Goal: Task Accomplishment & Management: Manage account settings

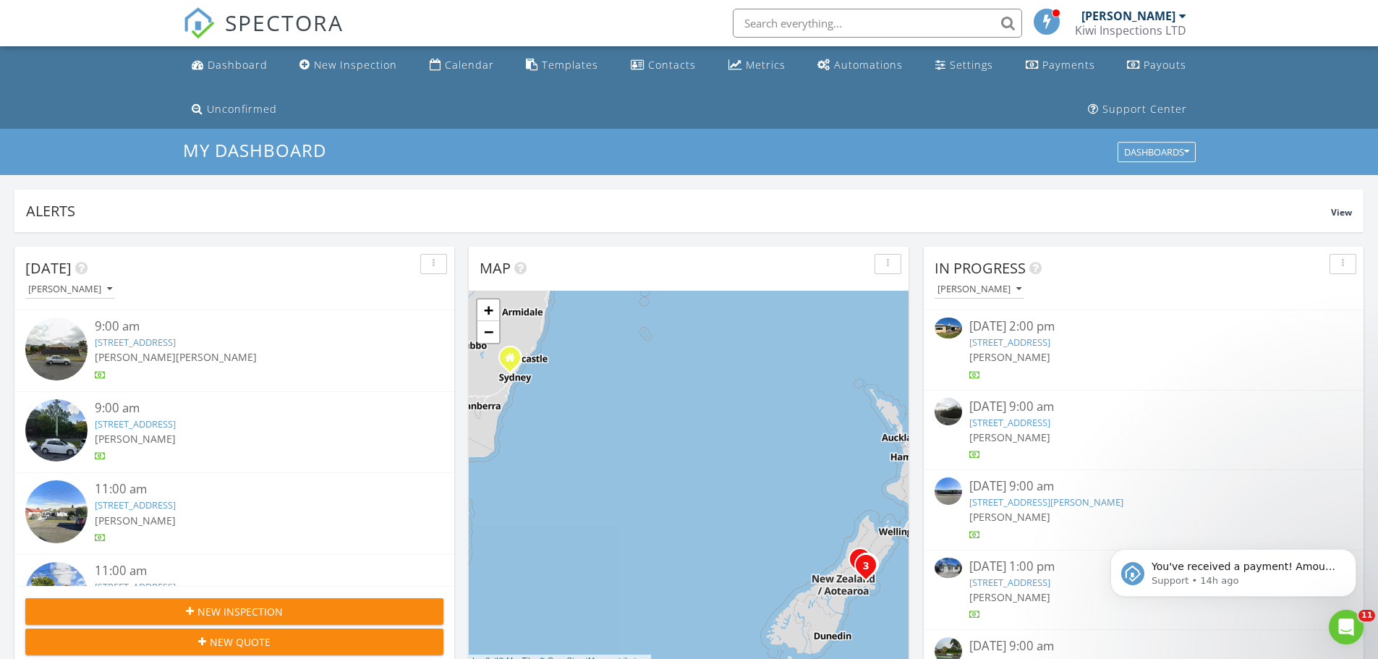
scroll to position [1339, 1400]
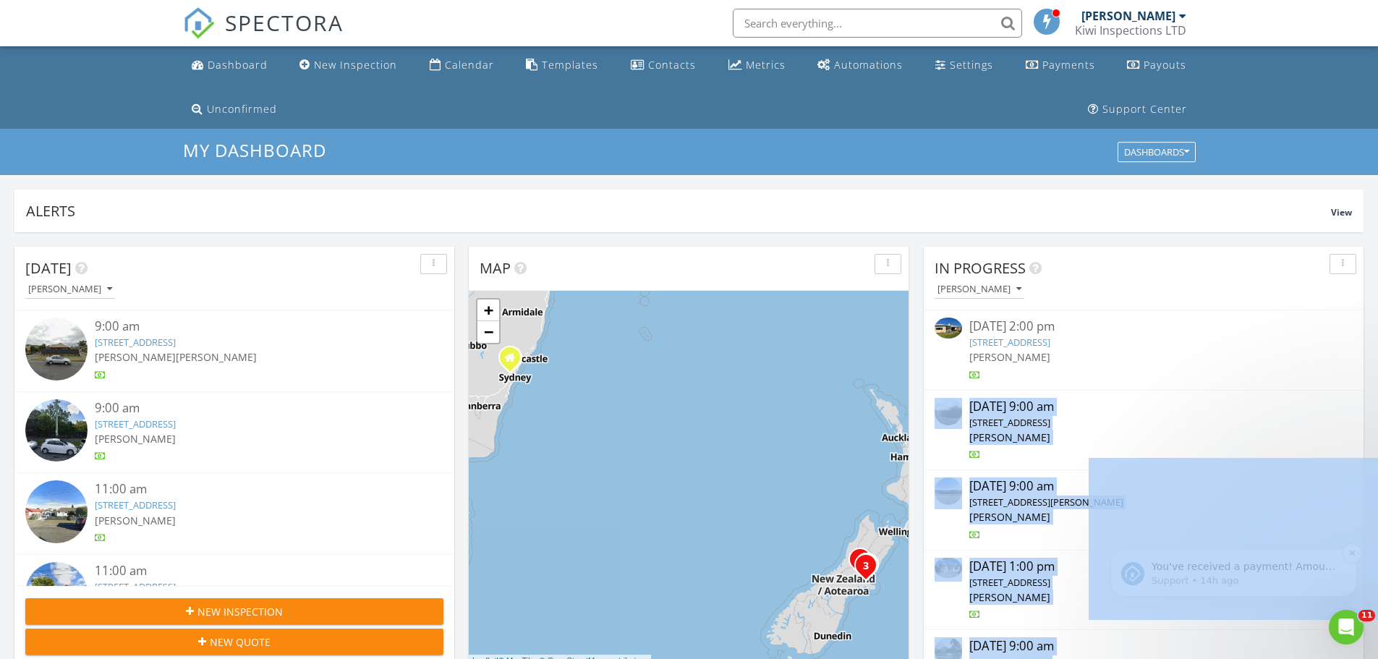
drag, startPoint x: 2440, startPoint y: 869, endPoint x: 1352, endPoint y: 584, distance: 1124.2
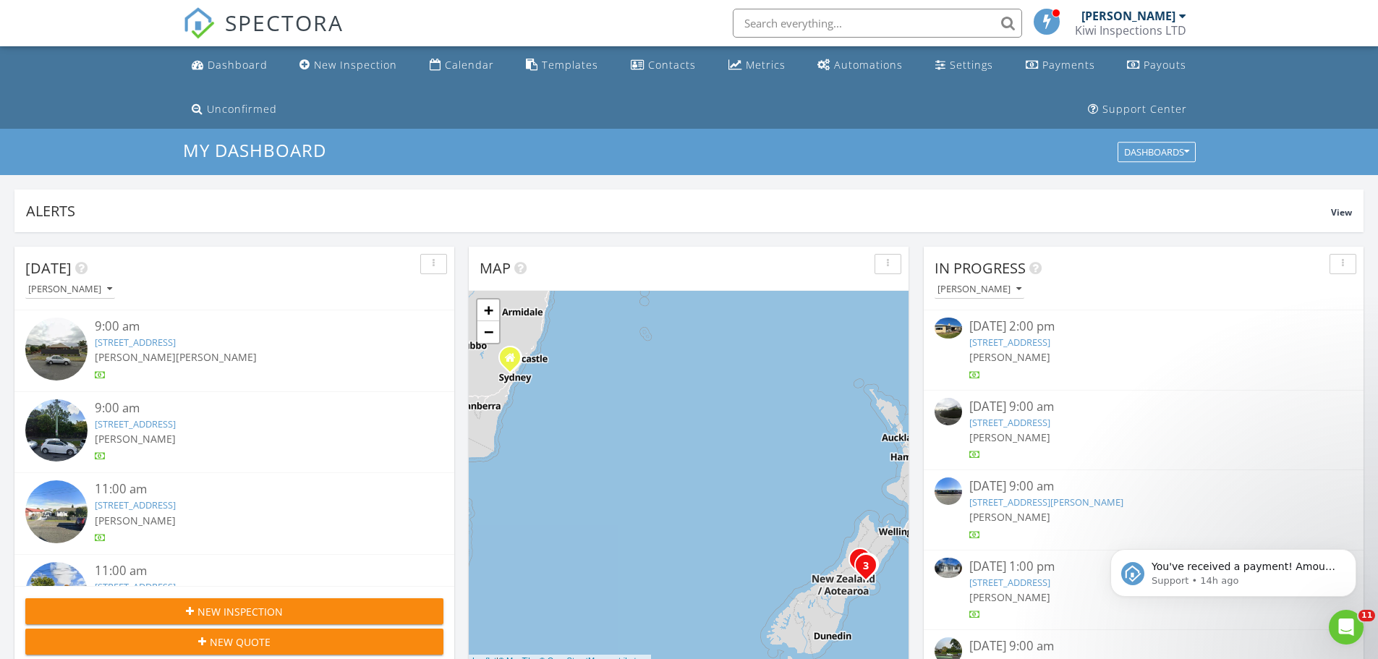
click at [1224, 223] on div "Alerts View" at bounding box center [688, 210] width 1349 height 43
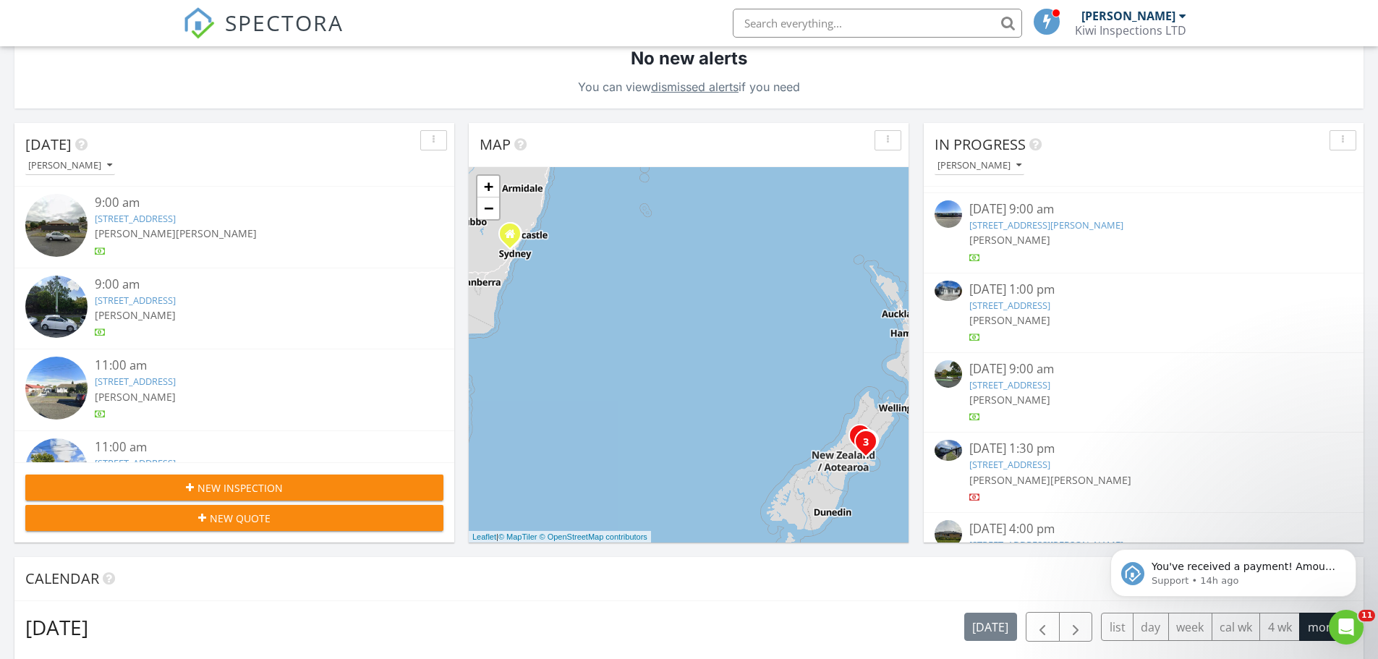
scroll to position [202, 0]
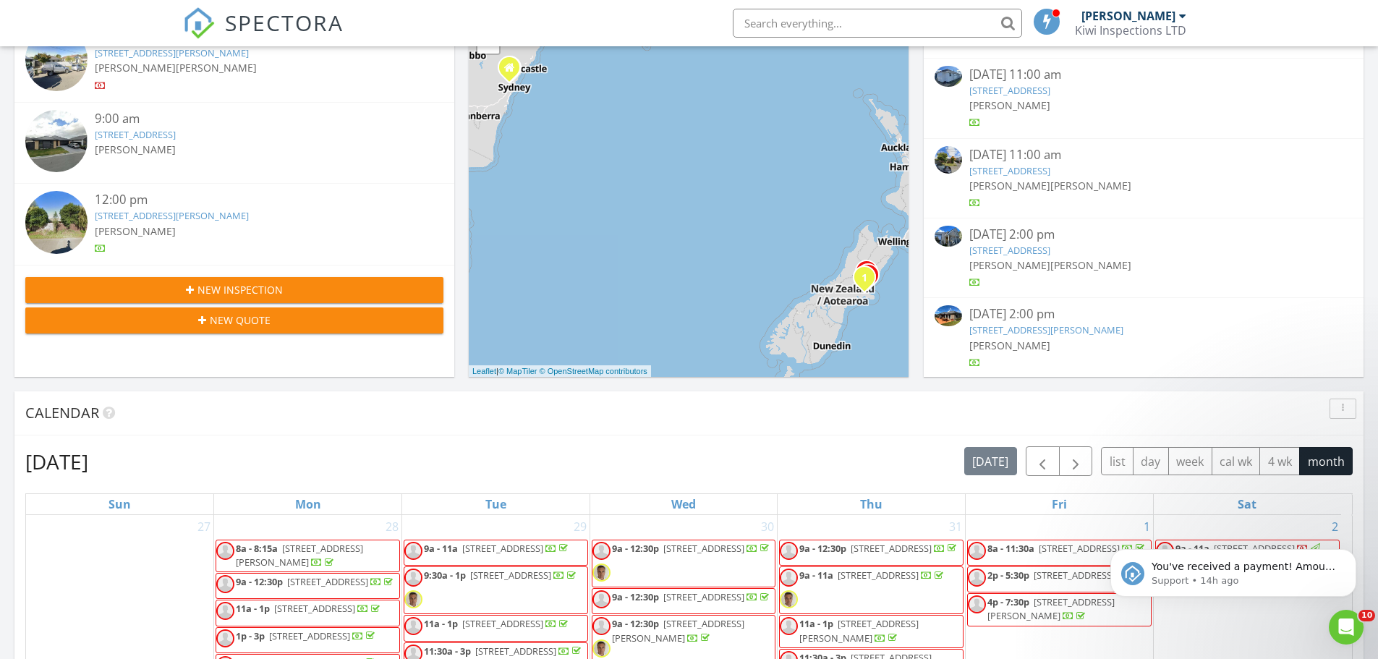
click at [1050, 244] on link "54 Ambleside Dr, Christchurch, Canterbury Region 8053" at bounding box center [1009, 250] width 81 height 13
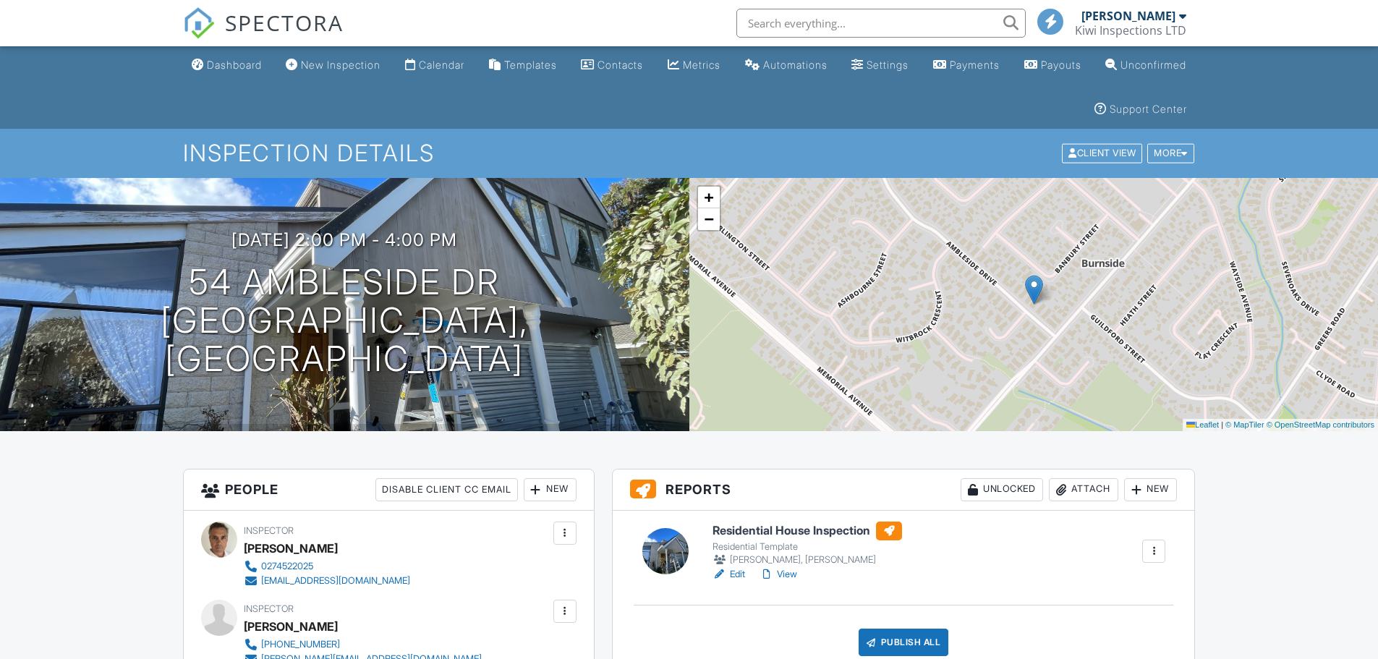
click at [736, 572] on link "Edit" at bounding box center [728, 574] width 33 height 14
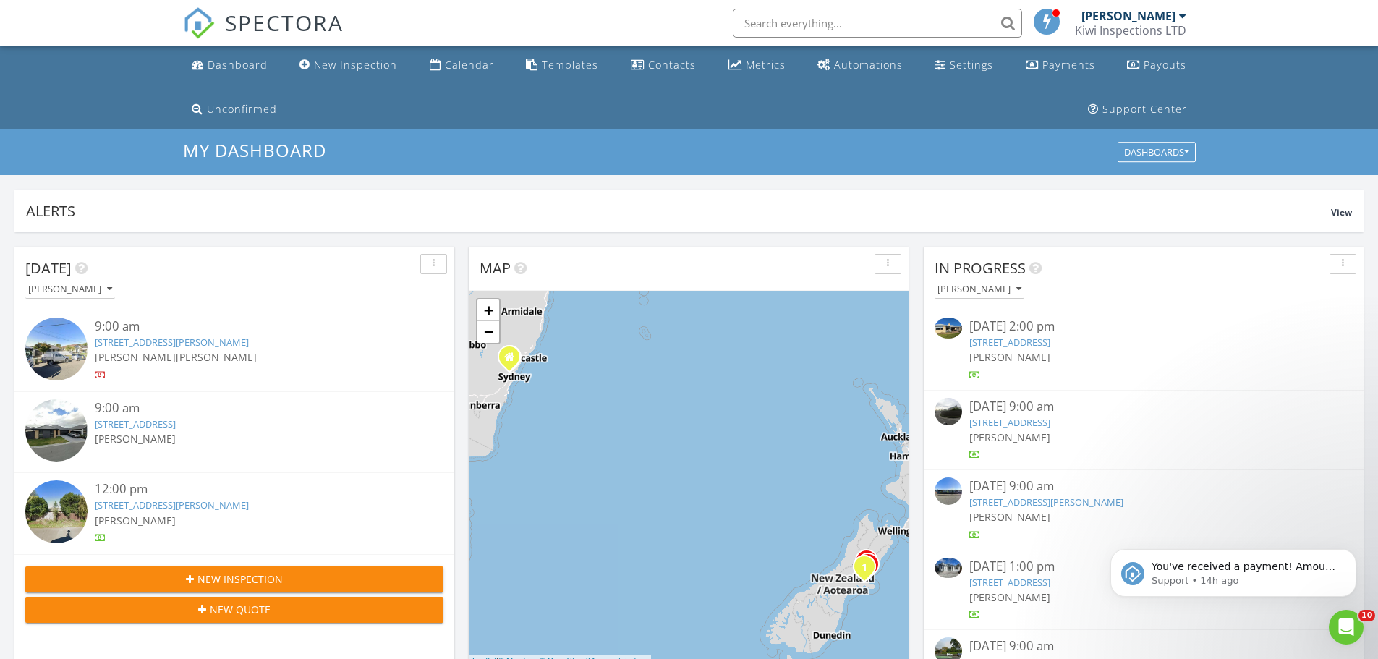
scroll to position [681, 0]
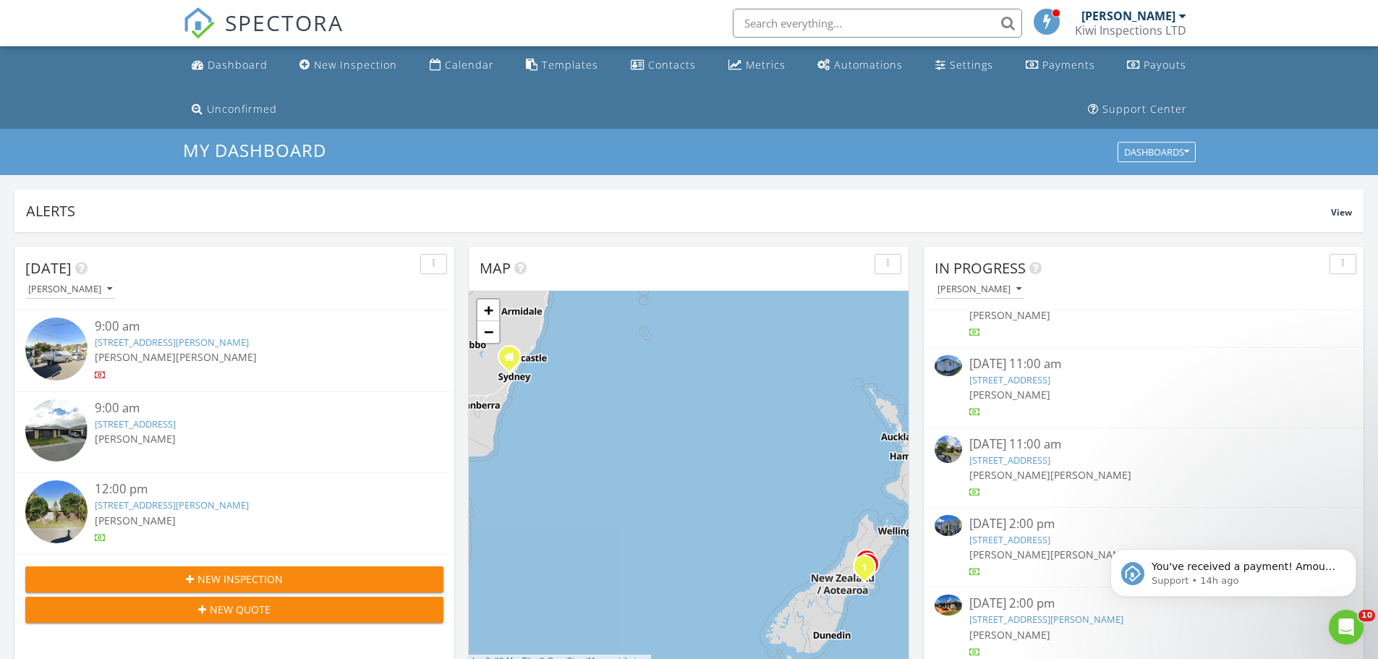
click at [1050, 540] on link "[STREET_ADDRESS]" at bounding box center [1009, 539] width 81 height 13
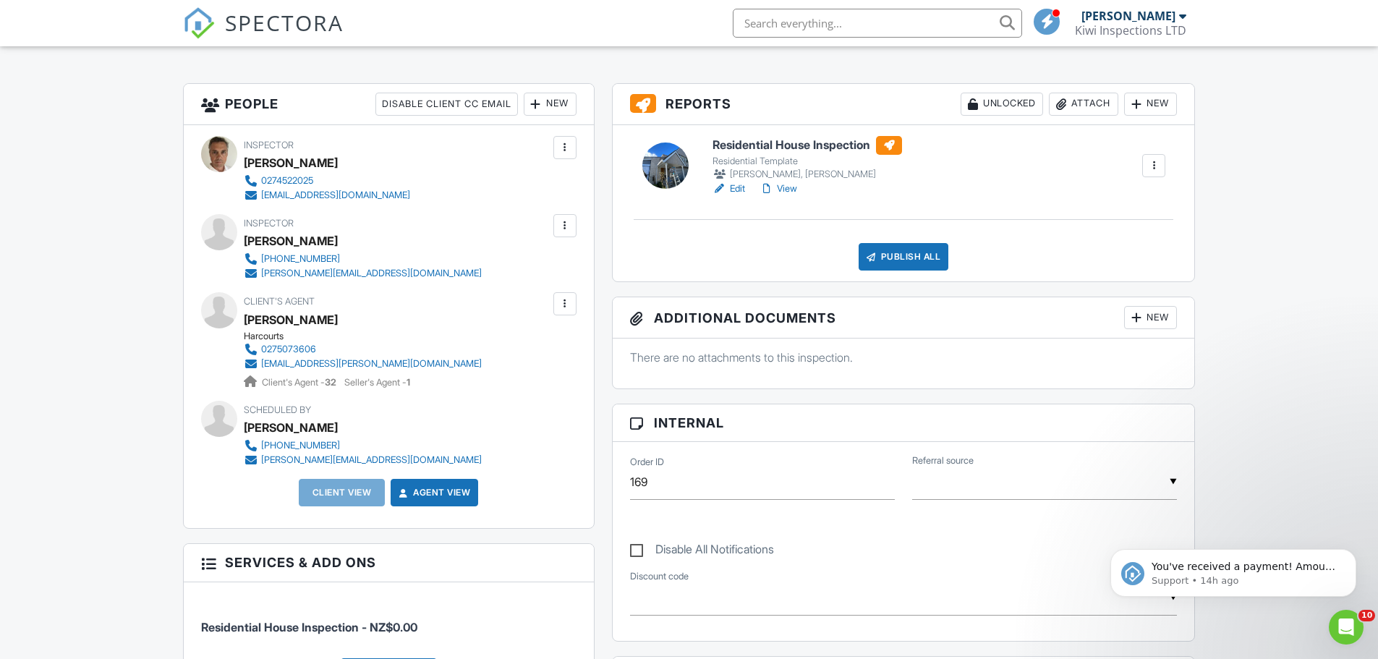
click at [561, 105] on div "New" at bounding box center [550, 104] width 53 height 23
click at [568, 149] on li "Client" at bounding box center [602, 148] width 142 height 36
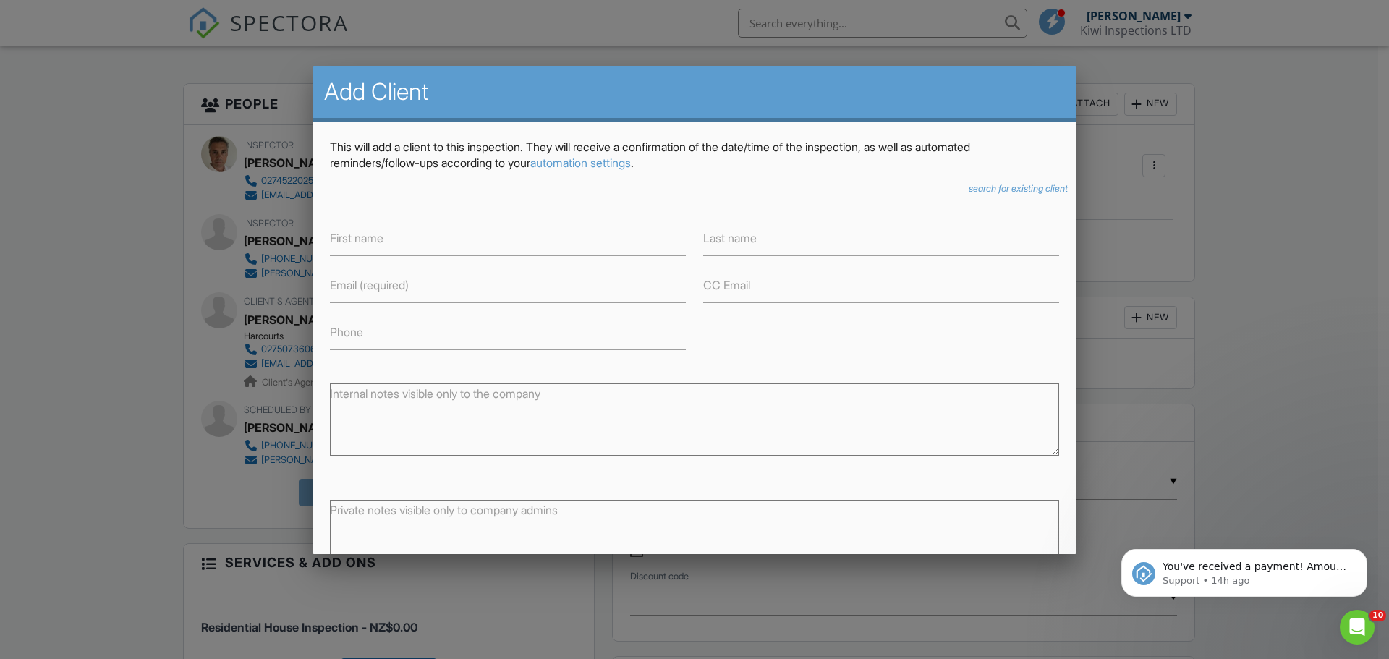
drag, startPoint x: 347, startPoint y: 291, endPoint x: 336, endPoint y: 290, distance: 10.9
click at [336, 290] on label "Email (required)" at bounding box center [369, 285] width 79 height 16
click at [336, 290] on input "Email (required)" at bounding box center [508, 285] width 356 height 35
paste input "[EMAIL_ADDRESS][DOMAIN_NAME]"
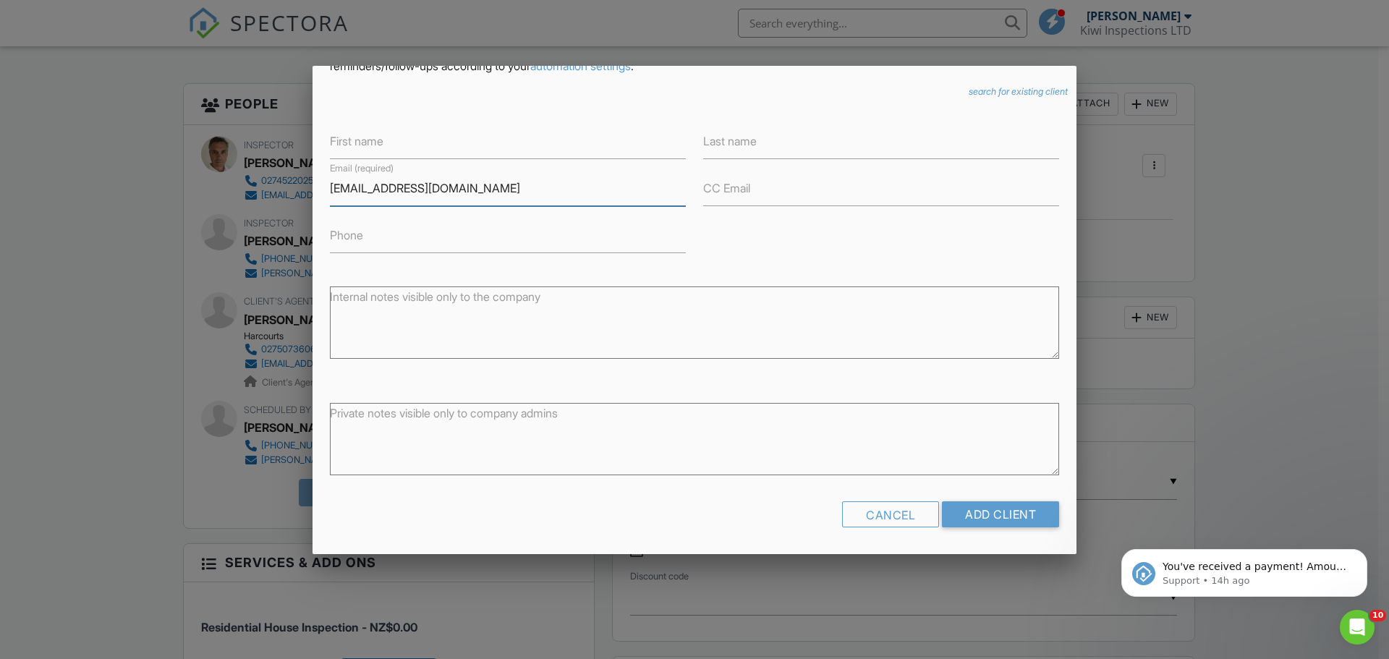
scroll to position [98, 0]
type input "[EMAIL_ADDRESS][DOMAIN_NAME]"
drag, startPoint x: 963, startPoint y: 509, endPoint x: 1024, endPoint y: 497, distance: 62.7
click at [963, 511] on input "Add Client" at bounding box center [1000, 513] width 117 height 26
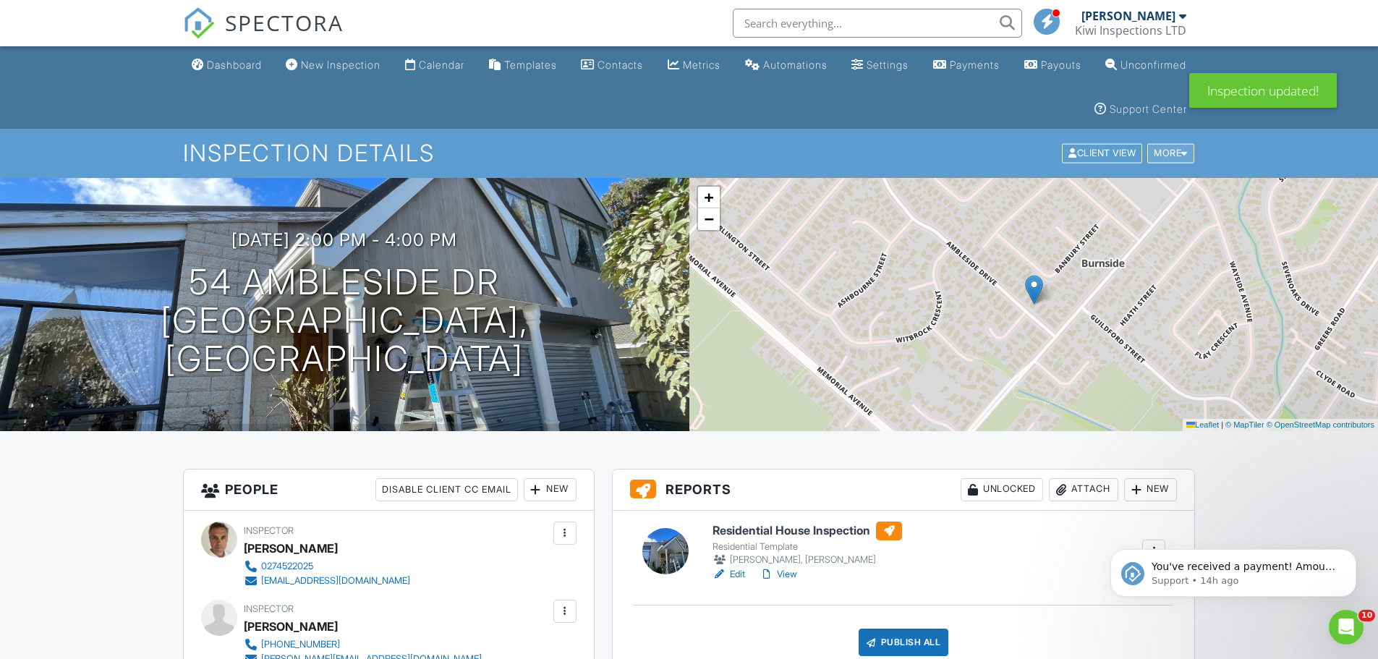
click at [1180, 157] on div "More" at bounding box center [1170, 154] width 47 height 20
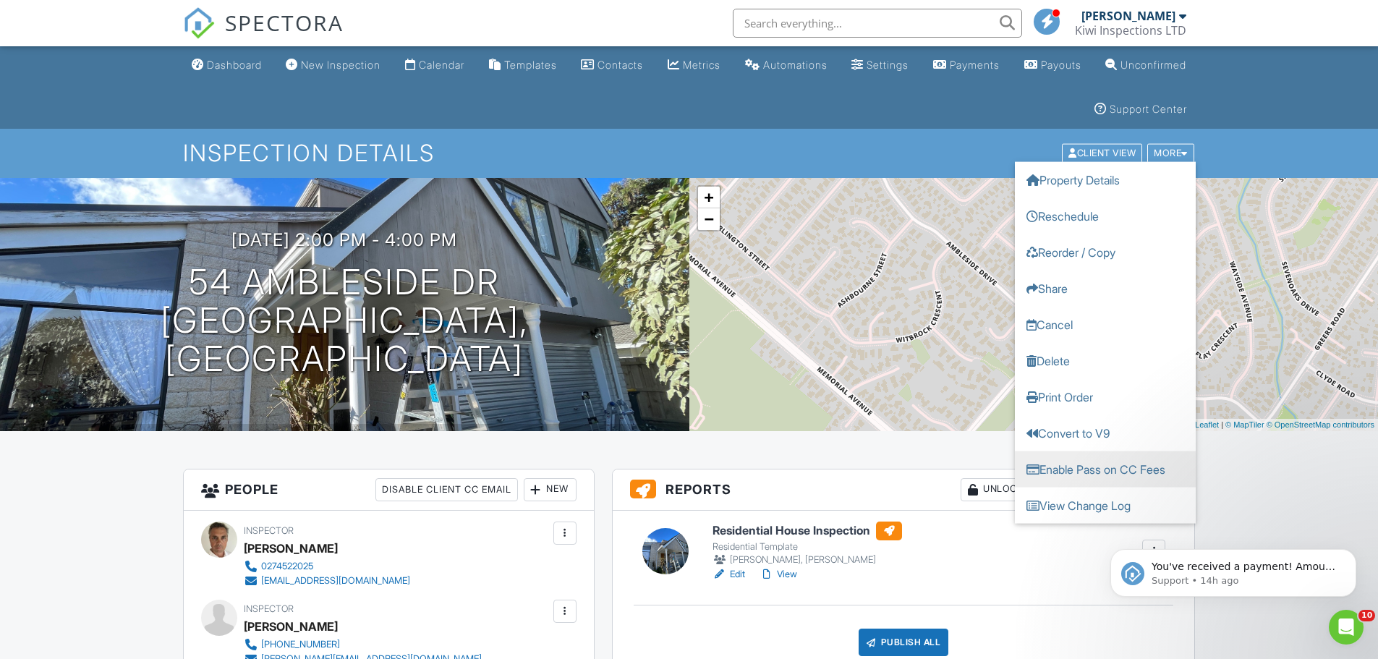
click at [1130, 470] on link "Enable Pass on CC Fees" at bounding box center [1105, 469] width 181 height 36
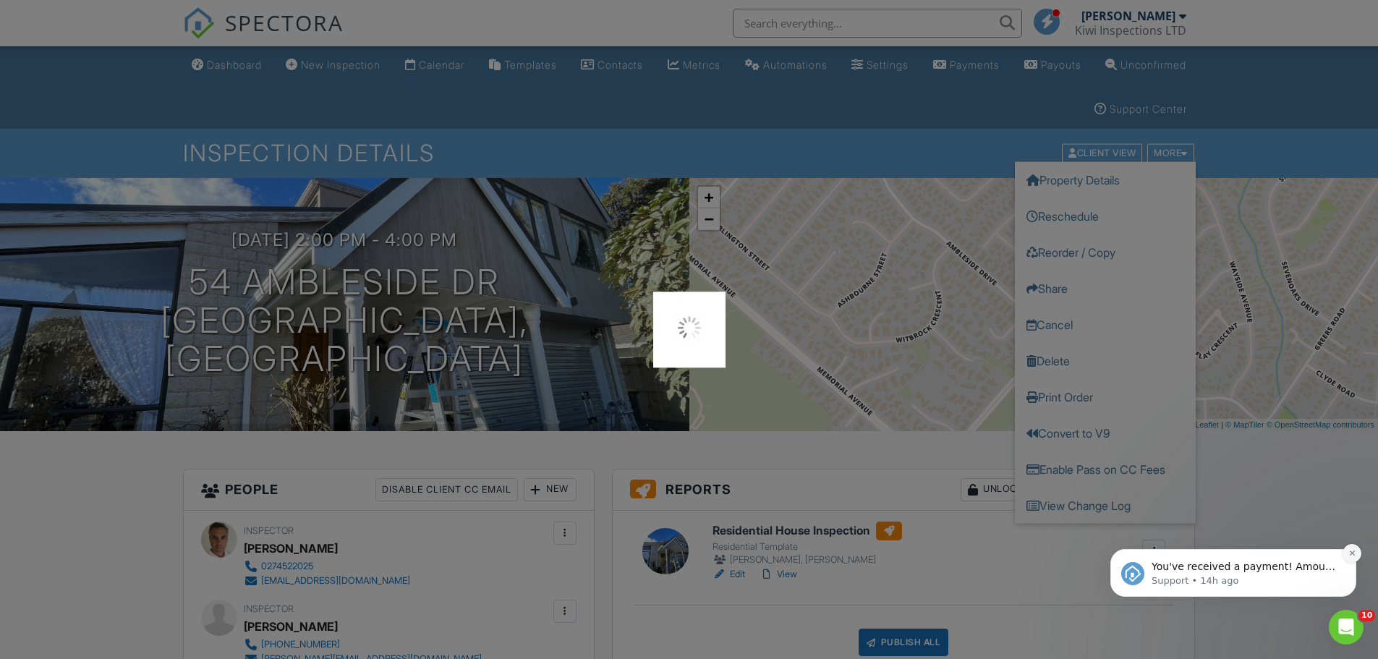
click at [1348, 555] on icon "Dismiss notification" at bounding box center [1352, 553] width 8 height 8
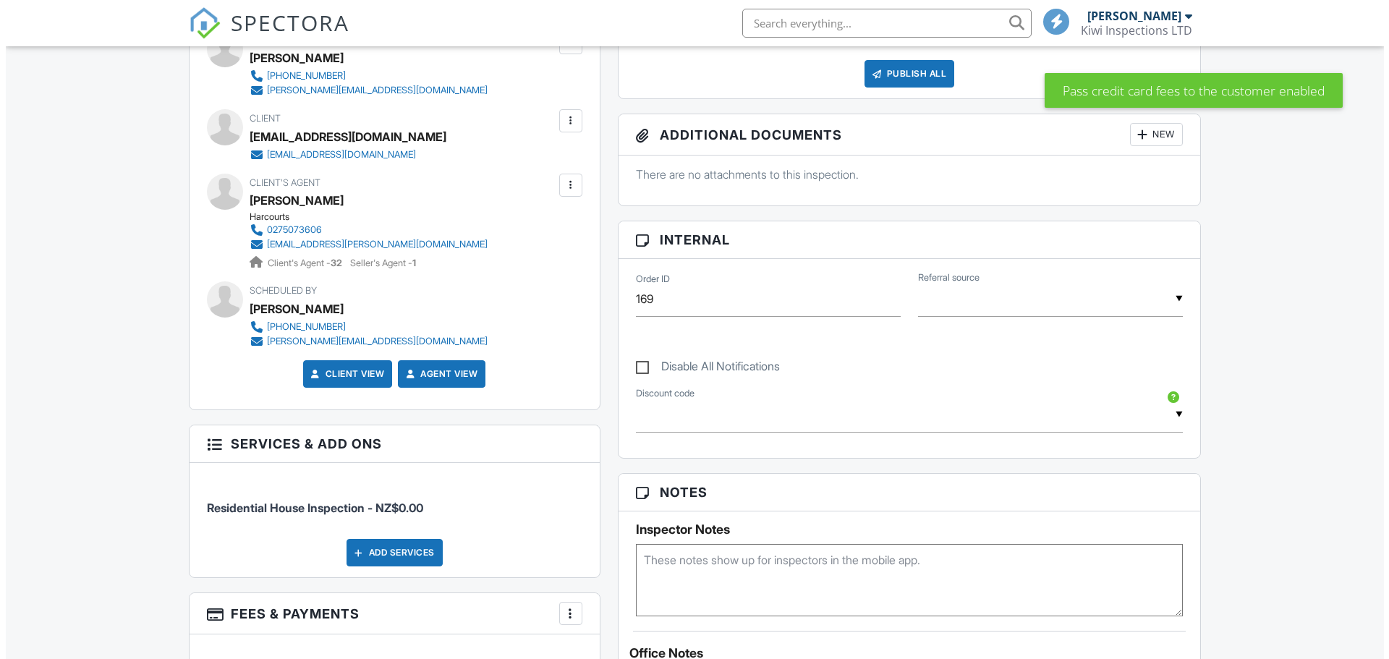
scroll to position [579, 0]
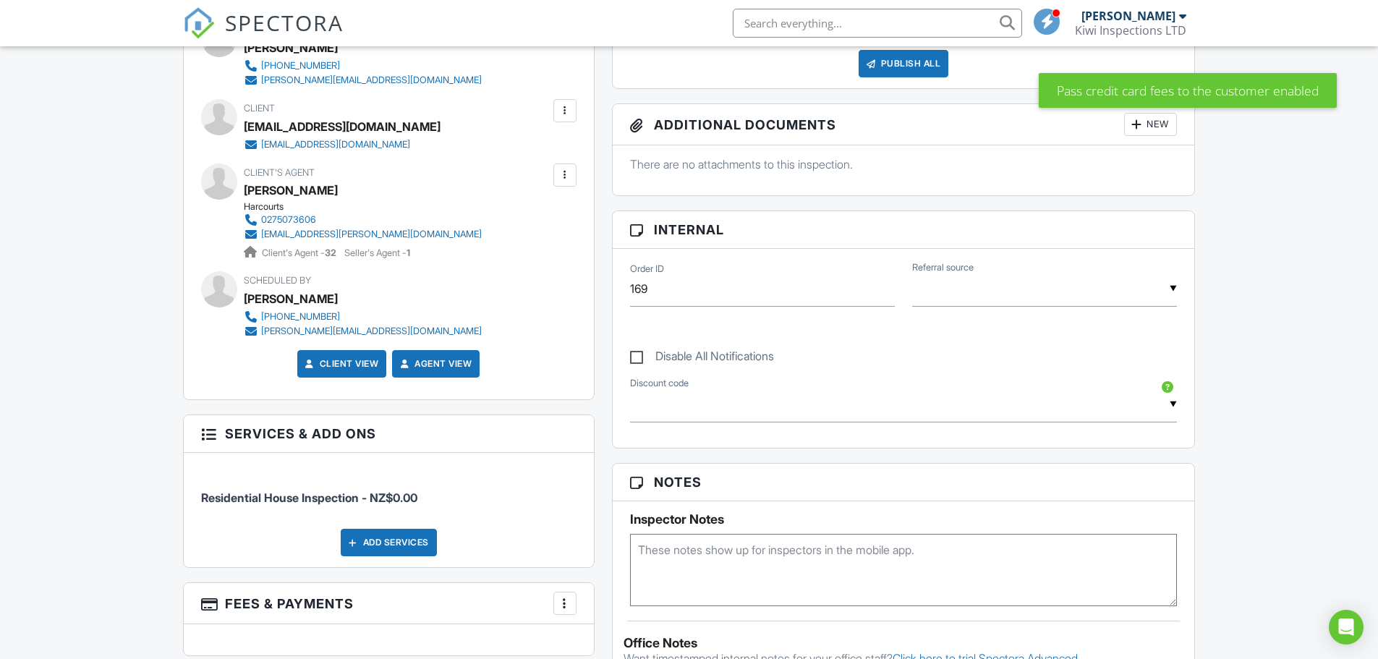
click at [389, 537] on div "Add Services" at bounding box center [389, 542] width 96 height 27
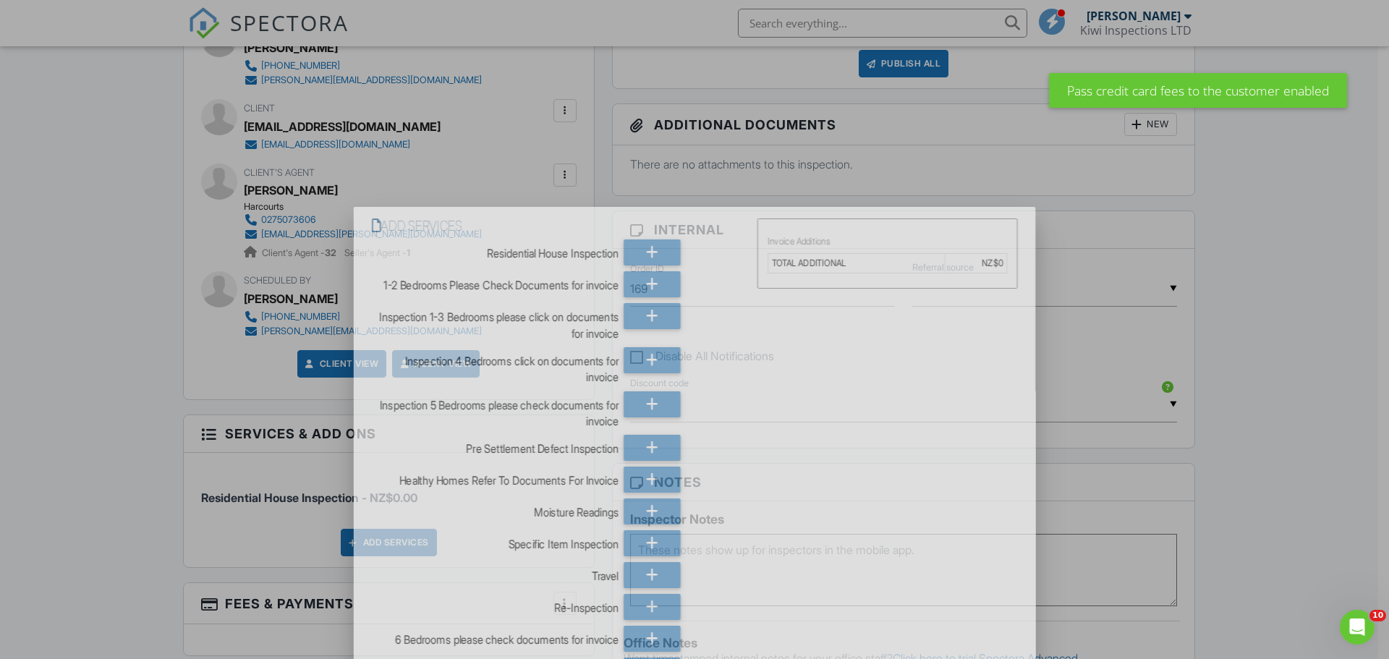
scroll to position [0, 0]
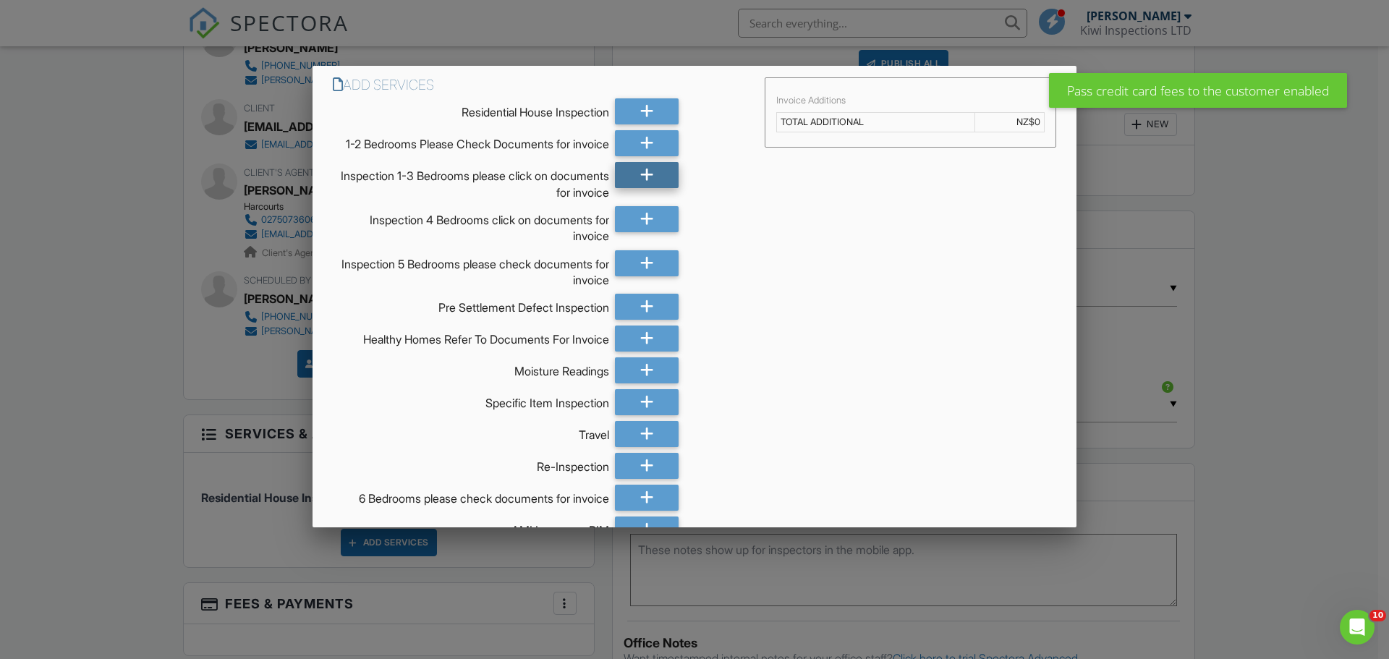
click at [643, 188] on icon at bounding box center [647, 175] width 14 height 26
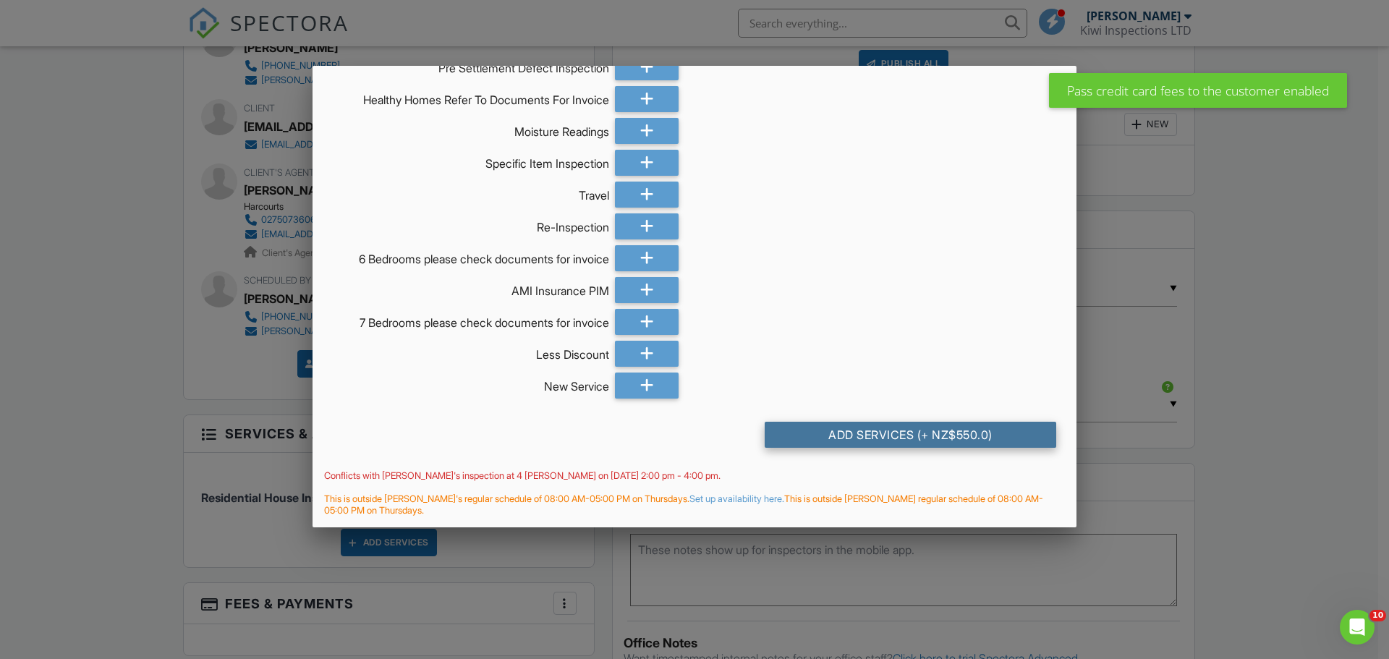
scroll to position [252, 0]
click at [966, 432] on div "Add Services (+ NZ$550.0)" at bounding box center [909, 435] width 291 height 26
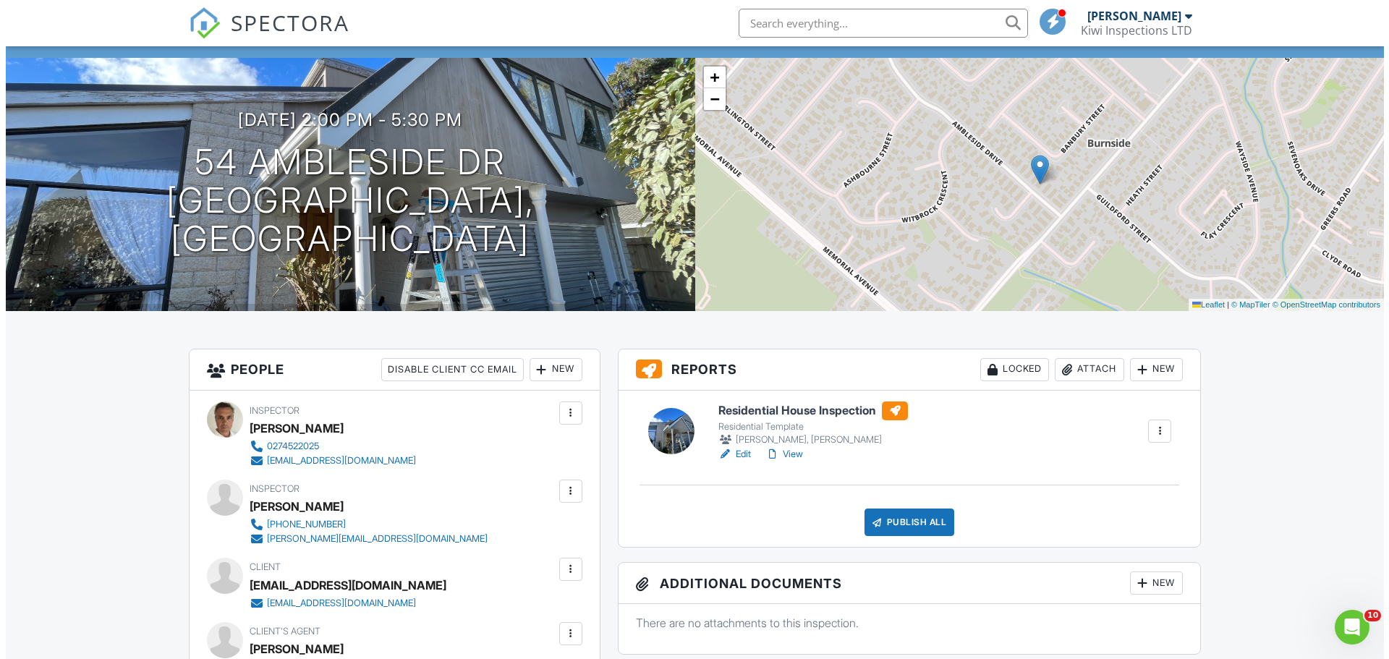
scroll to position [193, 0]
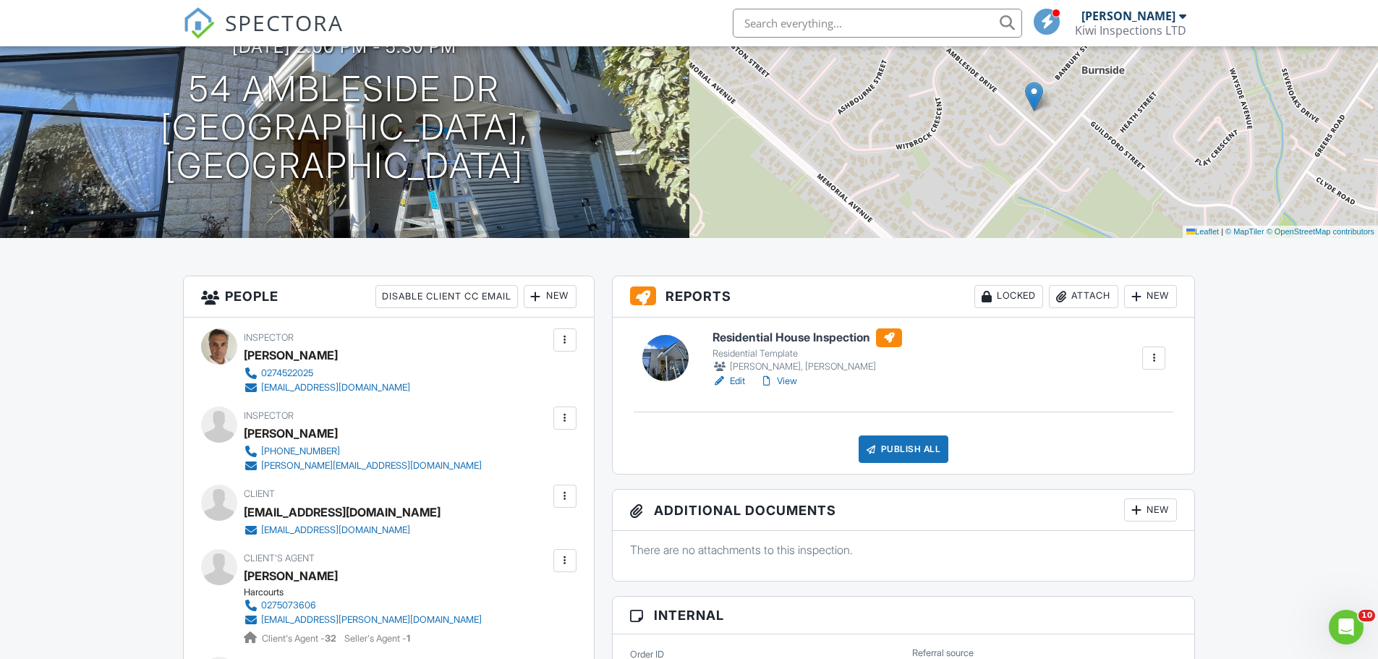
click at [885, 450] on div "Publish All" at bounding box center [903, 448] width 90 height 27
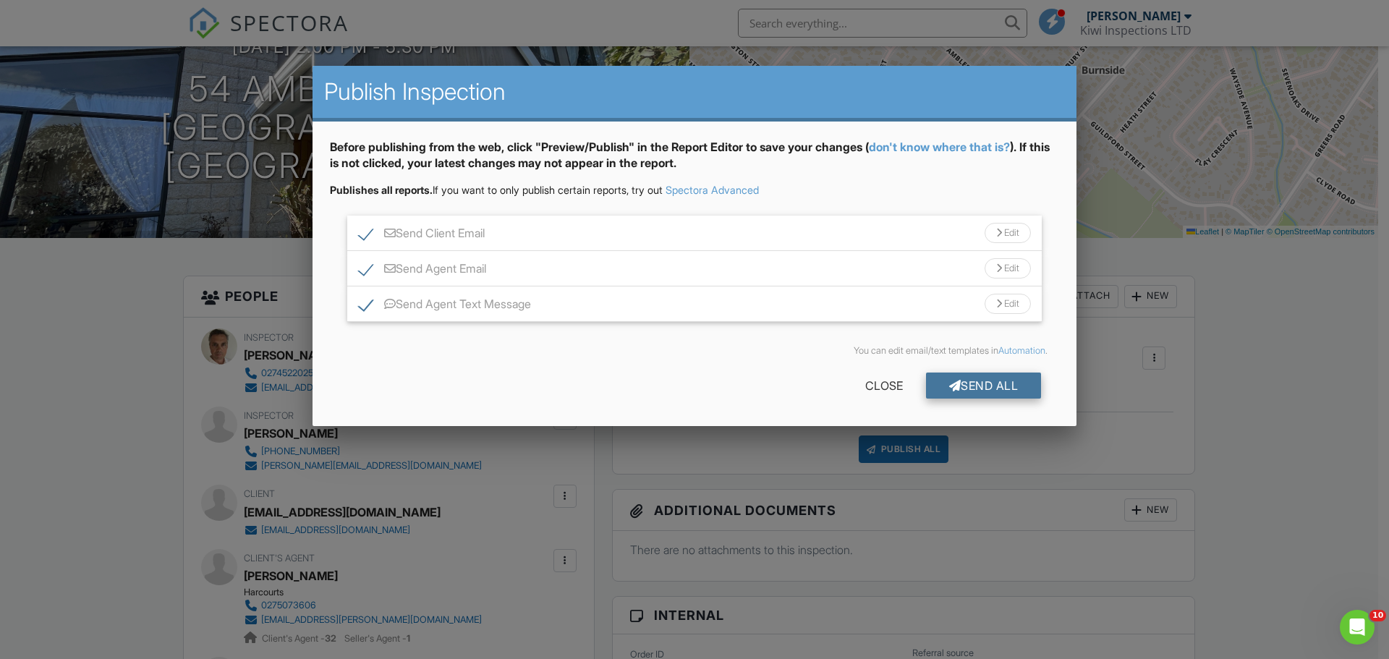
click at [979, 380] on div "Send All" at bounding box center [984, 385] width 116 height 26
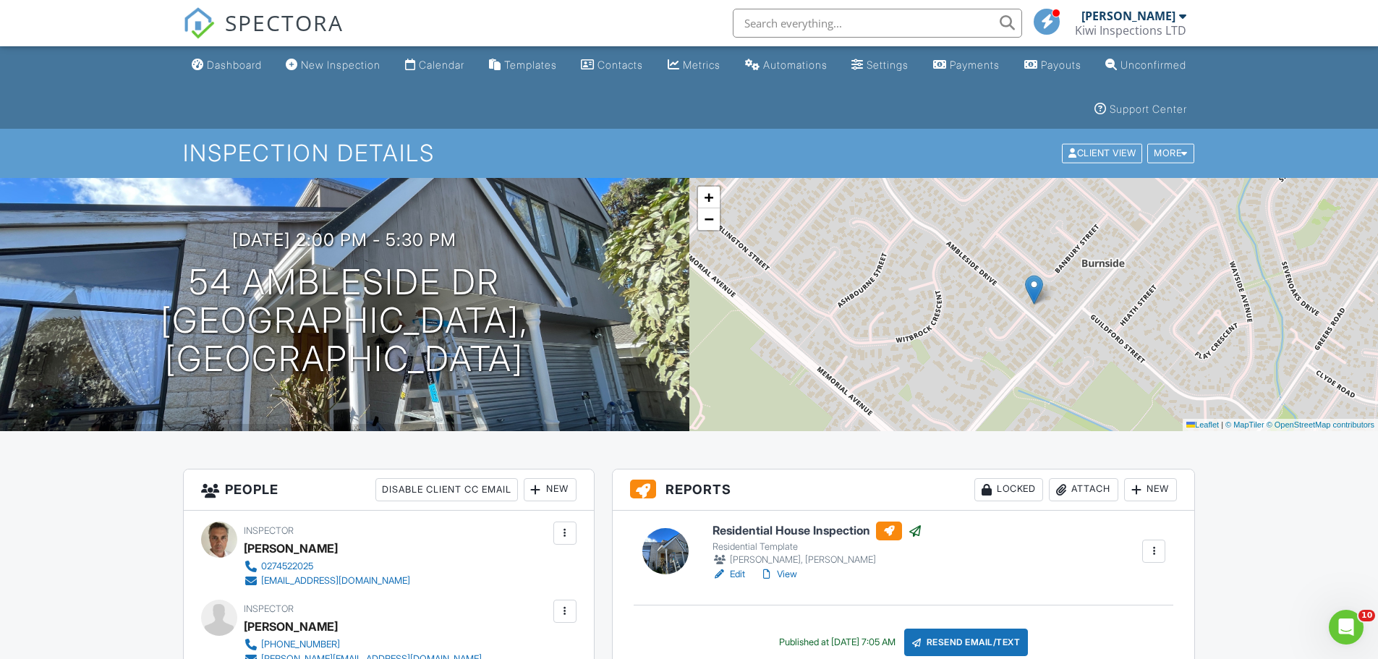
click at [239, 64] on div "Dashboard" at bounding box center [234, 65] width 55 height 12
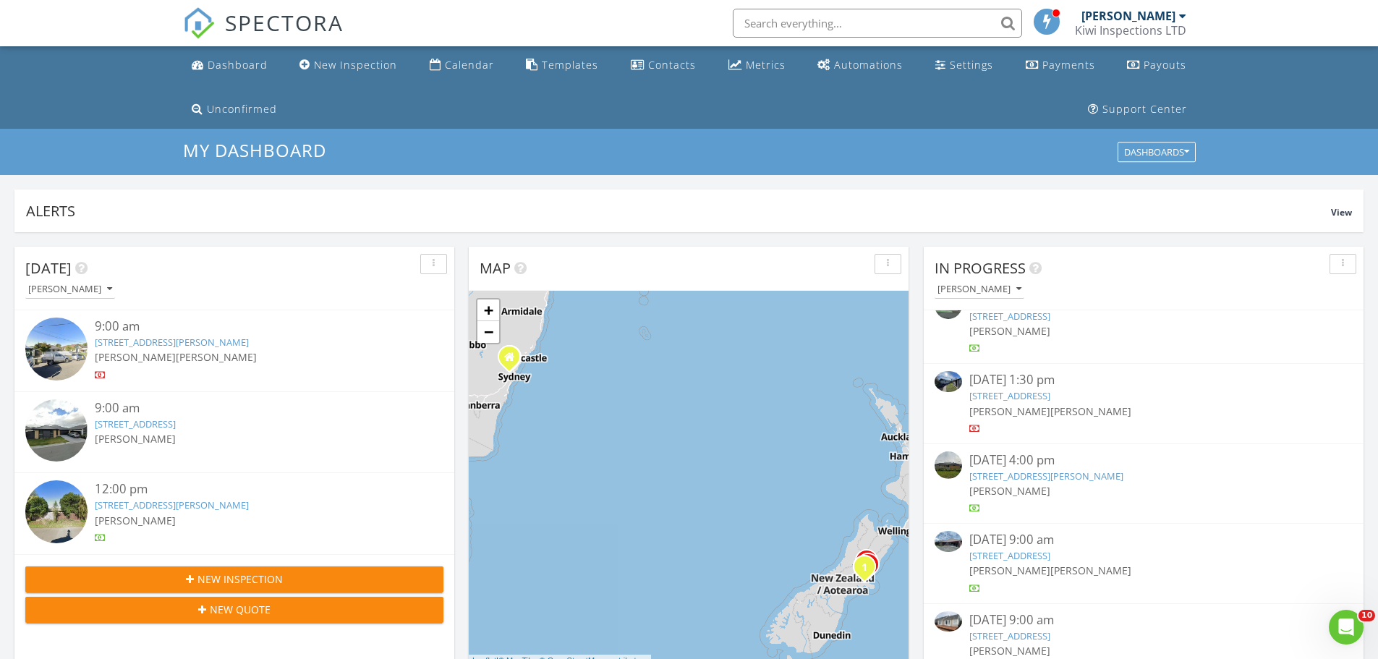
scroll to position [348, 0]
click at [1044, 551] on link "50 Ambleside Dr 2, Christchurch, Canterbury Region 8053" at bounding box center [1009, 553] width 81 height 13
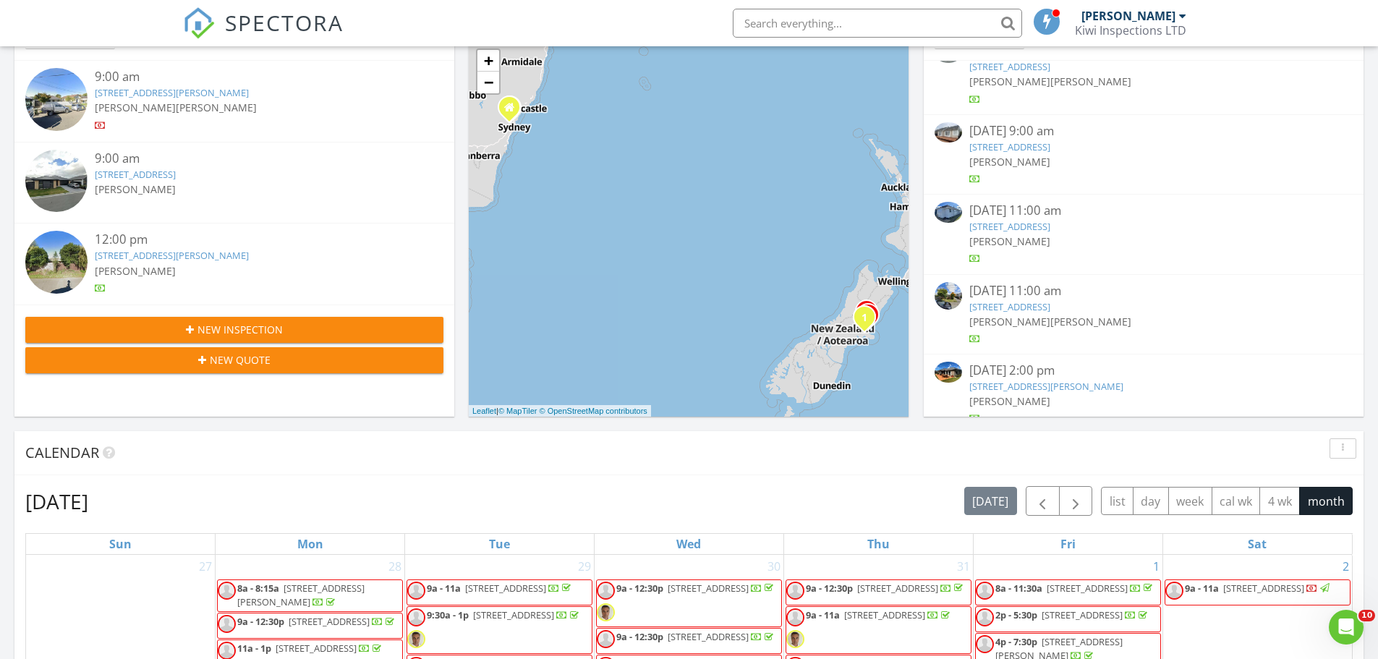
scroll to position [602, 0]
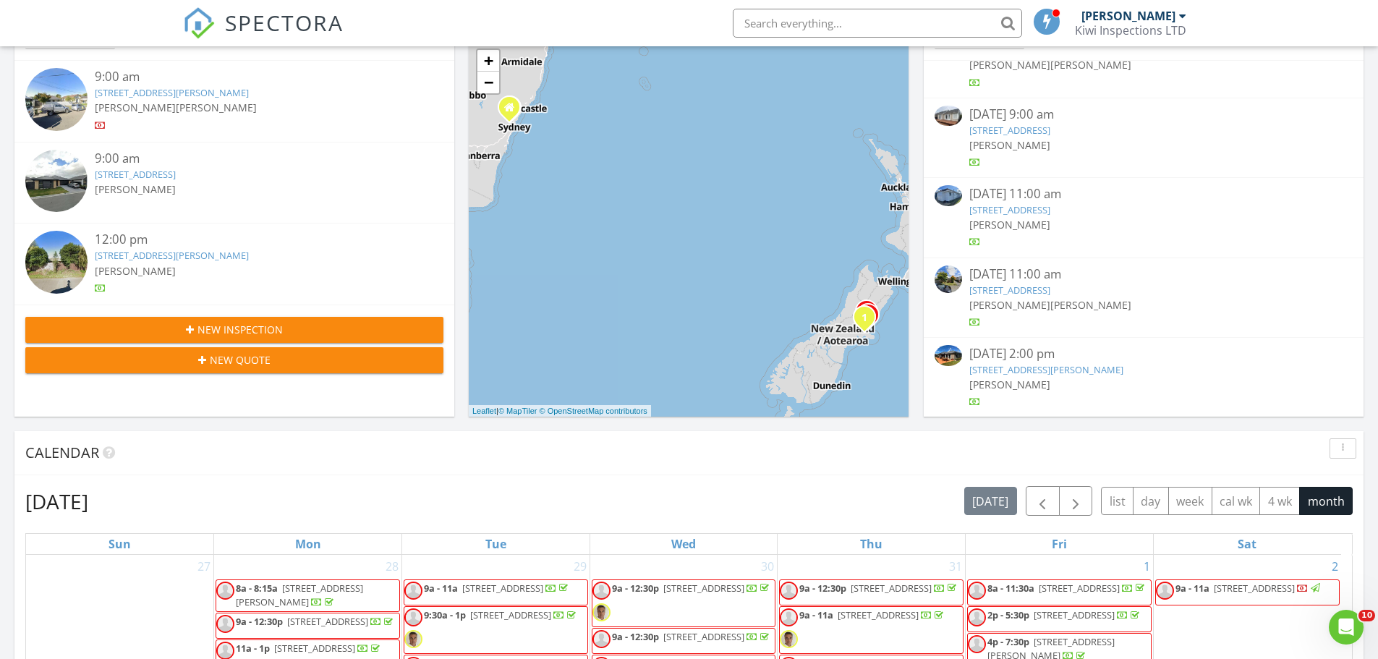
click at [1050, 287] on link "41 Mersey St, Christchurch, Canterbury Region 8014" at bounding box center [1009, 289] width 81 height 13
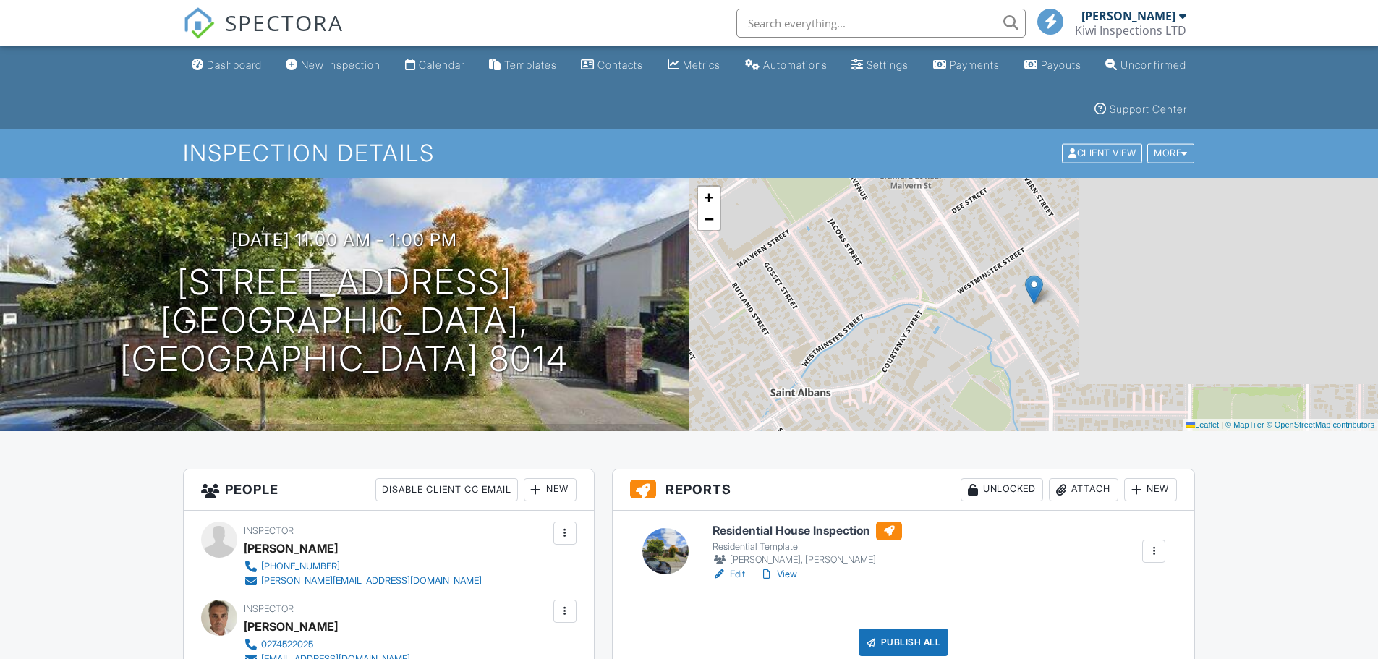
click at [740, 571] on link "Edit" at bounding box center [728, 574] width 33 height 14
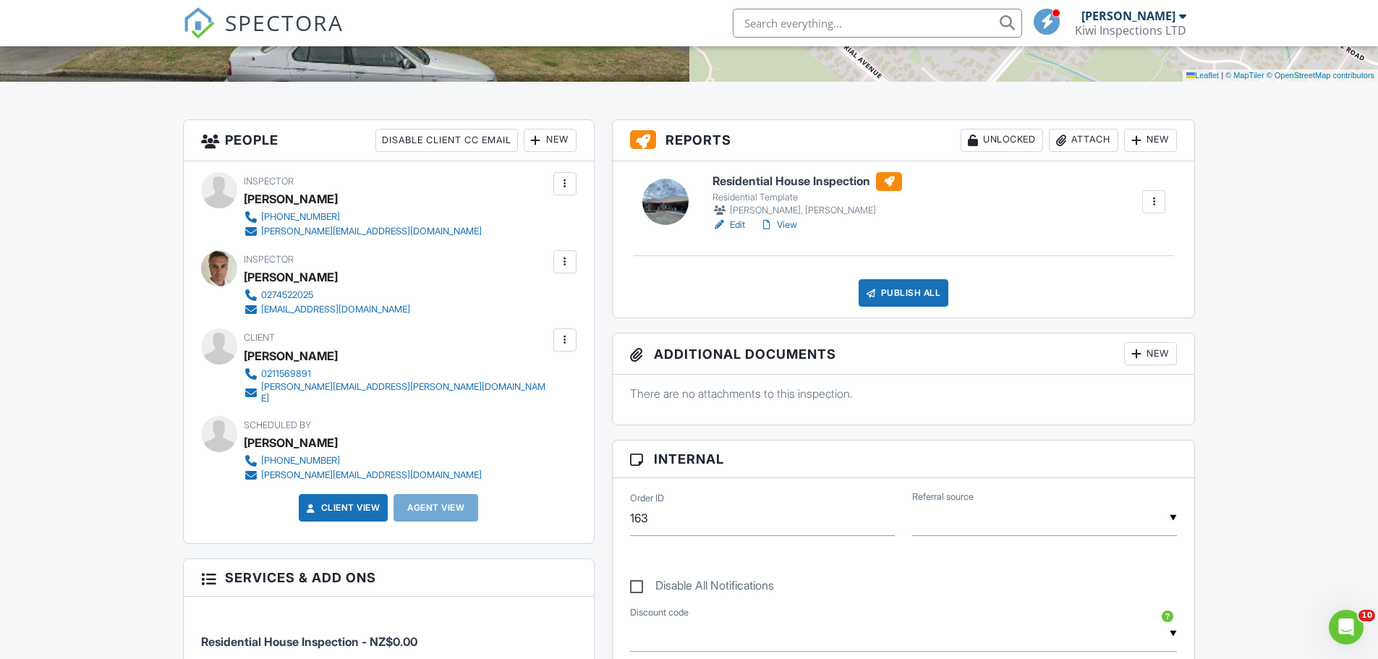
scroll to position [193, 0]
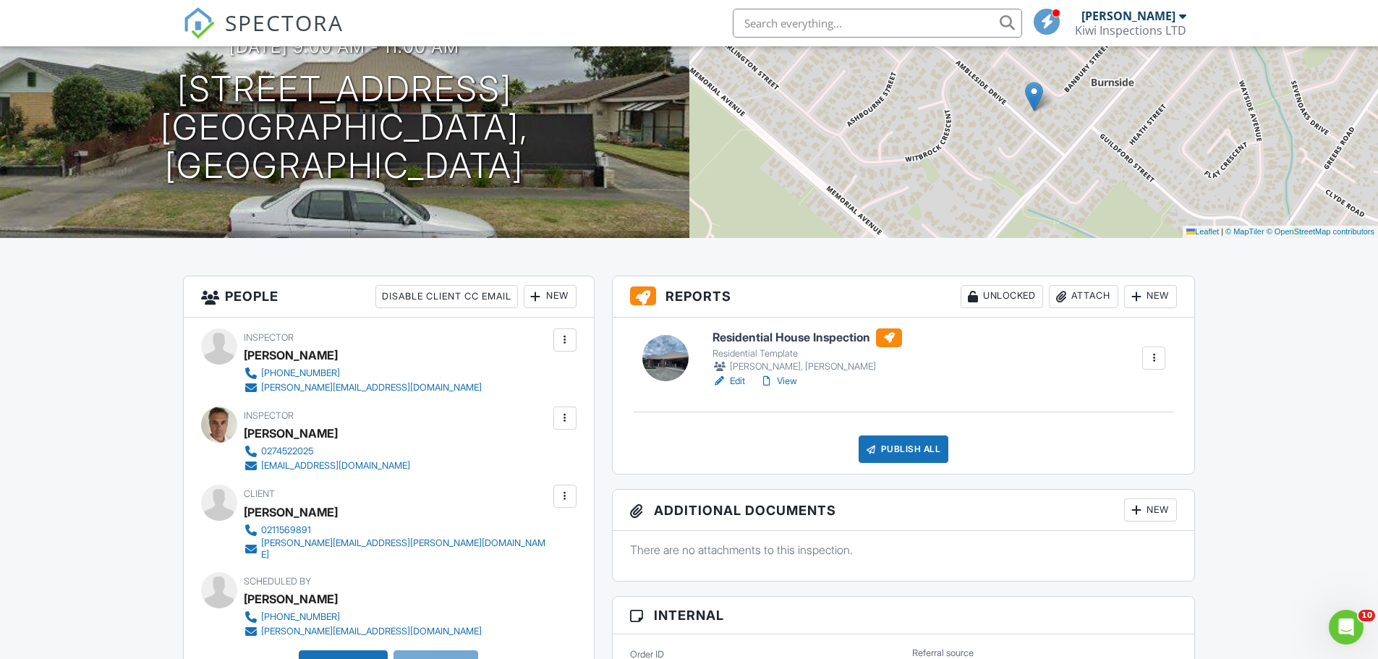
click at [739, 376] on link "Edit" at bounding box center [728, 381] width 33 height 14
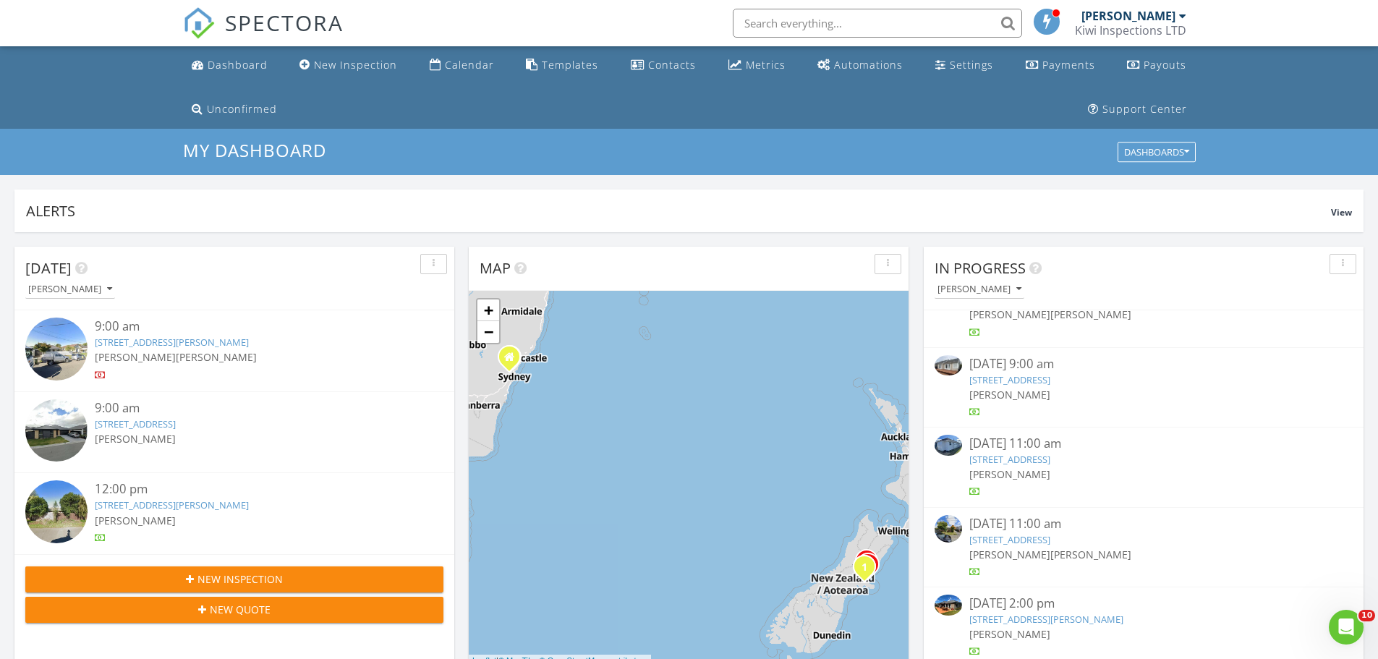
scroll to position [409, 0]
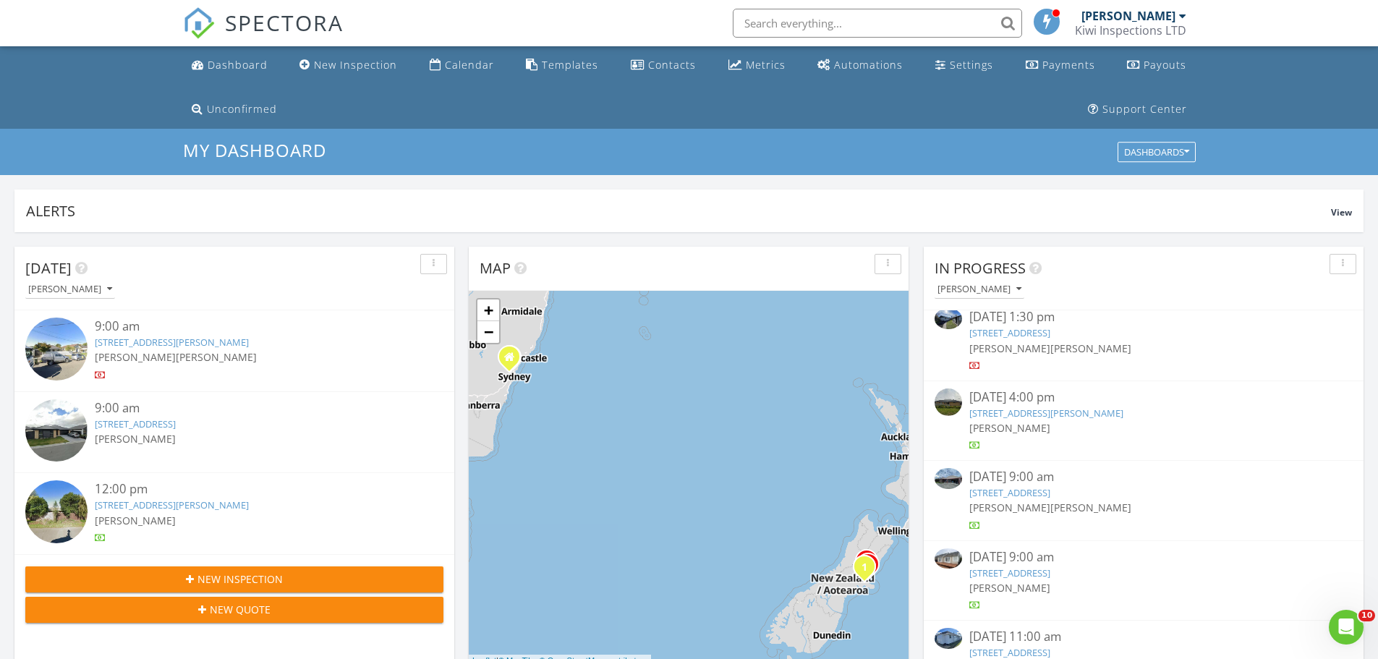
click at [1050, 488] on link "50 Ambleside Dr 2, Christchurch, Canterbury Region 8053" at bounding box center [1009, 492] width 81 height 13
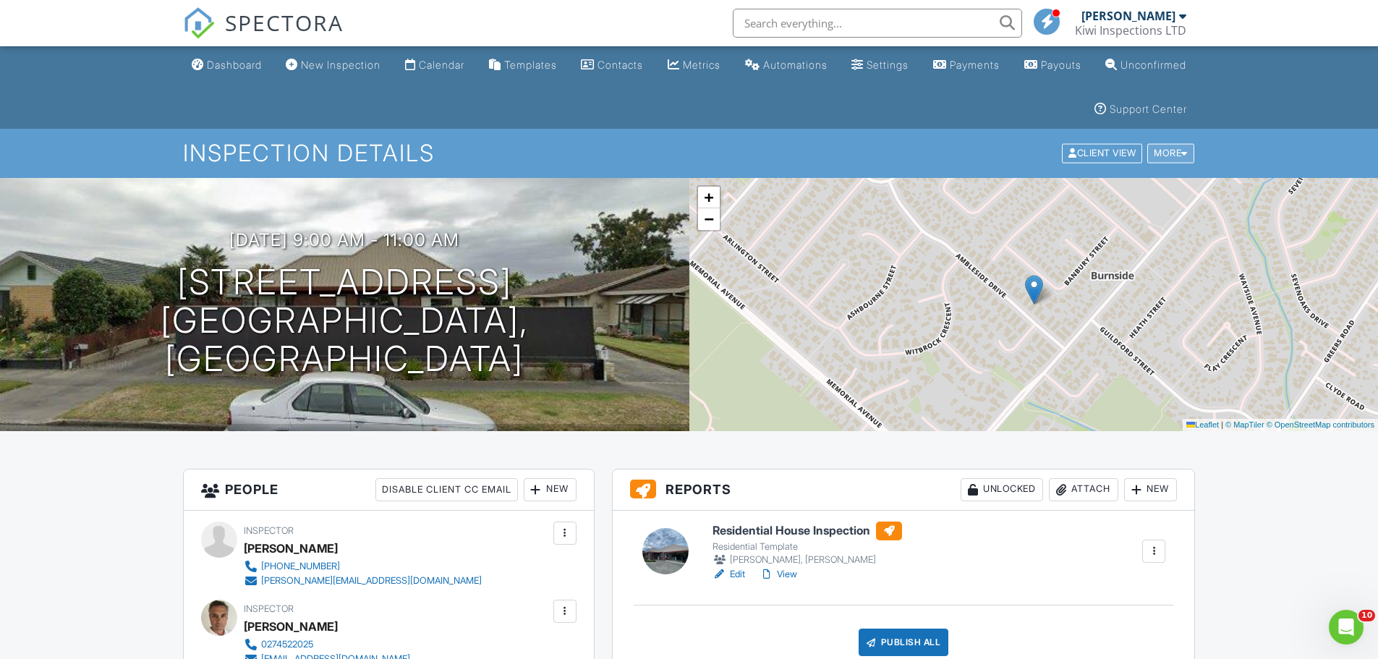
click at [1166, 153] on div "More" at bounding box center [1170, 154] width 47 height 20
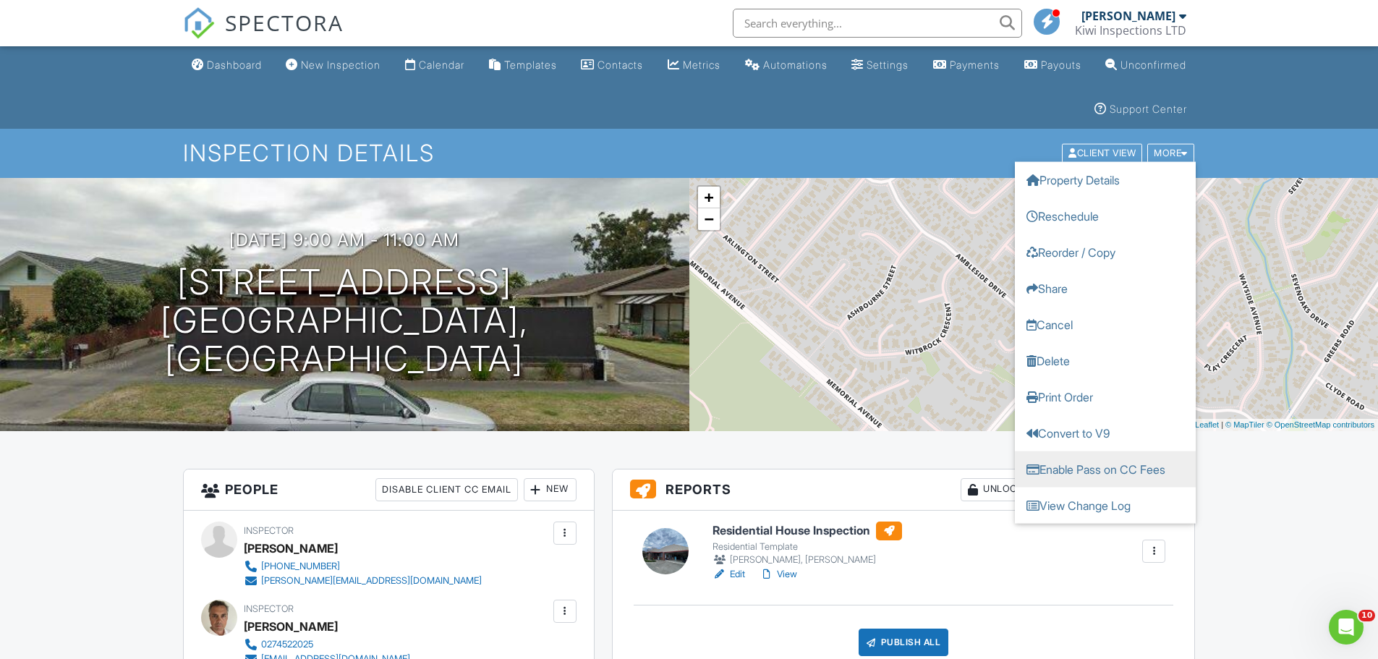
click at [1106, 466] on link "Enable Pass on CC Fees" at bounding box center [1105, 469] width 181 height 36
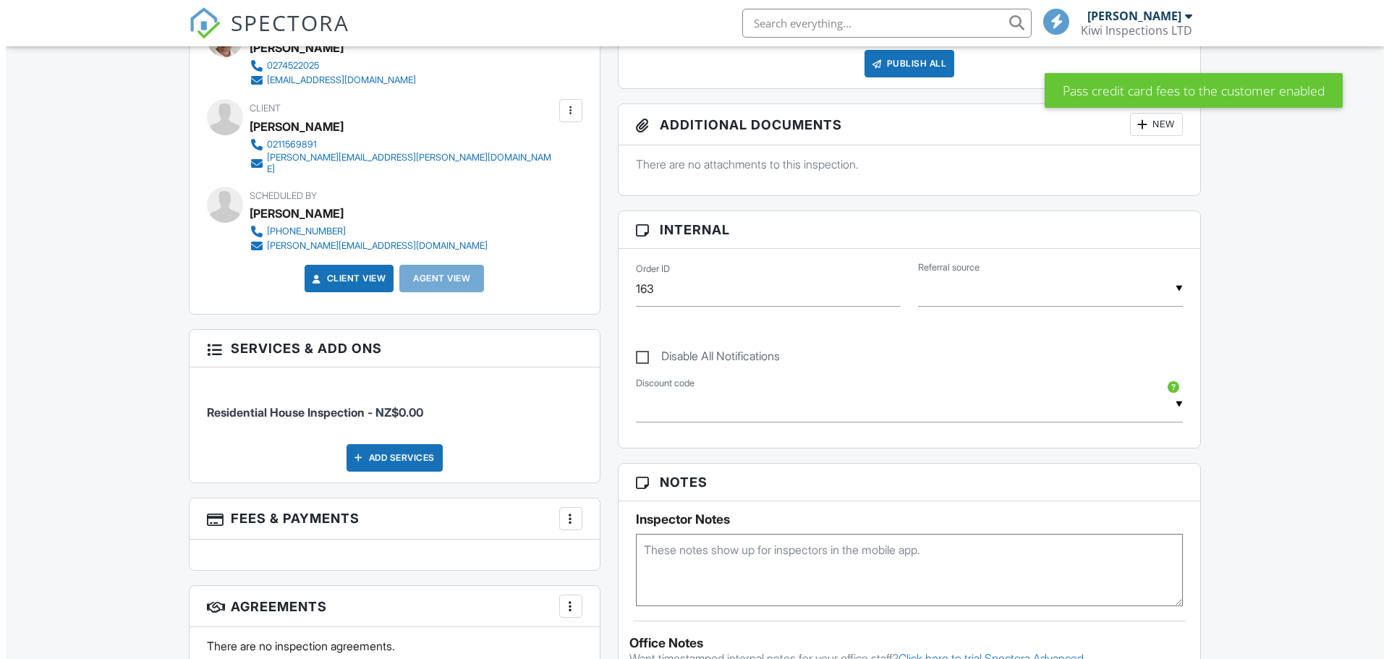
scroll to position [579, 0]
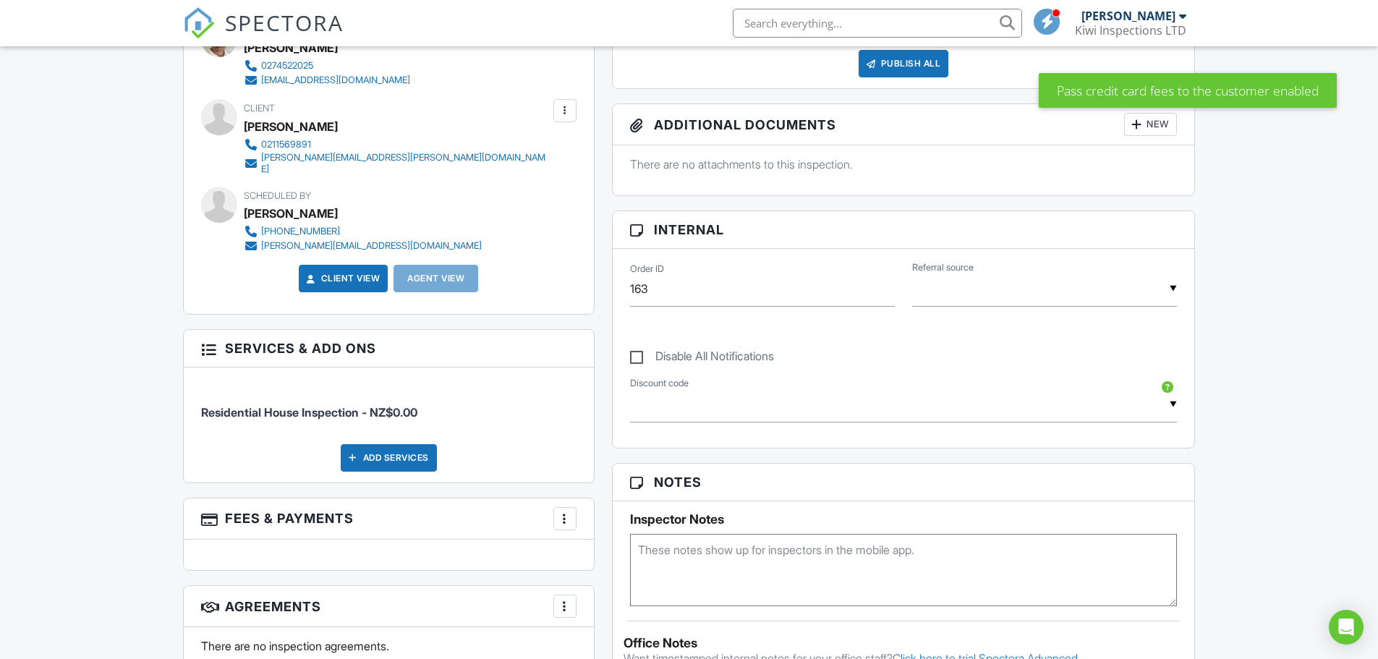
click at [412, 445] on div "Add Services" at bounding box center [389, 457] width 96 height 27
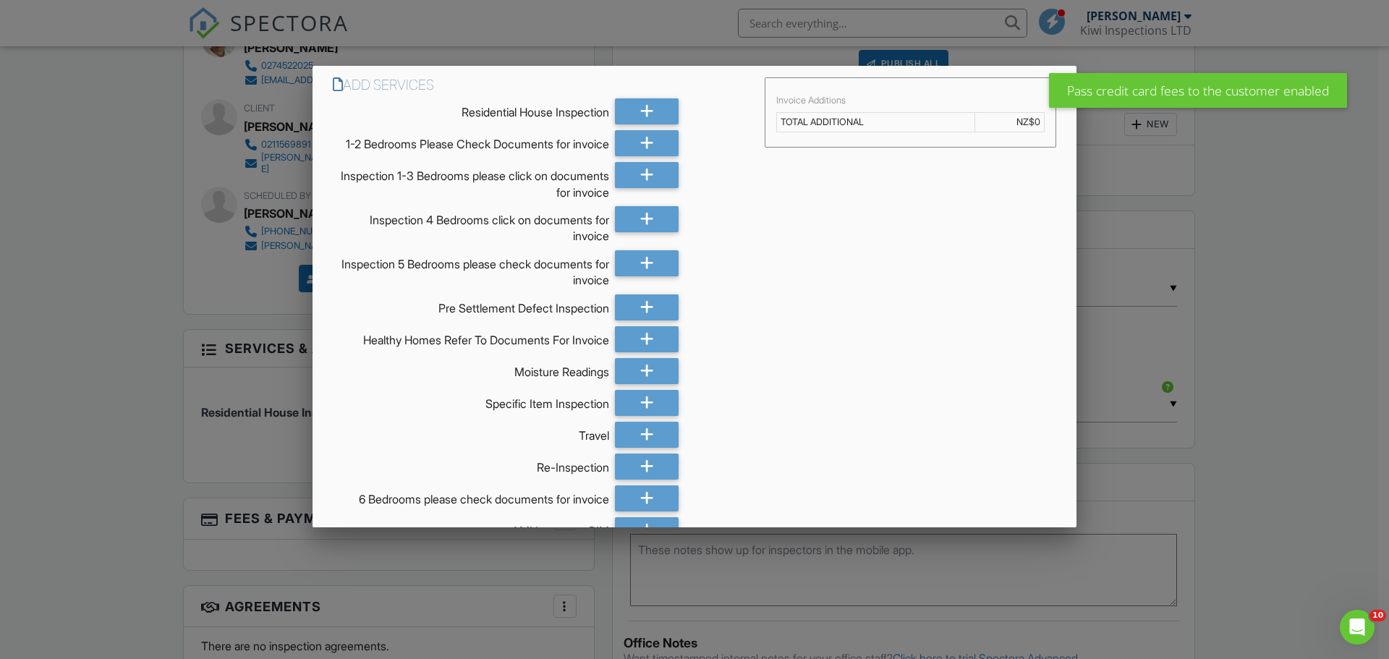
scroll to position [0, 0]
click at [644, 188] on icon at bounding box center [647, 175] width 14 height 26
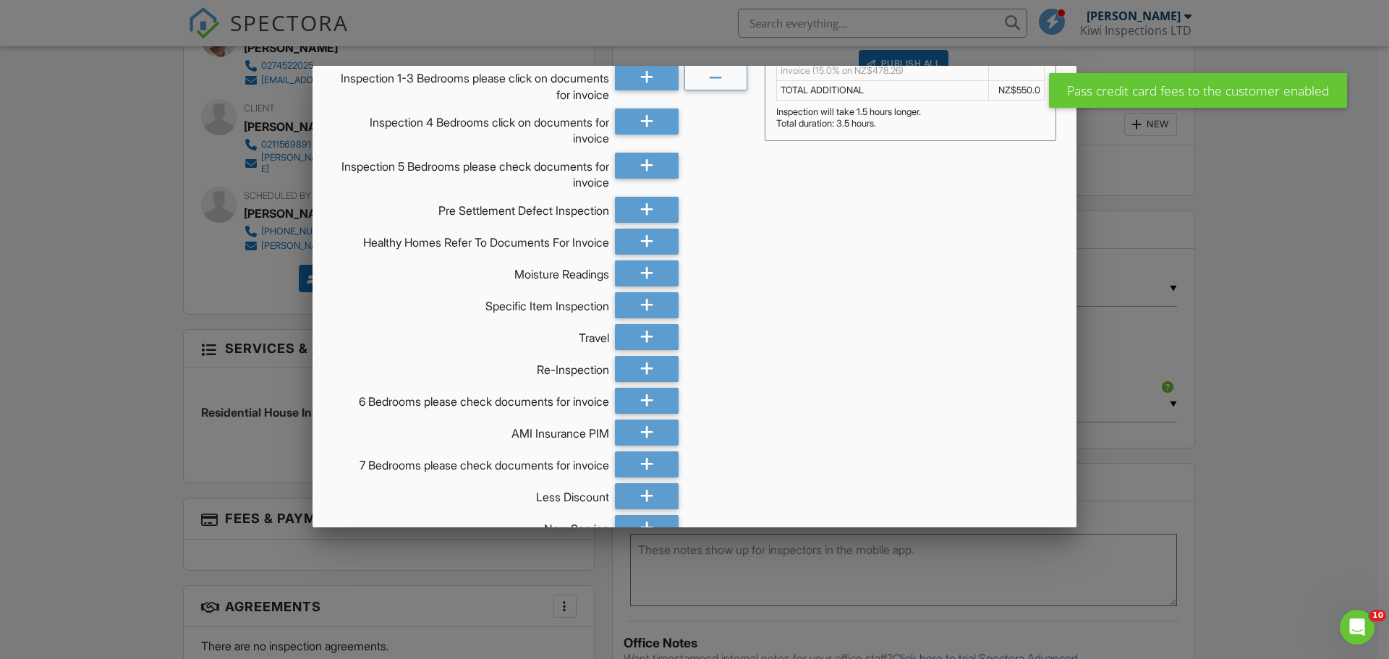
scroll to position [195, 0]
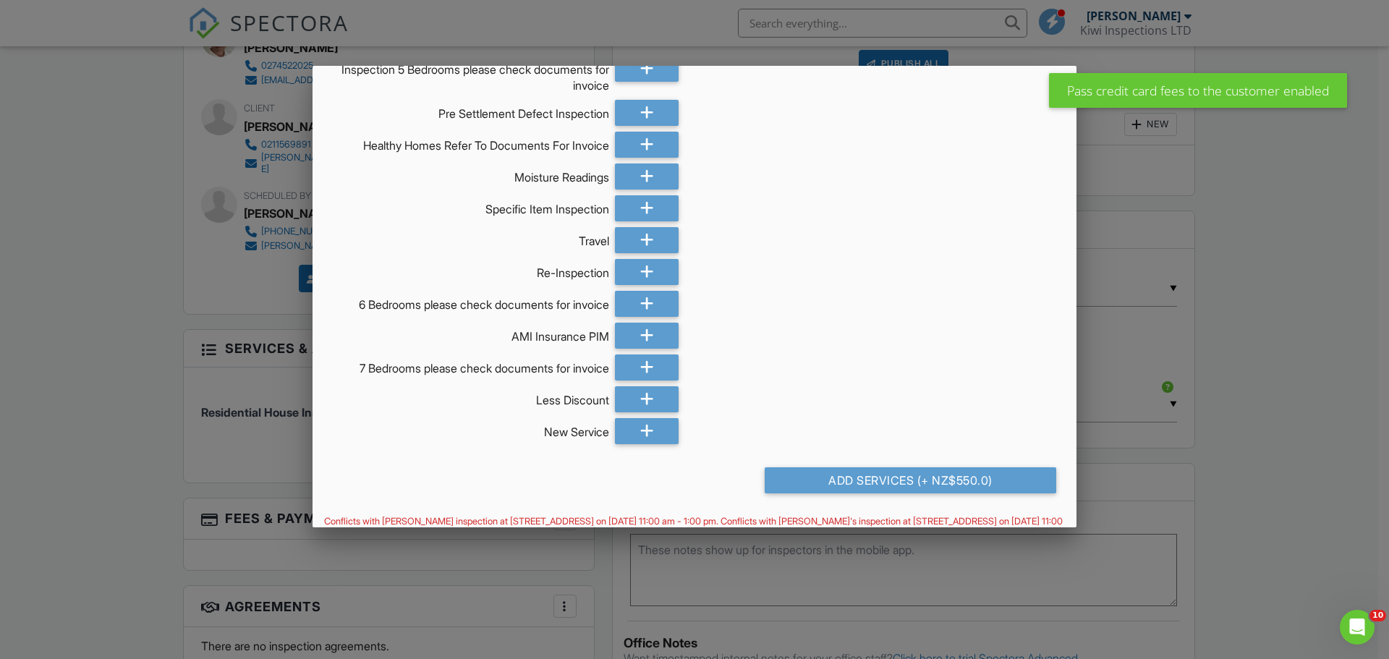
click at [932, 482] on div "Add Services (+ NZ$550.0)" at bounding box center [909, 480] width 291 height 26
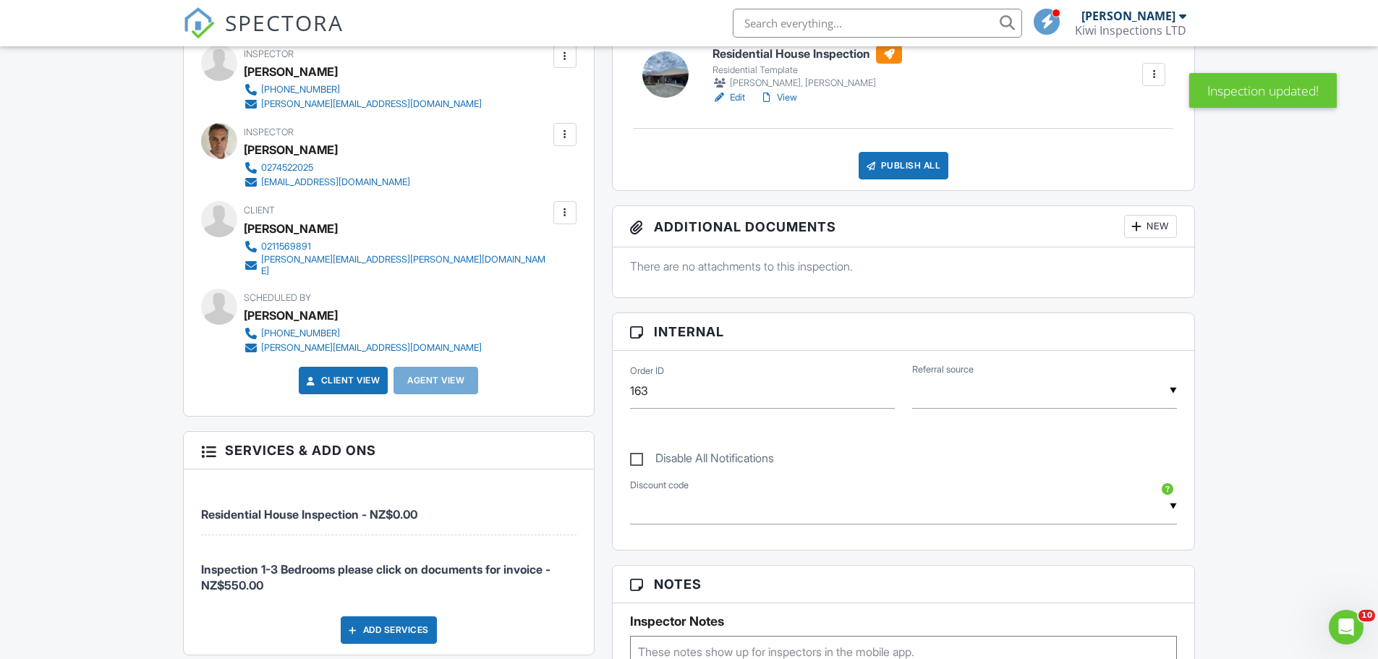
scroll to position [385, 0]
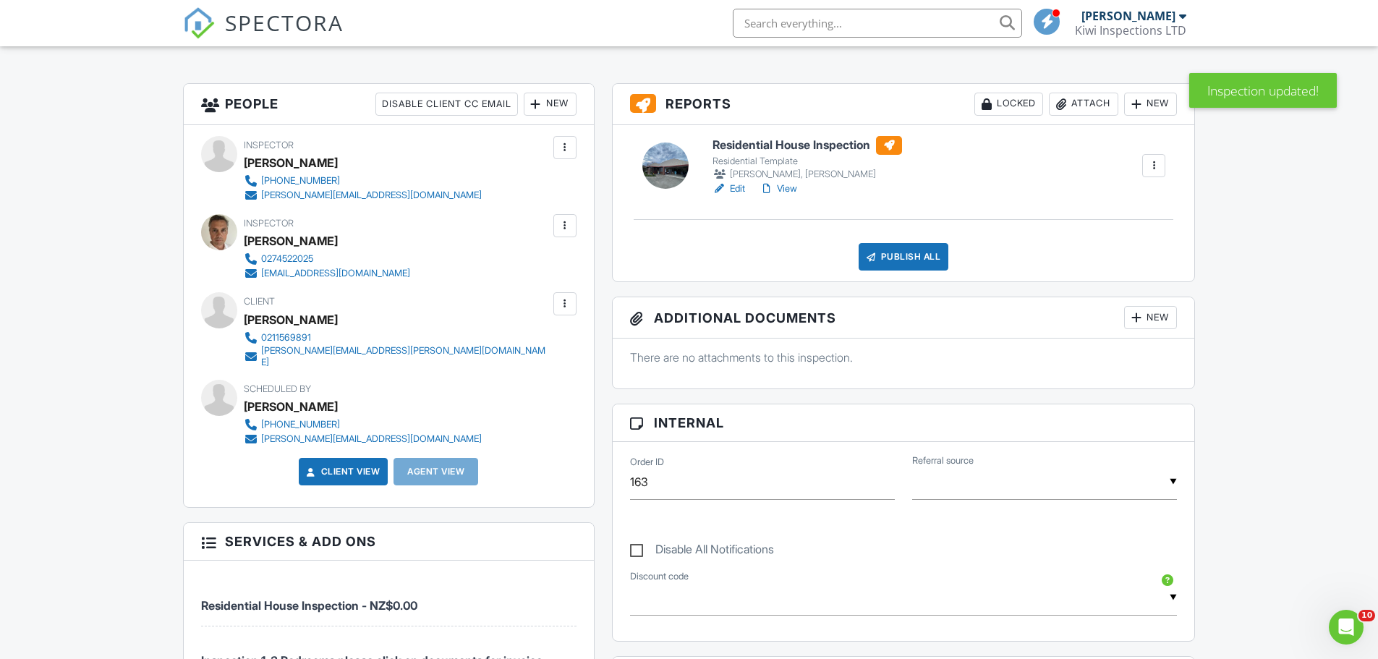
click at [921, 252] on div "Publish All" at bounding box center [903, 256] width 90 height 27
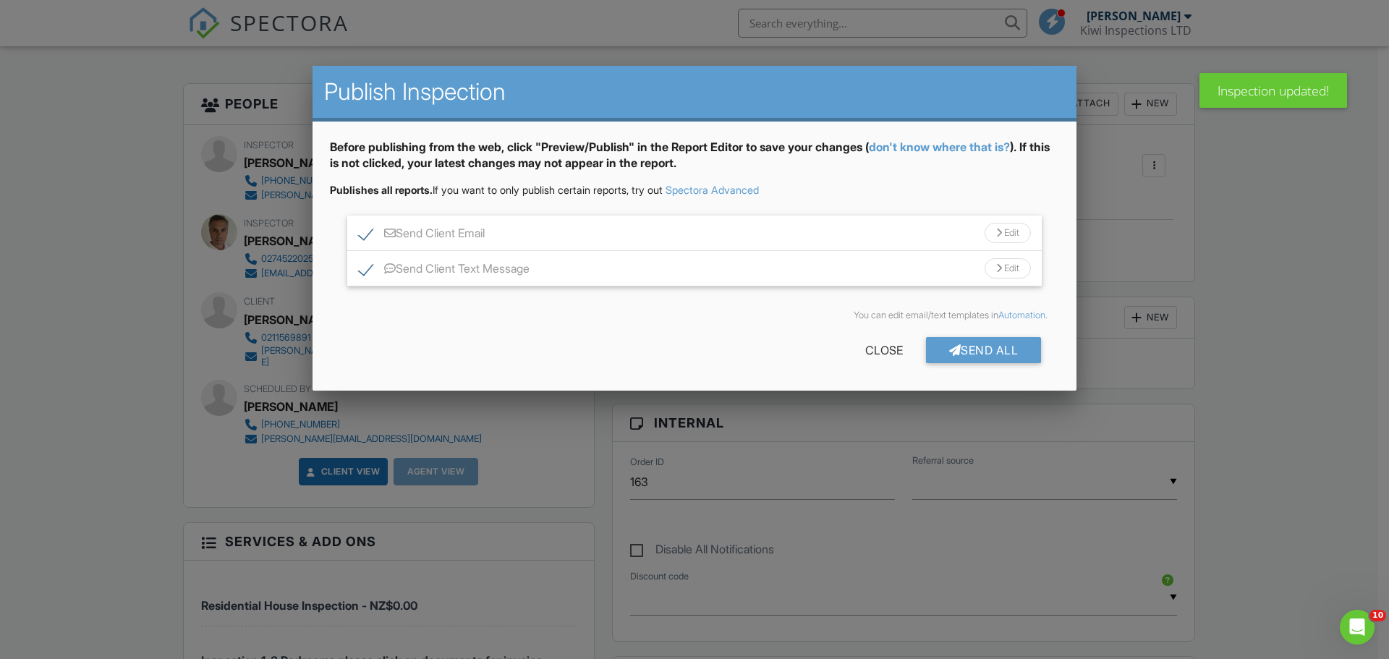
drag, startPoint x: 885, startPoint y: 352, endPoint x: 877, endPoint y: 352, distance: 8.0
click at [884, 352] on div "Close" at bounding box center [884, 350] width 84 height 26
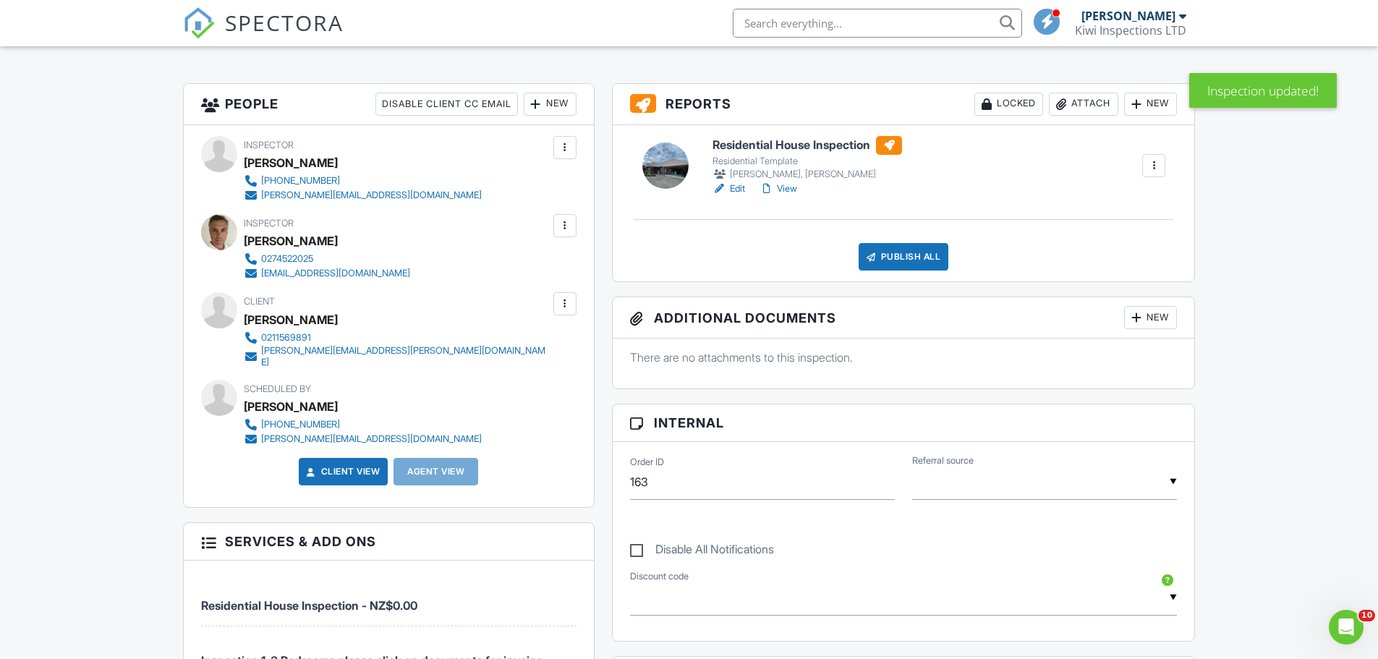
click at [577, 148] on div "Inspector Aaron Krahagen +64275522004 aaron@kiwiinspections.nz Make Invisible M…" at bounding box center [389, 316] width 410 height 383
click at [567, 147] on div at bounding box center [565, 147] width 14 height 14
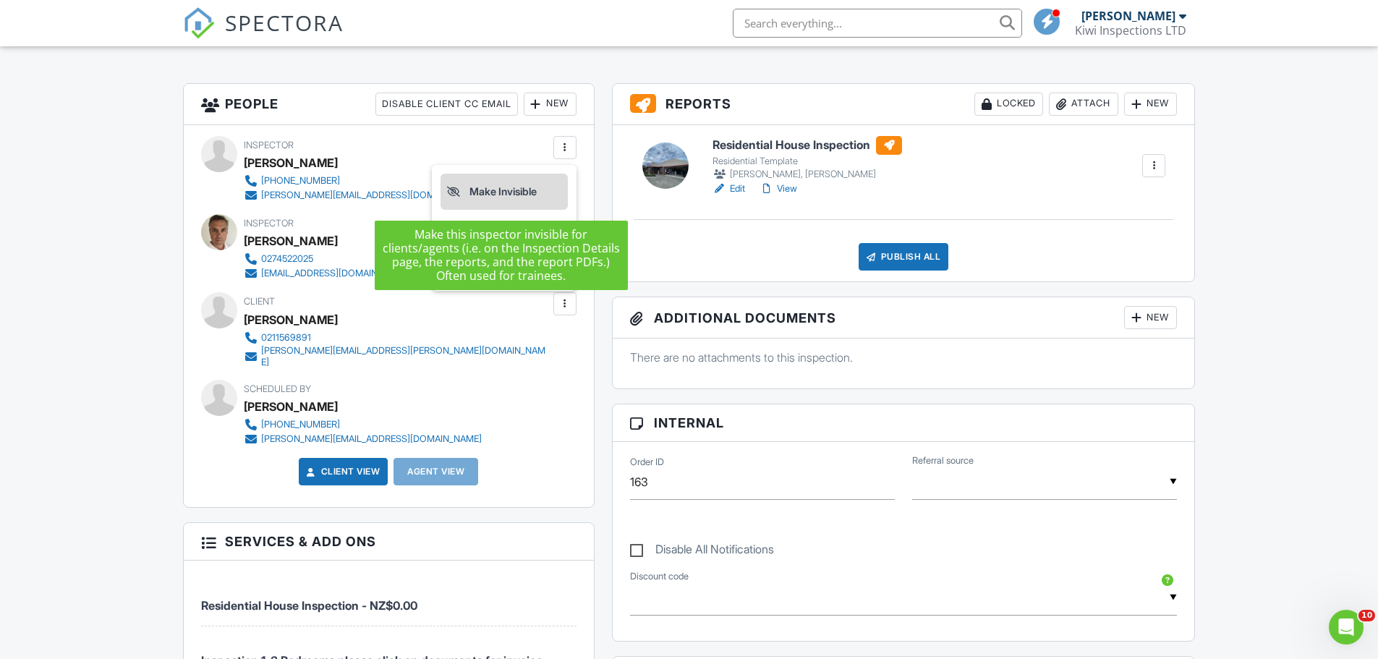
click at [528, 189] on li "Make Invisible" at bounding box center [503, 192] width 127 height 36
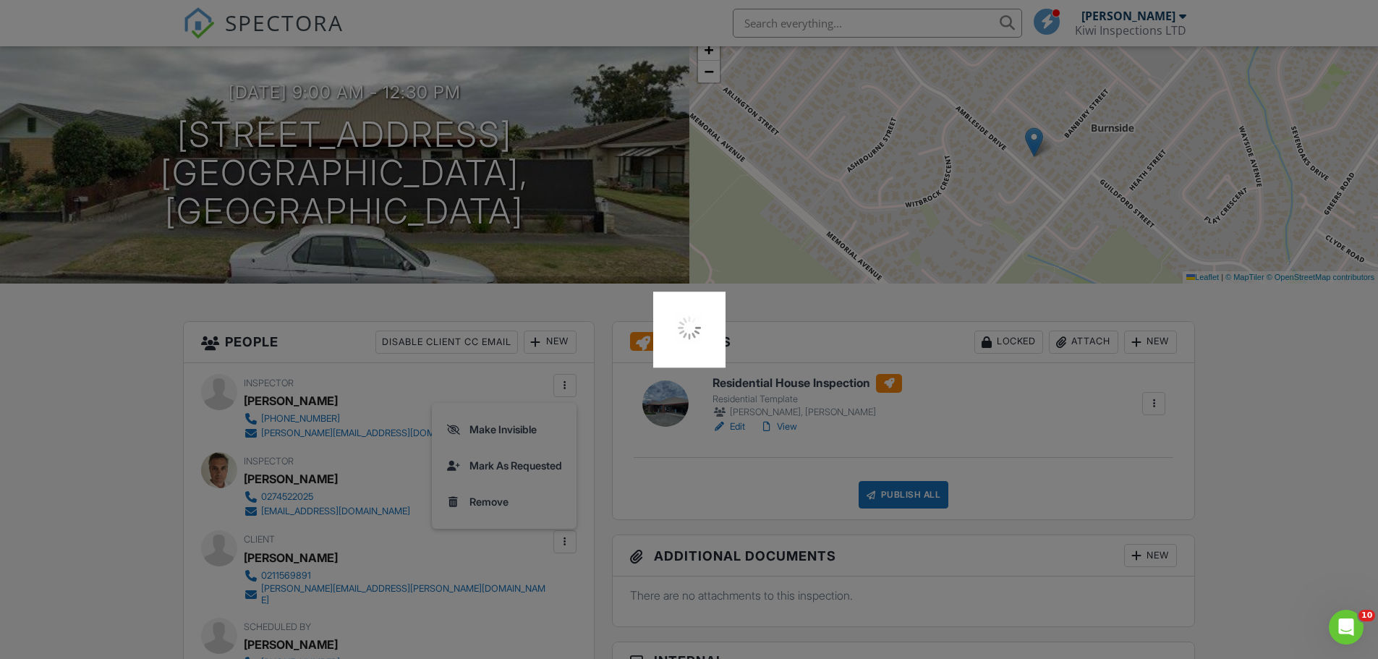
scroll to position [0, 0]
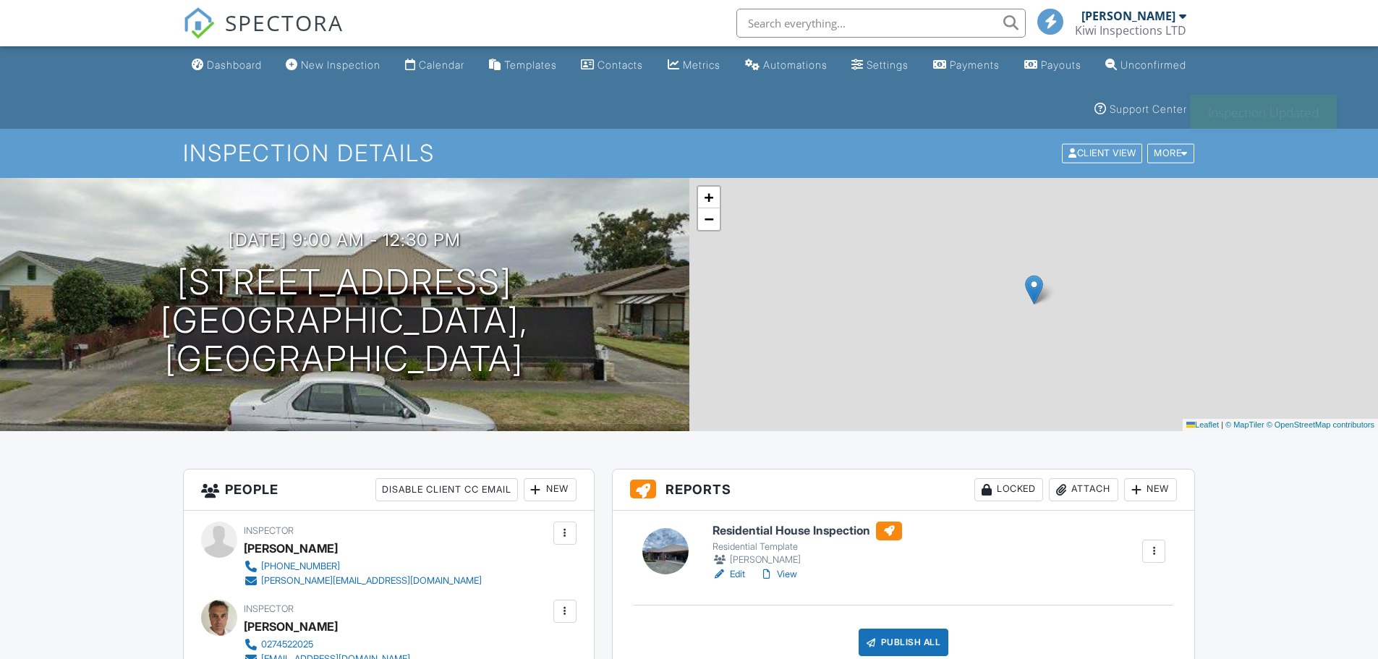
click at [1173, 155] on div "More" at bounding box center [1170, 154] width 47 height 20
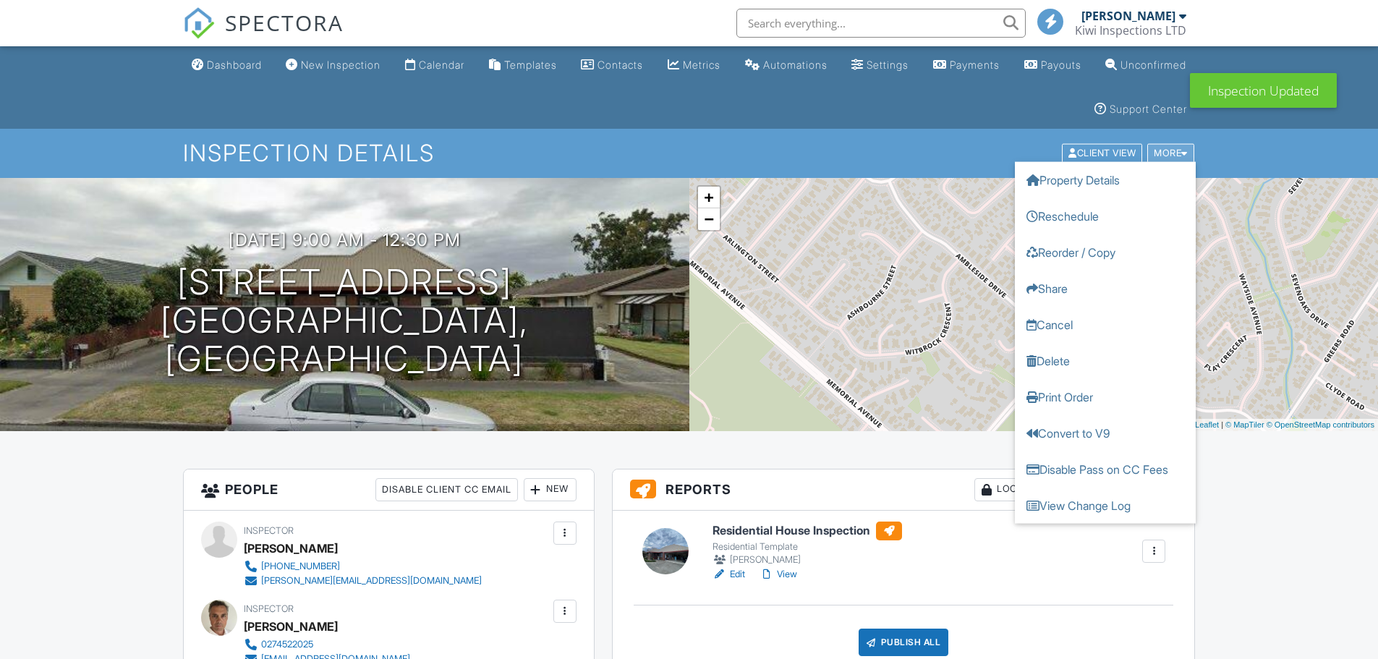
click at [1175, 154] on div "More" at bounding box center [1170, 154] width 47 height 20
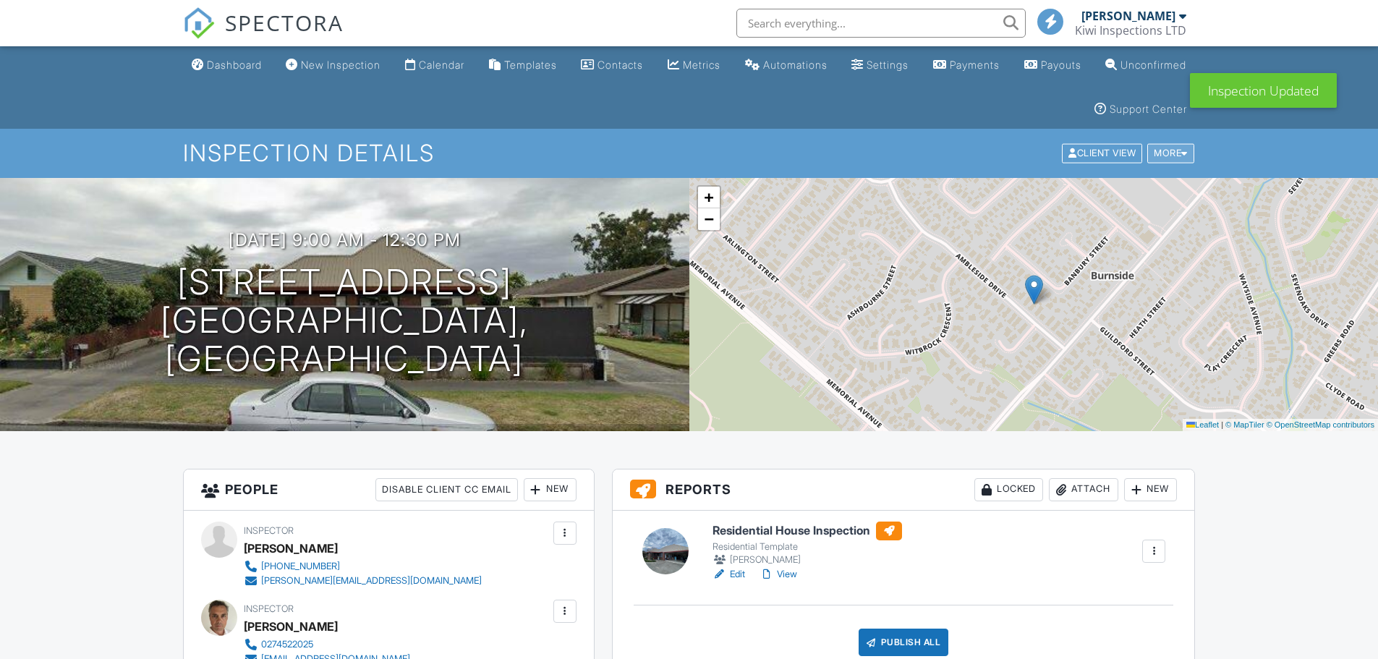
click at [1175, 154] on div "More" at bounding box center [1170, 154] width 47 height 20
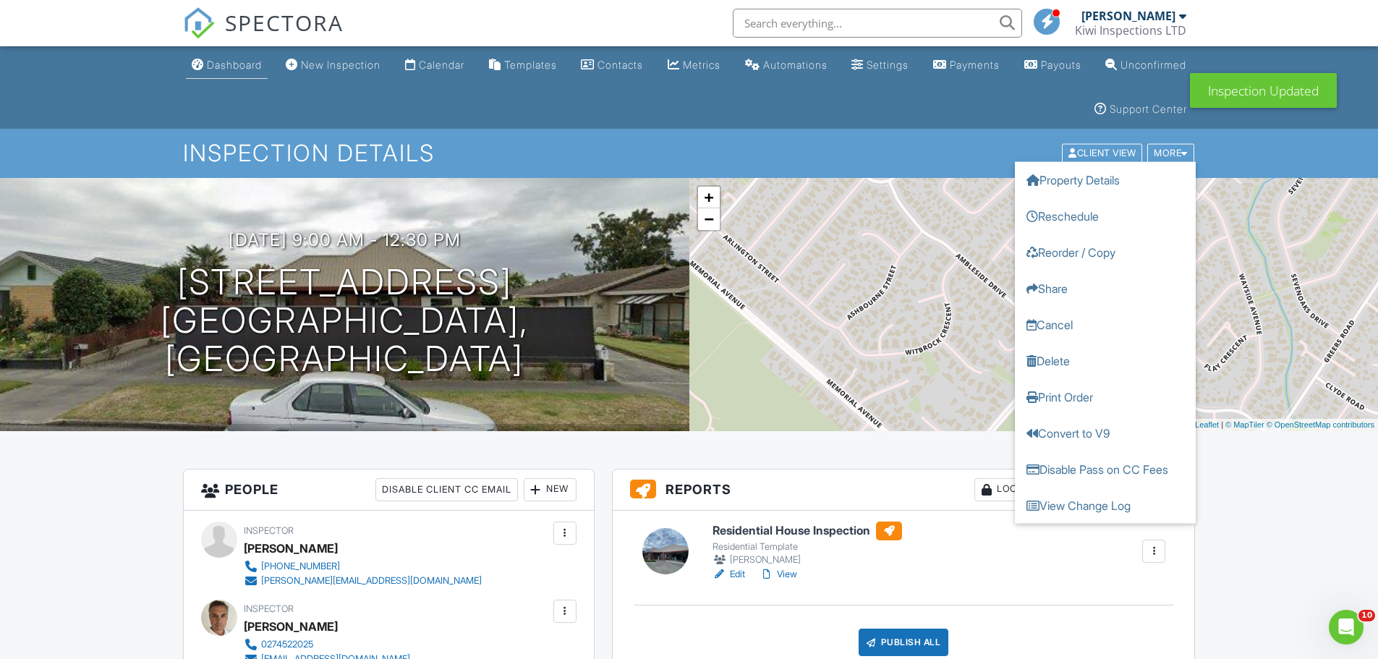
click at [222, 70] on div "Dashboard" at bounding box center [234, 65] width 55 height 12
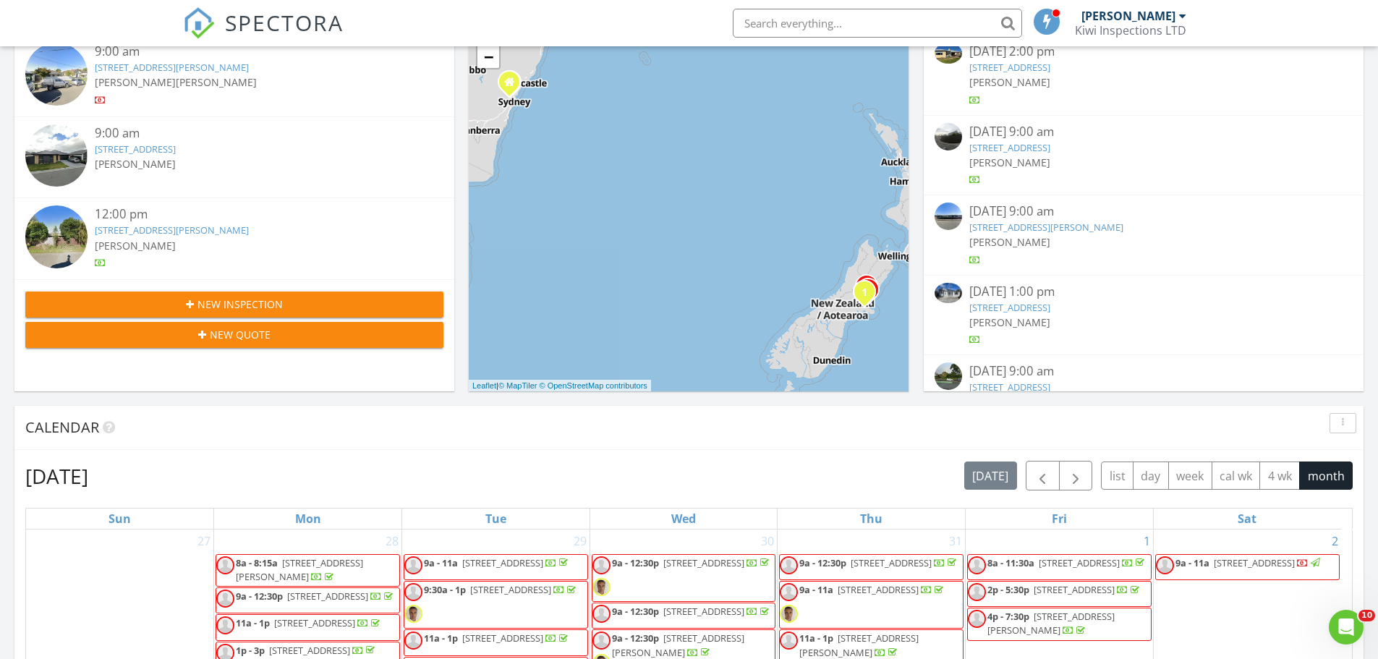
scroll to position [385, 0]
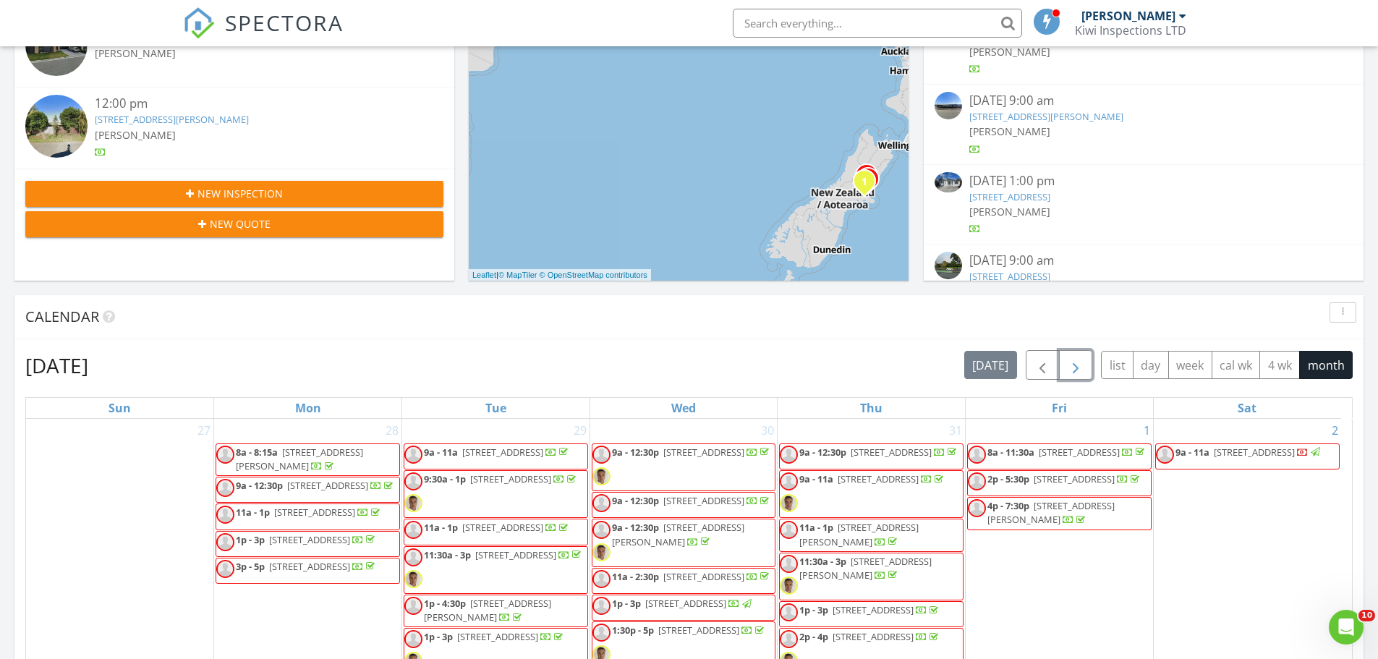
click at [1085, 369] on button "button" at bounding box center [1076, 365] width 34 height 30
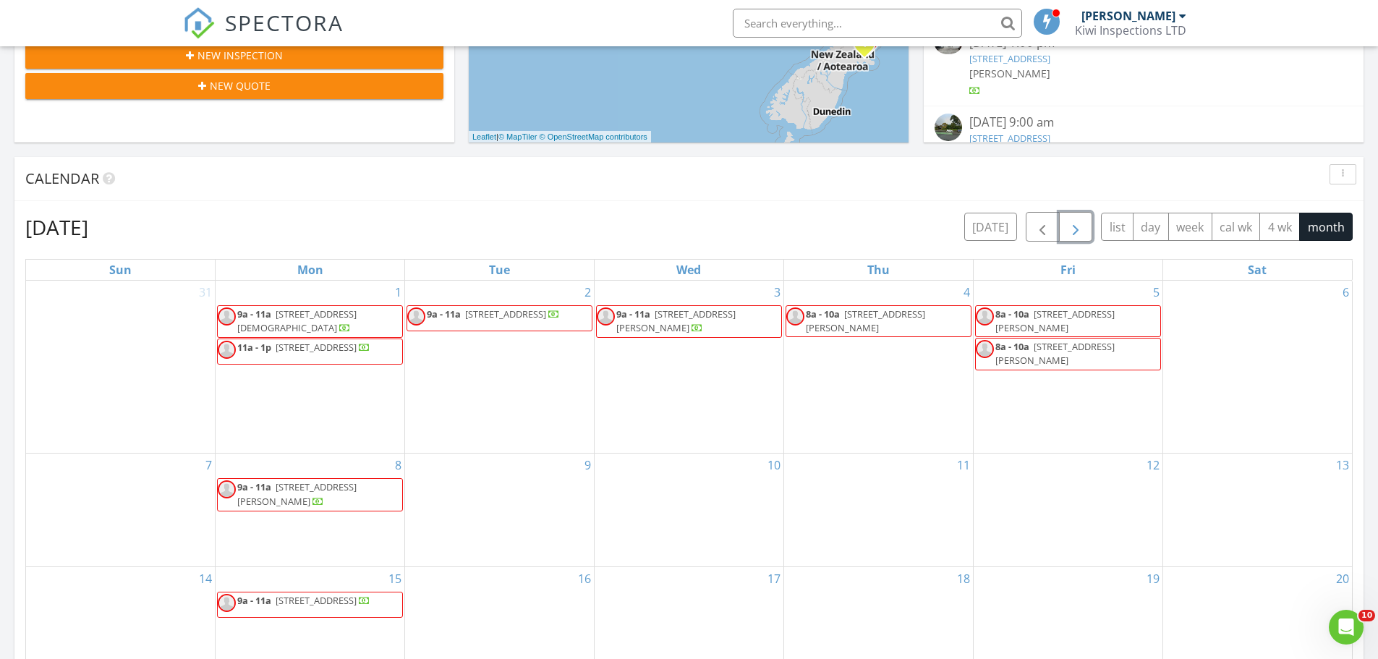
scroll to position [579, 0]
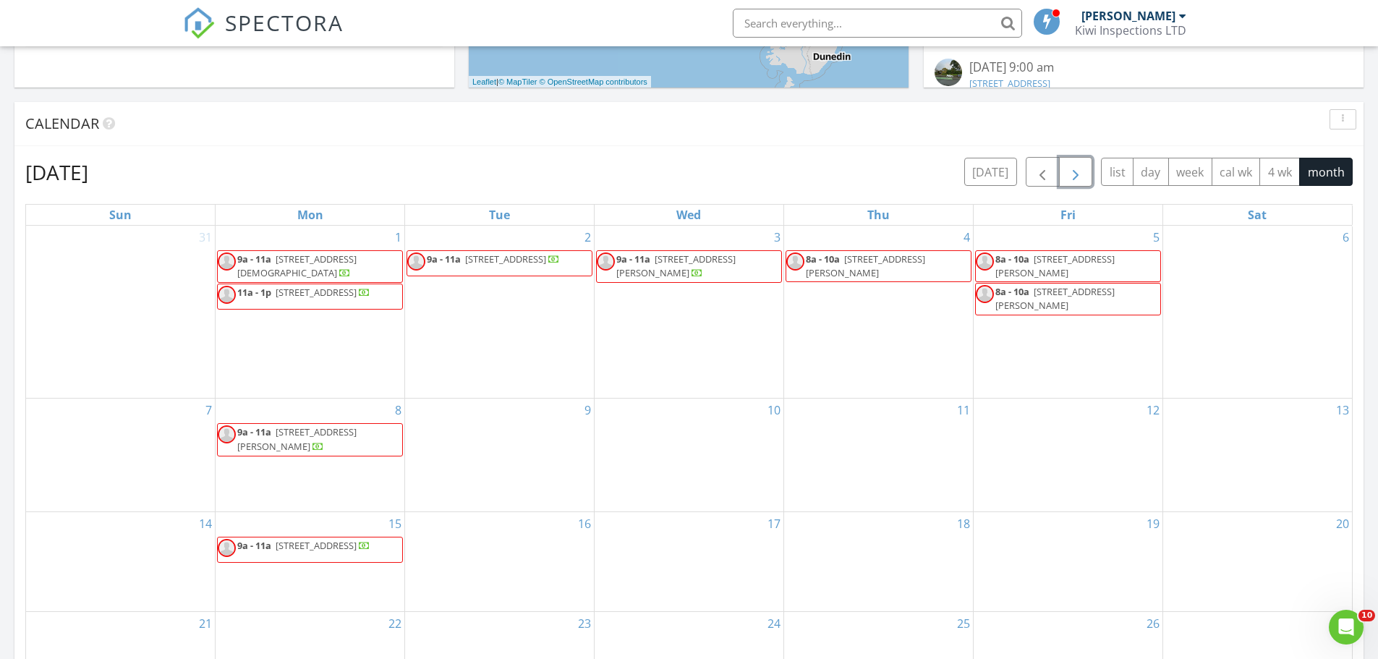
click at [862, 419] on div "11" at bounding box center [878, 454] width 189 height 112
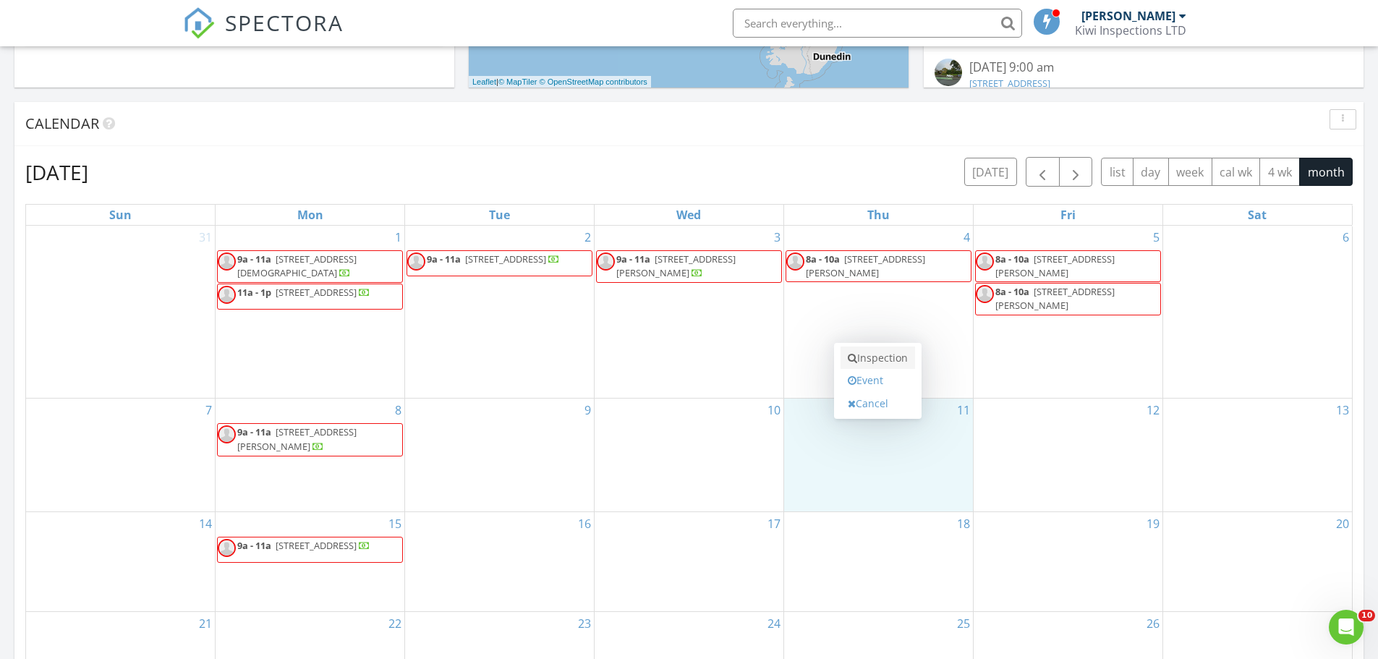
click at [891, 363] on link "Inspection" at bounding box center [877, 357] width 74 height 23
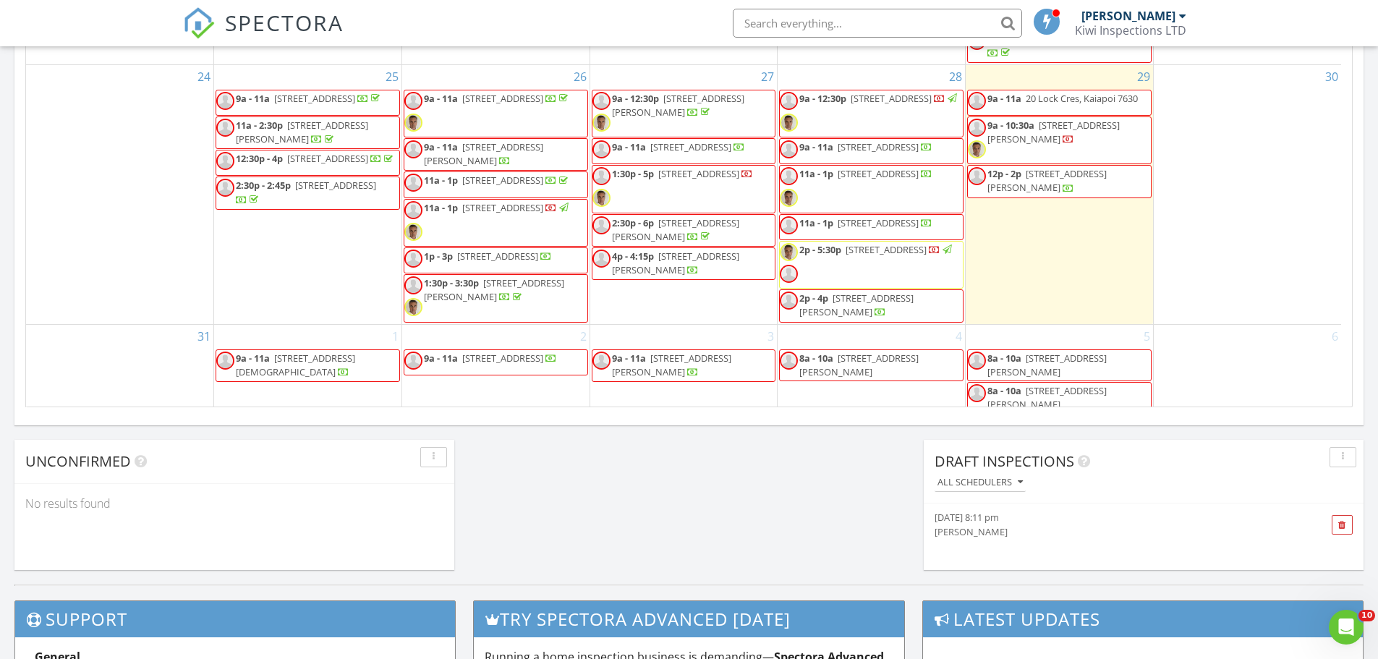
scroll to position [802, 0]
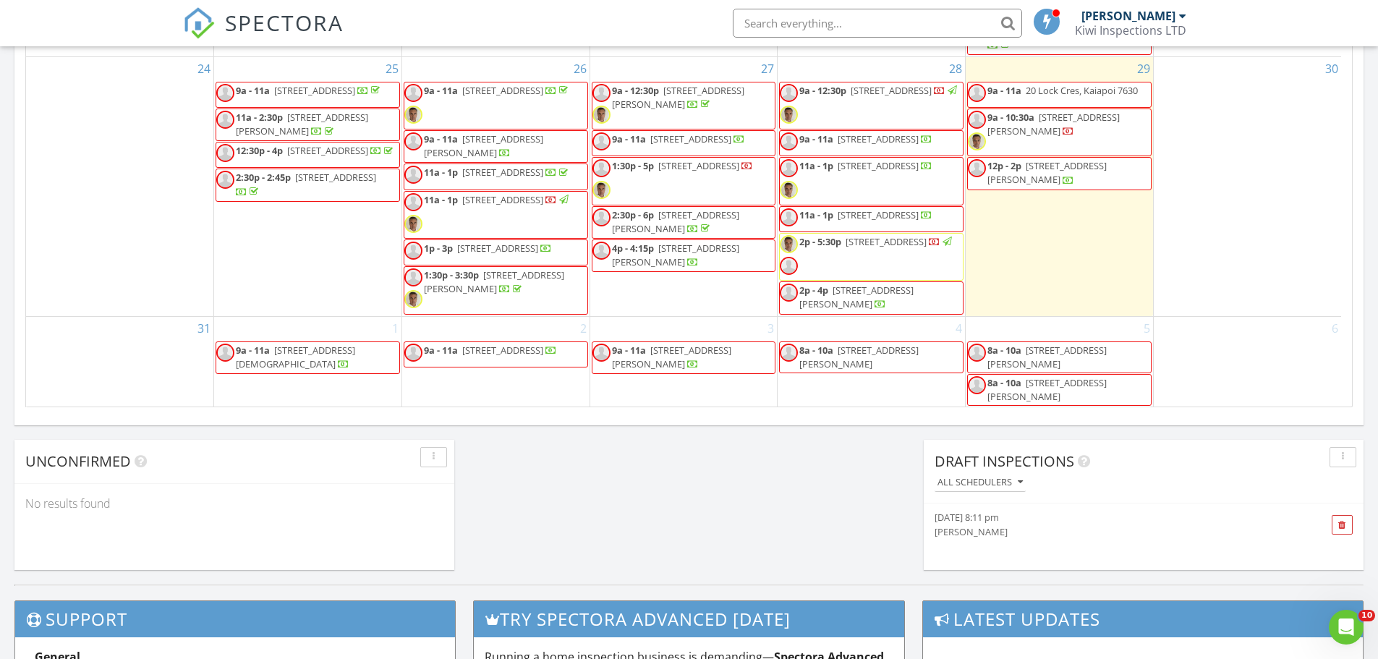
click at [686, 163] on span "[STREET_ADDRESS]" at bounding box center [698, 165] width 81 height 13
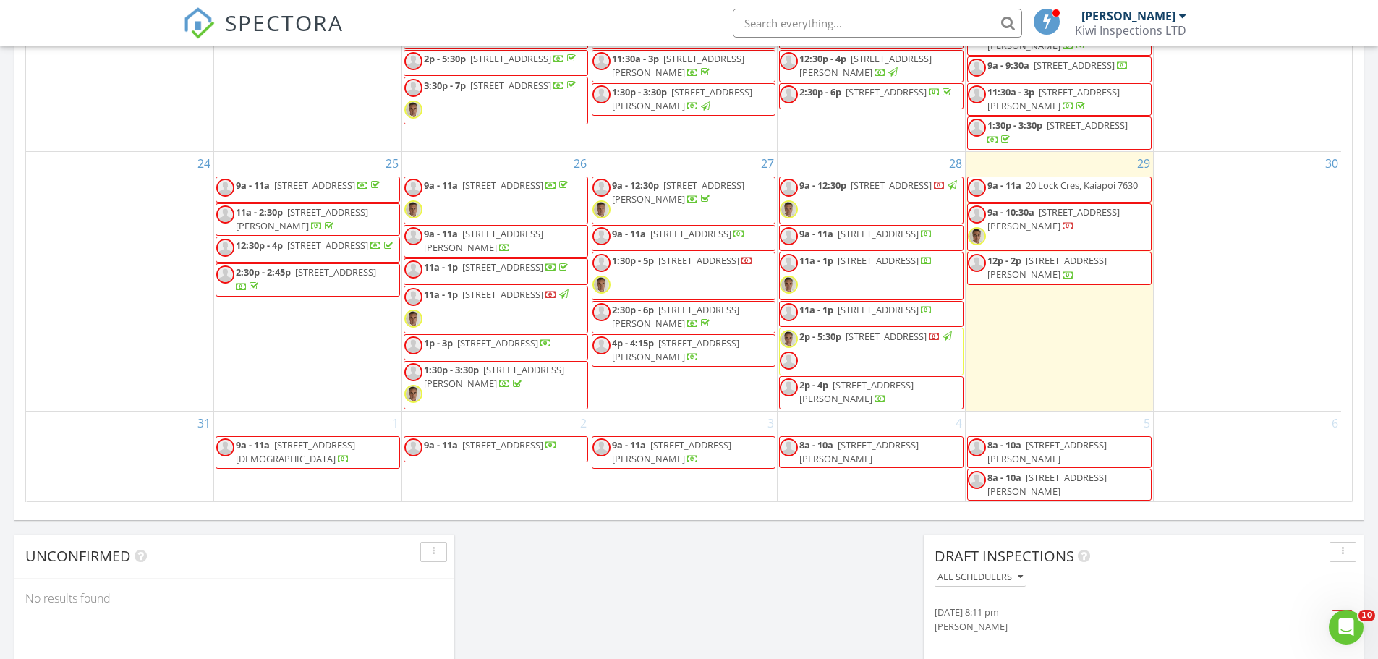
scroll to position [964, 0]
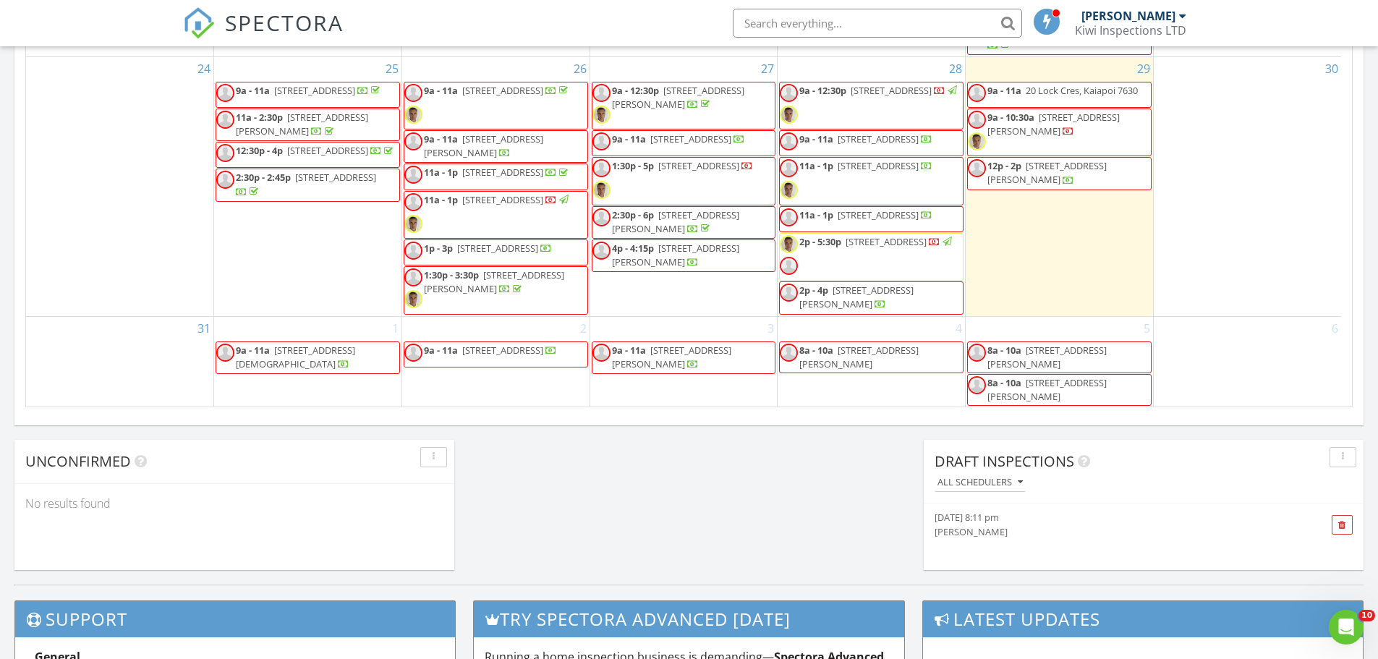
click at [317, 326] on div "1 9a - 11a 2 Church St, Amberley 7410" at bounding box center [307, 362] width 187 height 91
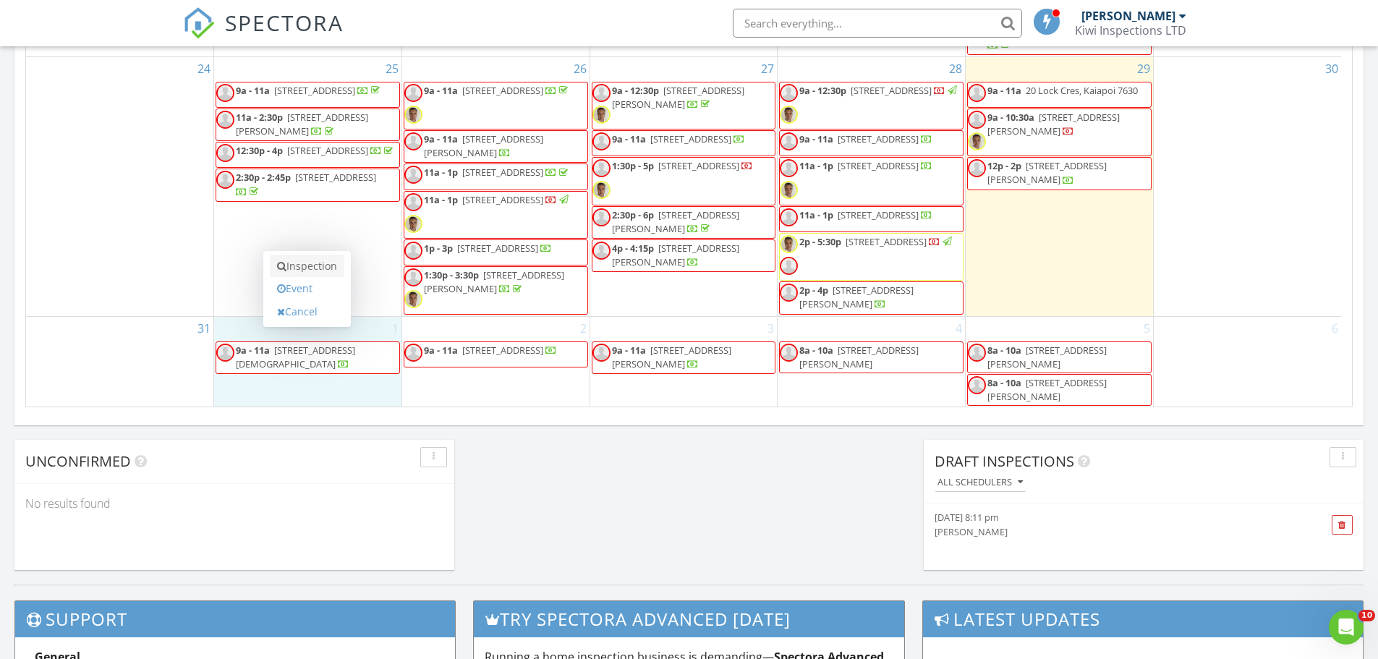
click at [315, 265] on link "Inspection" at bounding box center [307, 266] width 74 height 23
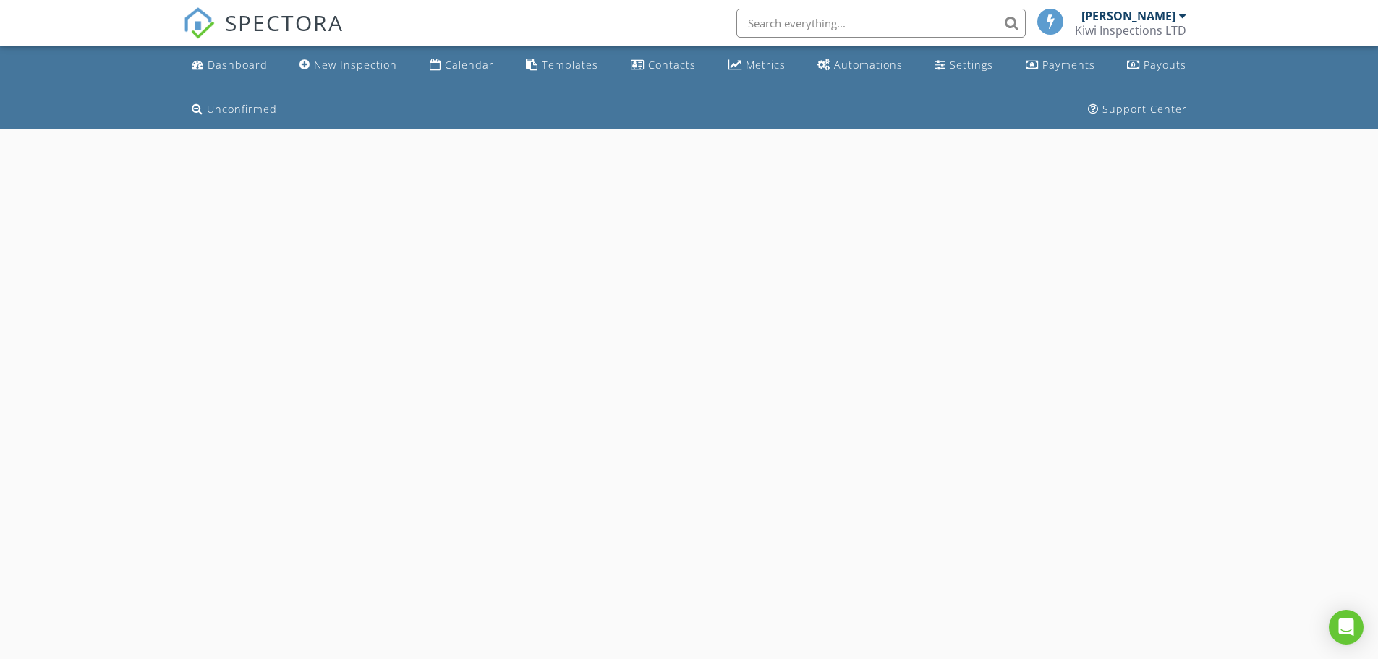
select select "8"
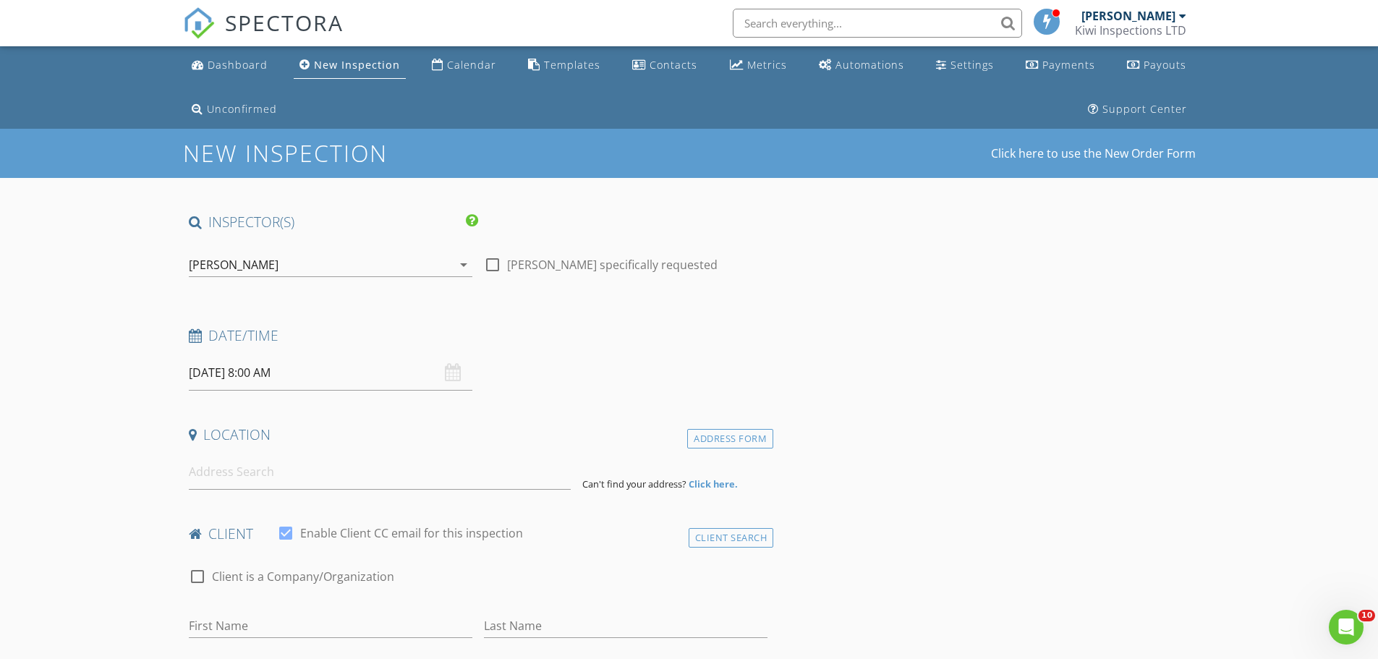
click at [301, 373] on input "[DATE] 8:00 AM" at bounding box center [330, 372] width 283 height 35
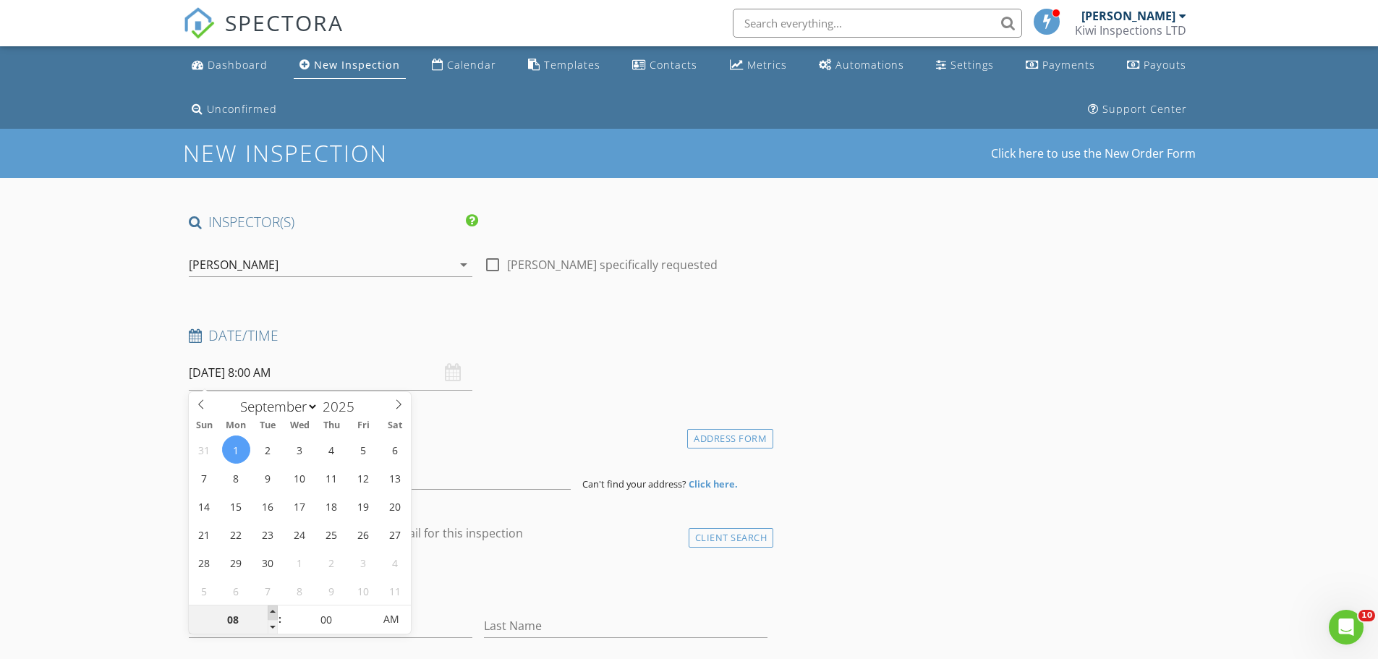
type input "09"
type input "[DATE] 9:00 AM"
click at [271, 612] on span at bounding box center [273, 612] width 10 height 14
type input "10"
type input "[DATE] 10:00 AM"
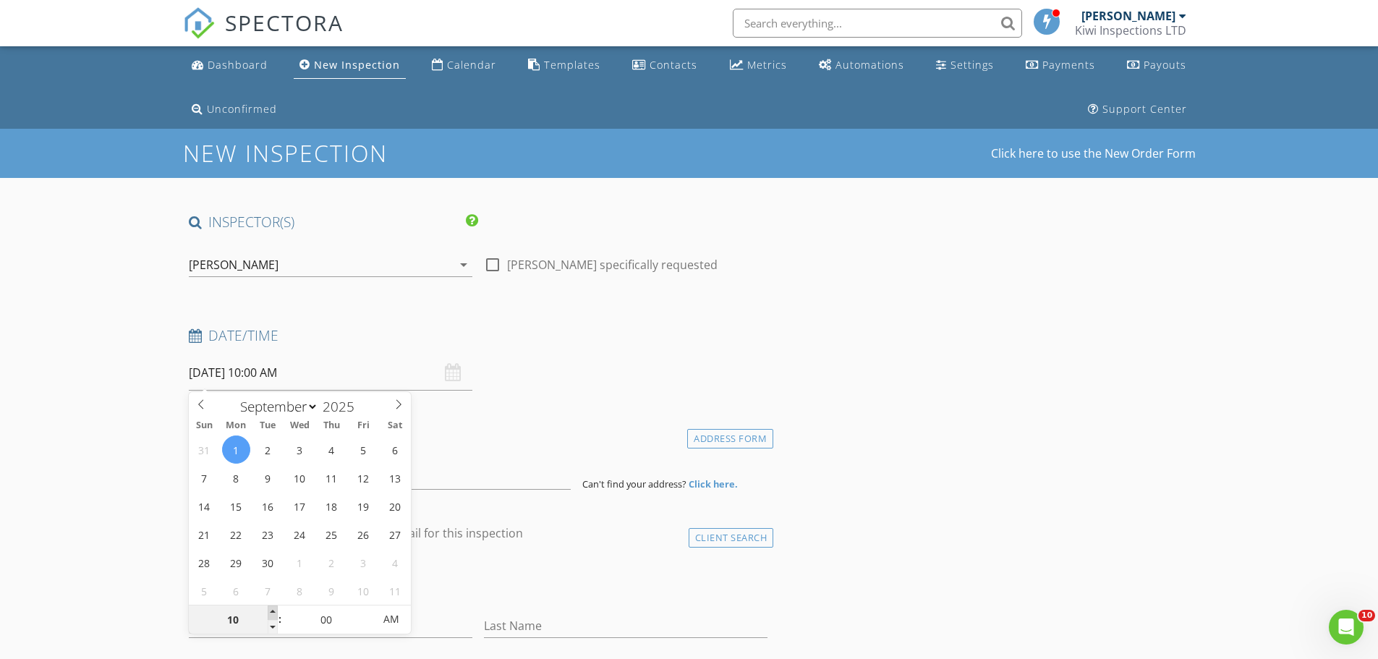
click at [271, 612] on span at bounding box center [273, 612] width 10 height 14
type input "11"
type input "[DATE] 11:00 AM"
click at [272, 612] on span at bounding box center [273, 612] width 10 height 14
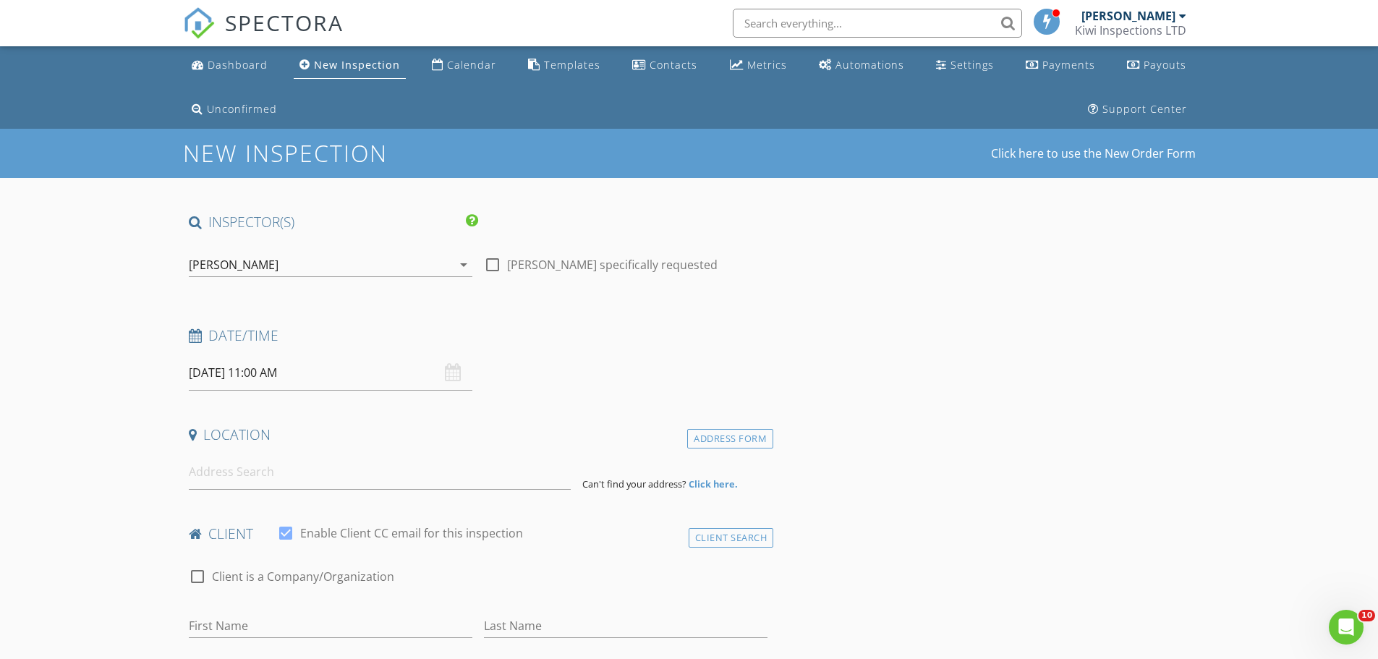
drag, startPoint x: 129, startPoint y: 563, endPoint x: 187, endPoint y: 498, distance: 87.0
click at [208, 470] on input at bounding box center [380, 471] width 382 height 35
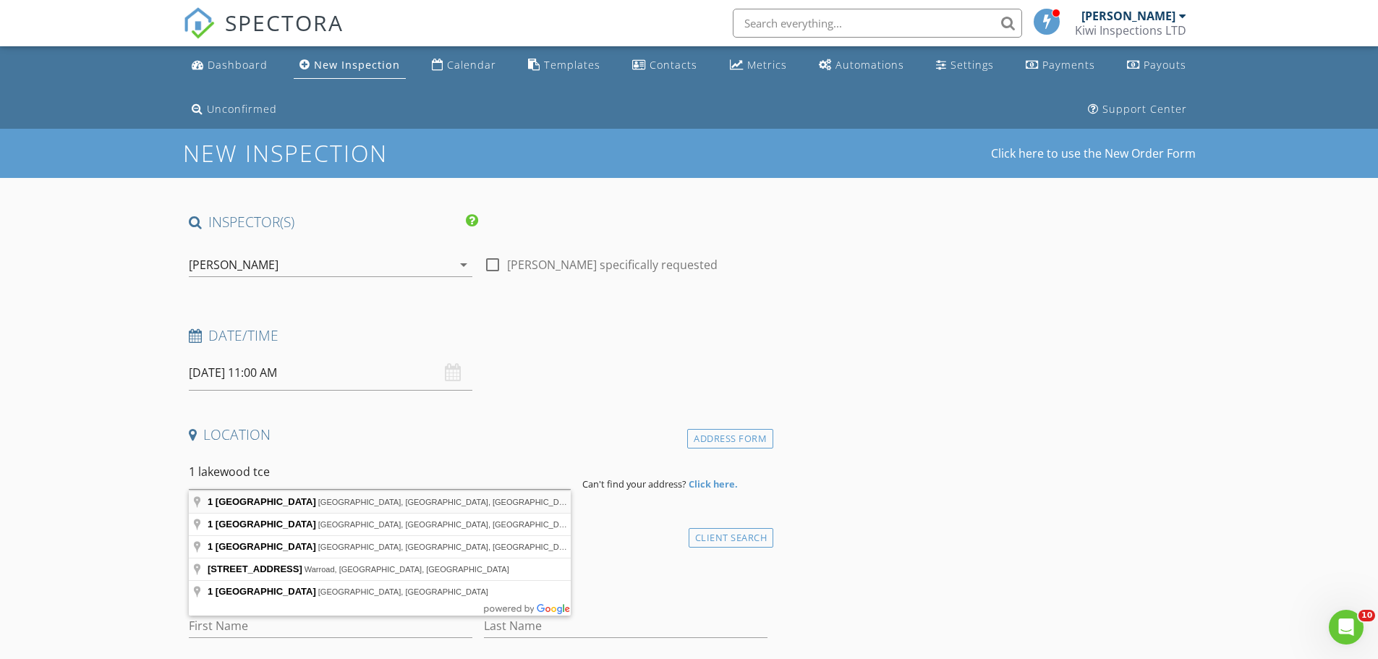
type input "1 Lakewood Drive, Burwood, Christchurch, New Zealand"
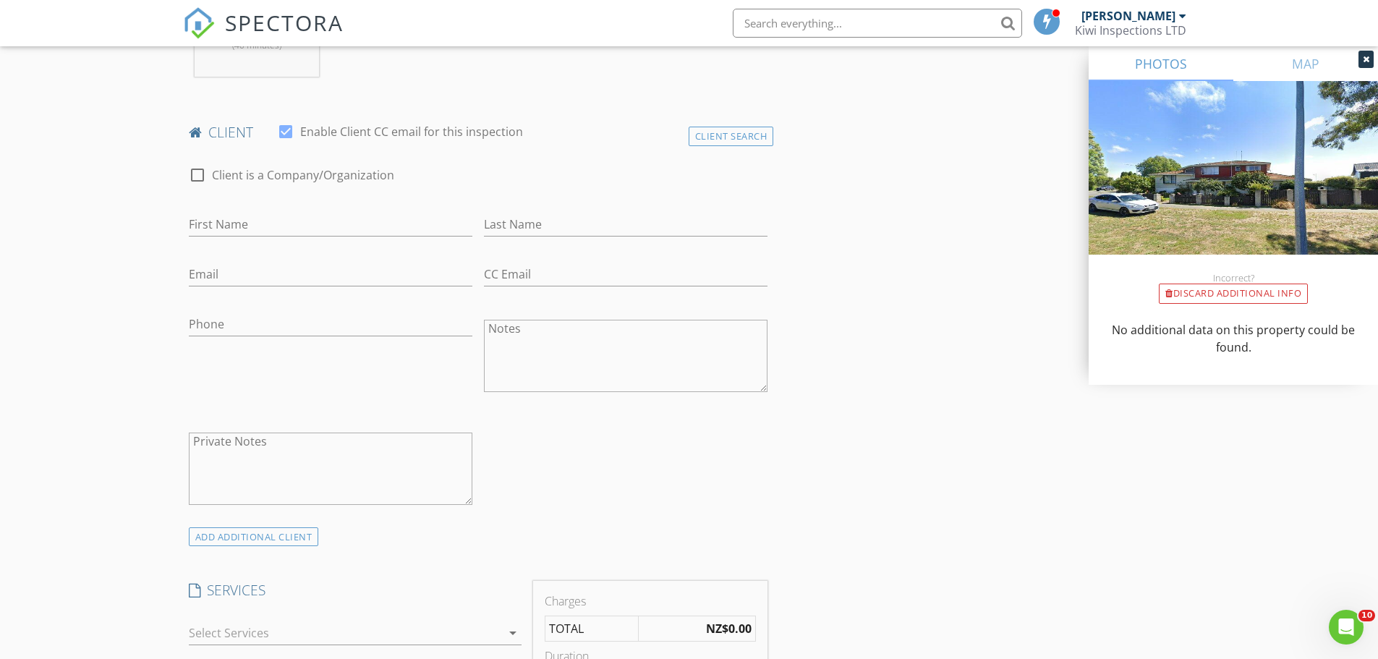
scroll to position [772, 0]
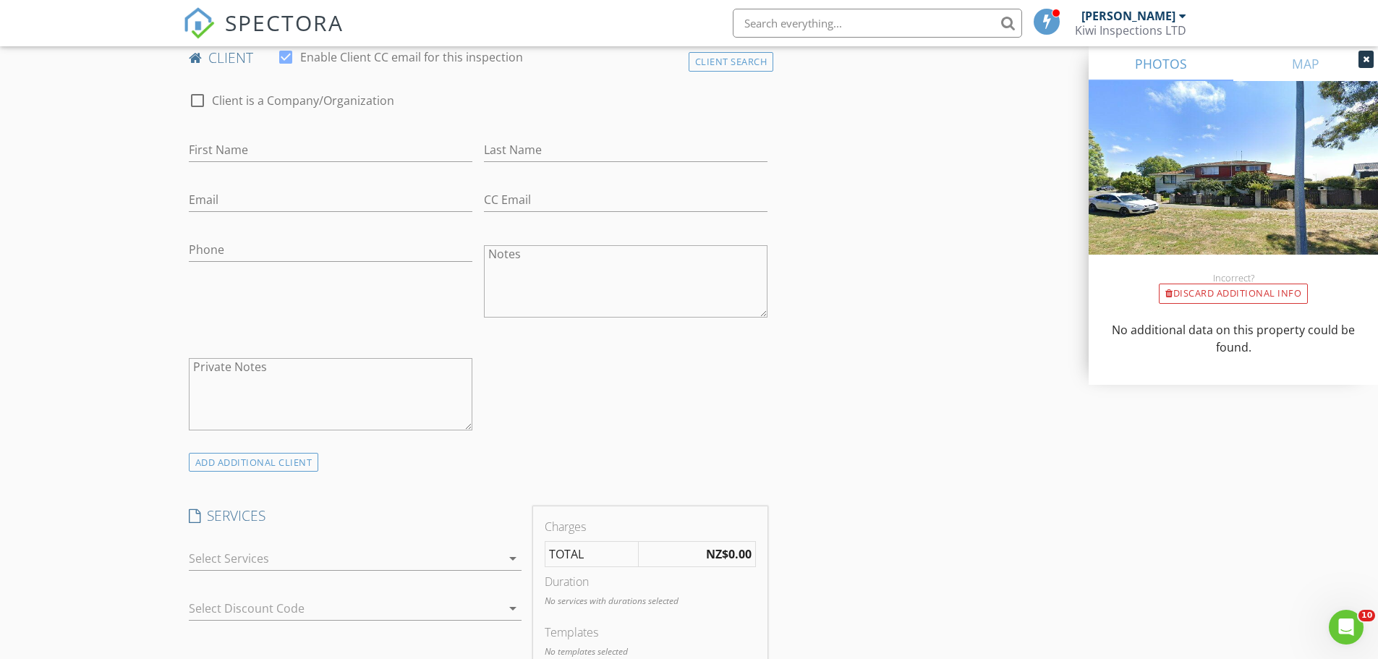
click at [227, 558] on div at bounding box center [345, 558] width 312 height 23
click at [0, 0] on div "check_box_outline_blank Residential House Inspection Residential House Inspecti…" at bounding box center [0, 0] width 0 height 0
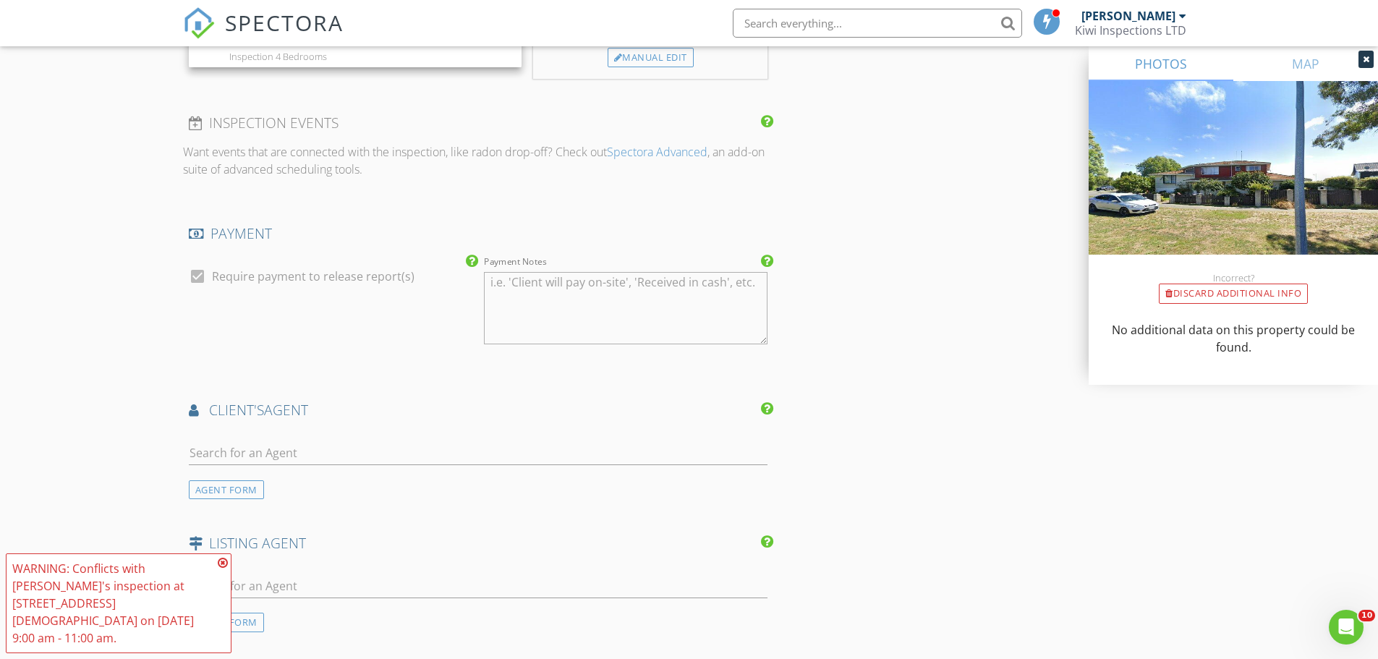
scroll to position [1543, 0]
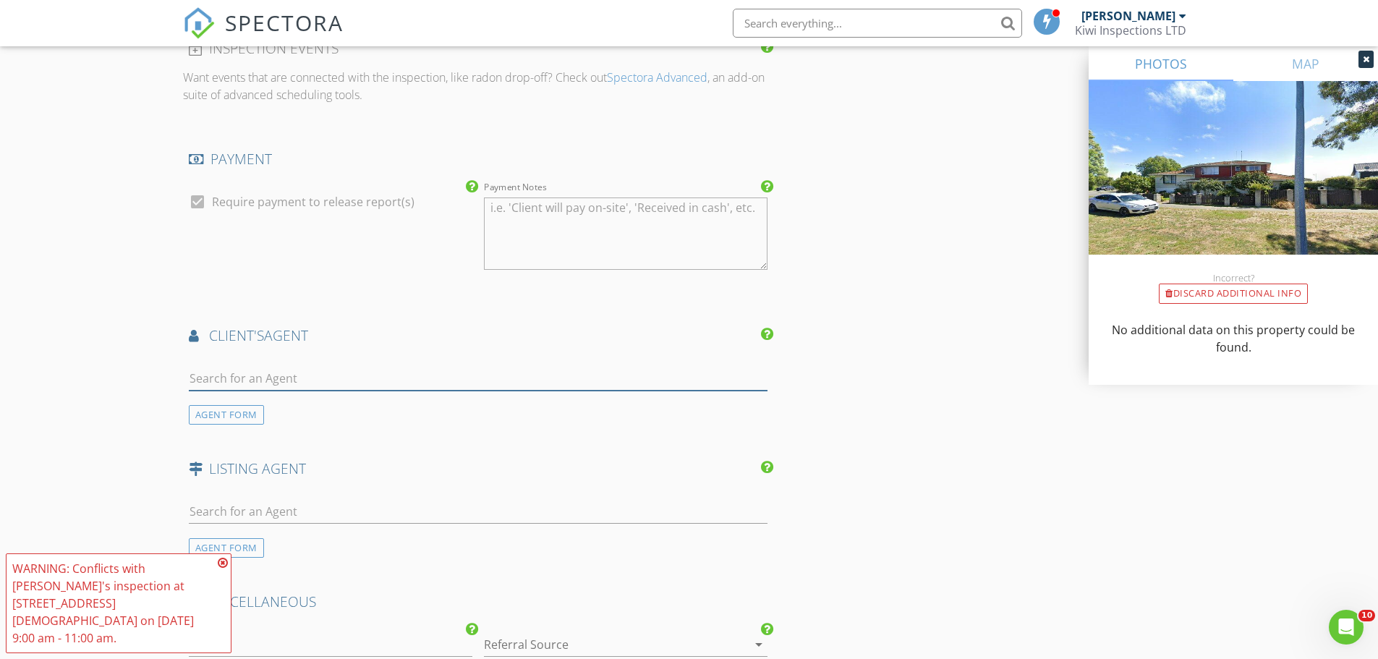
drag, startPoint x: 220, startPoint y: 377, endPoint x: 222, endPoint y: 364, distance: 12.5
click at [220, 377] on input "text" at bounding box center [478, 379] width 579 height 24
type input "yogesh"
click at [352, 409] on li "Yogesh Bhargava harcourts Grenadier" at bounding box center [478, 411] width 578 height 40
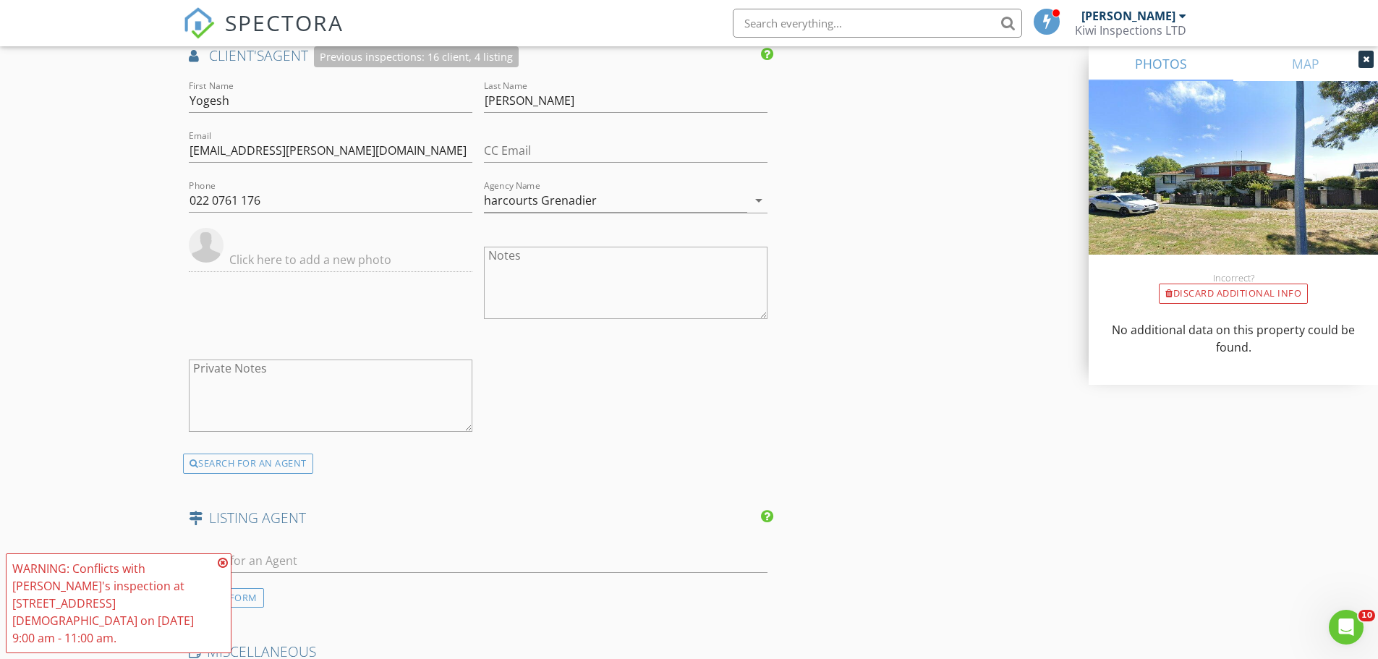
scroll to position [1929, 0]
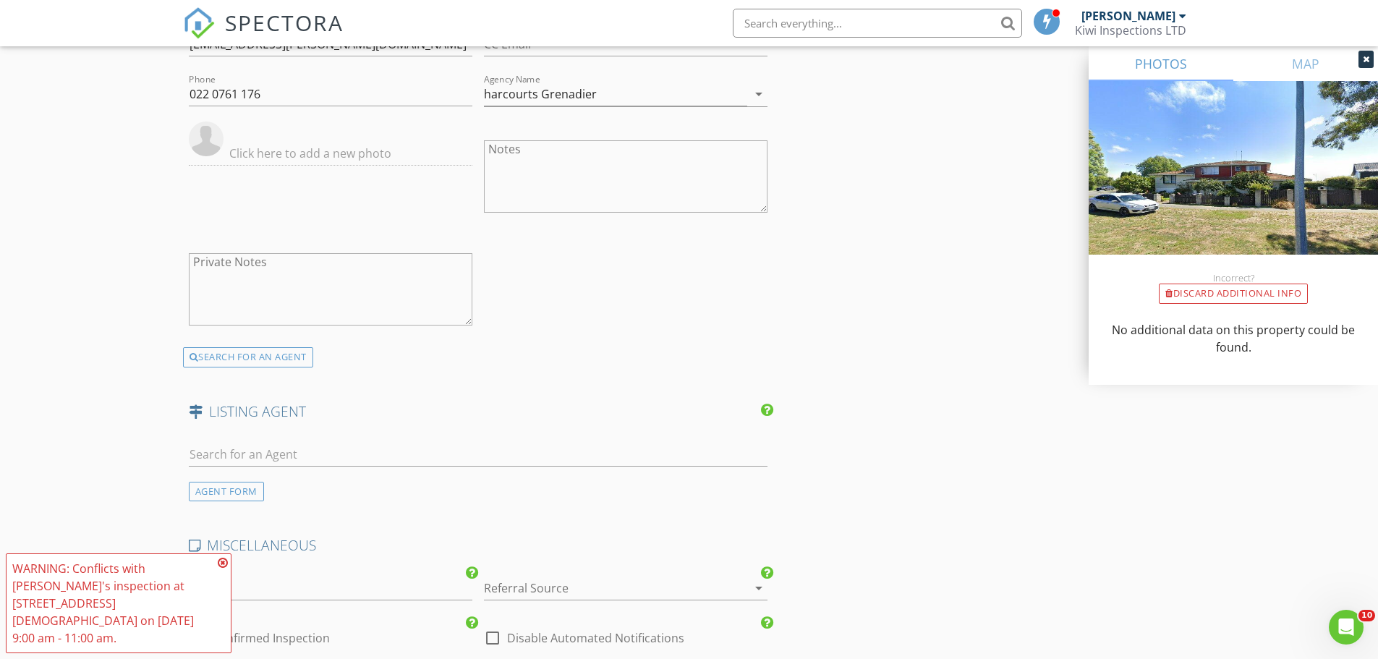
click at [223, 568] on icon at bounding box center [223, 563] width 10 height 12
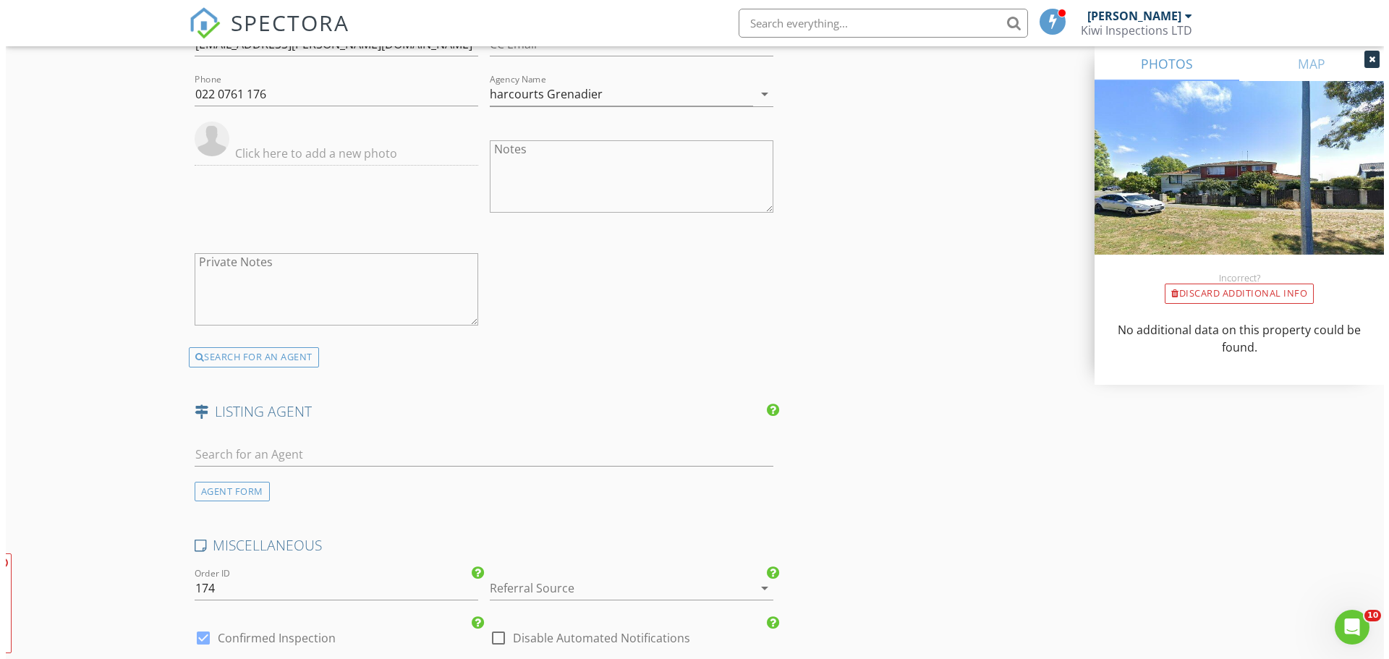
scroll to position [2308, 0]
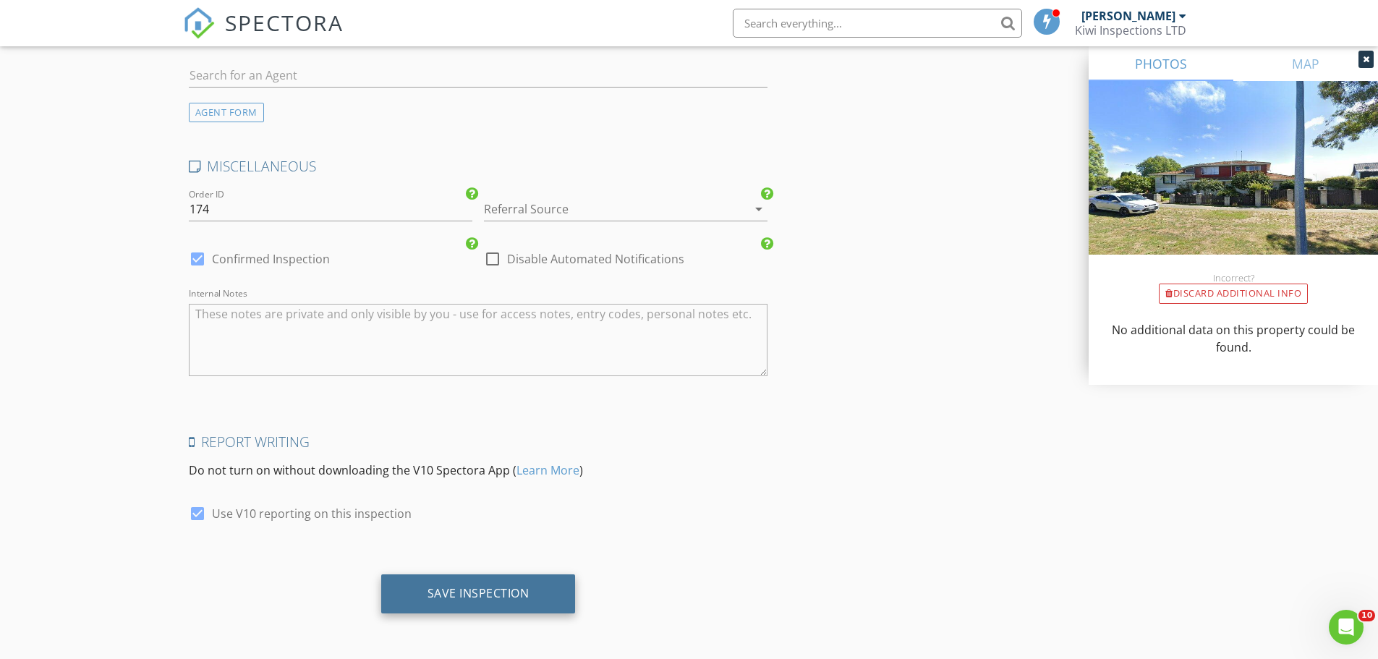
click at [437, 589] on div "Save Inspection" at bounding box center [478, 593] width 102 height 14
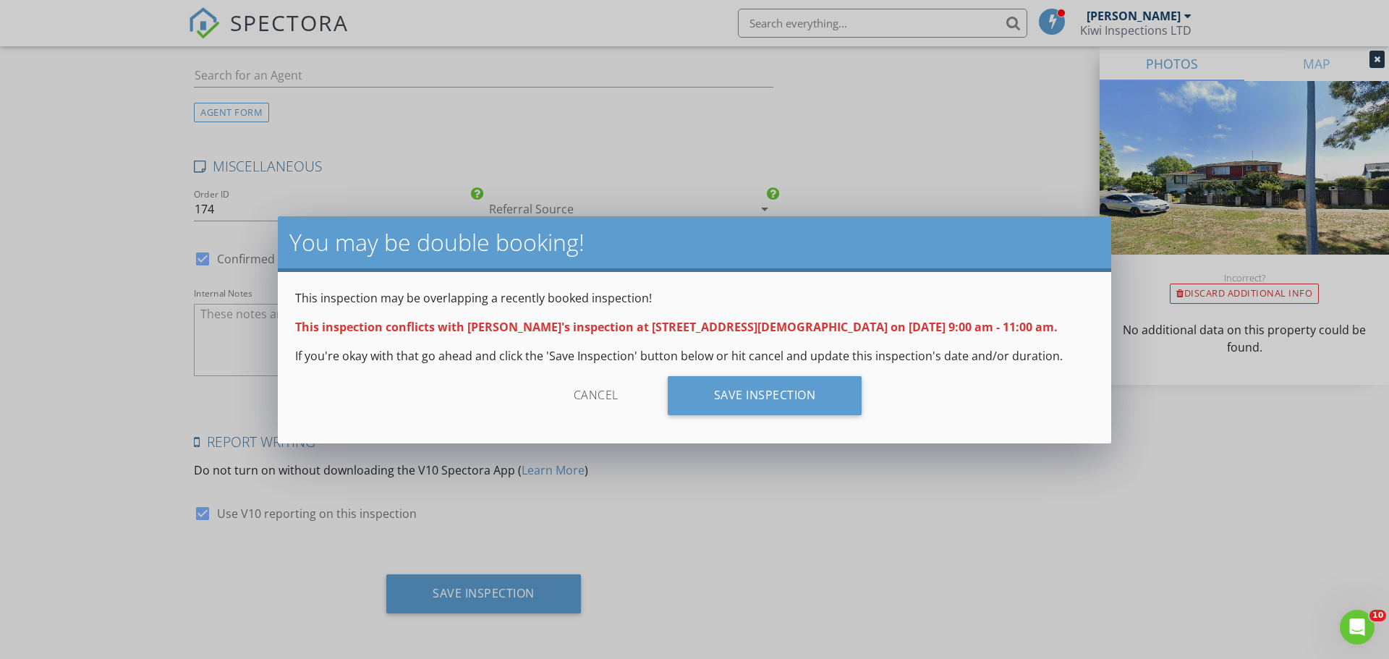
click at [801, 388] on div "Save Inspection" at bounding box center [765, 395] width 195 height 39
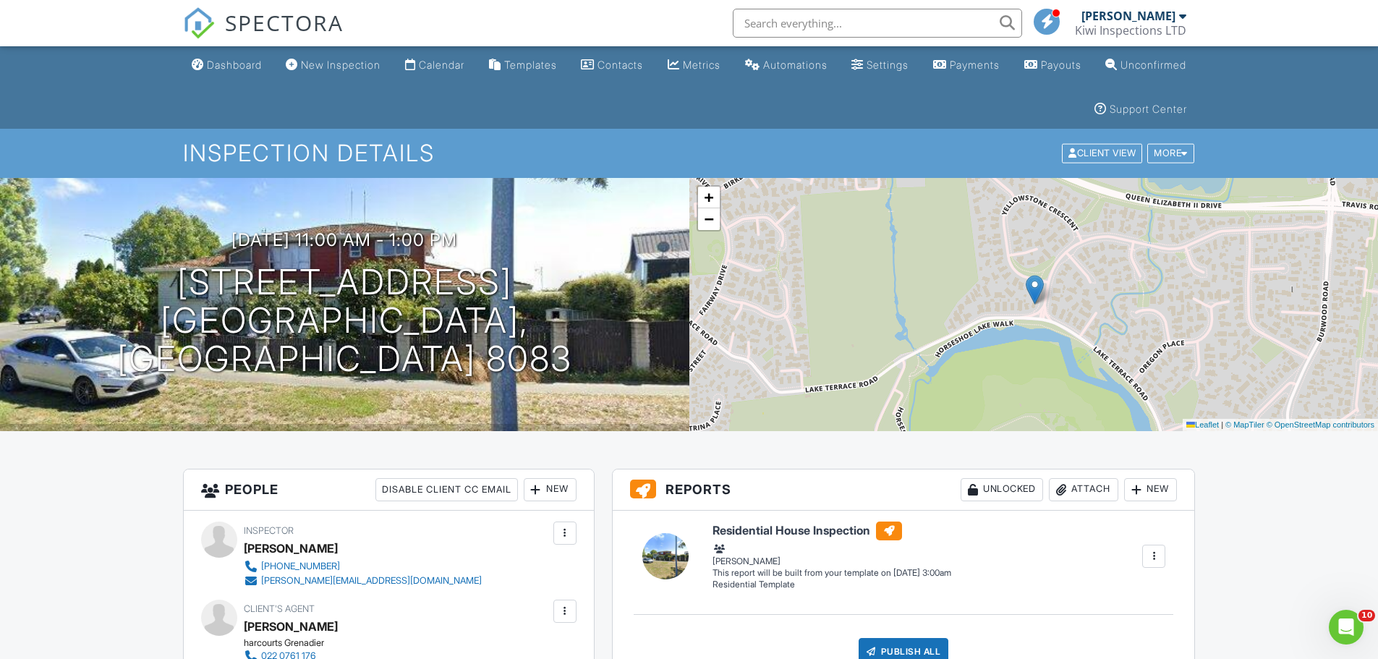
click at [231, 69] on div "Dashboard" at bounding box center [234, 65] width 55 height 12
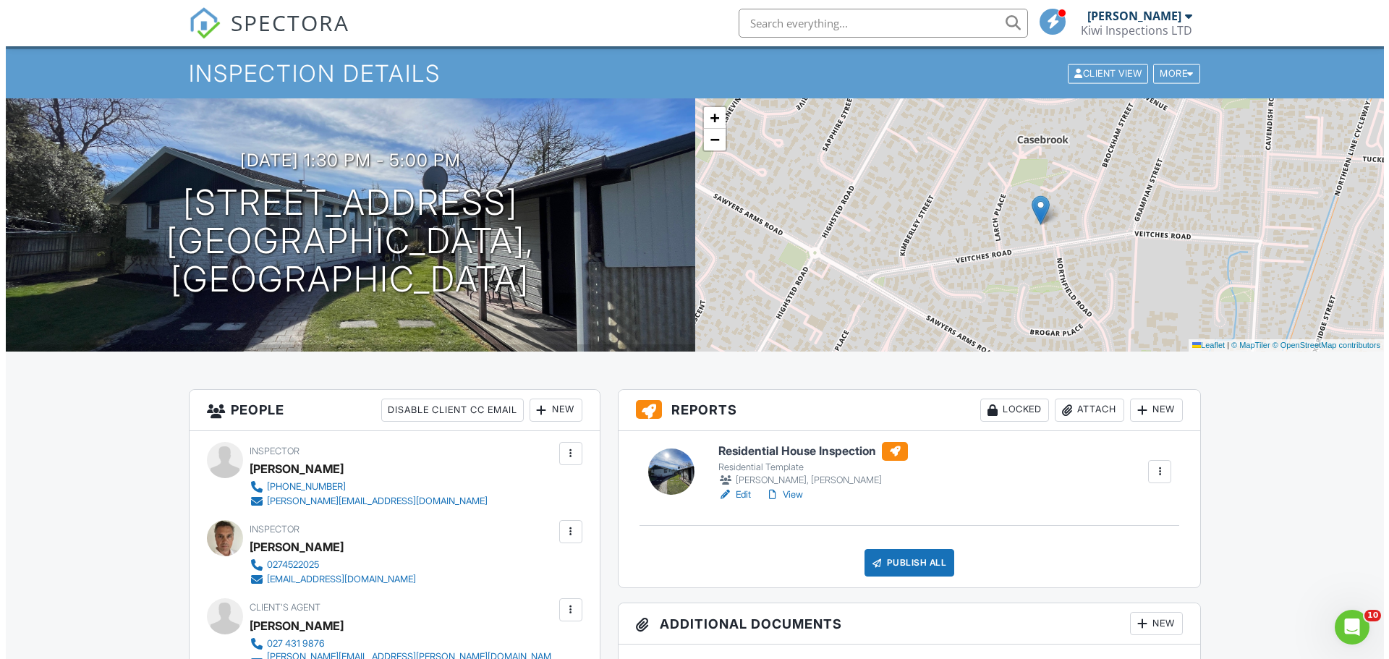
scroll to position [193, 0]
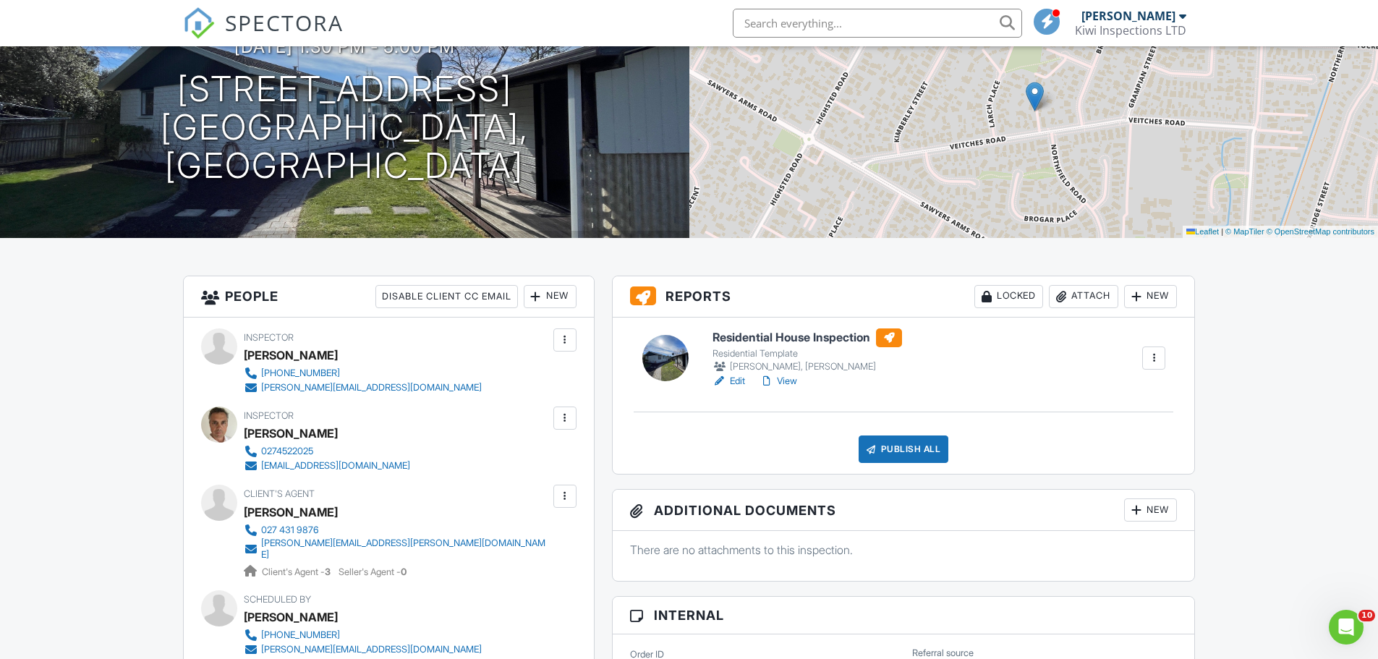
click at [545, 291] on div "New" at bounding box center [550, 296] width 53 height 23
click at [558, 343] on li "Client" at bounding box center [602, 341] width 142 height 36
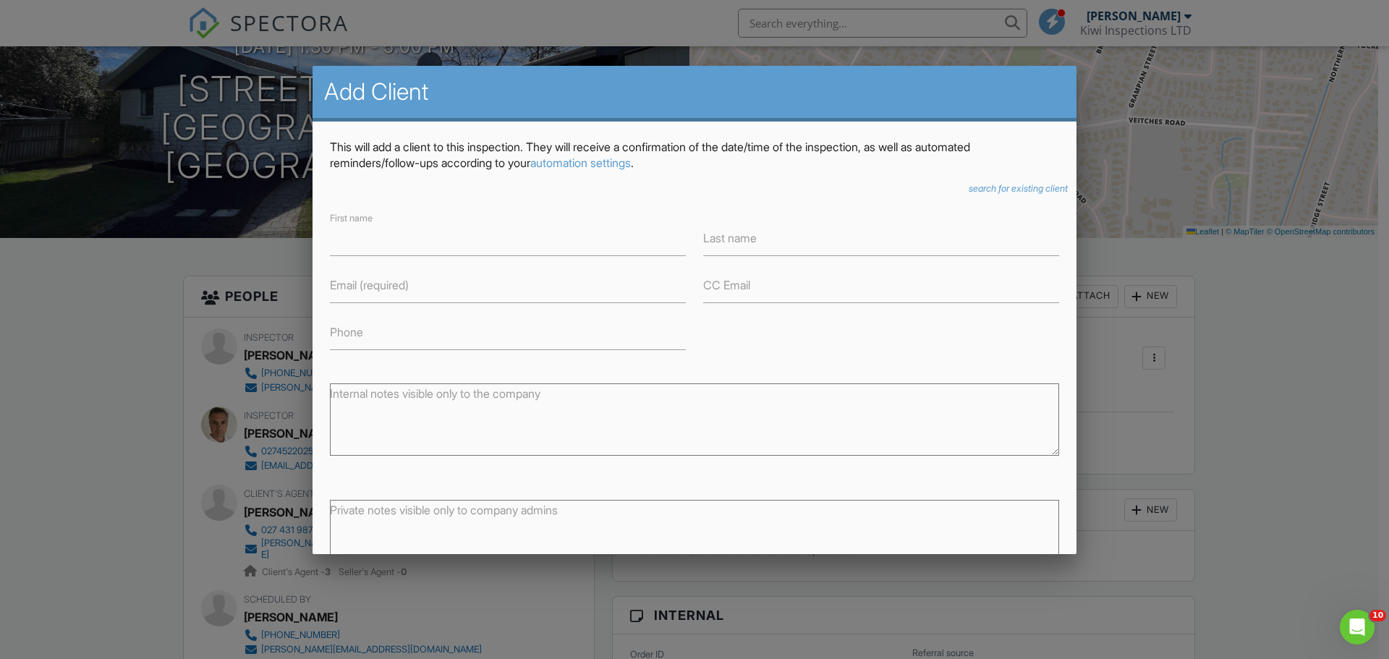
click at [354, 286] on label "Email (required)" at bounding box center [369, 285] width 79 height 16
click at [354, 286] on input "Email (required)" at bounding box center [508, 285] width 356 height 35
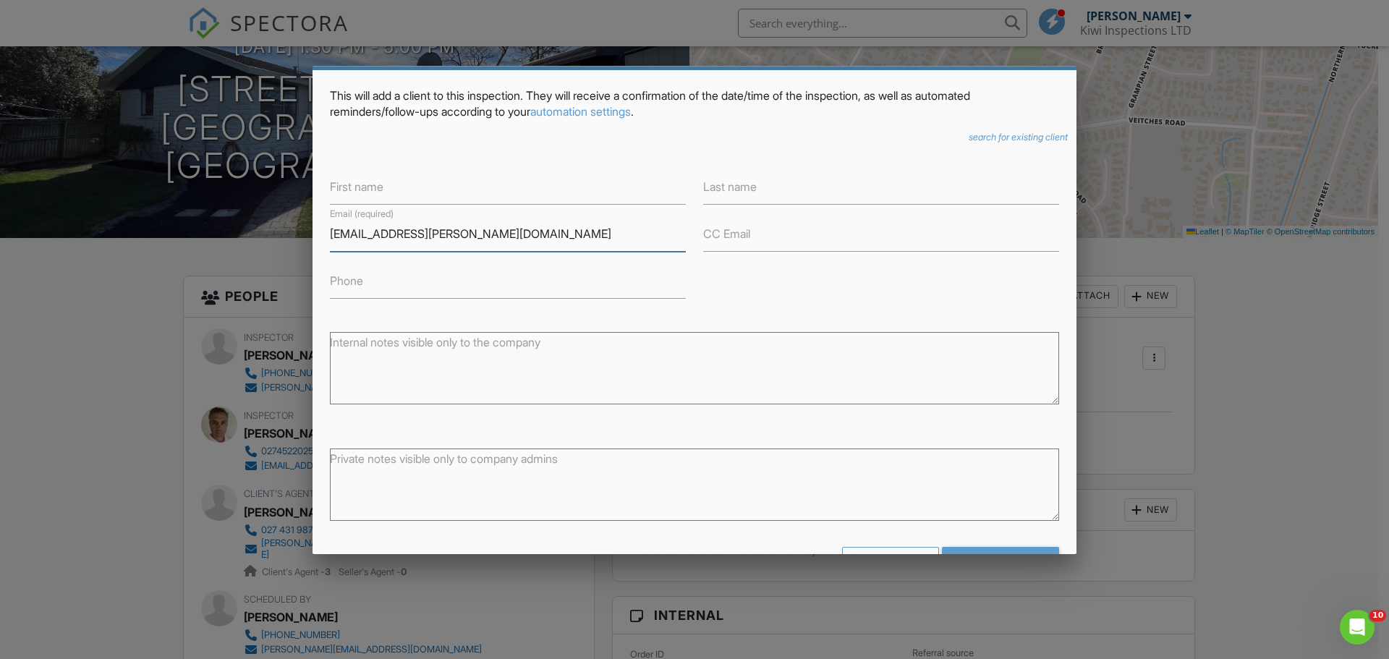
scroll to position [98, 0]
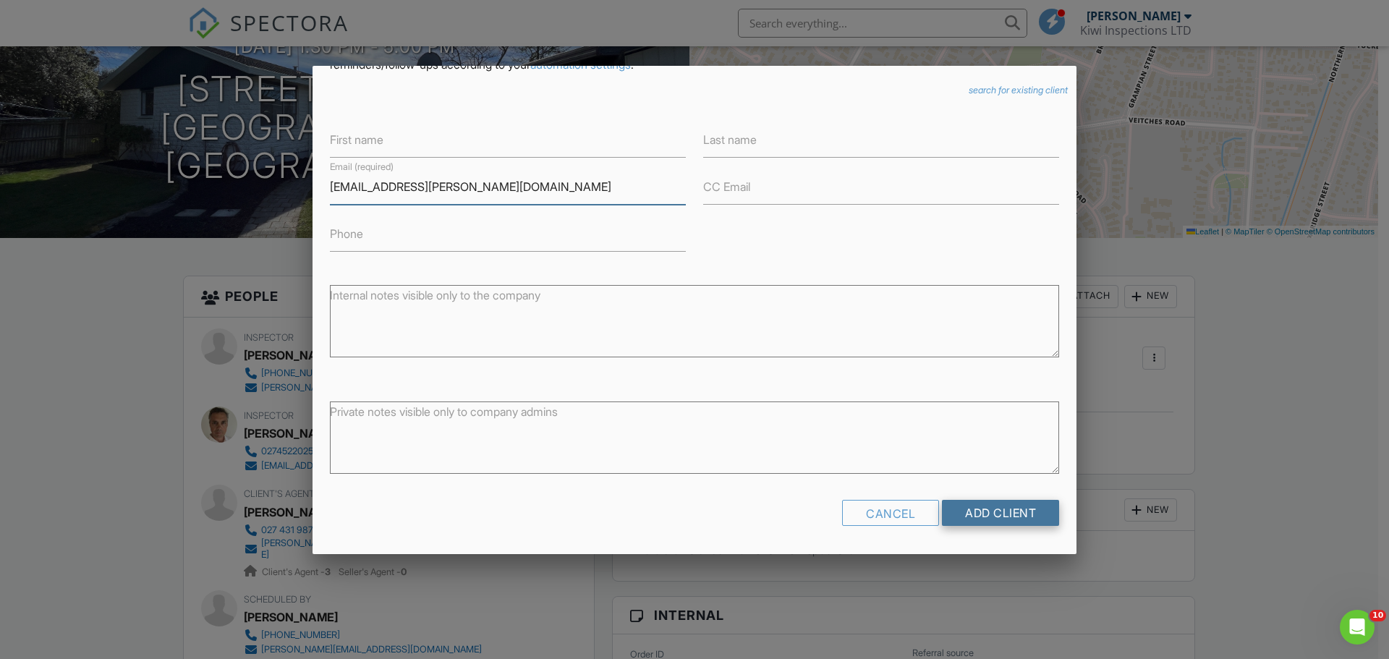
type input "[EMAIL_ADDRESS][PERSON_NAME][DOMAIN_NAME]"
click at [956, 508] on input "Add Client" at bounding box center [1000, 513] width 117 height 26
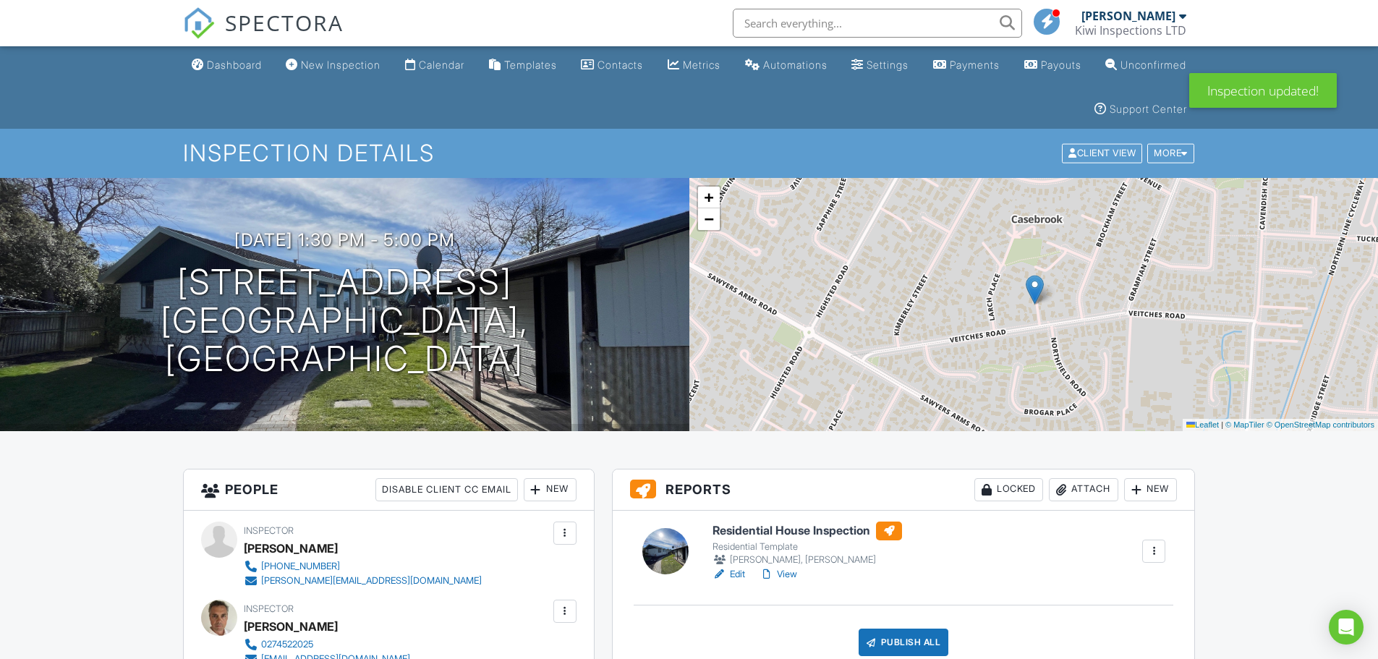
click at [561, 532] on div at bounding box center [565, 533] width 14 height 14
drag, startPoint x: 537, startPoint y: 571, endPoint x: 601, endPoint y: 571, distance: 63.6
click at [538, 571] on li "Make Invisible" at bounding box center [503, 577] width 127 height 36
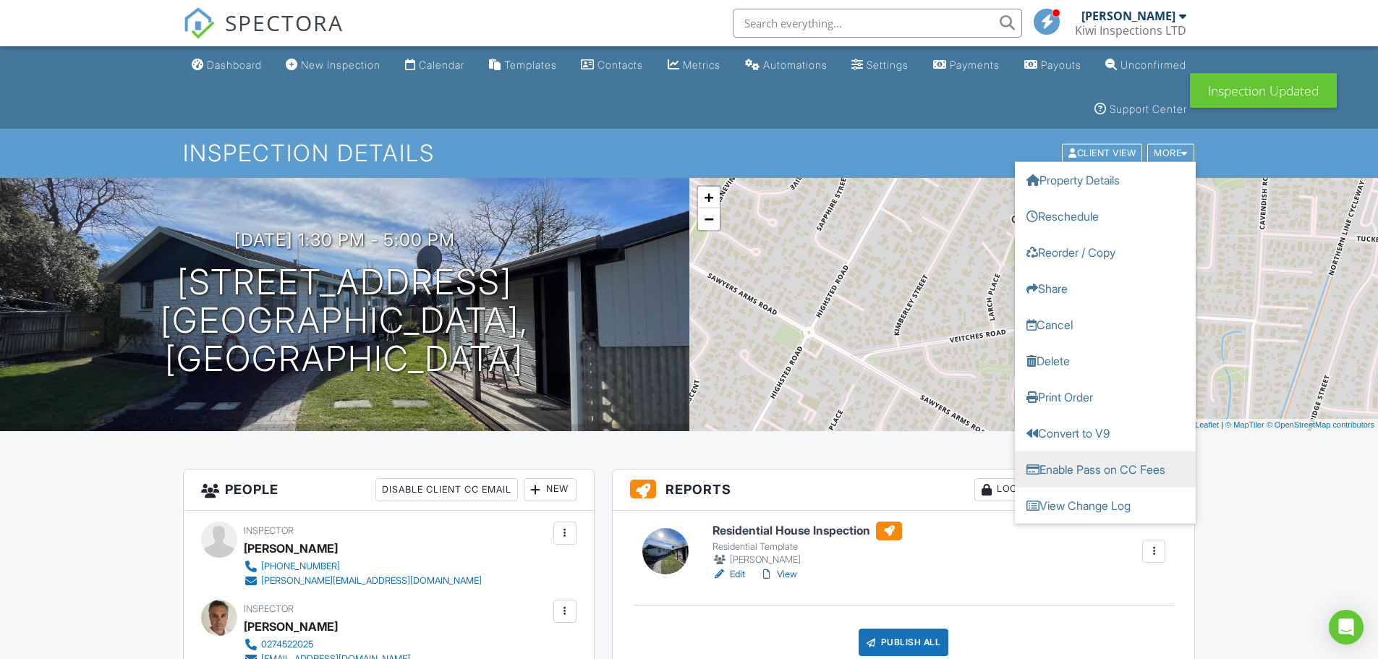
click at [1113, 461] on link "Enable Pass on CC Fees" at bounding box center [1105, 469] width 181 height 36
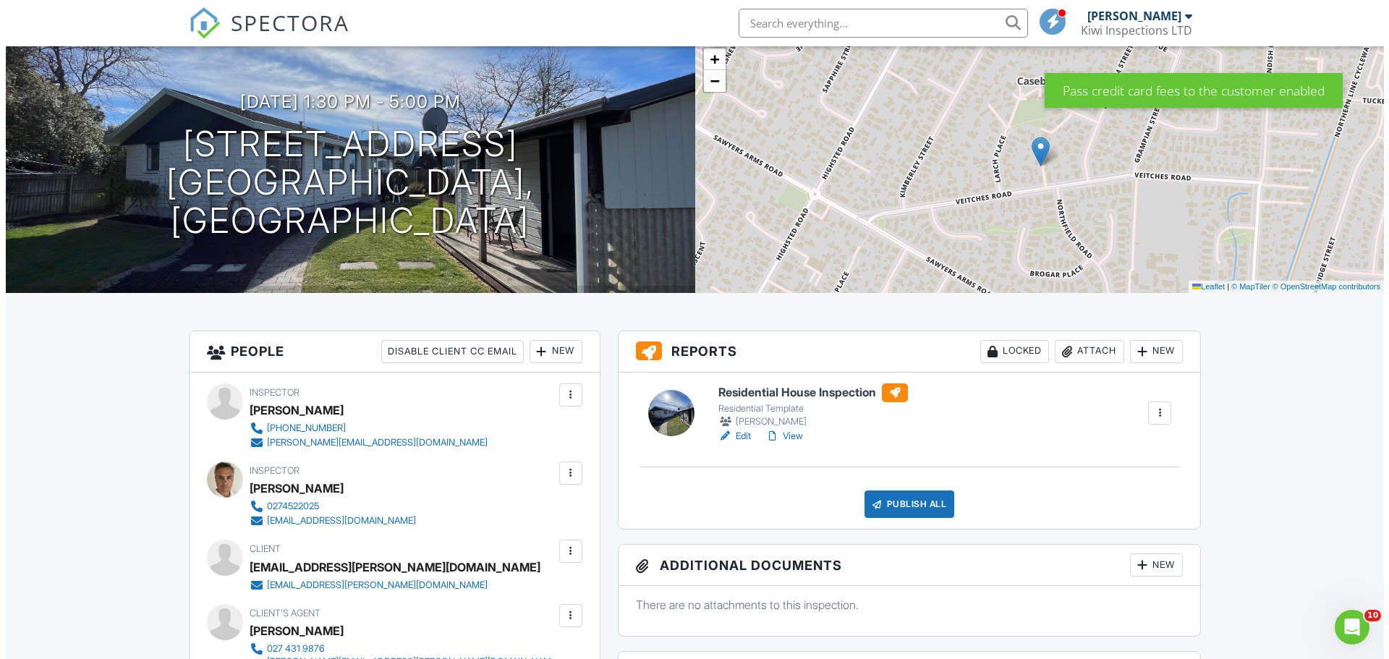
scroll to position [193, 0]
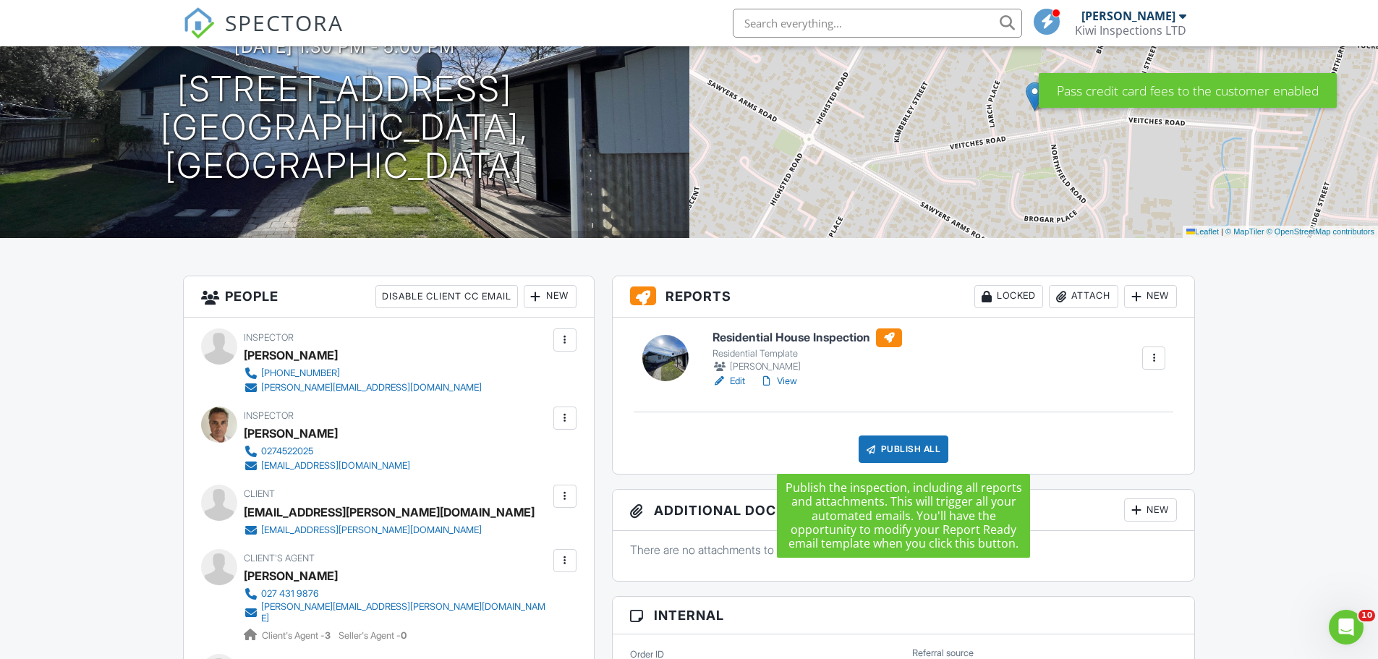
click at [891, 447] on div "Publish All" at bounding box center [903, 448] width 90 height 27
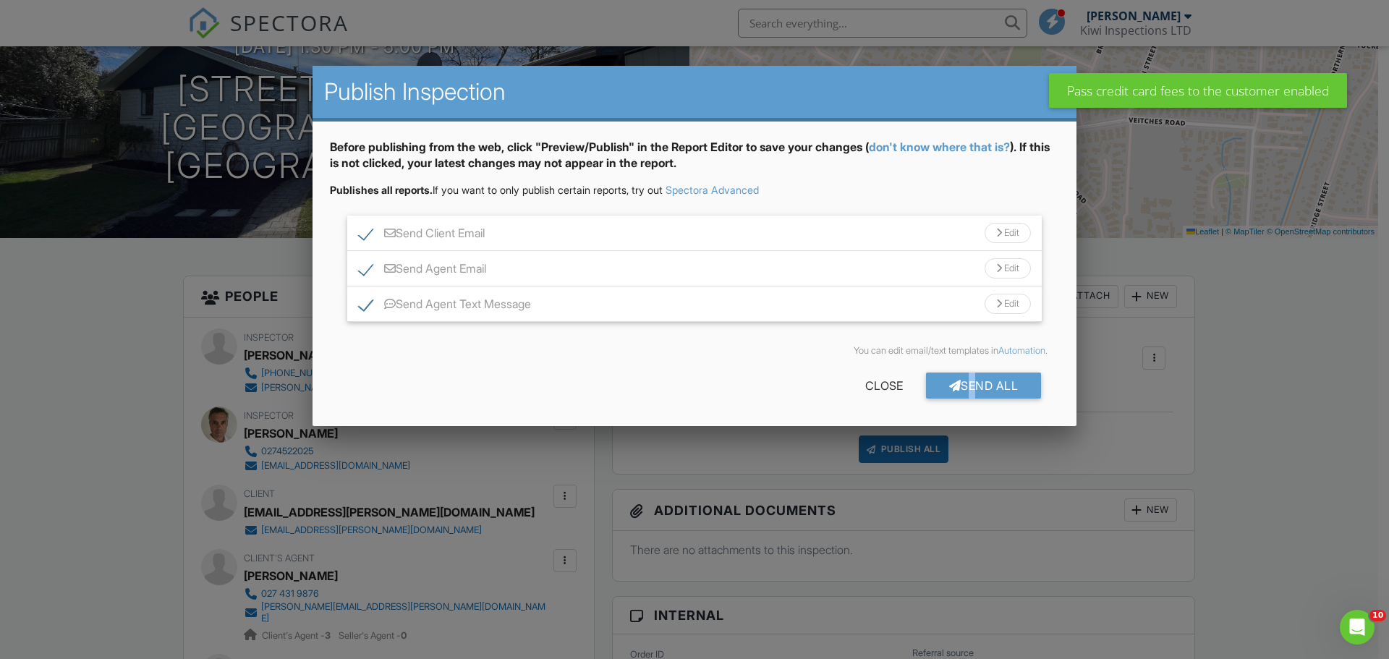
click at [963, 380] on div "Send All" at bounding box center [984, 385] width 116 height 26
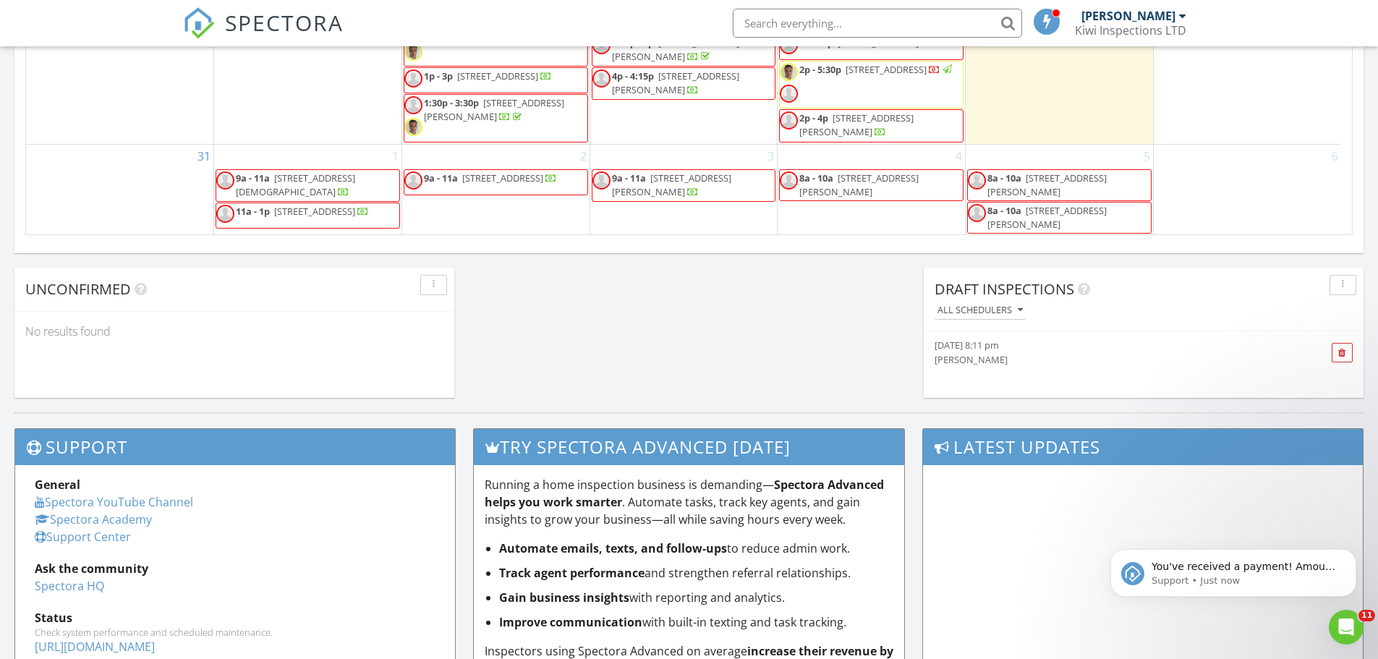
scroll to position [1157, 0]
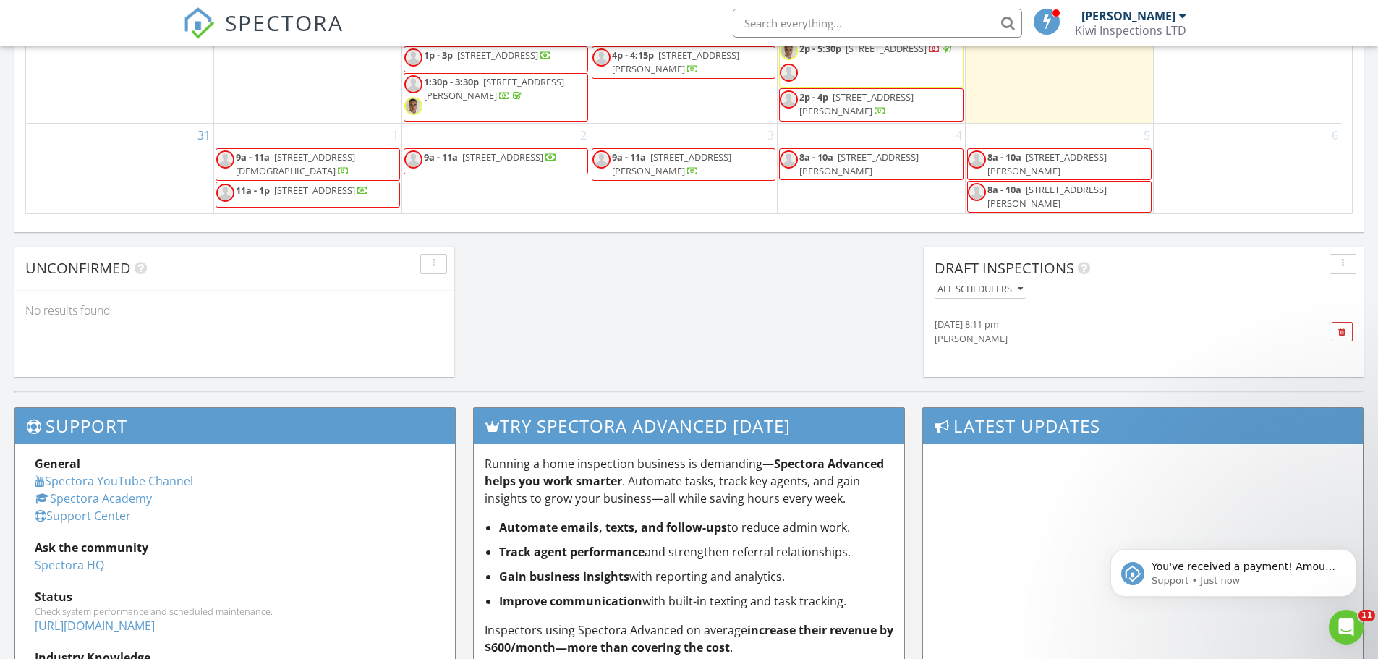
click at [286, 132] on div "1 9a - 11a 2 Church St, Amberley 7410 11a - 1p 1 Lakewood Dr, Christchurch 8083" at bounding box center [307, 169] width 187 height 91
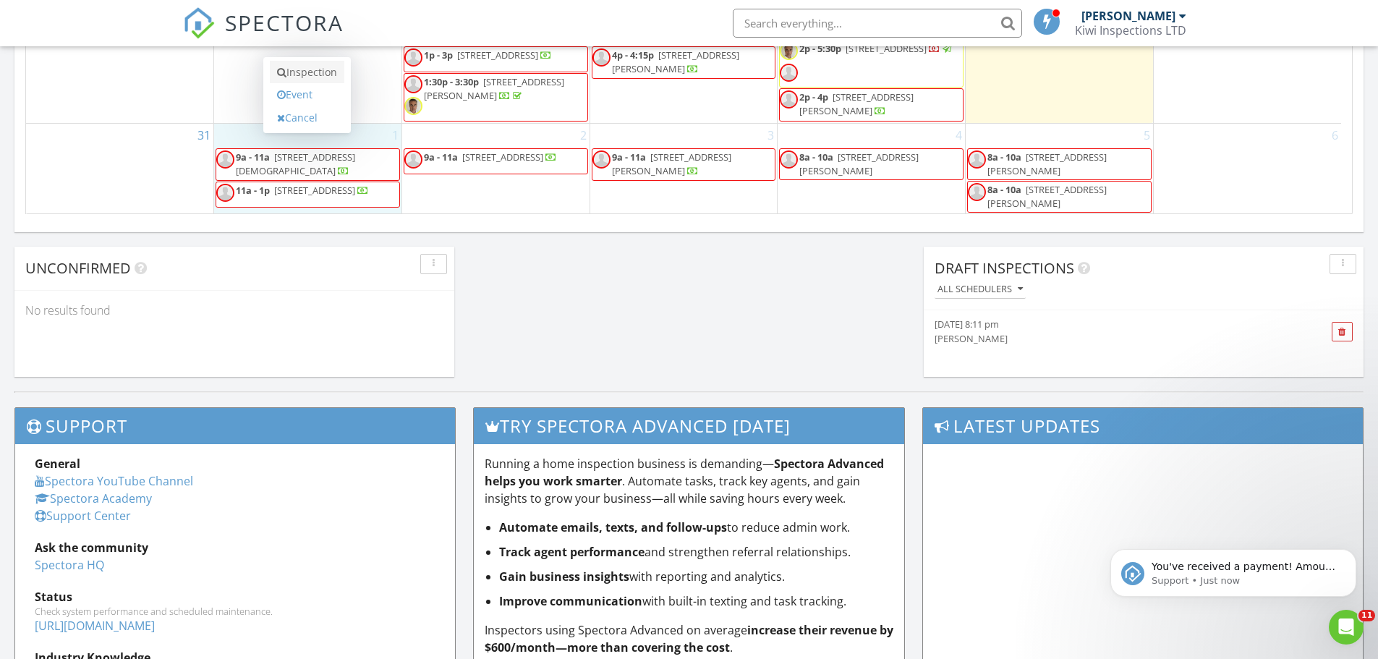
click at [306, 70] on link "Inspection" at bounding box center [307, 72] width 74 height 23
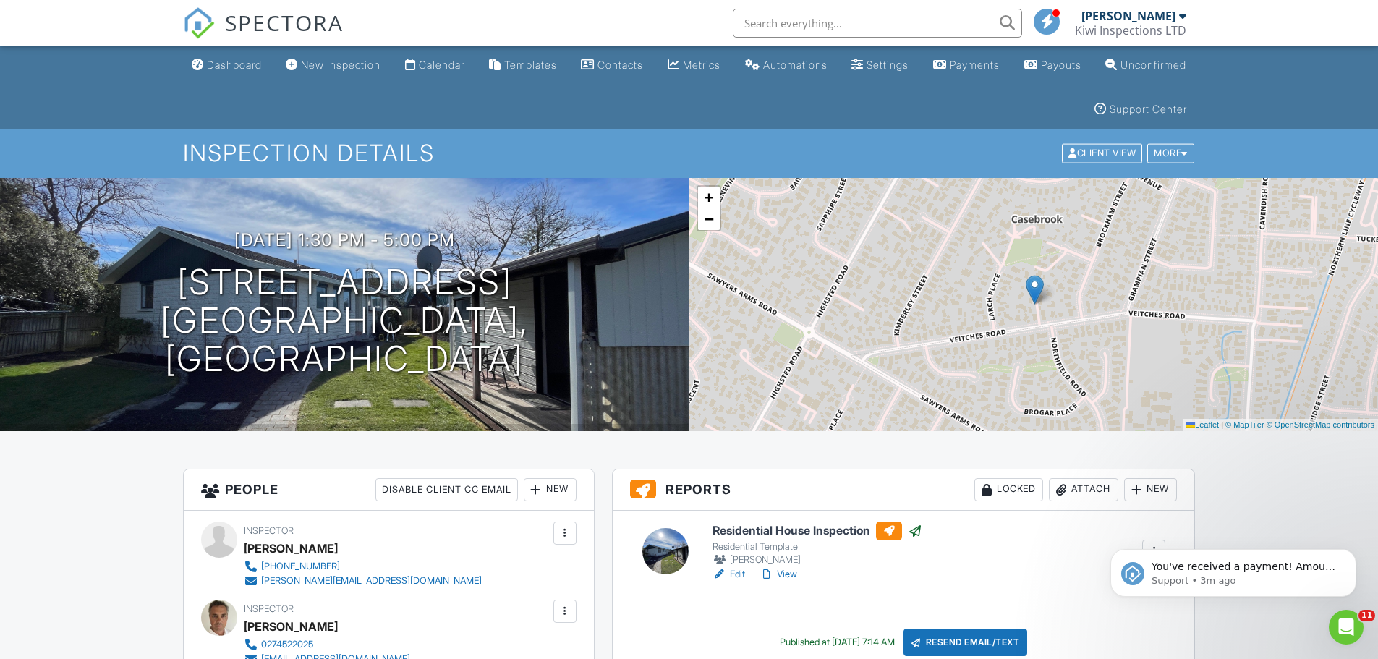
click at [238, 58] on link "Dashboard" at bounding box center [227, 65] width 82 height 27
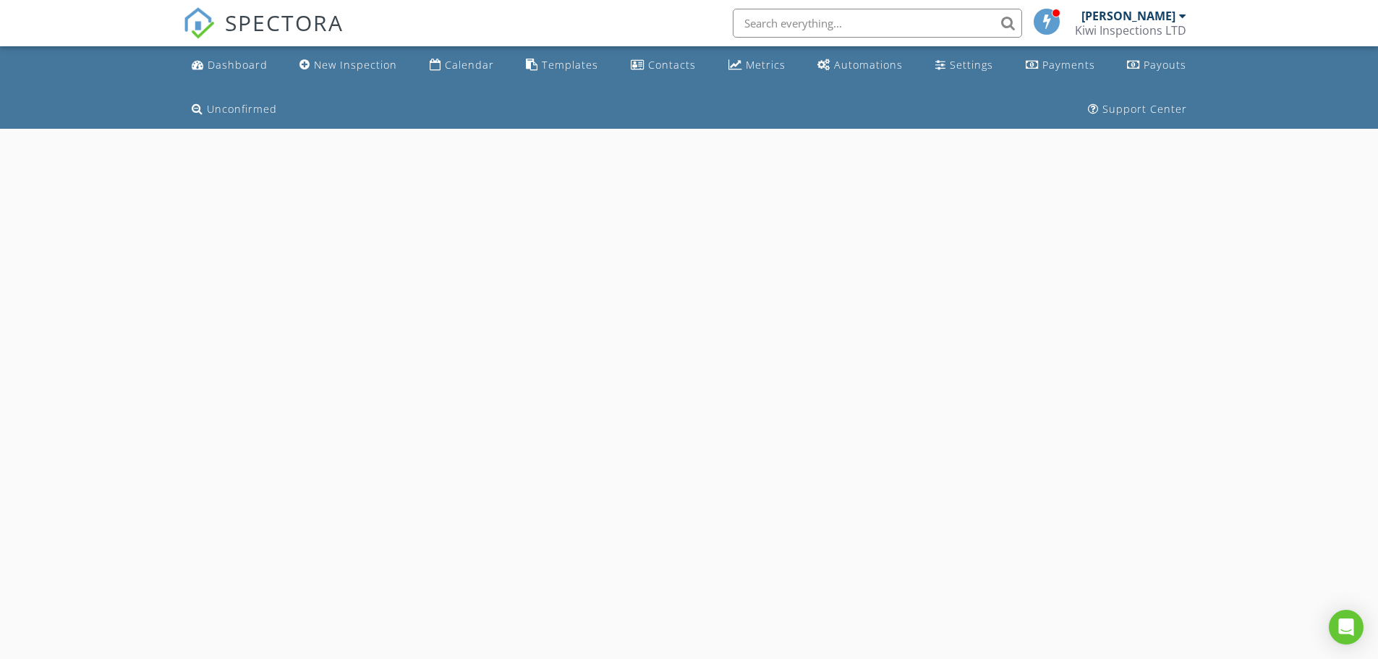
select select "8"
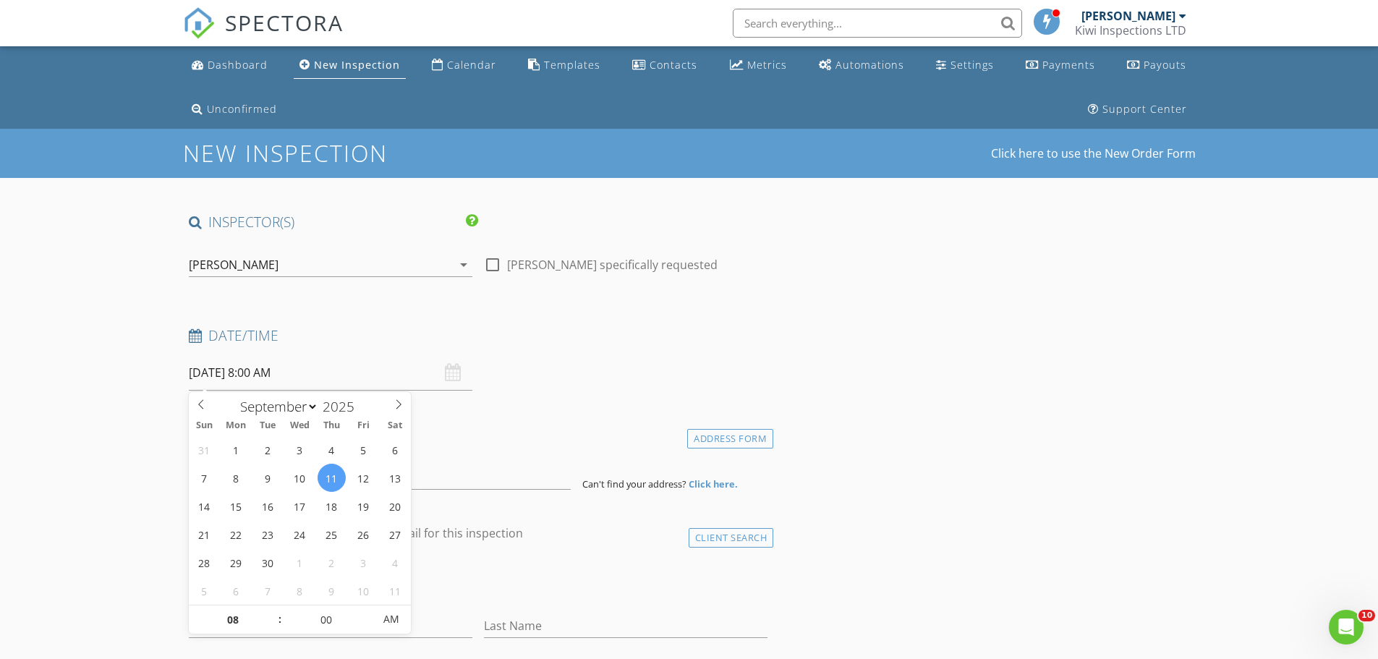
click at [312, 370] on input "[DATE] 8:00 AM" at bounding box center [330, 372] width 283 height 35
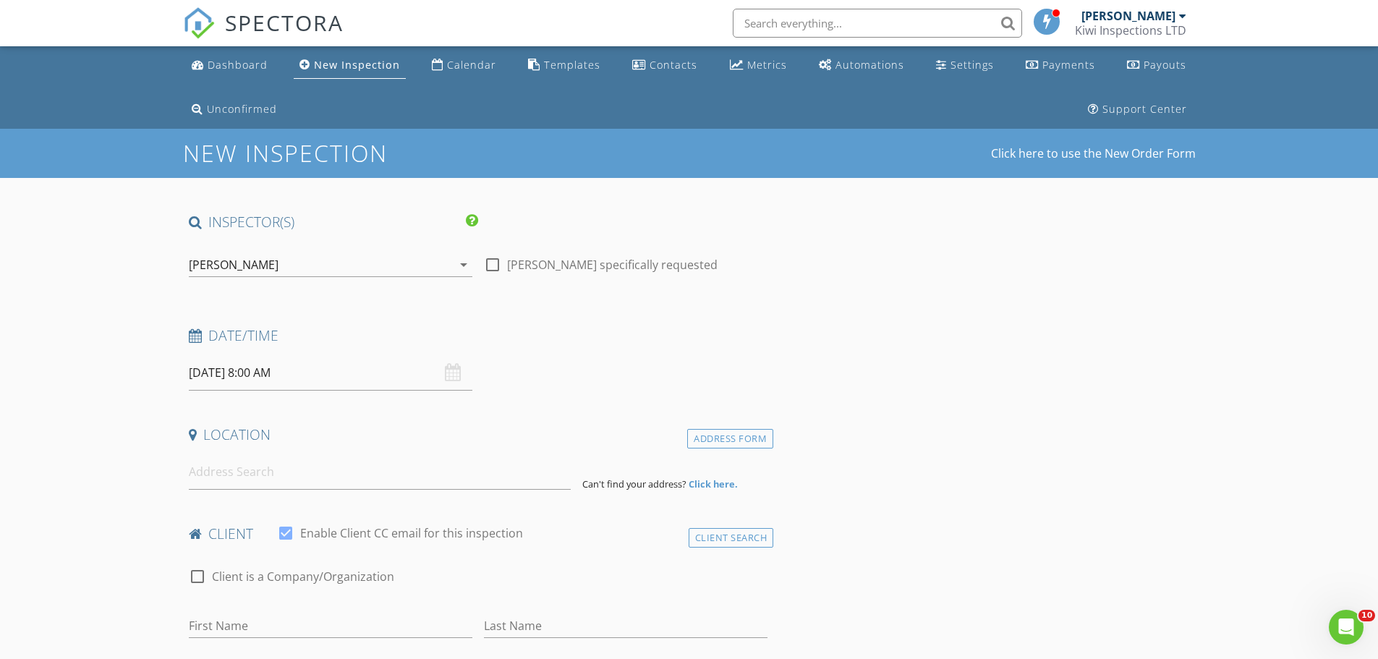
click at [332, 379] on input "[DATE] 8:00 AM" at bounding box center [330, 372] width 283 height 35
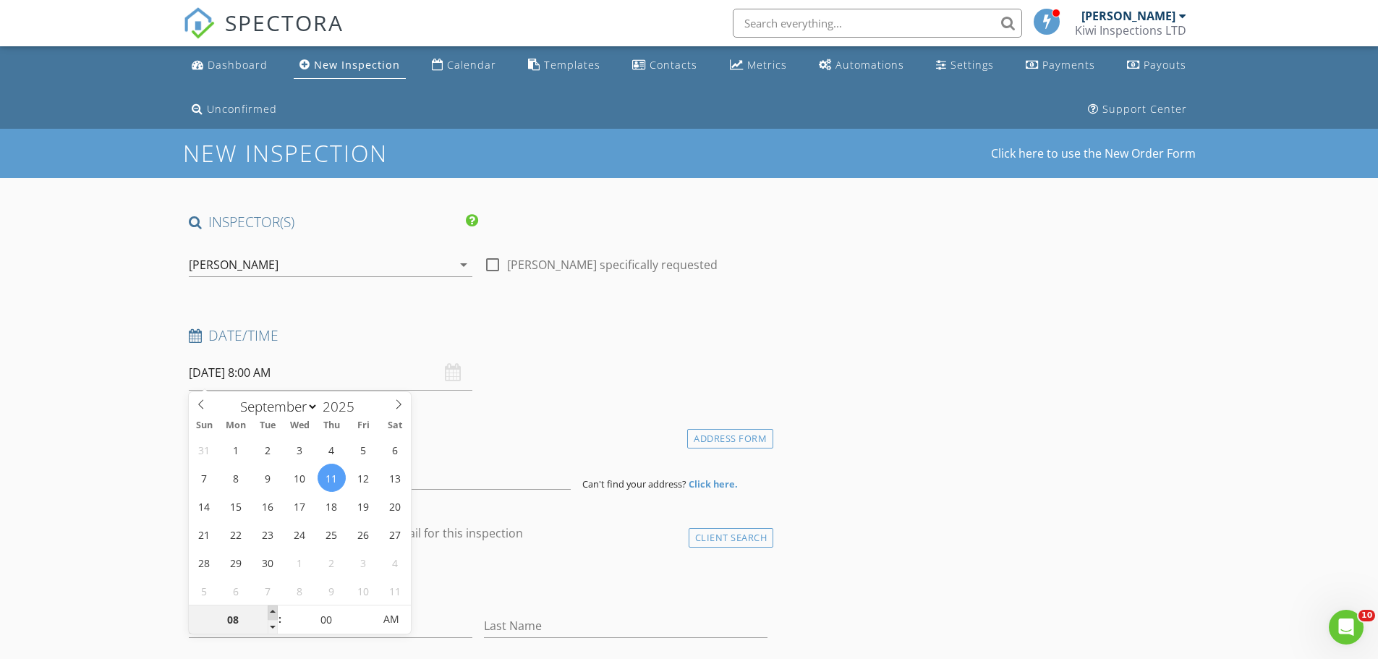
type input "09"
type input "[DATE] 9:00 AM"
click at [268, 607] on span at bounding box center [273, 612] width 10 height 14
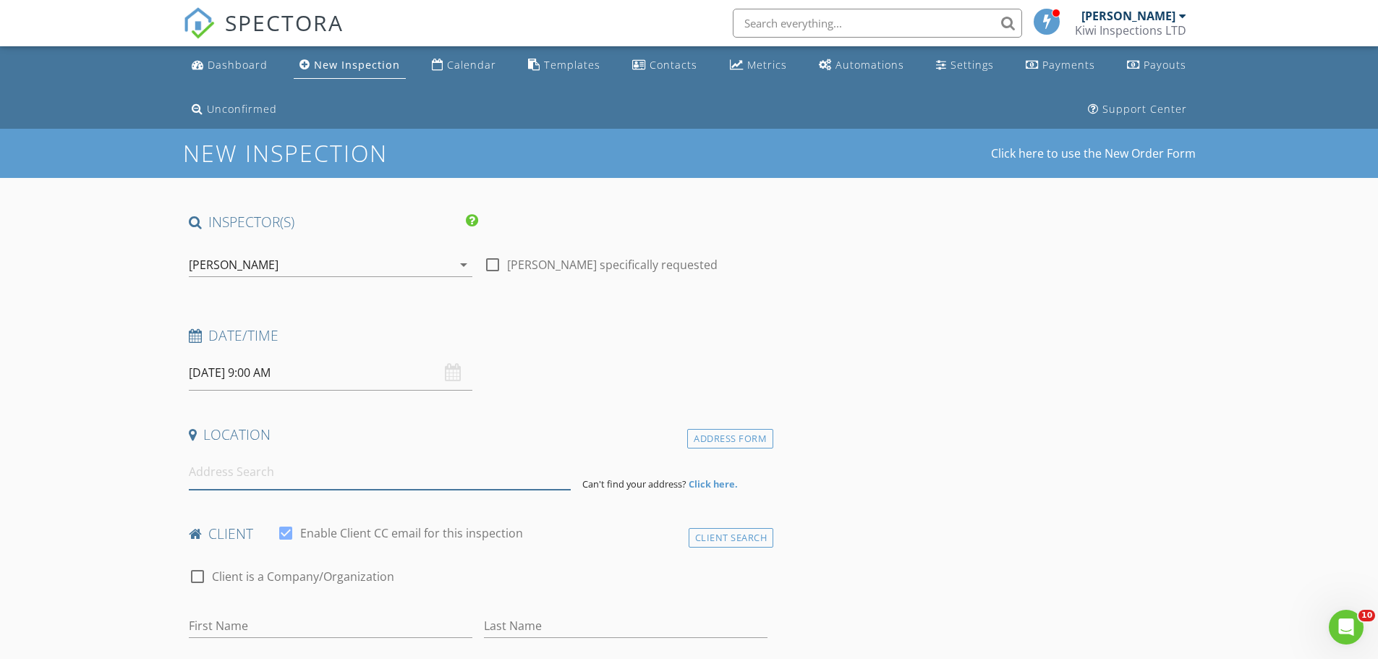
click at [208, 473] on input at bounding box center [380, 471] width 382 height 35
paste input "15 Cholmondeley Avenue, Opawa"
type input "15 Cholmondeley Avenue, Opawa, Christchurch, New Zealand"
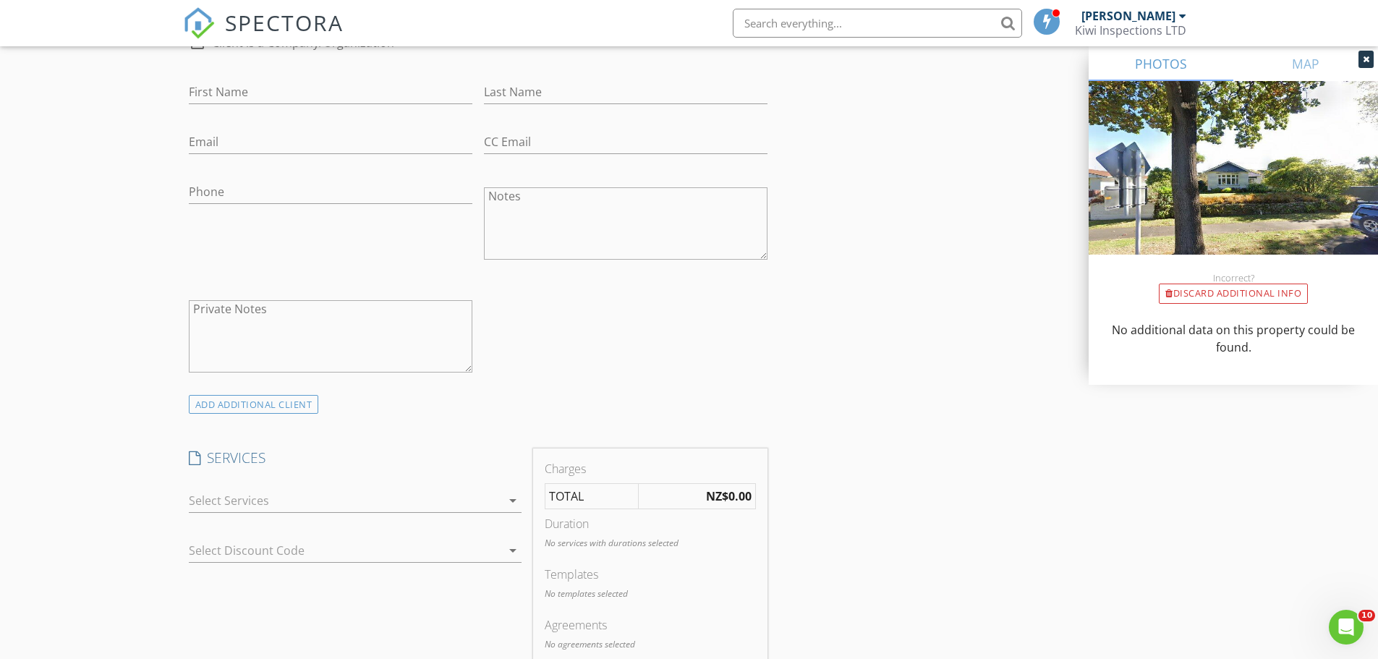
scroll to position [772, 0]
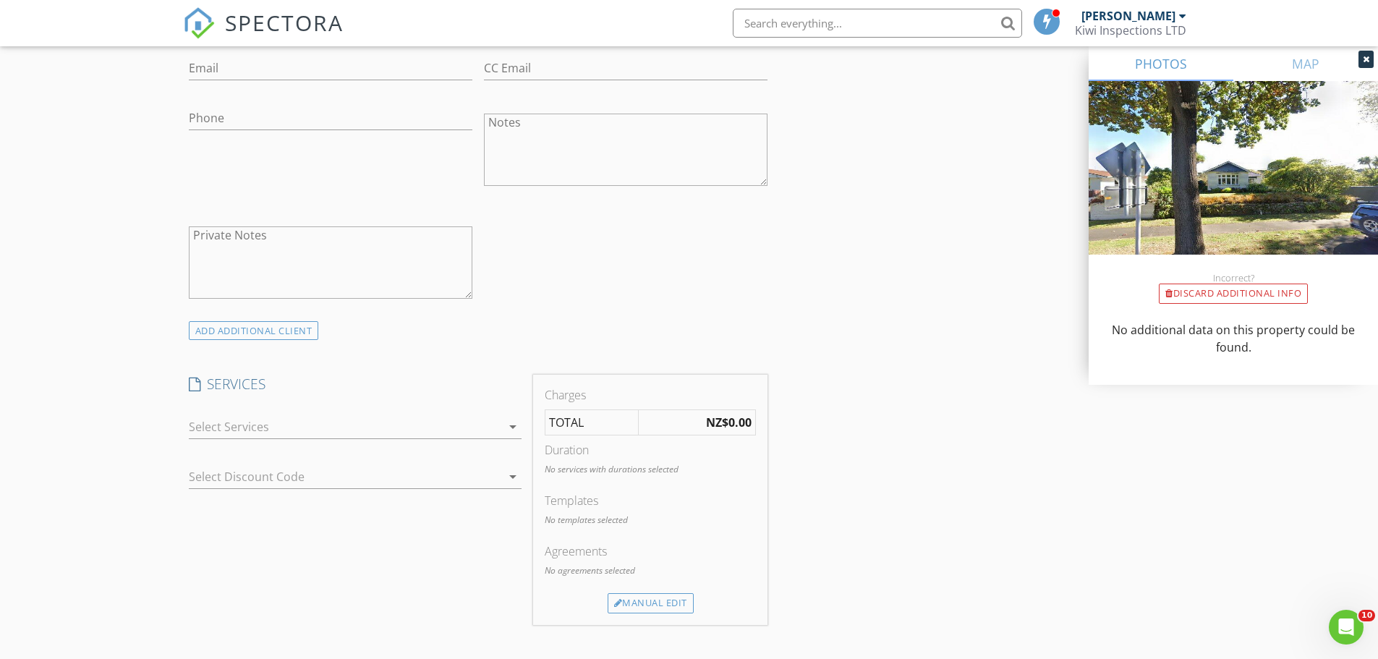
click at [231, 432] on div at bounding box center [345, 426] width 312 height 23
click at [231, 433] on div "Residential House Inspection" at bounding box center [310, 429] width 158 height 17
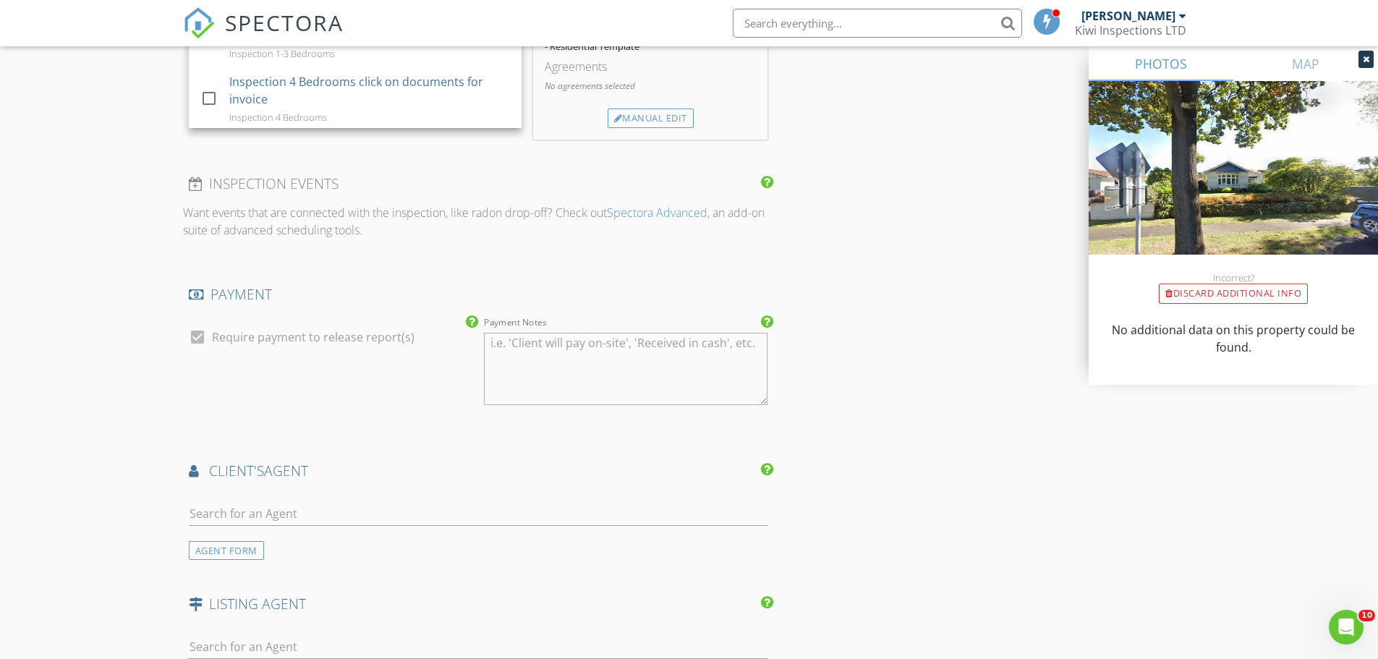
scroll to position [1350, 0]
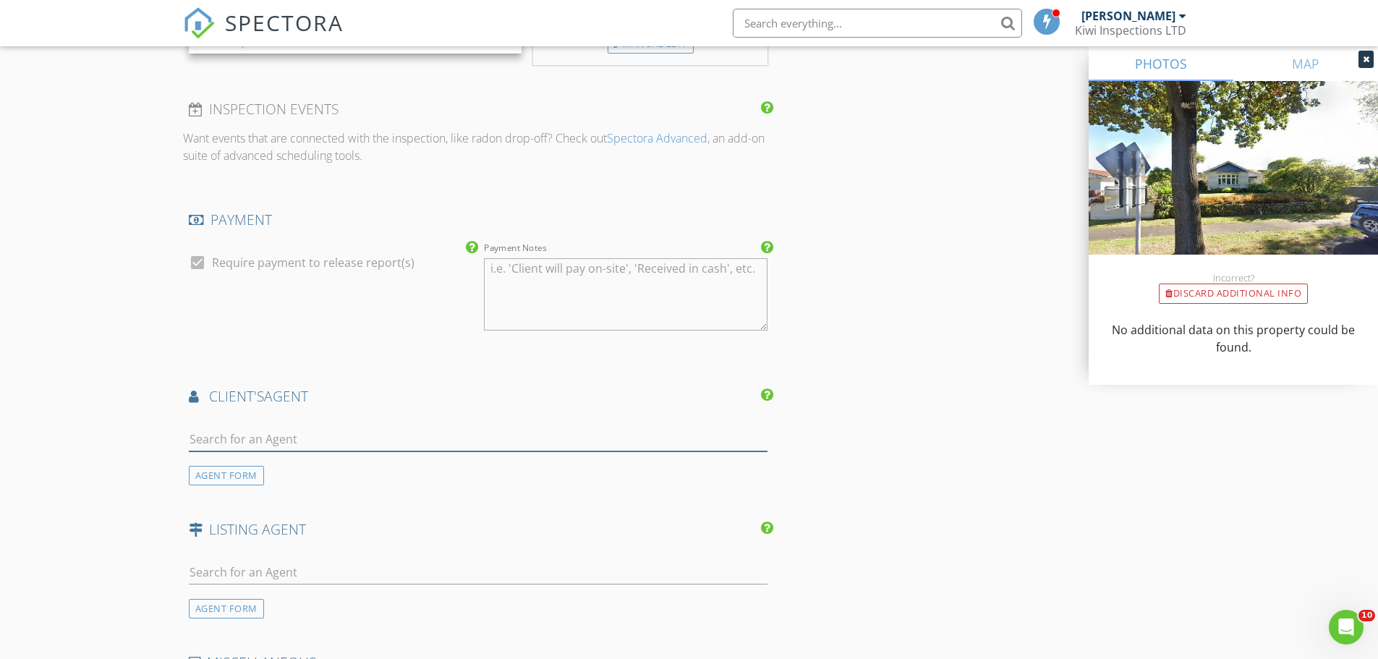
click at [222, 433] on input "text" at bounding box center [478, 439] width 579 height 24
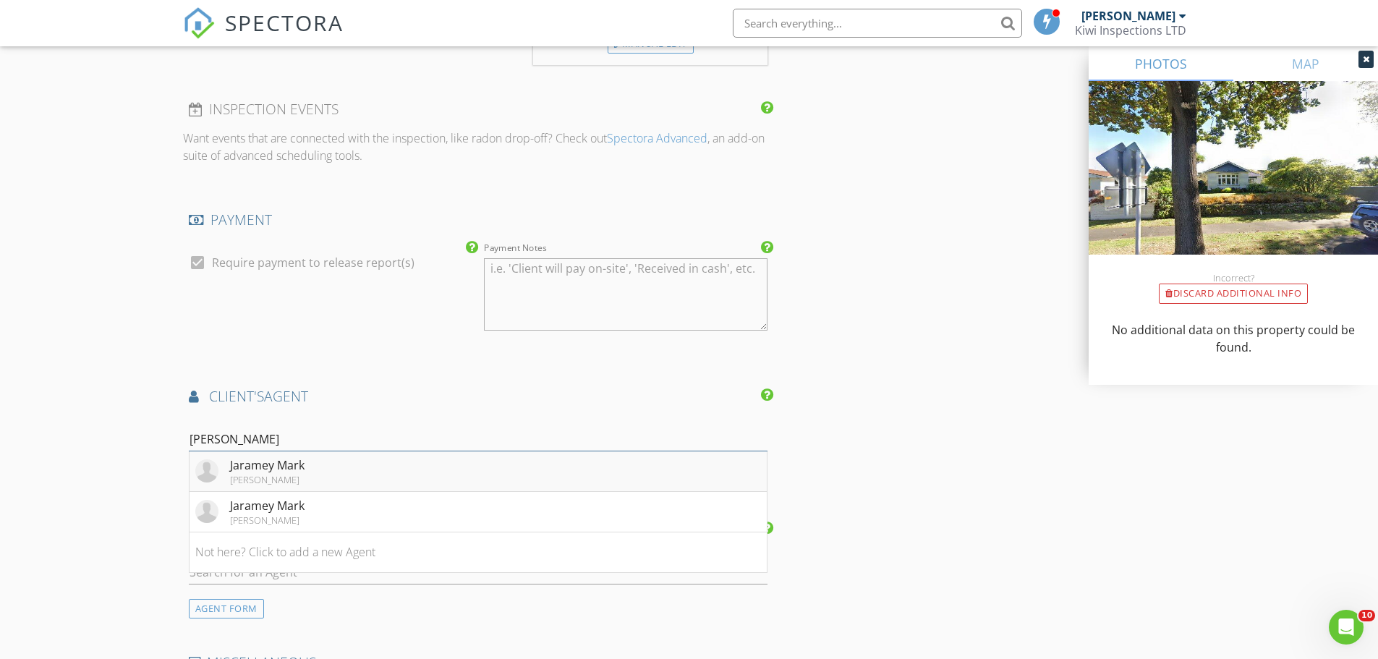
type input "jara"
click at [256, 469] on div "Jaramey Mark" at bounding box center [267, 464] width 74 height 17
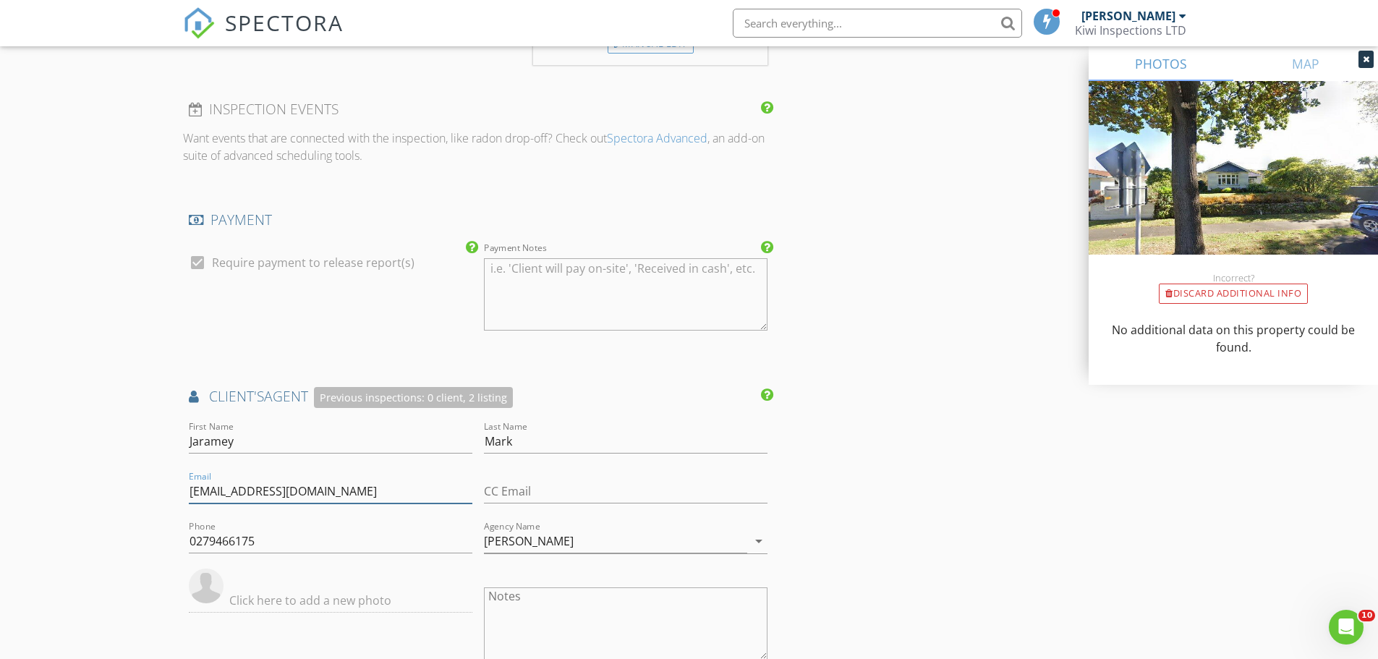
drag, startPoint x: 370, startPoint y: 494, endPoint x: 121, endPoint y: 488, distance: 249.6
click at [121, 488] on div "New Inspection Click here to use the New Order Form INSPECTOR(S) check_box Aaro…" at bounding box center [689, 132] width 1378 height 2706
paste input "jaramey.mark@stmartins.rh.co.nz"
type input "jaramey.mark@stmartins.rh.co.nz"
click at [550, 539] on input "Agency Name" at bounding box center [615, 541] width 263 height 24
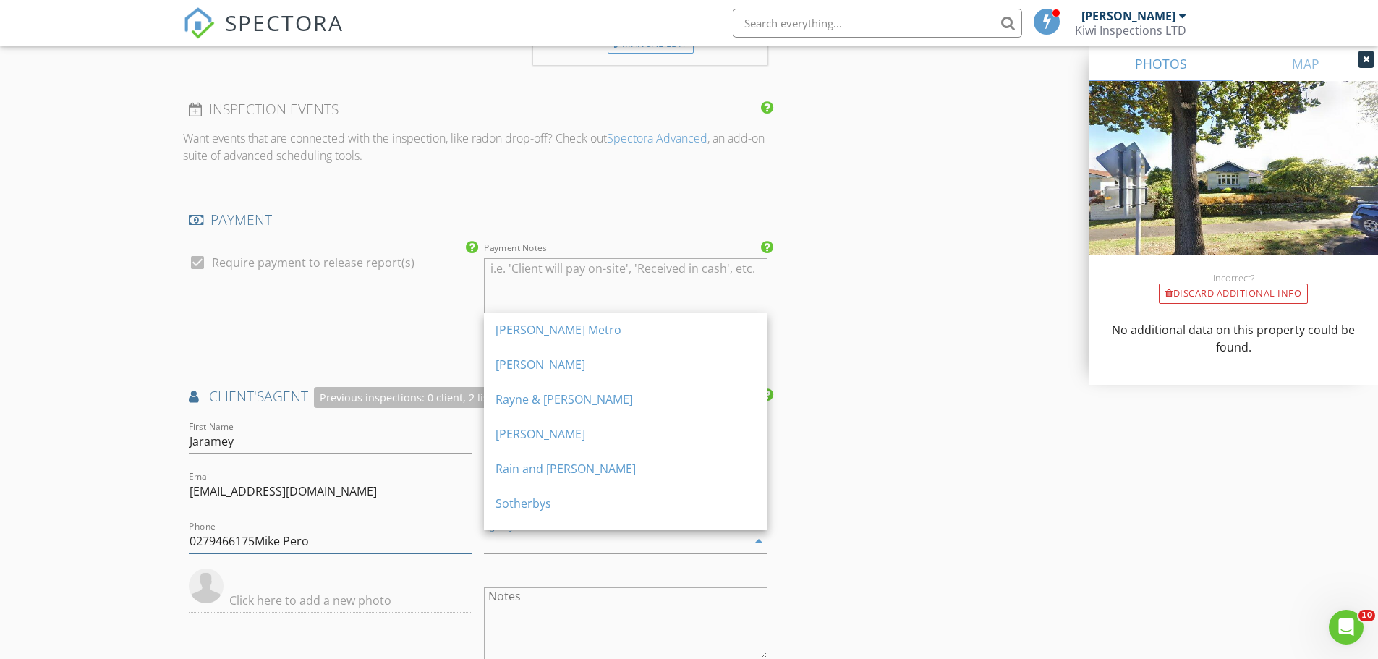
click at [375, 537] on input "0279466175Mike Pero" at bounding box center [330, 541] width 283 height 24
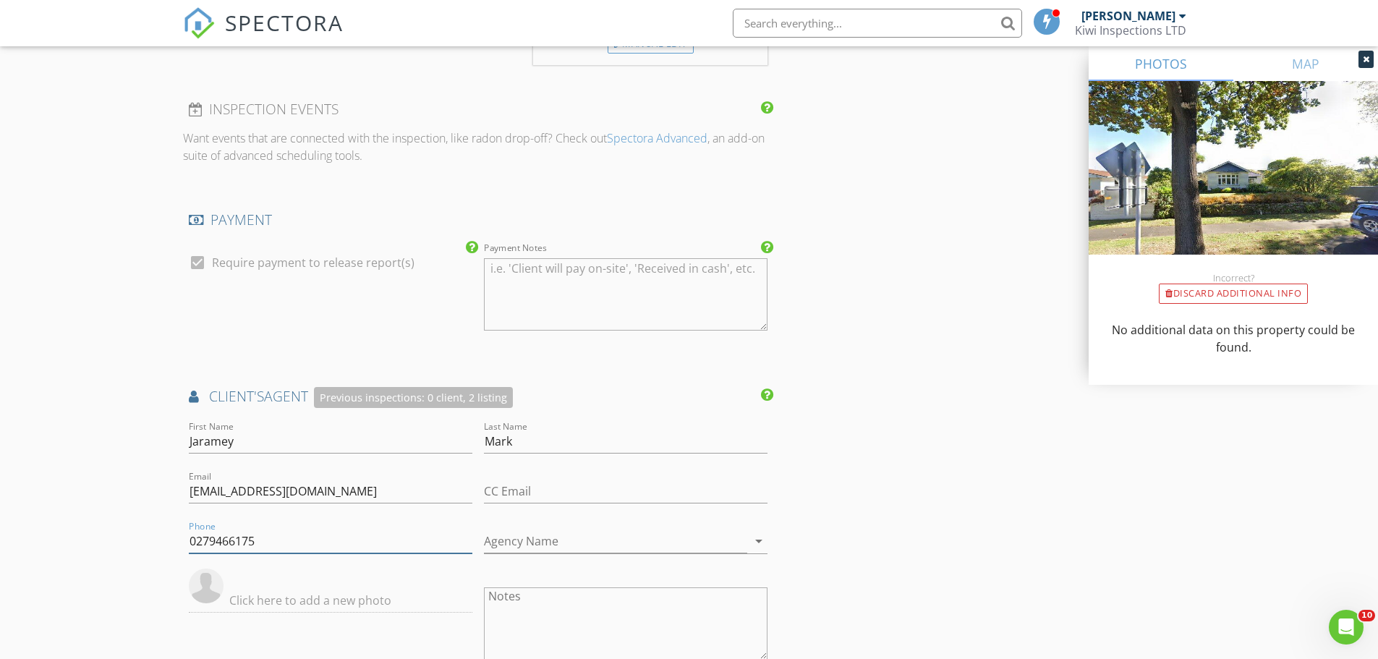
type input "0279466175"
click at [532, 534] on input "Agency Name" at bounding box center [615, 541] width 263 height 24
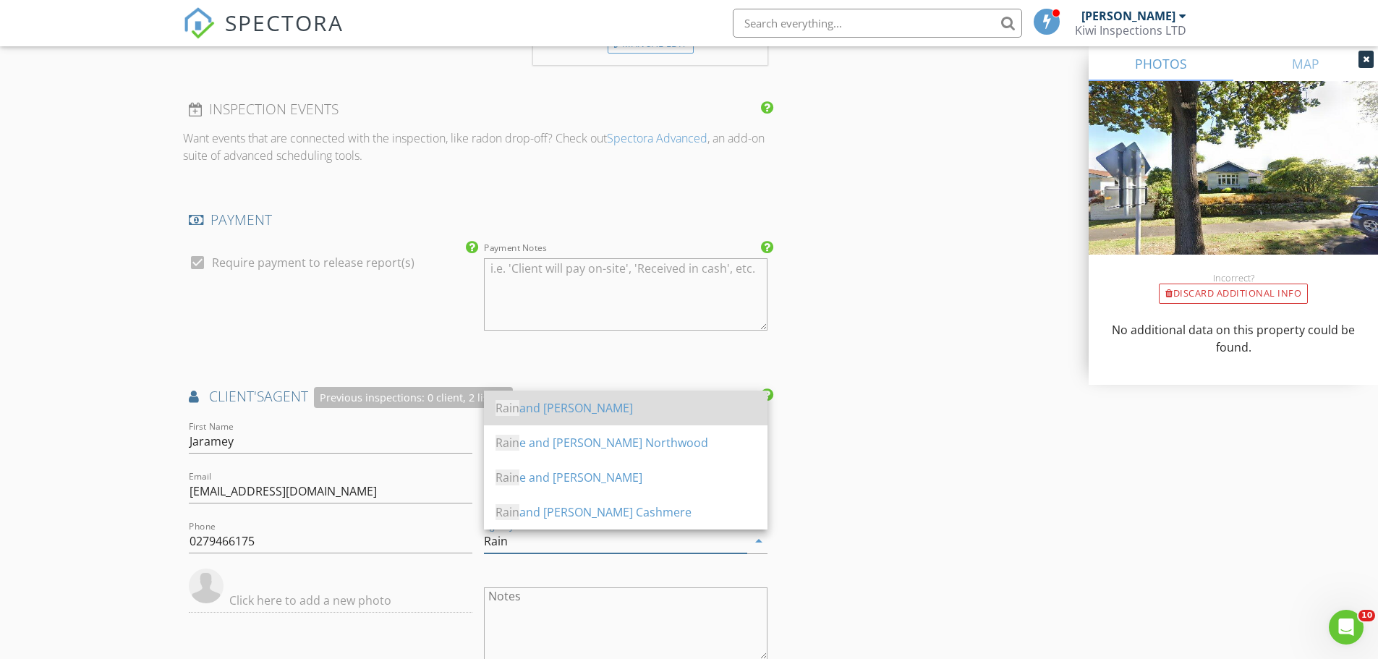
click at [550, 411] on div "Rain and Horne" at bounding box center [625, 407] width 260 height 17
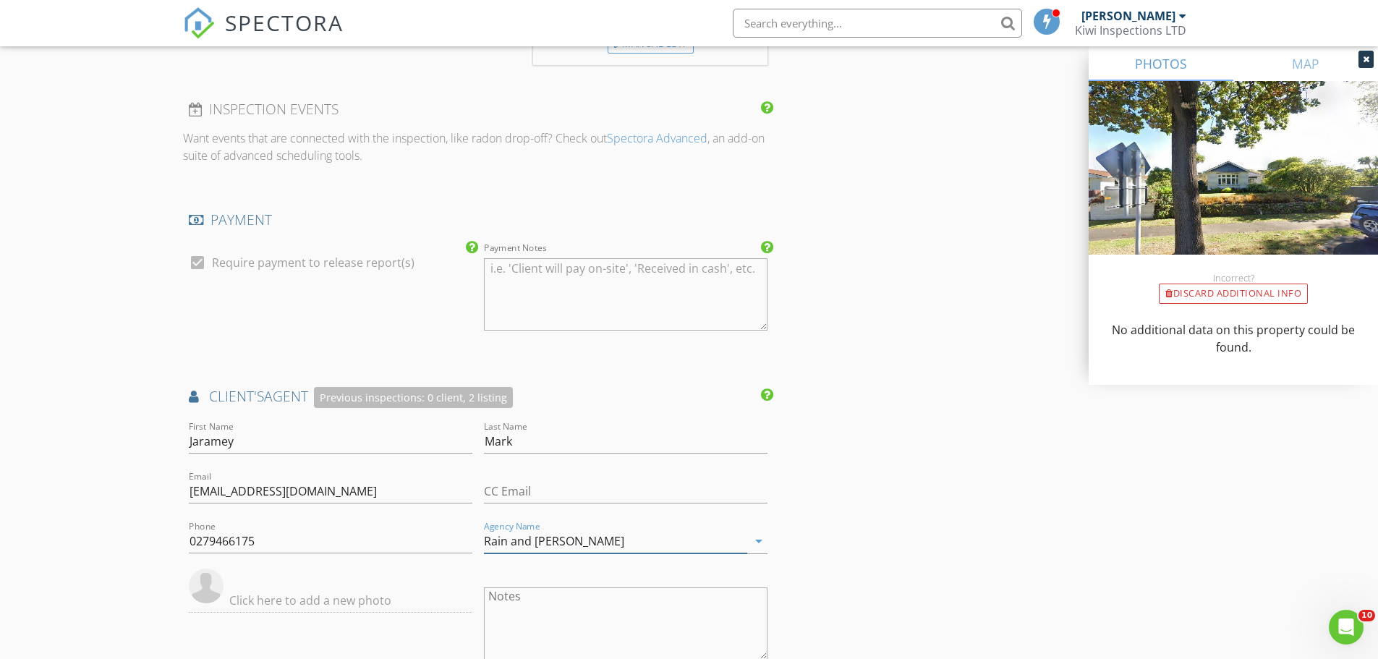
scroll to position [1543, 0]
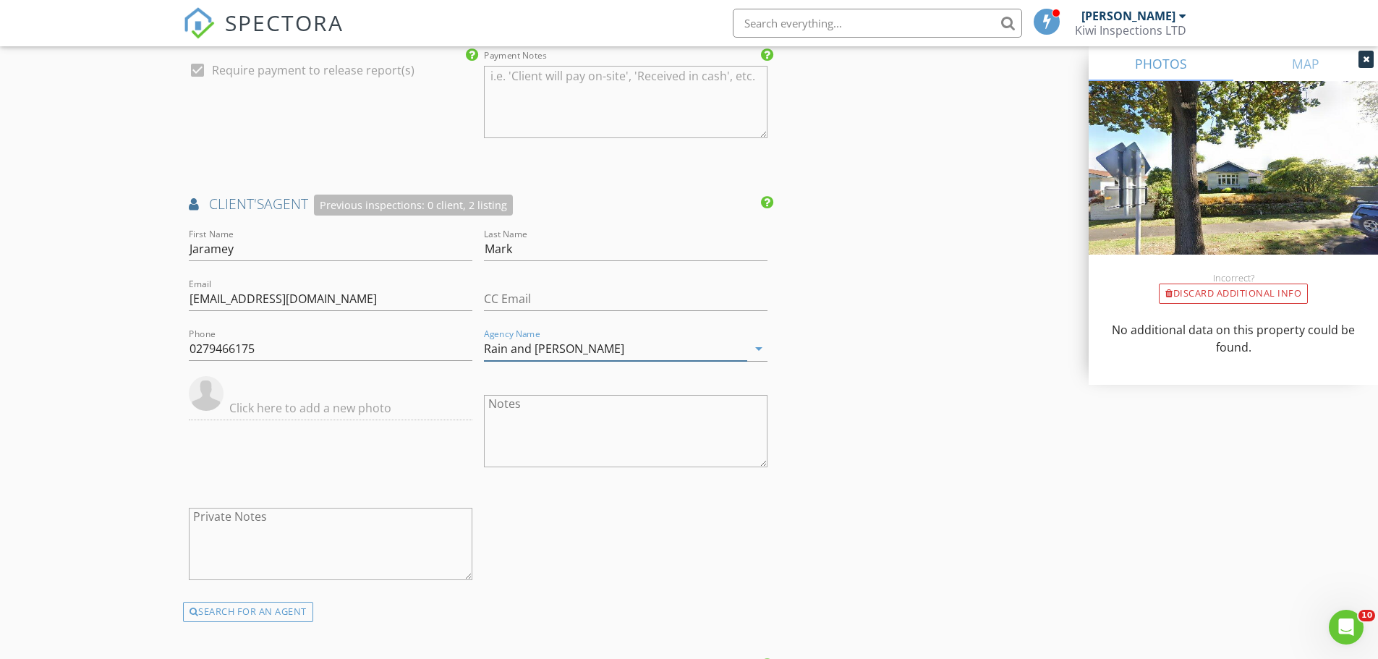
type input "Rain and Horne"
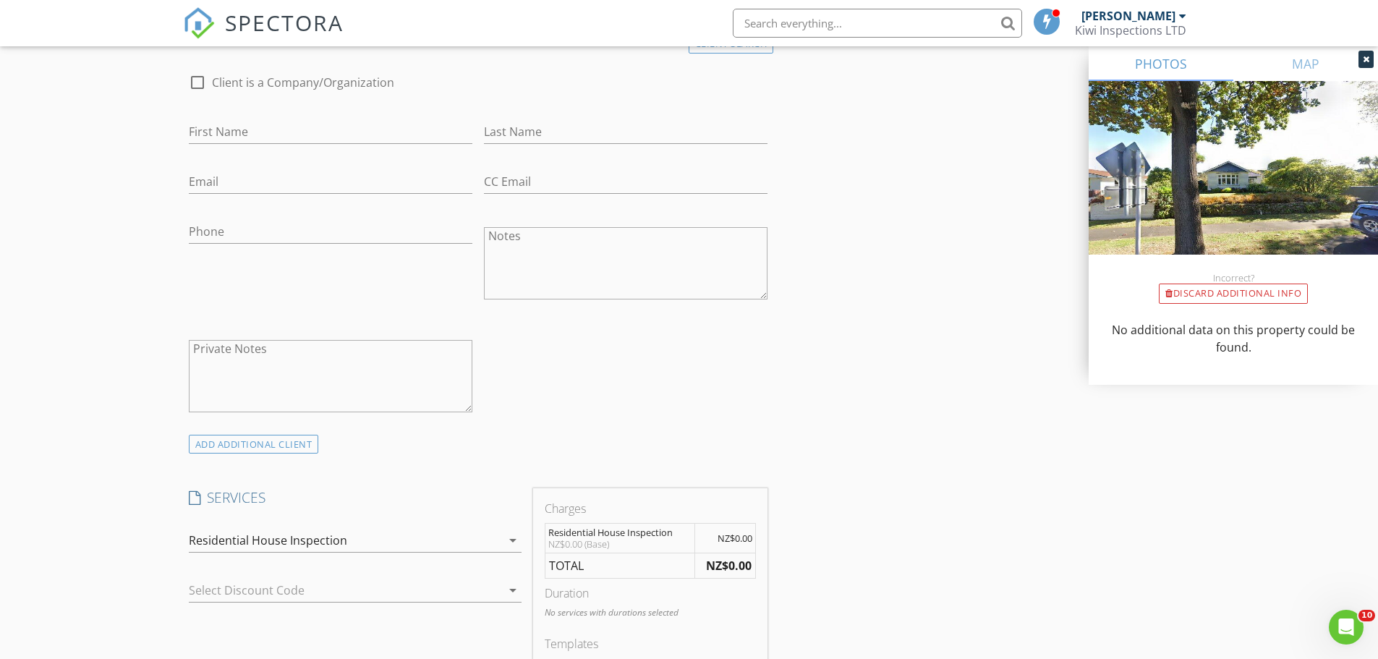
scroll to position [385, 0]
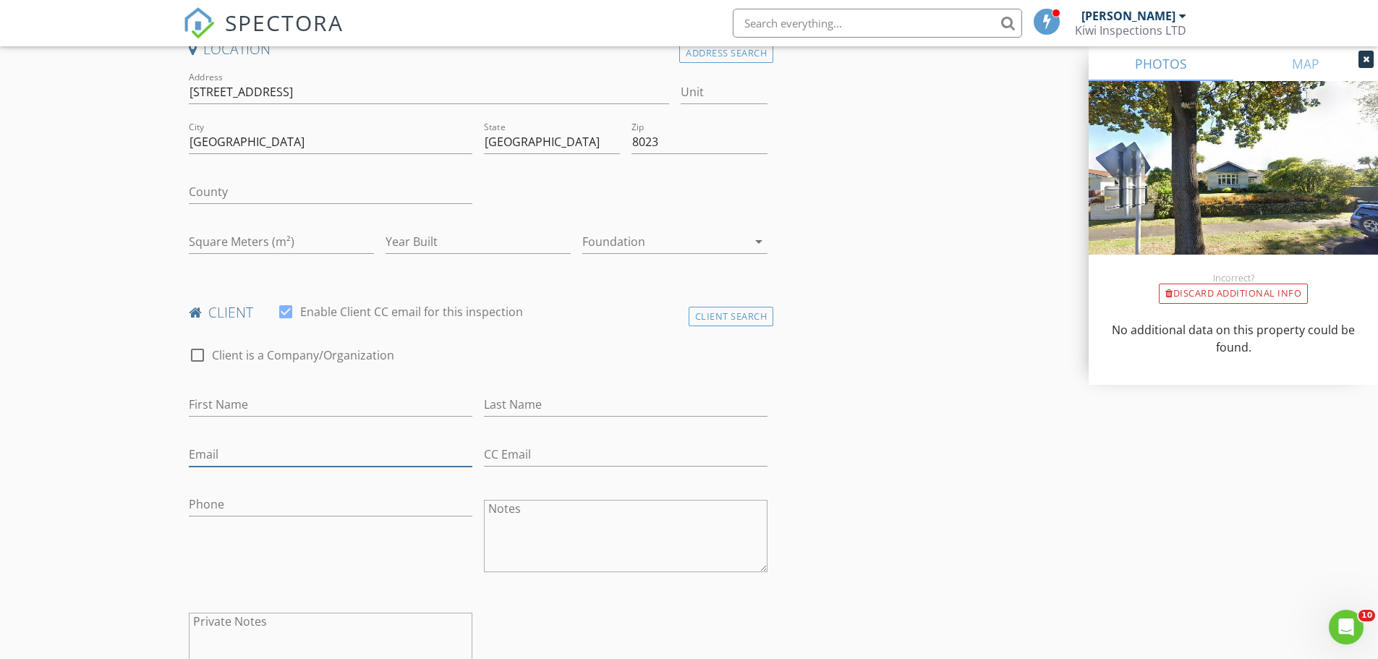
click at [217, 457] on input "Email" at bounding box center [330, 455] width 283 height 24
paste input "jurgenthiele@live.com"
type input "jurgenthiele@live.com"
click at [210, 395] on input "First Name" at bounding box center [330, 405] width 283 height 24
paste input "Jurgen Thiele"
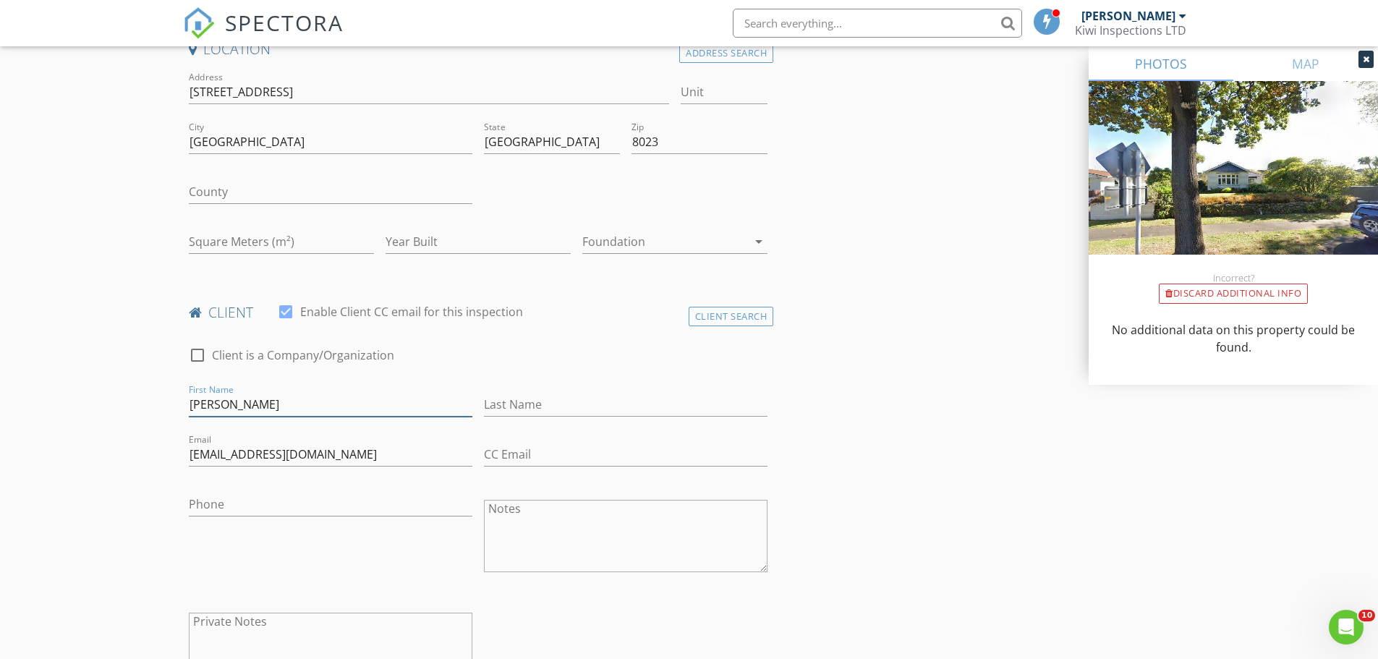
type input "Jurgen Thiele"
click at [220, 498] on input "Phone" at bounding box center [330, 504] width 283 height 24
paste input "0210613999"
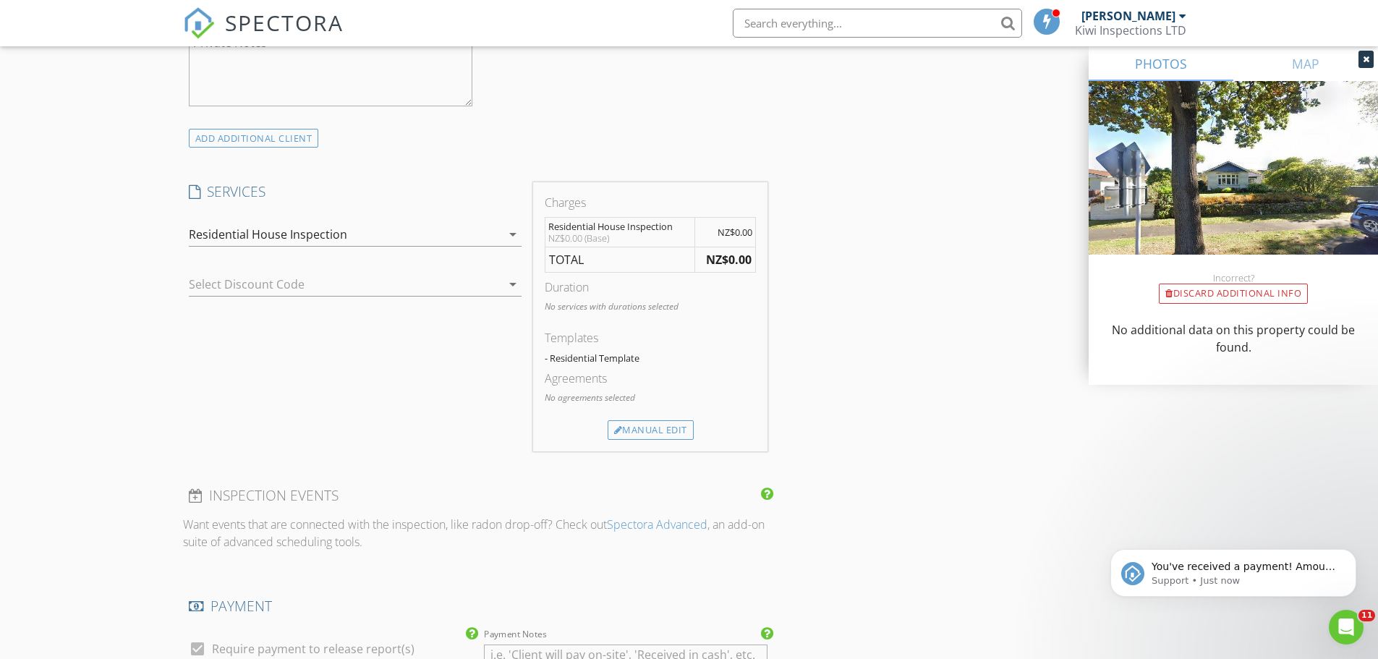
scroll to position [0, 0]
type input "0210613999"
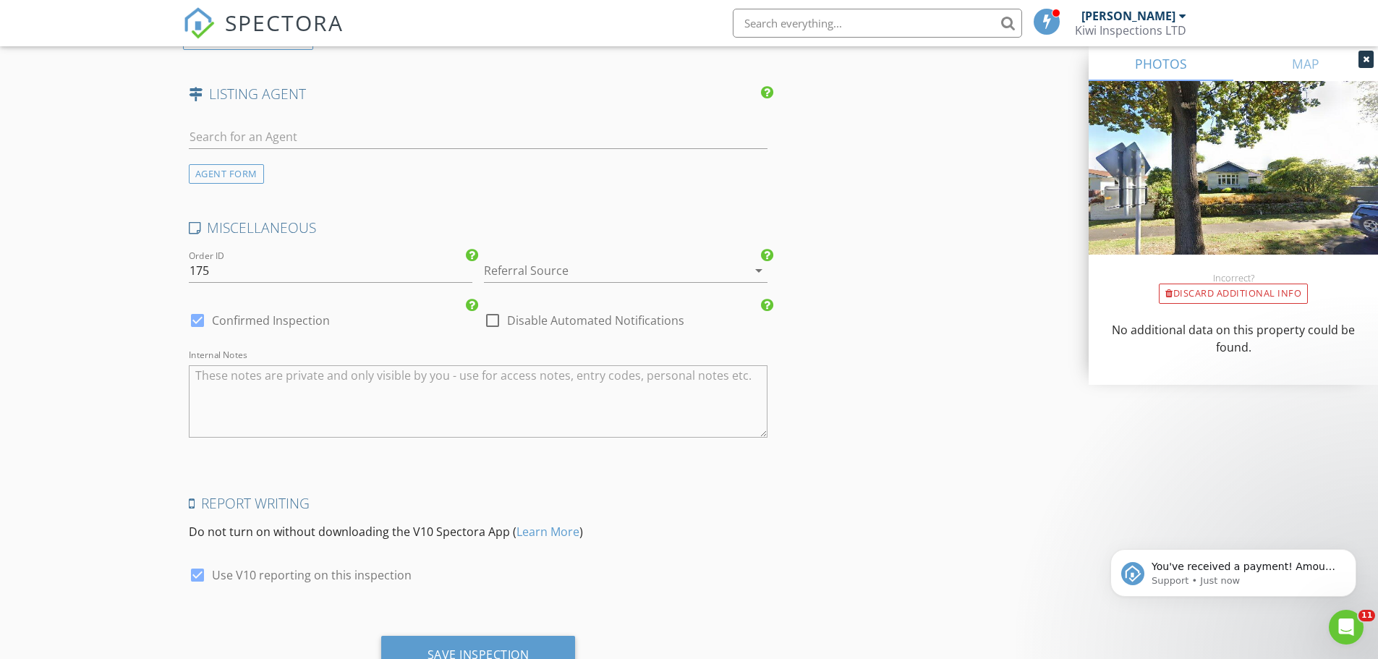
scroll to position [2121, 0]
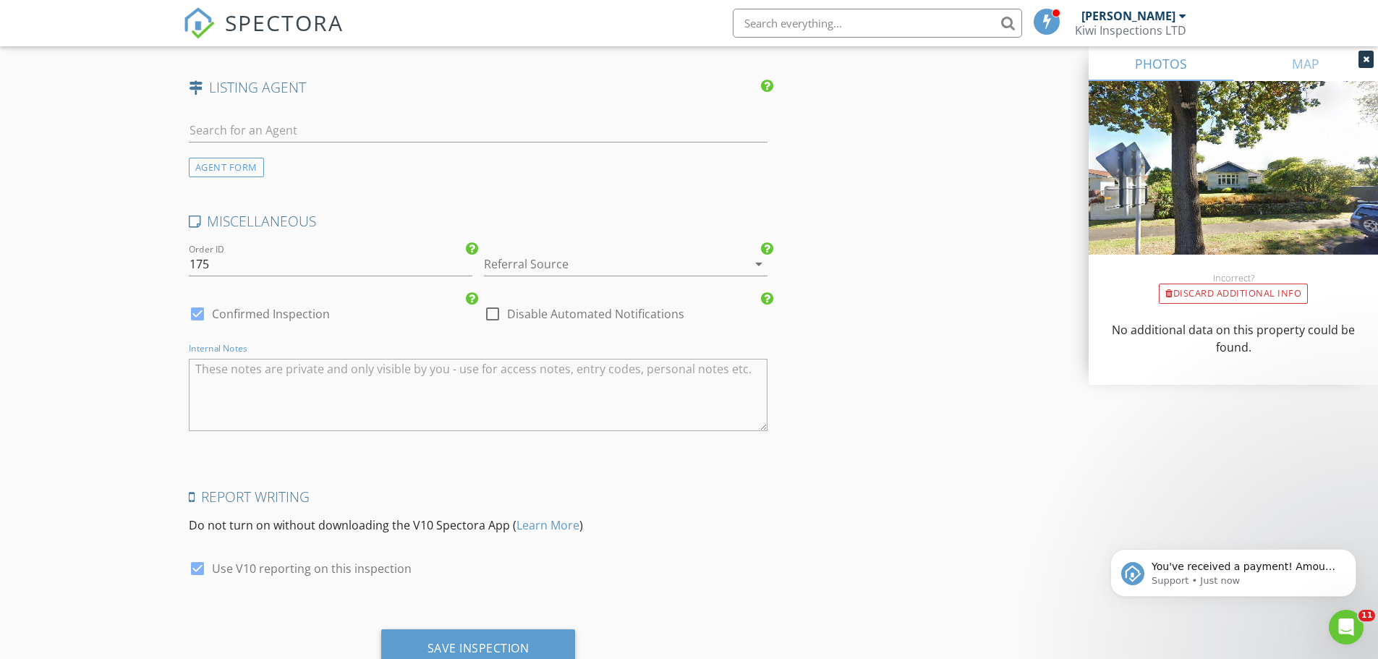
click at [258, 403] on textarea "Internal Notes" at bounding box center [478, 395] width 579 height 72
paste textarea "Owner has requested Phill Metaxas complete the report The owner has also reques…"
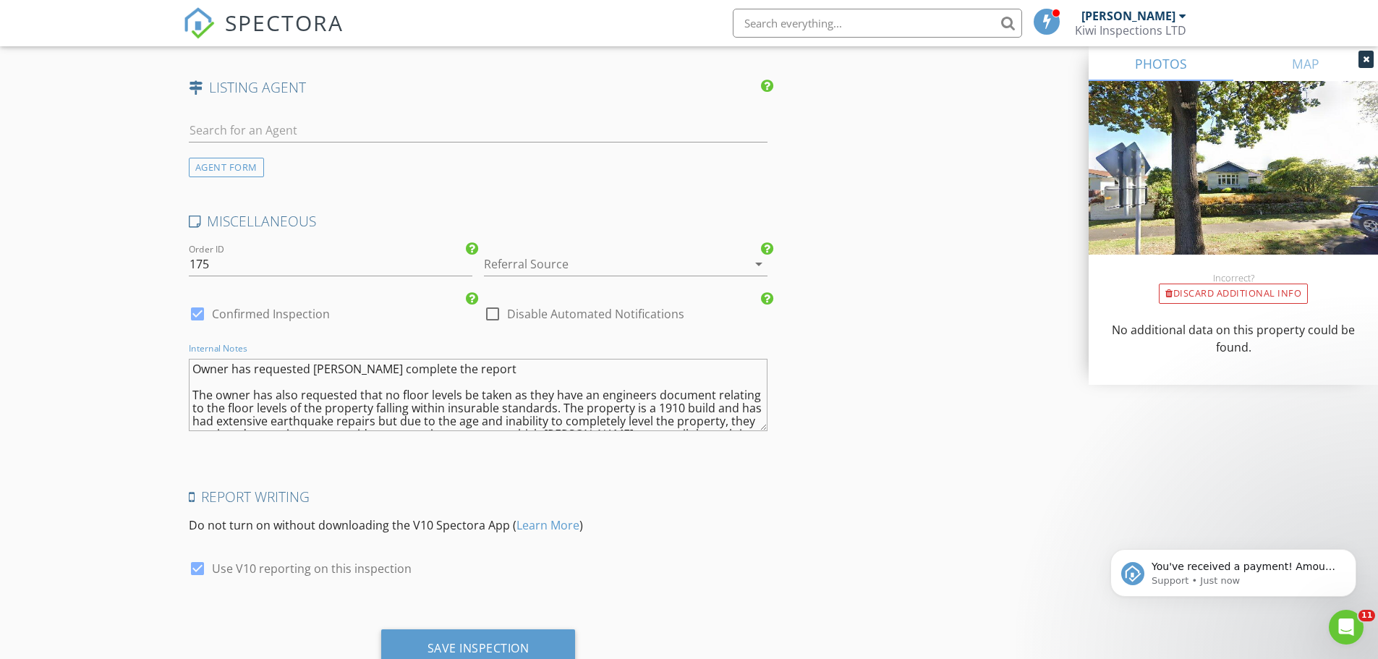
scroll to position [38, 0]
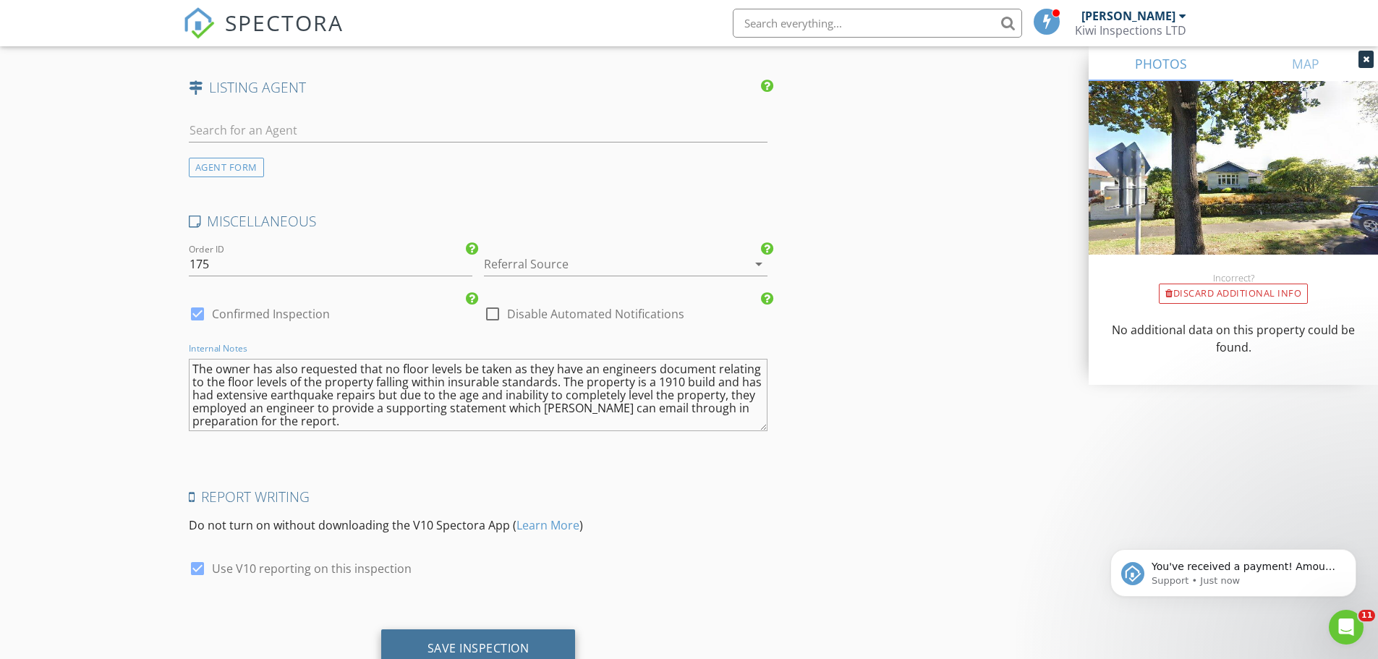
type textarea "Owner has requested Phill Metaxas complete the report The owner has also reques…"
click at [536, 634] on div "Save Inspection" at bounding box center [478, 648] width 195 height 39
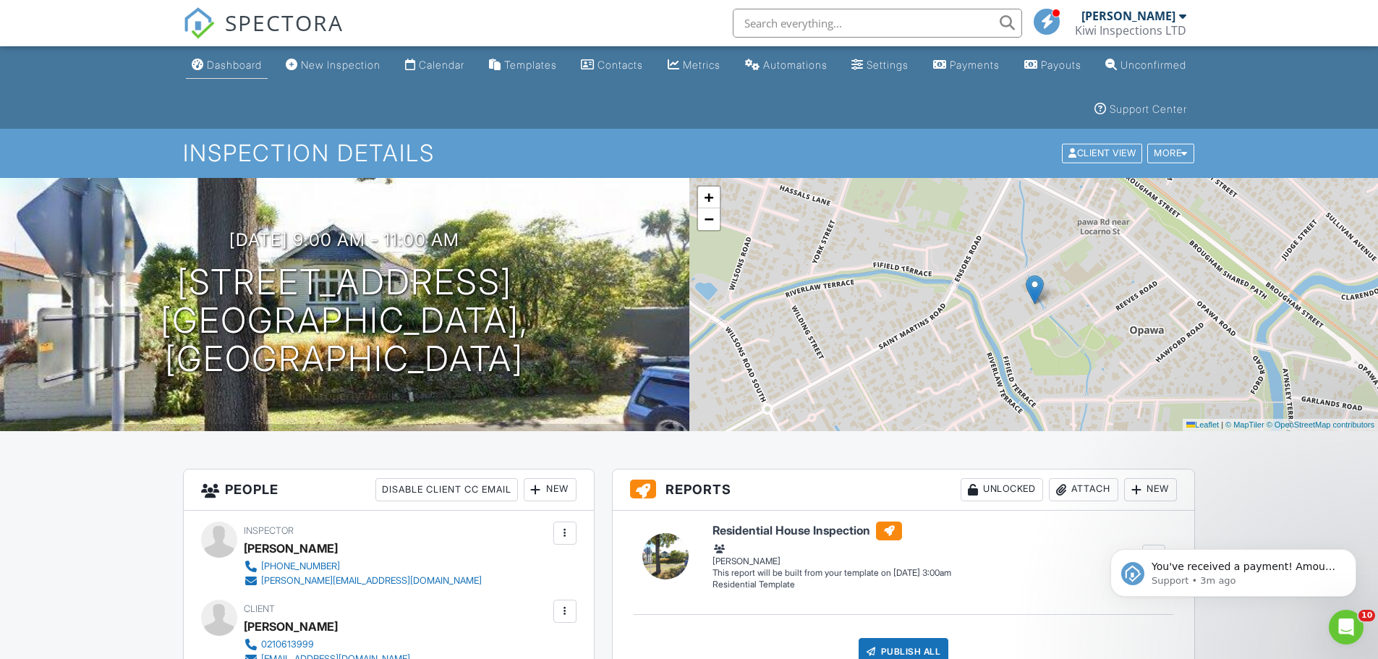
click at [262, 60] on div "Dashboard" at bounding box center [234, 65] width 55 height 12
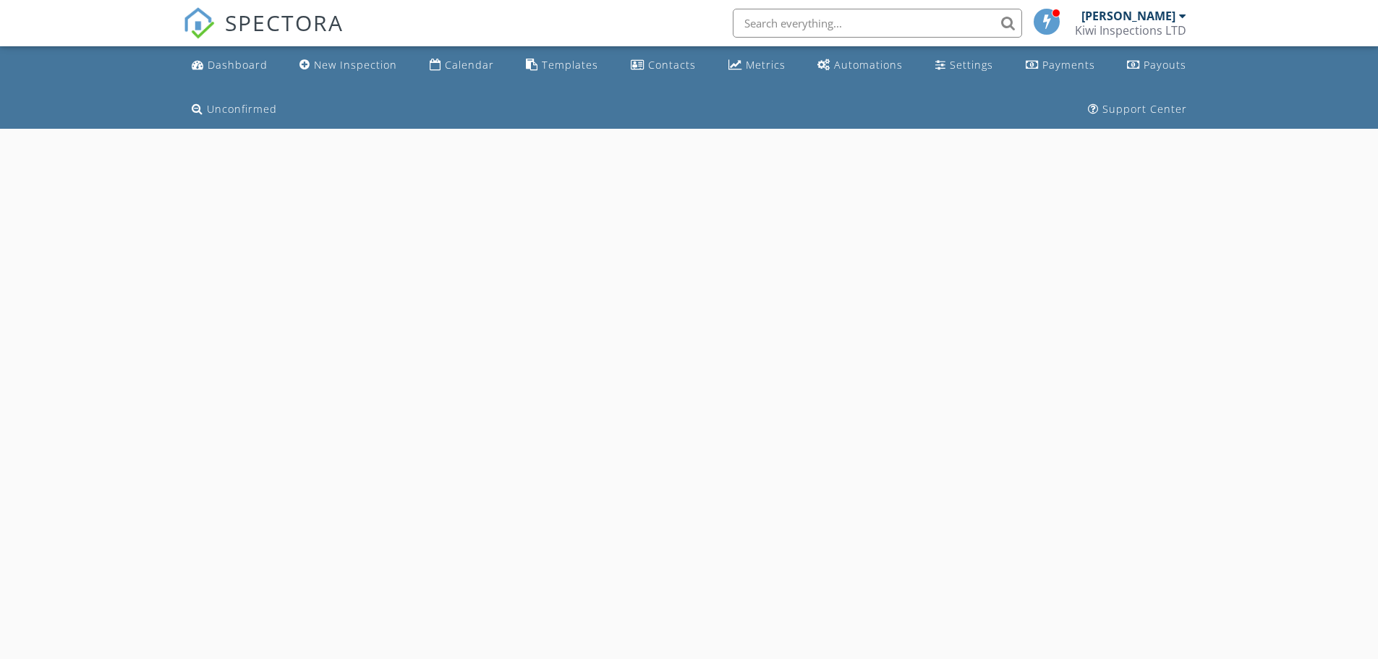
select select "8"
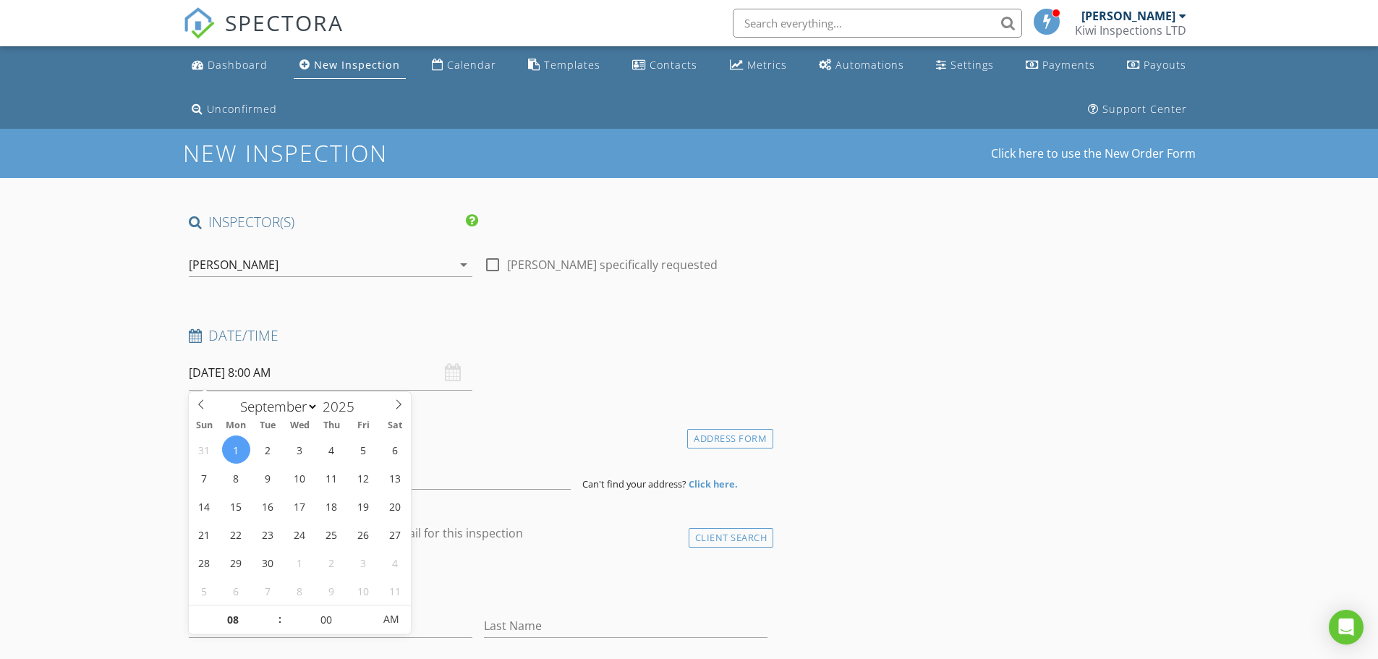
click at [312, 380] on input "[DATE] 8:00 AM" at bounding box center [330, 372] width 283 height 35
type input "09"
type input "[DATE] 9:00 AM"
click at [273, 613] on span at bounding box center [273, 612] width 10 height 14
type input "10"
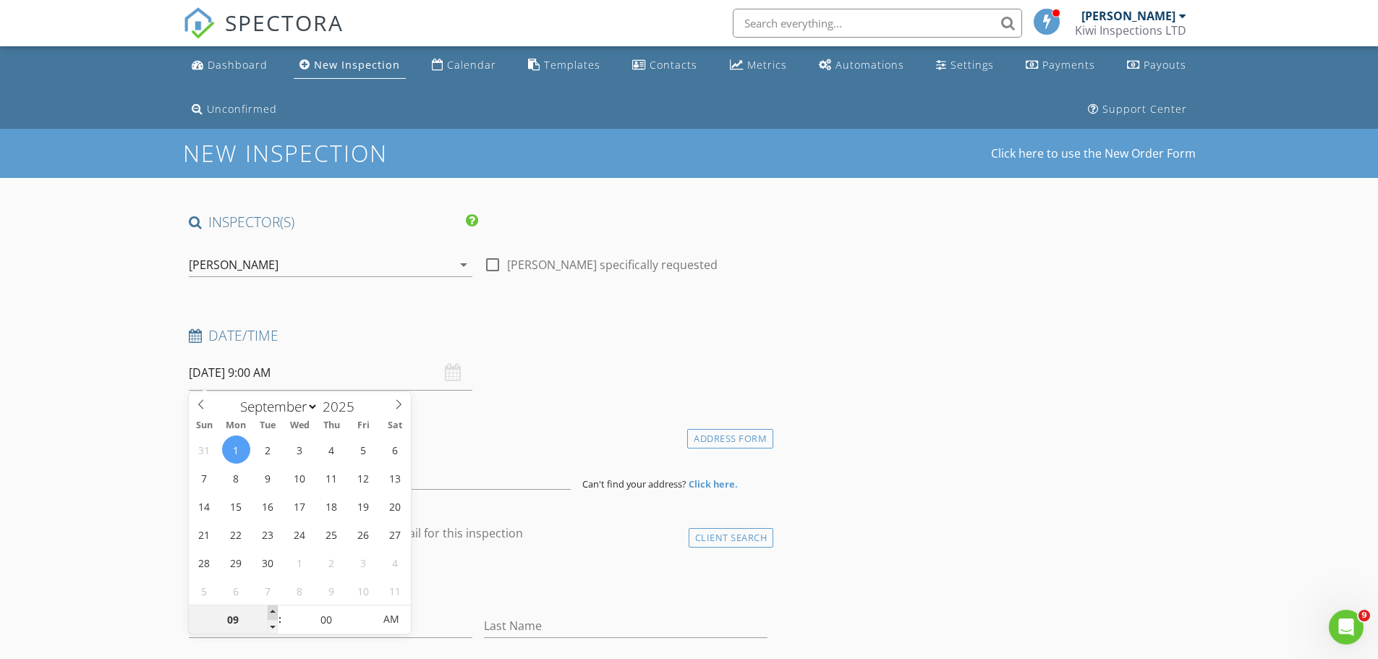
type input "[DATE] 10:00 AM"
click at [273, 612] on span at bounding box center [273, 612] width 10 height 14
type input "11"
type input "01/09/2025 11:00 AM"
click at [273, 612] on span at bounding box center [273, 612] width 10 height 14
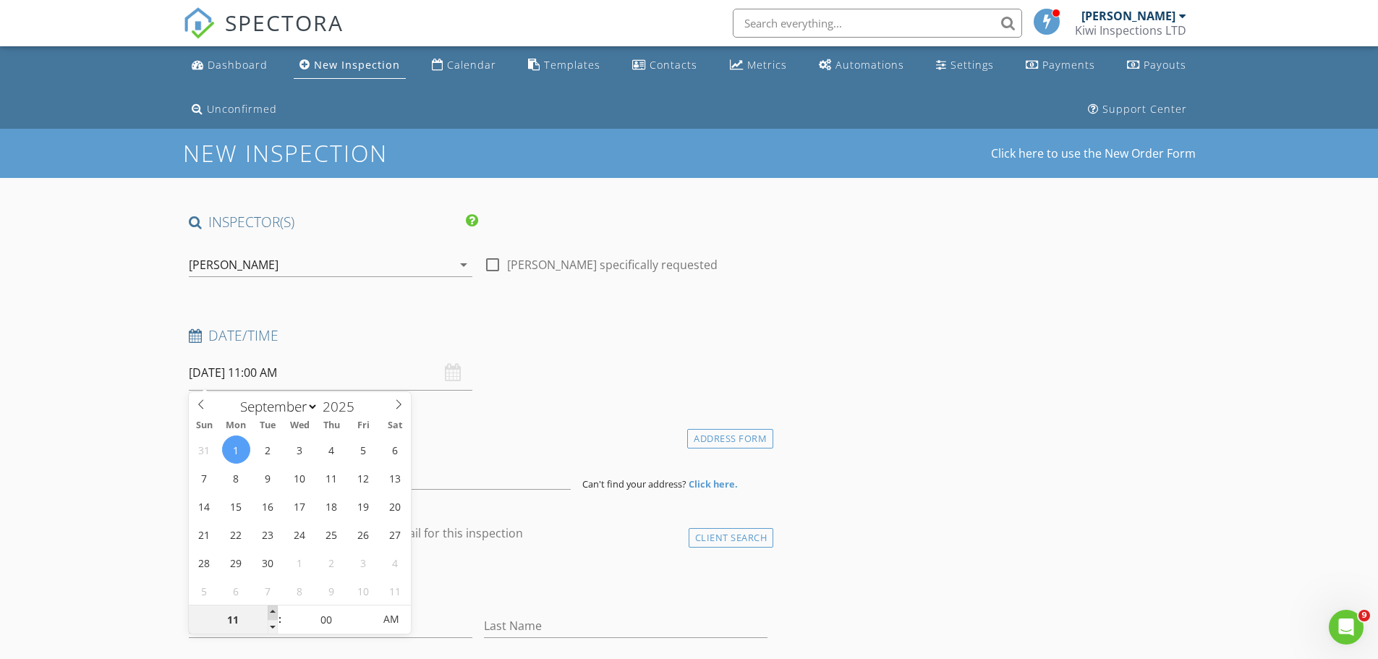
type input "12"
type input "01/09/2025 12:00 PM"
click at [273, 612] on span at bounding box center [273, 612] width 10 height 14
type input "01"
type input "01/09/2025 1:00 PM"
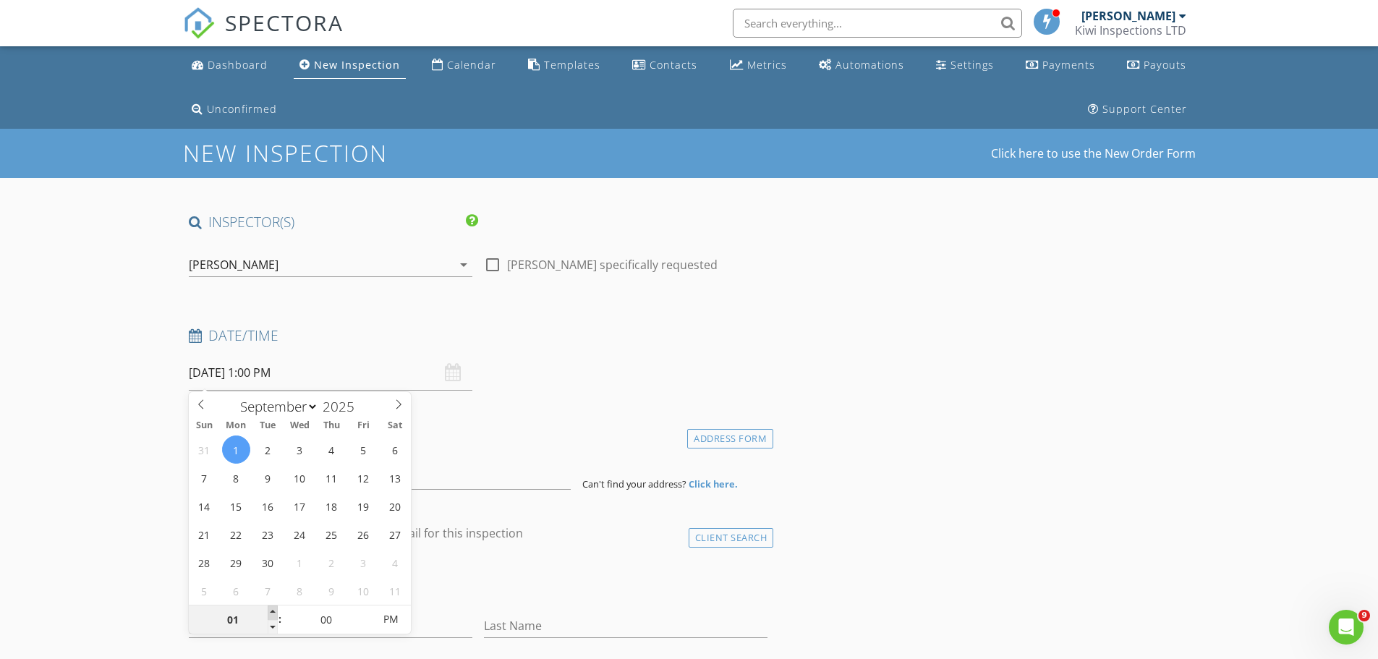
click at [273, 612] on span at bounding box center [273, 612] width 10 height 14
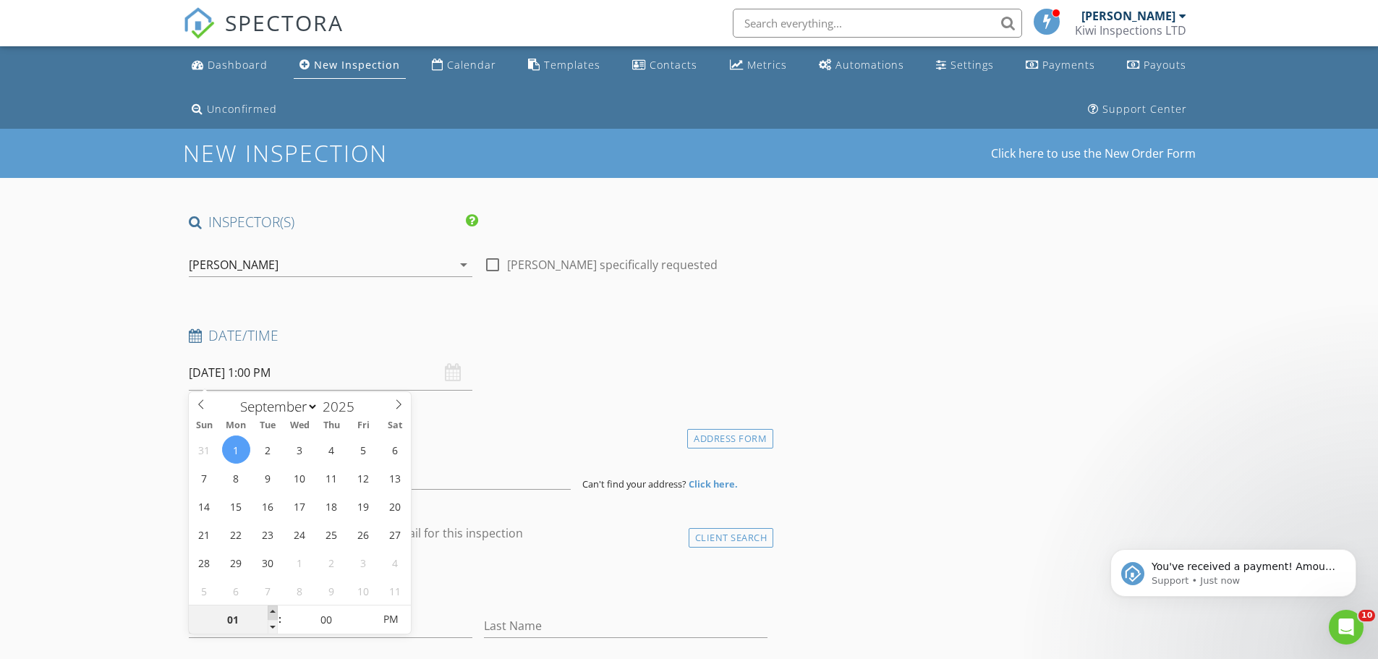
type input "02"
type input "[DATE] 2:00 PM"
click at [273, 612] on span at bounding box center [273, 612] width 10 height 14
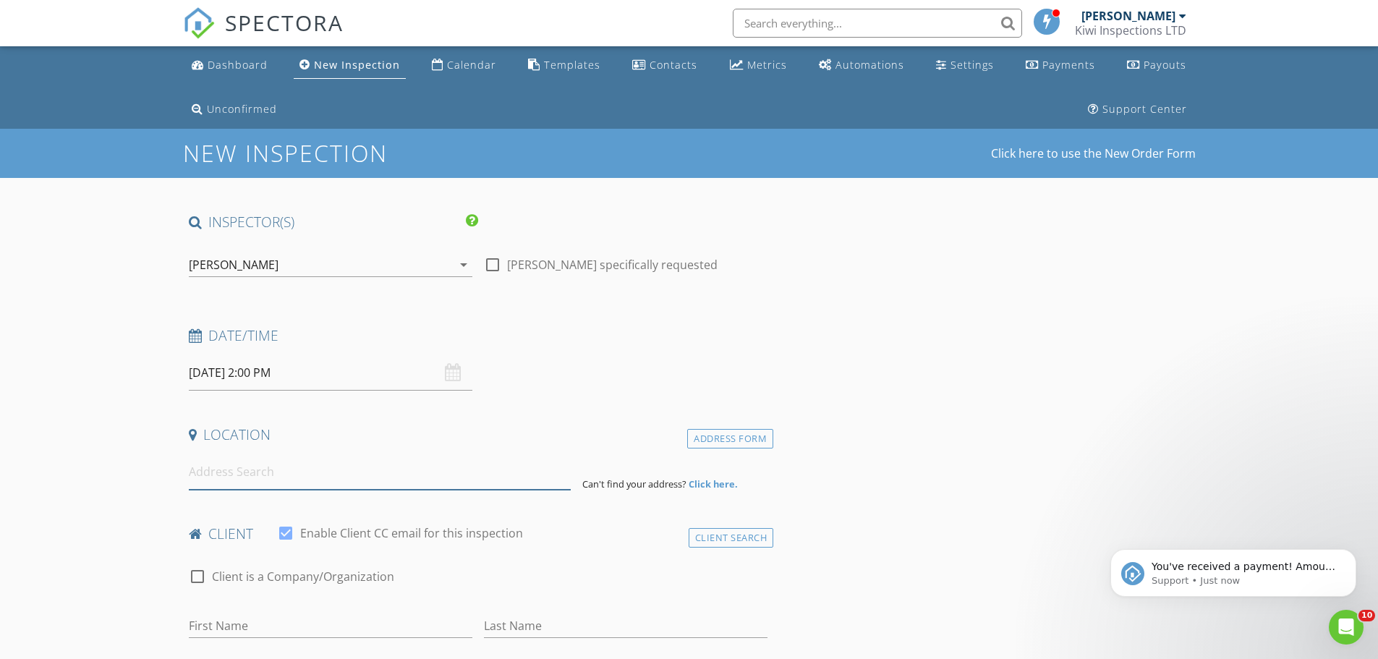
drag, startPoint x: 223, startPoint y: 466, endPoint x: 229, endPoint y: 483, distance: 18.1
click at [225, 471] on input at bounding box center [380, 471] width 382 height 35
paste input "44 Wayside Ave. Burnside, Christchurch 8053"
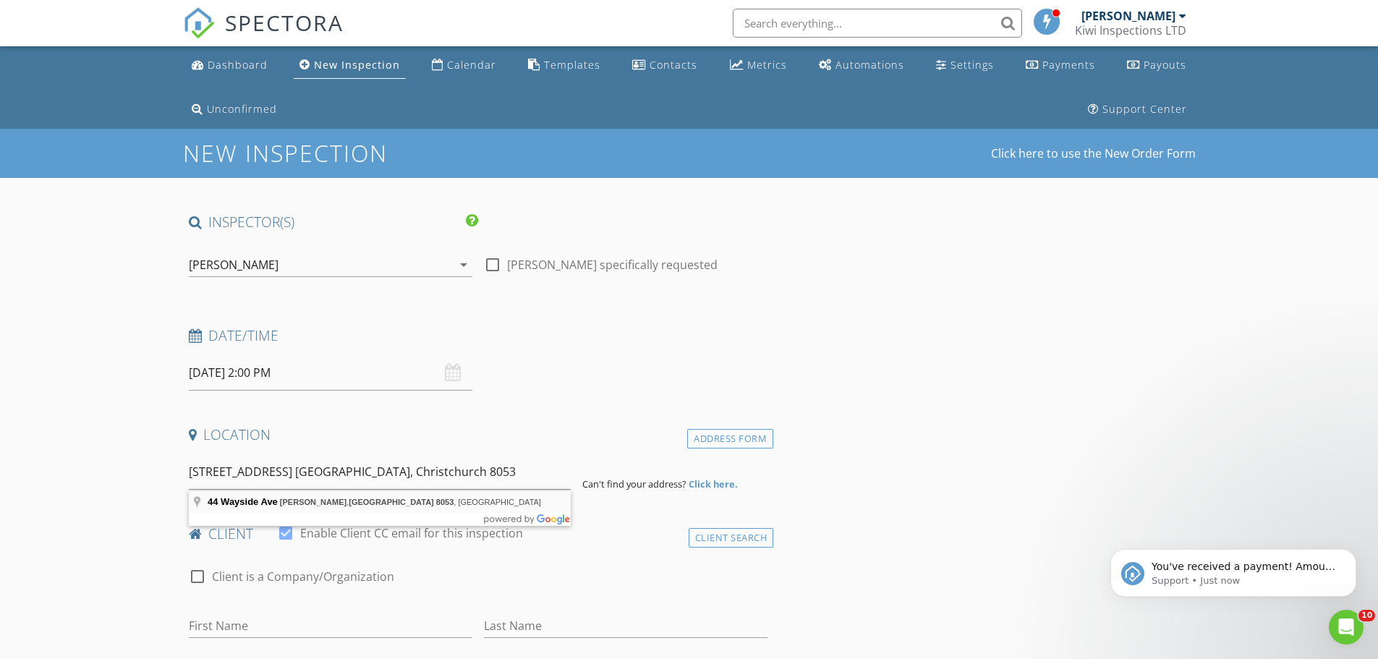
type input "44 Wayside Ave, Burnside, Christchurch 8053, New Zealand"
drag, startPoint x: 323, startPoint y: 504, endPoint x: 354, endPoint y: 473, distance: 44.0
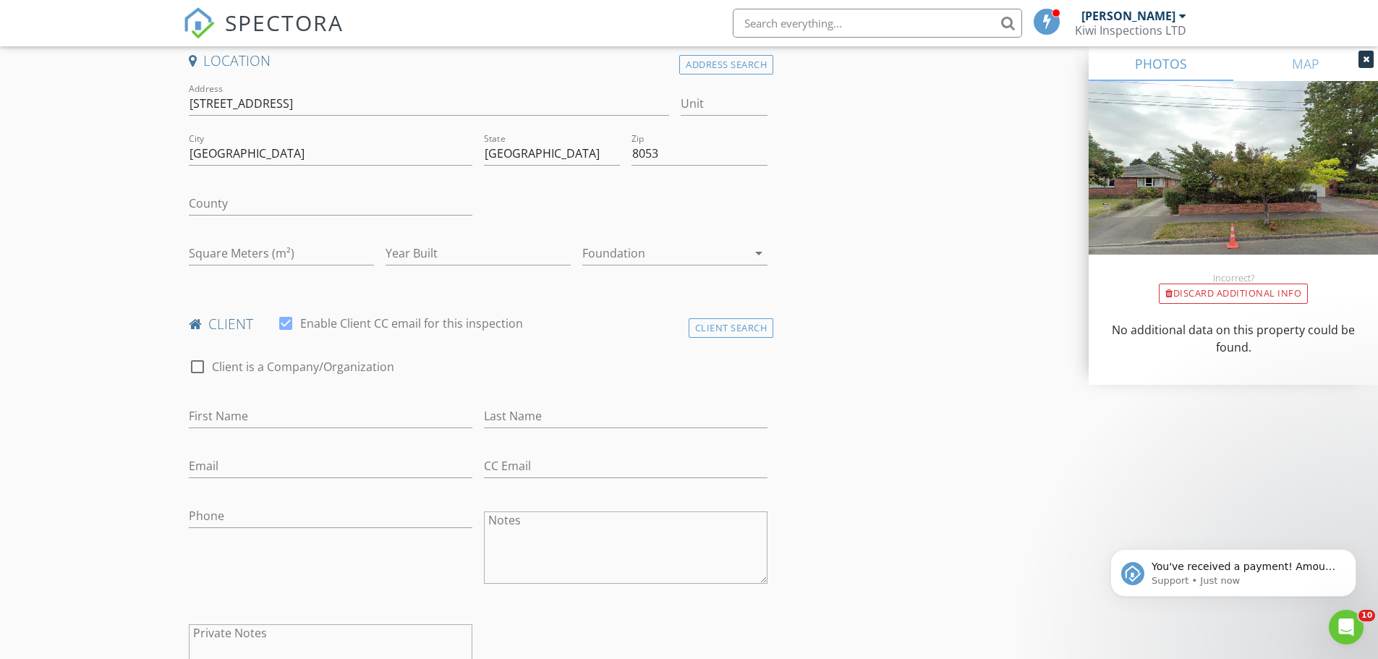
scroll to position [385, 0]
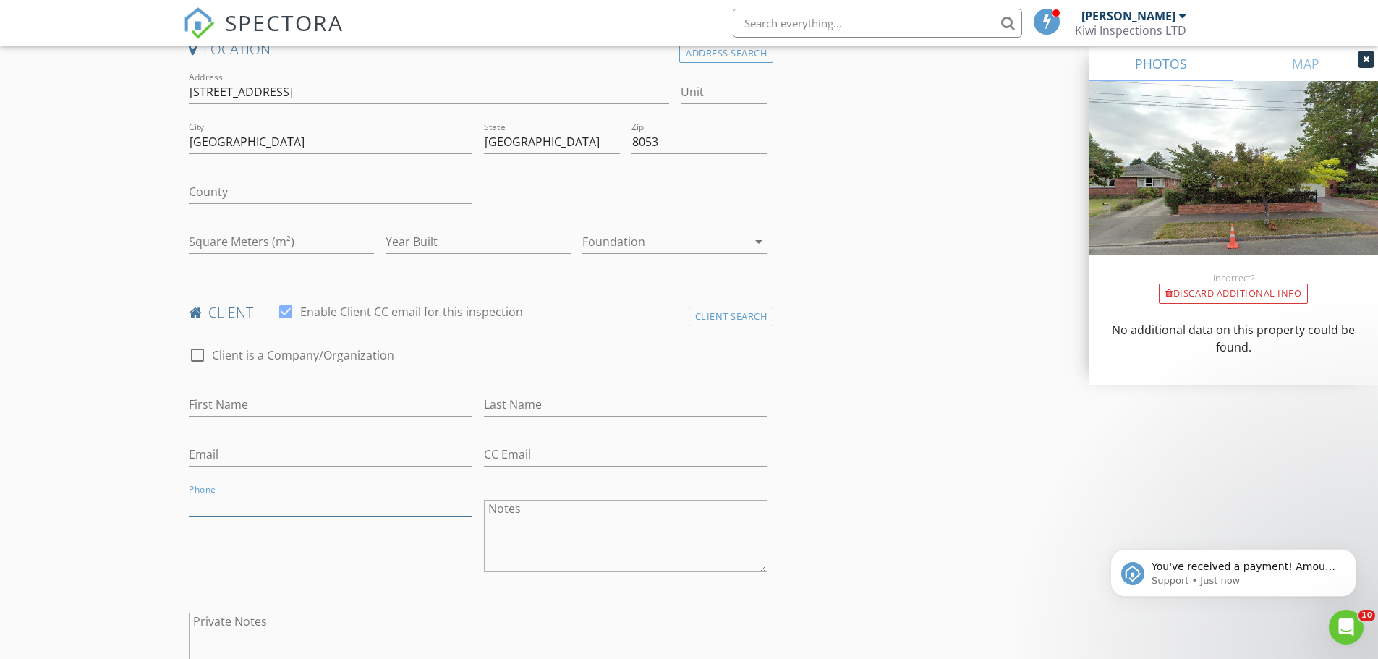
click at [206, 499] on input "Phone" at bounding box center [330, 504] width 283 height 24
paste input "027 296 1686"
type input "027 296 1686"
click at [223, 460] on input "Email" at bounding box center [330, 455] width 283 height 24
paste input "leeshin@xtra.co.nz"
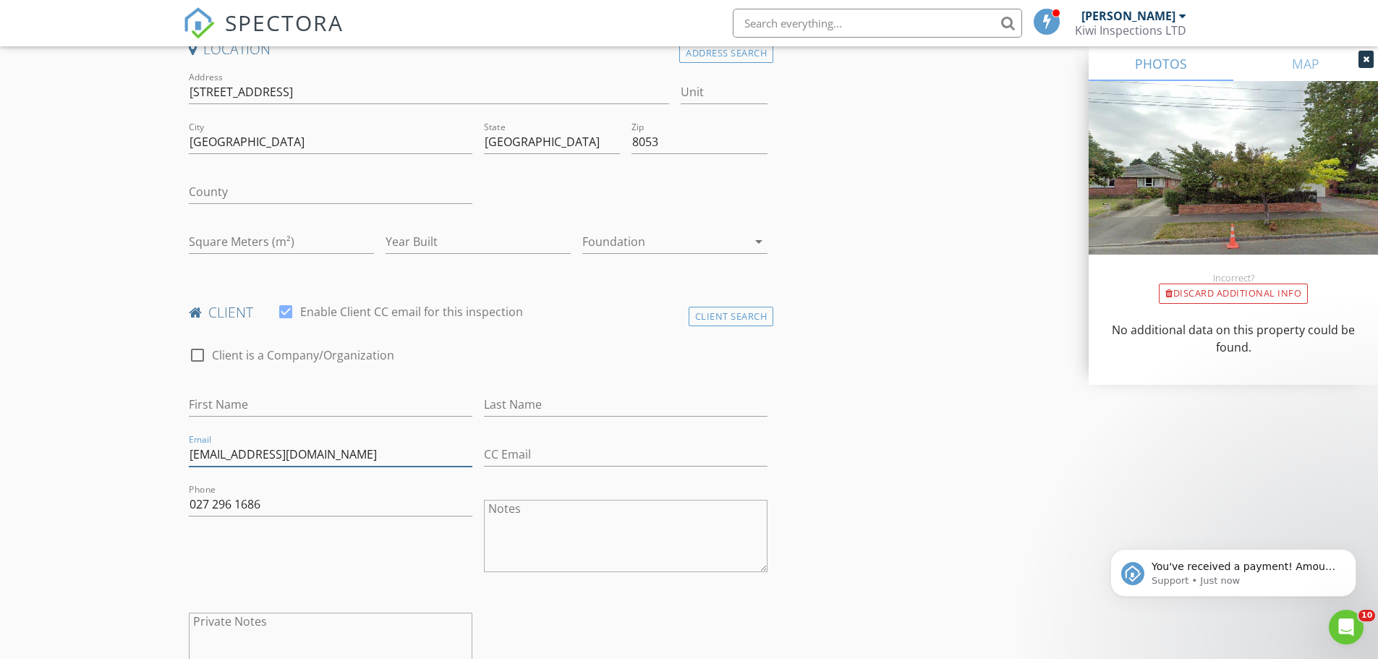
type input "leeshin@xtra.co.nz"
click at [239, 404] on input "First Name" at bounding box center [330, 405] width 283 height 24
paste input "Tae, Lee"
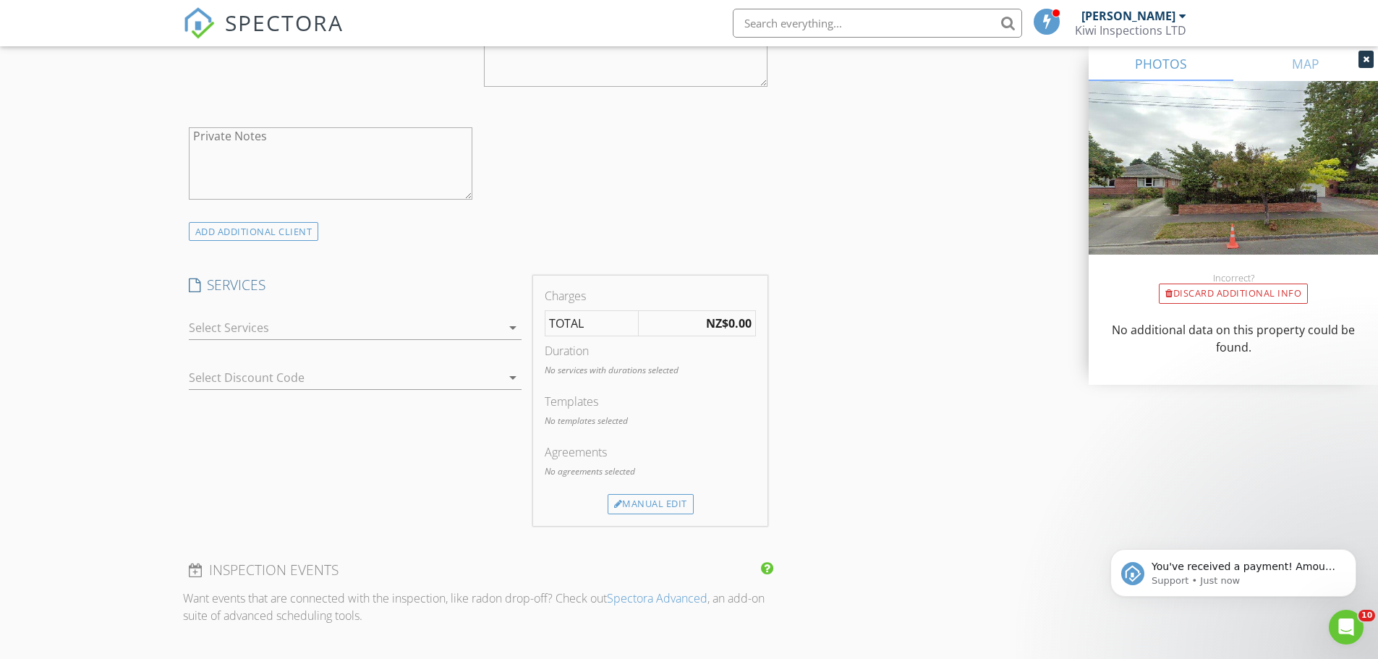
scroll to position [964, 0]
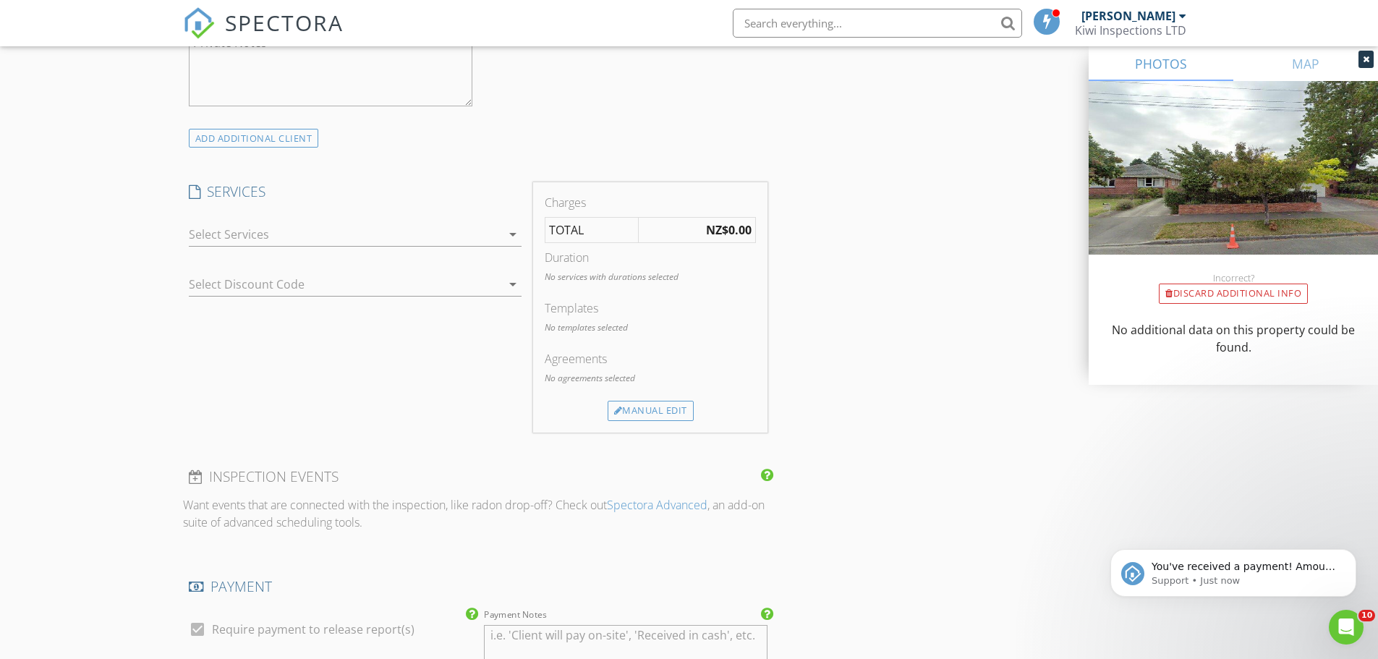
type input "Tae, Lee"
click at [249, 232] on div at bounding box center [345, 234] width 312 height 23
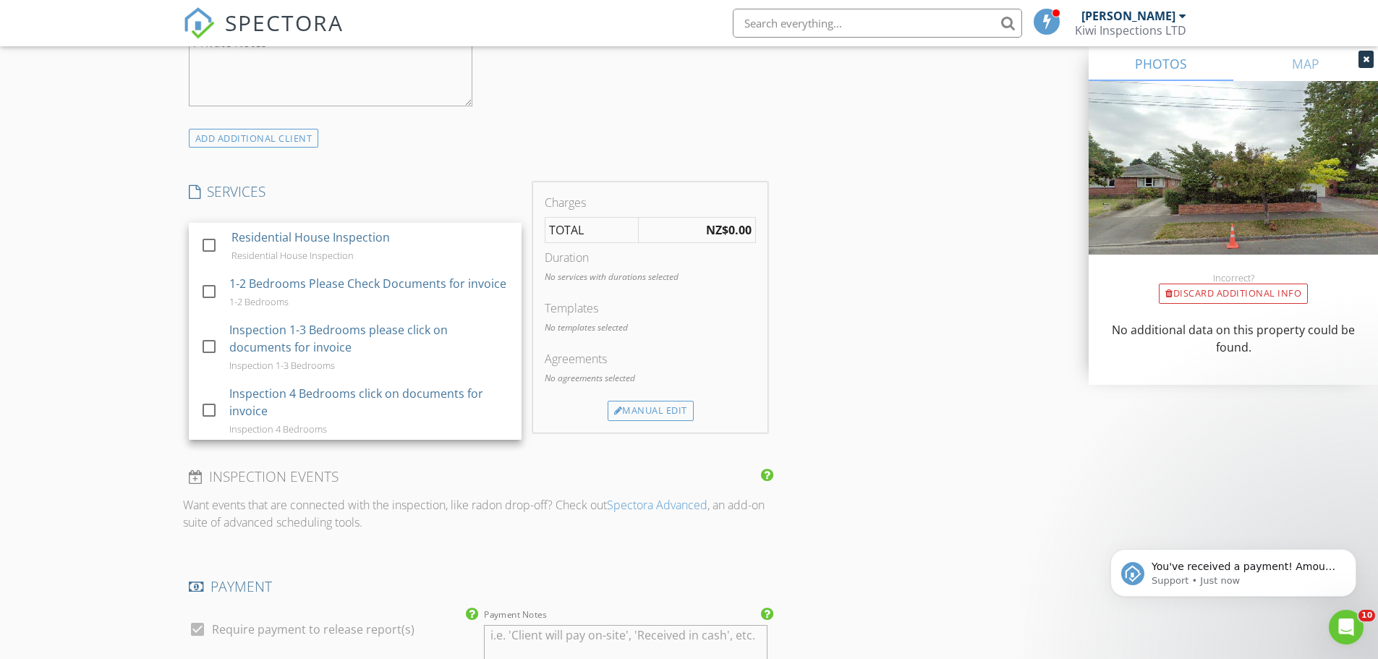
click at [249, 232] on div "Residential House Inspection" at bounding box center [310, 237] width 158 height 17
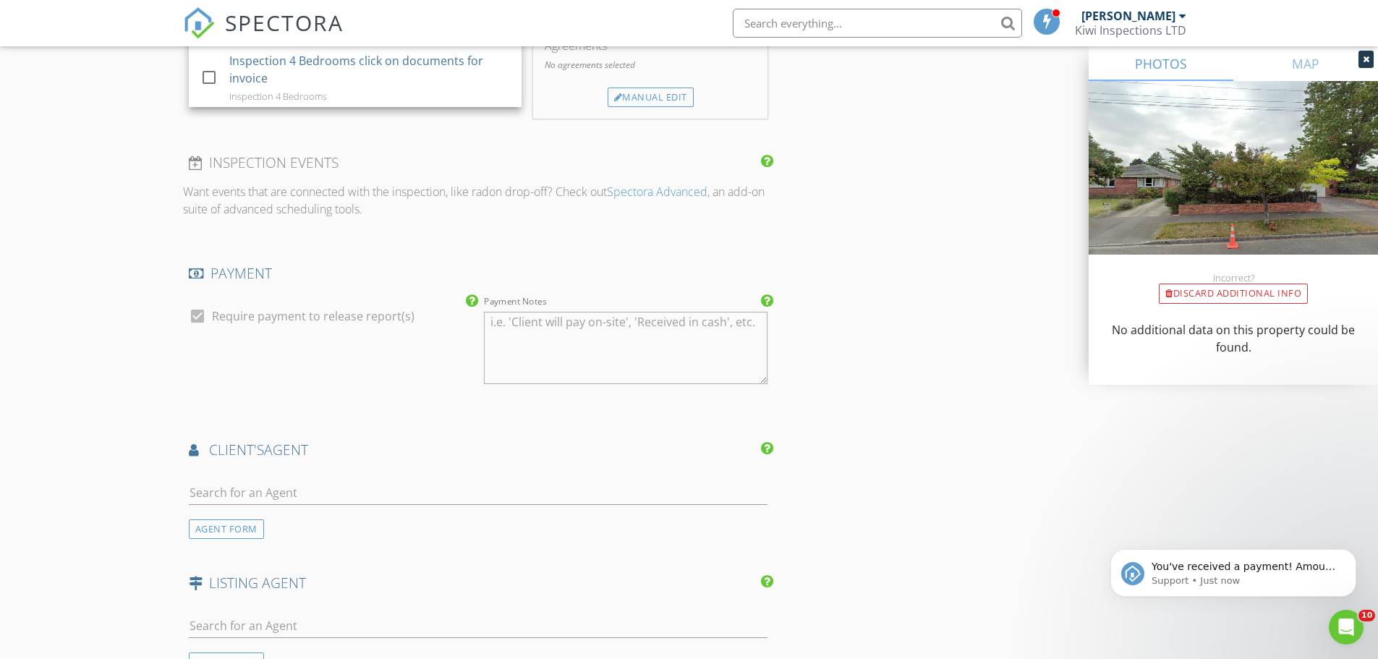
scroll to position [1350, 0]
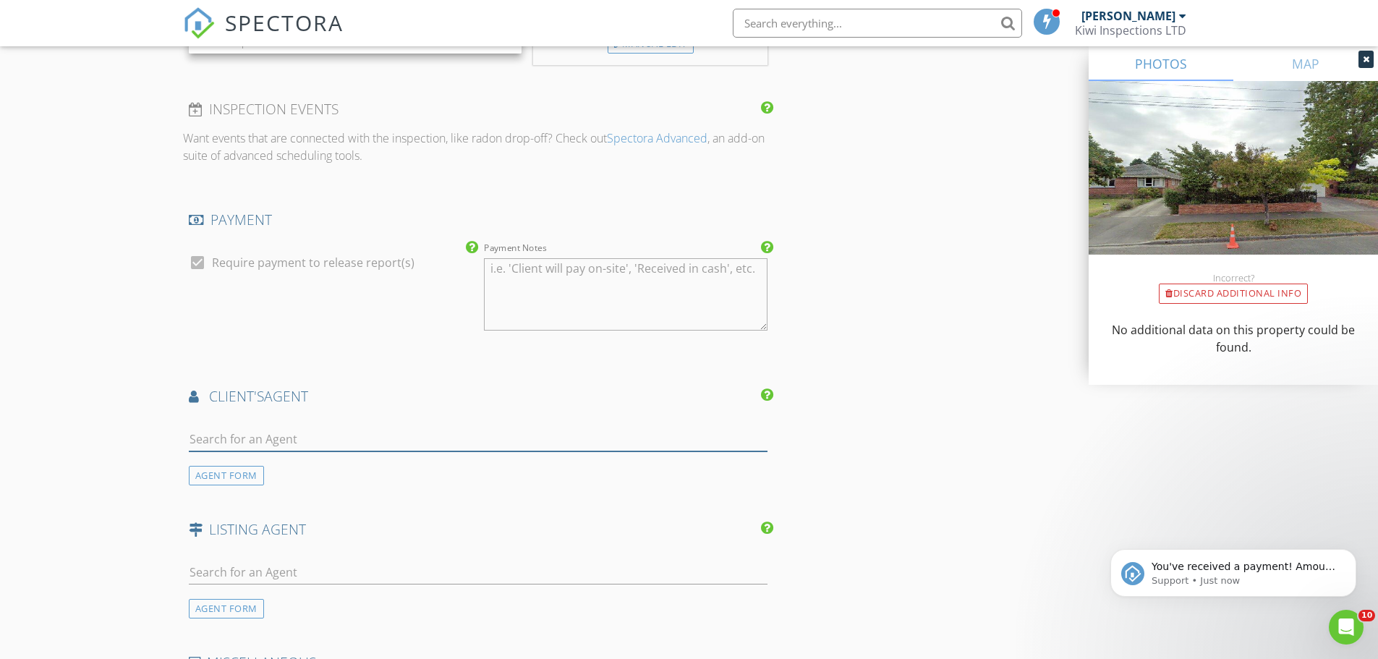
click at [220, 442] on input "text" at bounding box center [478, 439] width 579 height 24
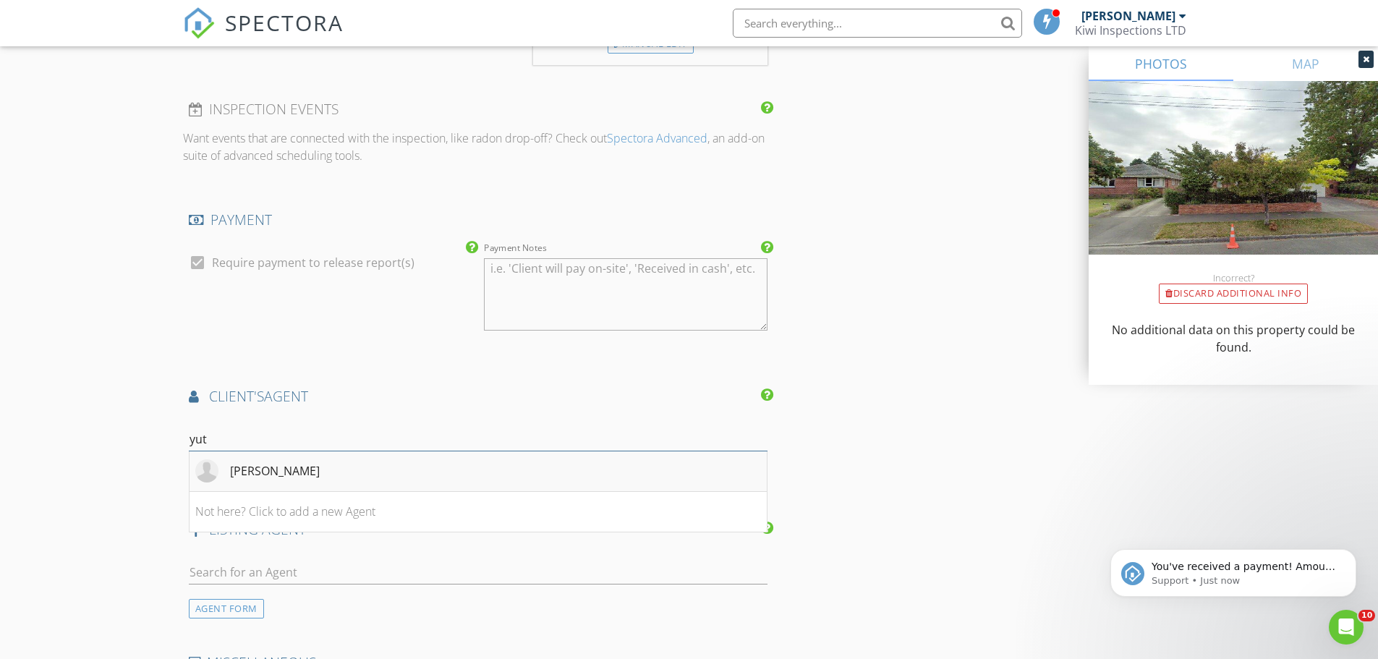
type input "yuting"
click at [276, 477] on div "Yuting Yin" at bounding box center [275, 470] width 90 height 17
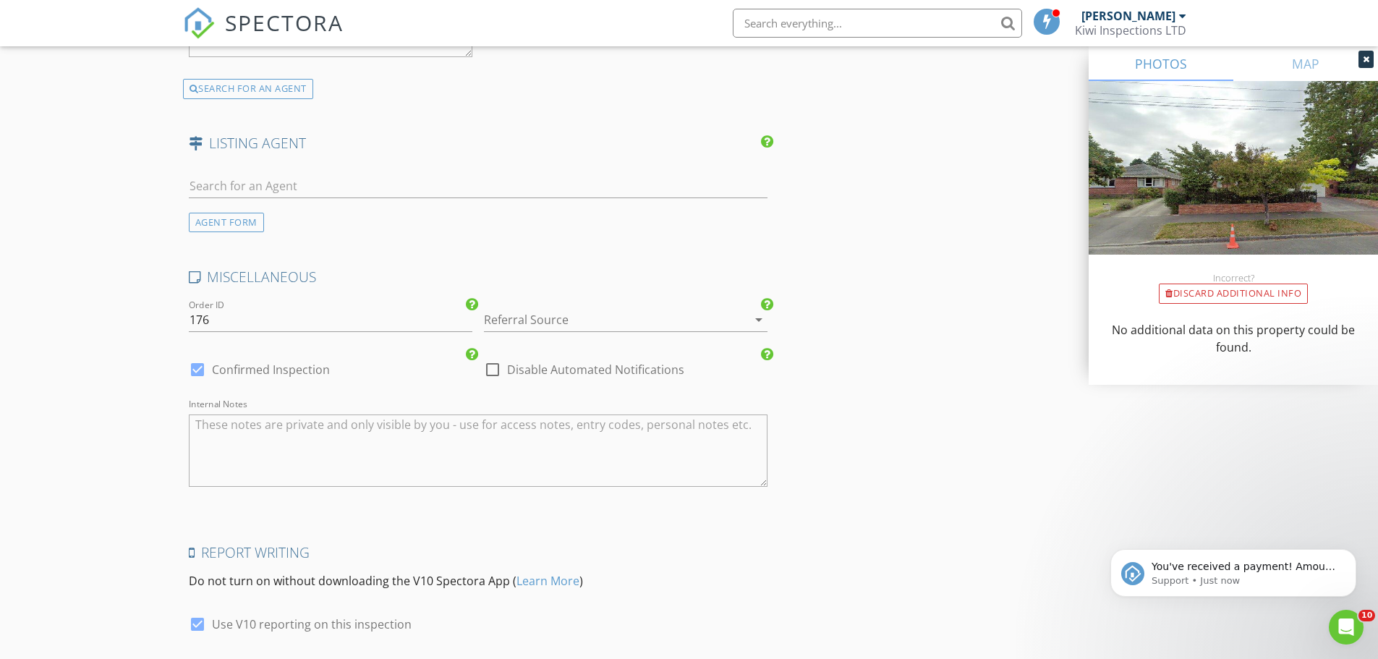
scroll to position [2176, 0]
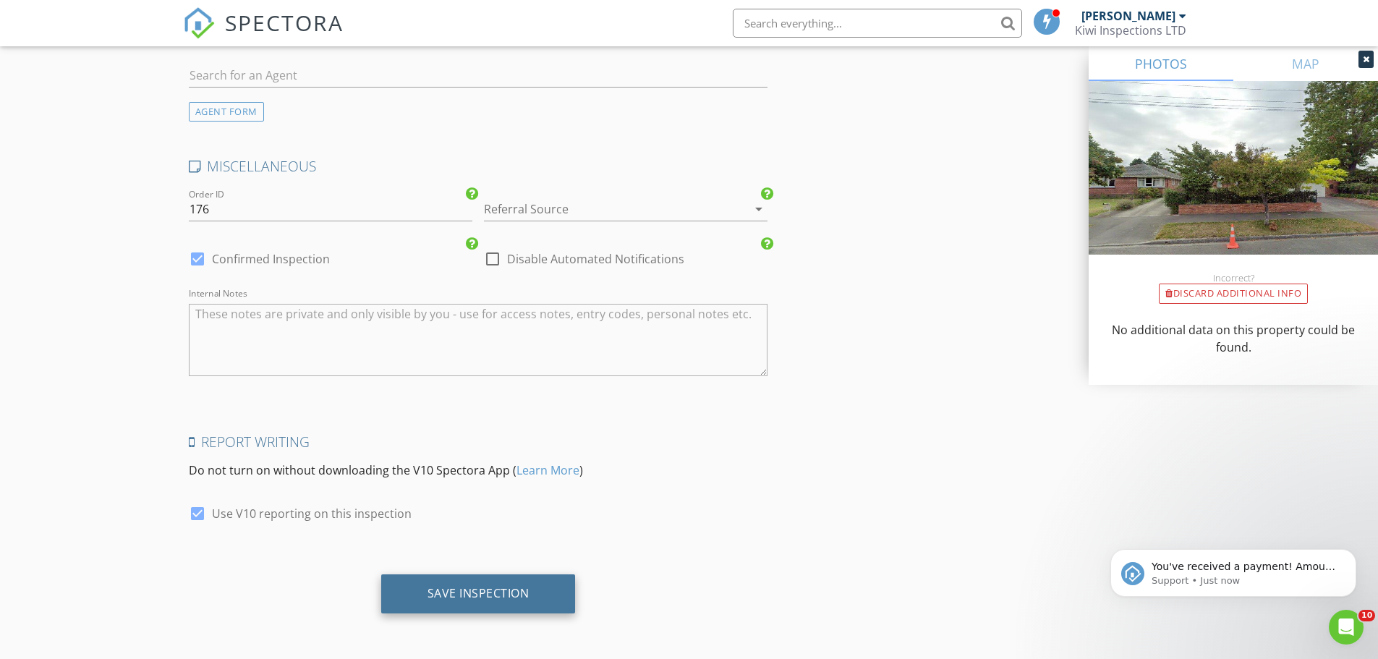
drag, startPoint x: 483, startPoint y: 593, endPoint x: 508, endPoint y: 593, distance: 25.3
click at [485, 593] on div "Save Inspection" at bounding box center [478, 593] width 102 height 14
click at [1358, 554] on button "Dismiss notification" at bounding box center [1351, 553] width 19 height 19
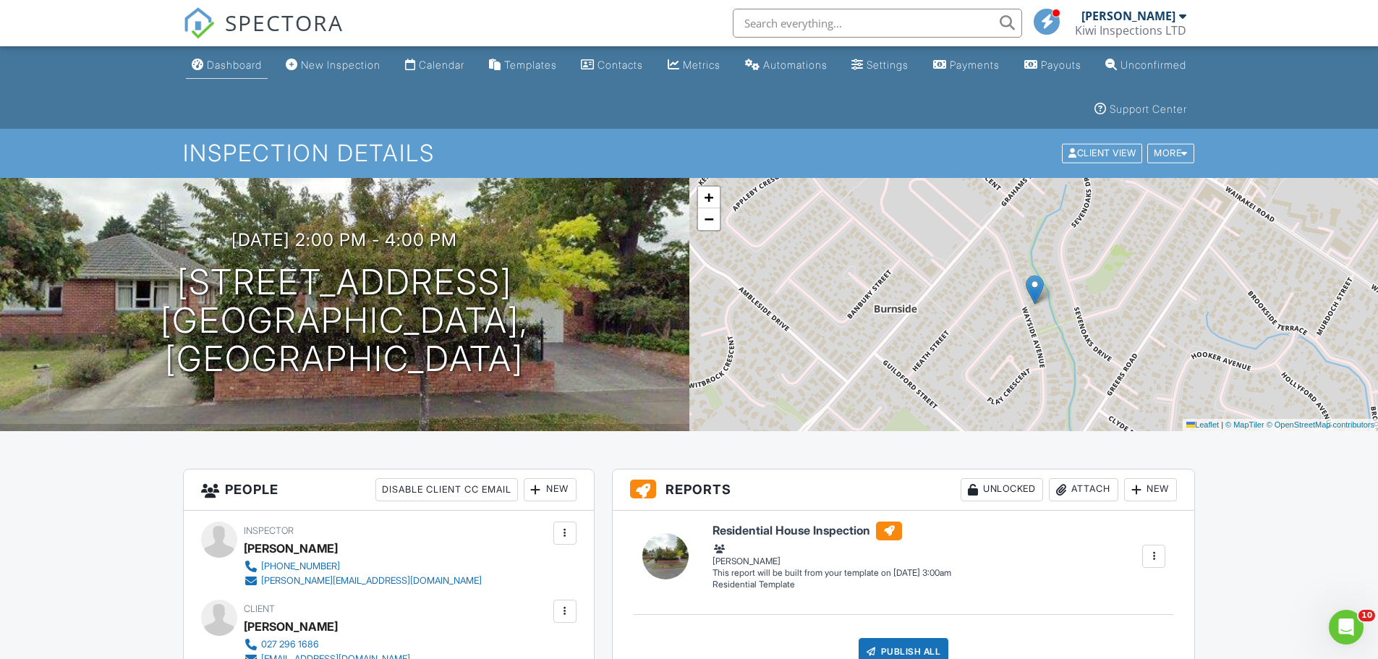
click at [226, 56] on link "Dashboard" at bounding box center [227, 65] width 82 height 27
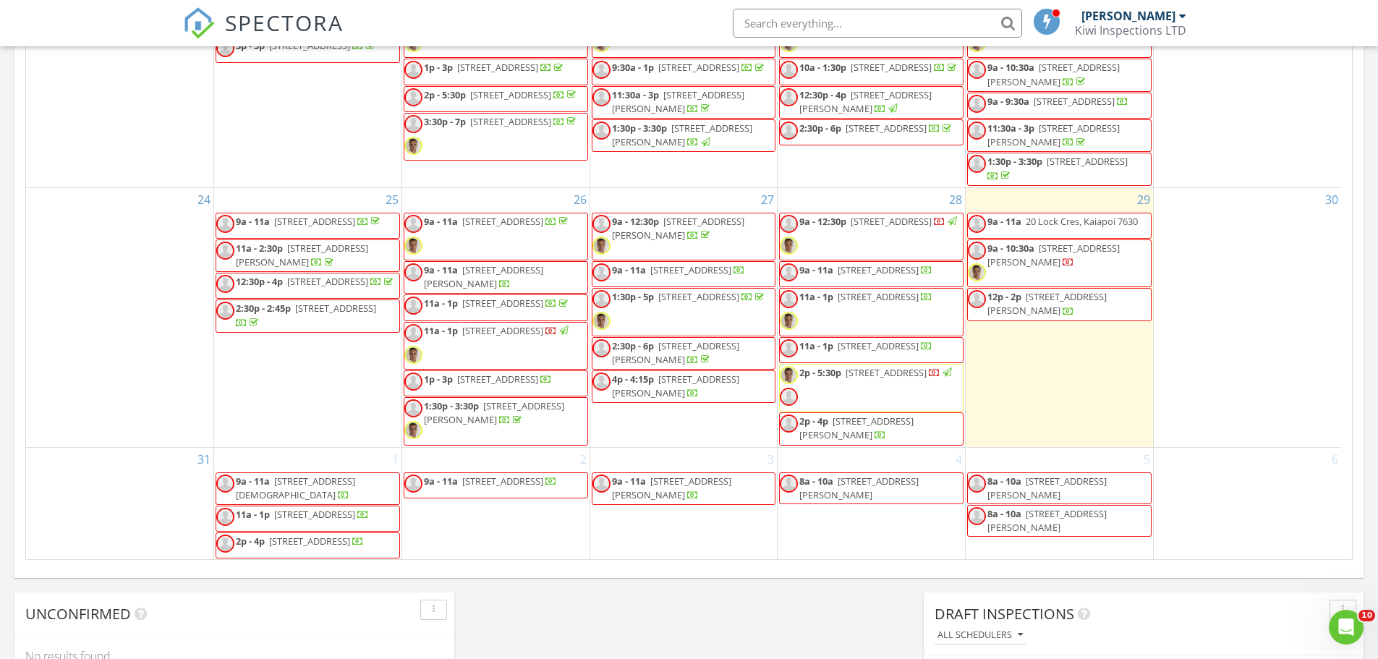
scroll to position [964, 0]
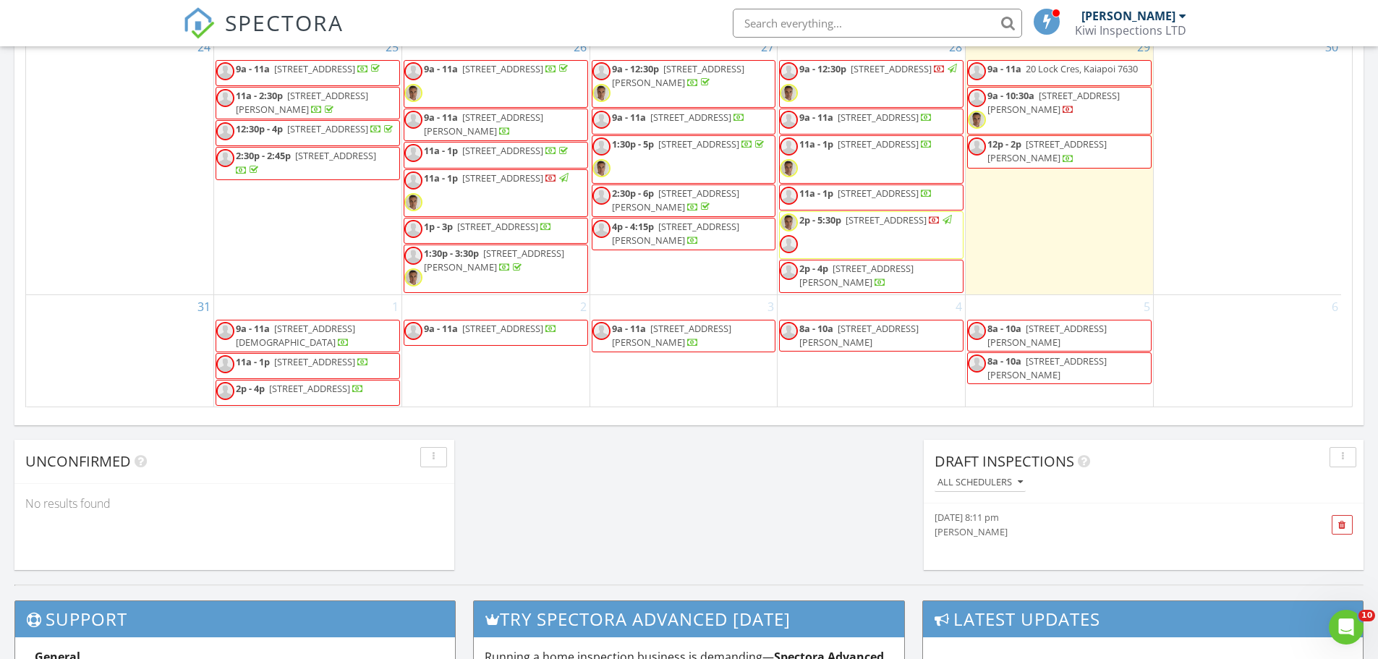
click at [430, 370] on div "2 9a - 11a 135 Edinburgh St 1, Christchurch 8024" at bounding box center [495, 351] width 187 height 113
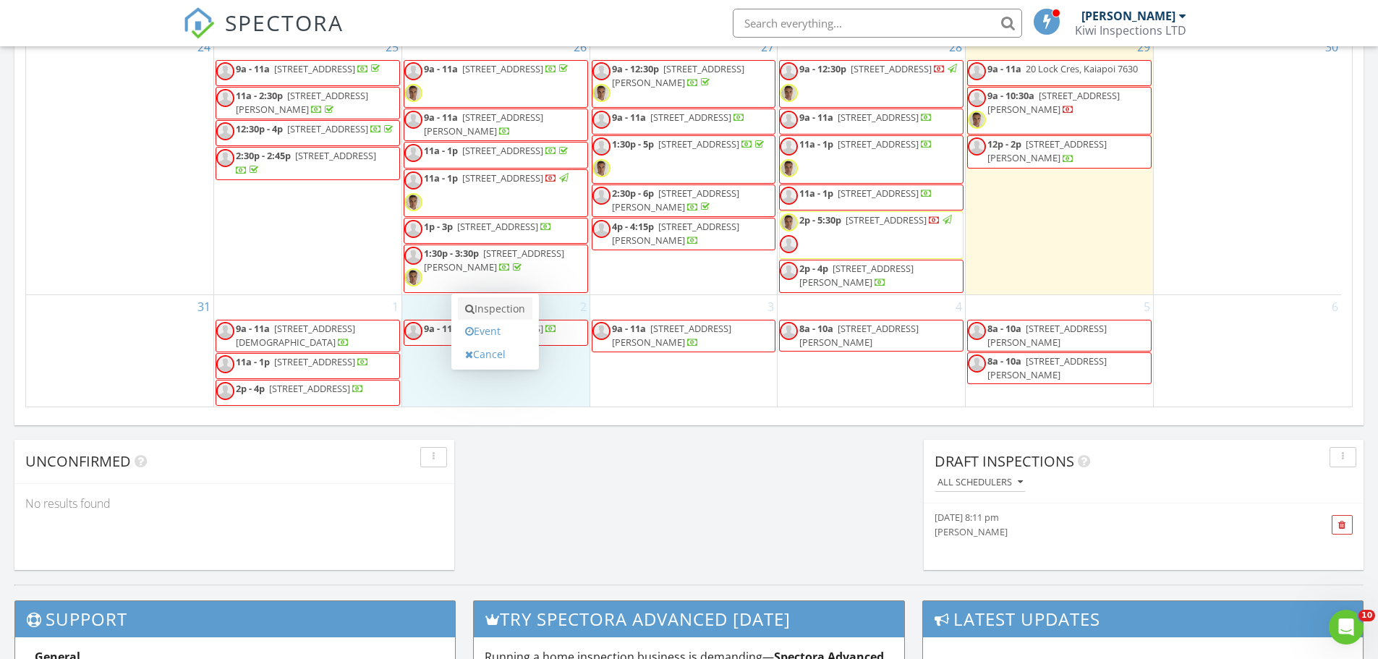
click at [483, 304] on link "Inspection" at bounding box center [495, 308] width 74 height 23
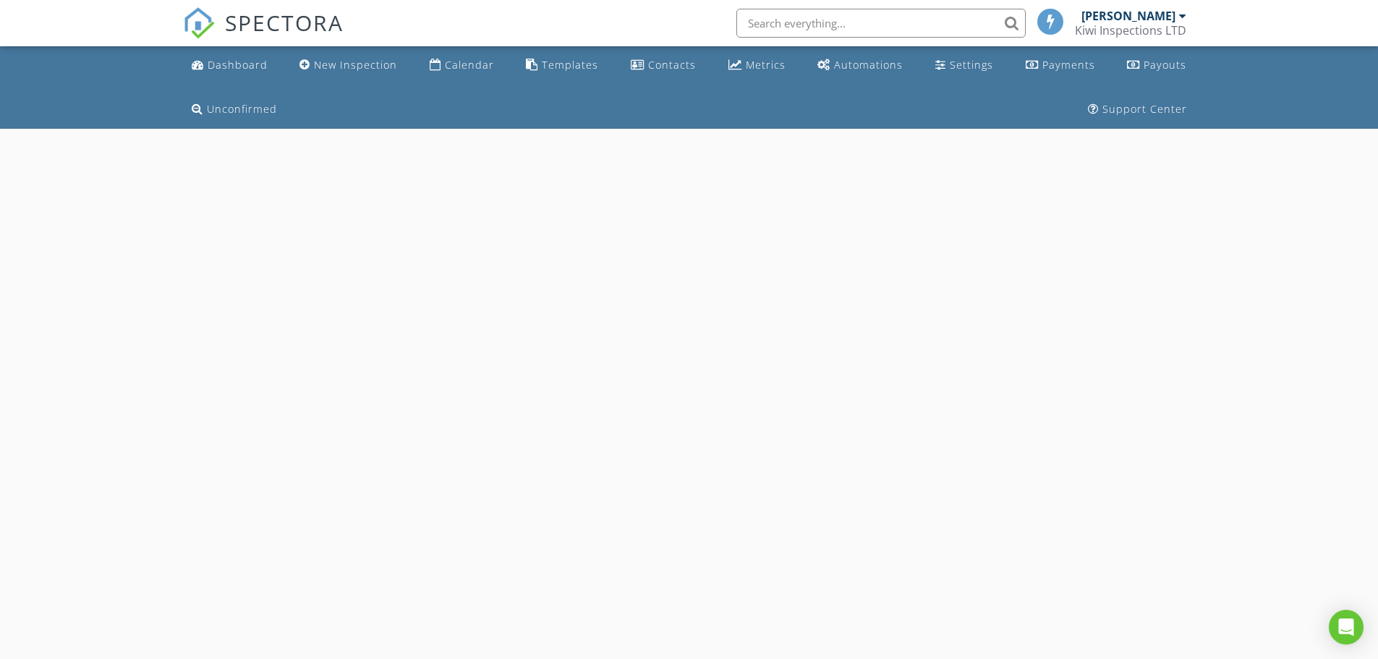
select select "8"
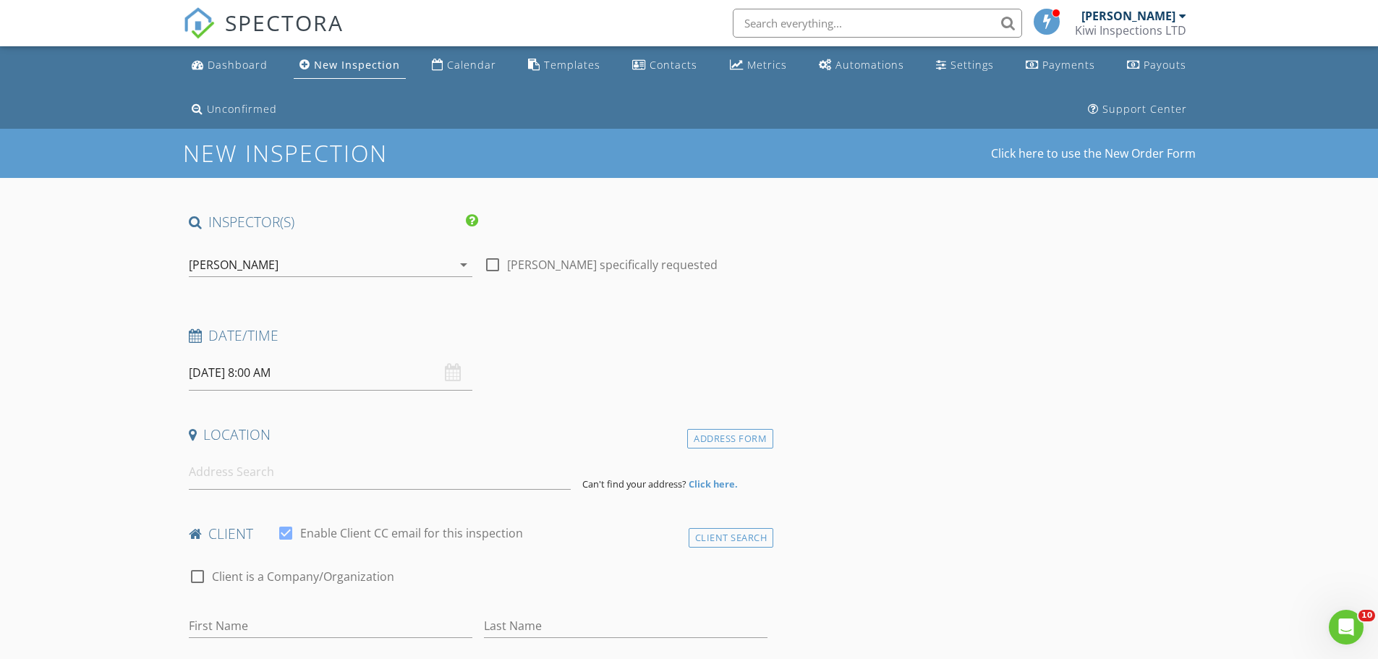
click at [304, 367] on input "[DATE] 8:00 AM" at bounding box center [330, 372] width 283 height 35
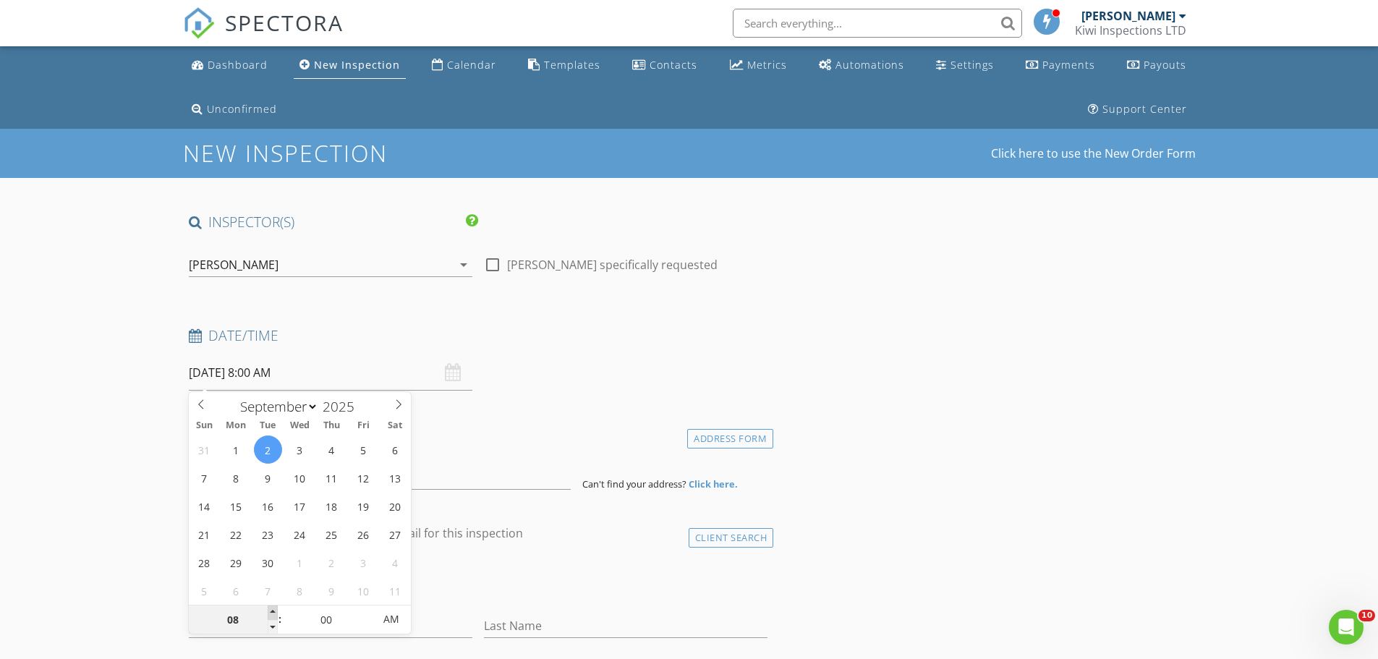
type input "09"
type input "[DATE] 9:00 AM"
click at [277, 610] on span at bounding box center [273, 612] width 10 height 14
type input "10"
type input "[DATE] 10:00 AM"
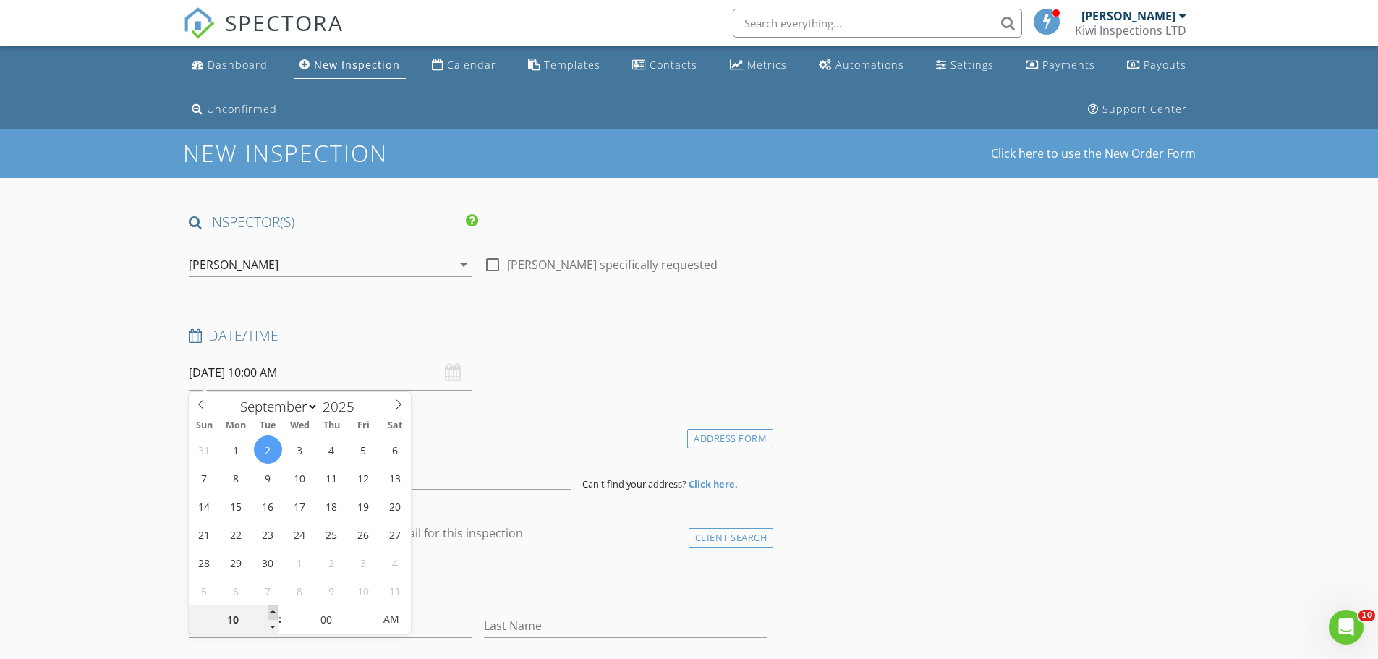
click at [277, 609] on span at bounding box center [273, 612] width 10 height 14
type input "11"
type input "[DATE] 11:00 AM"
click at [272, 609] on span at bounding box center [273, 612] width 10 height 14
type input "05"
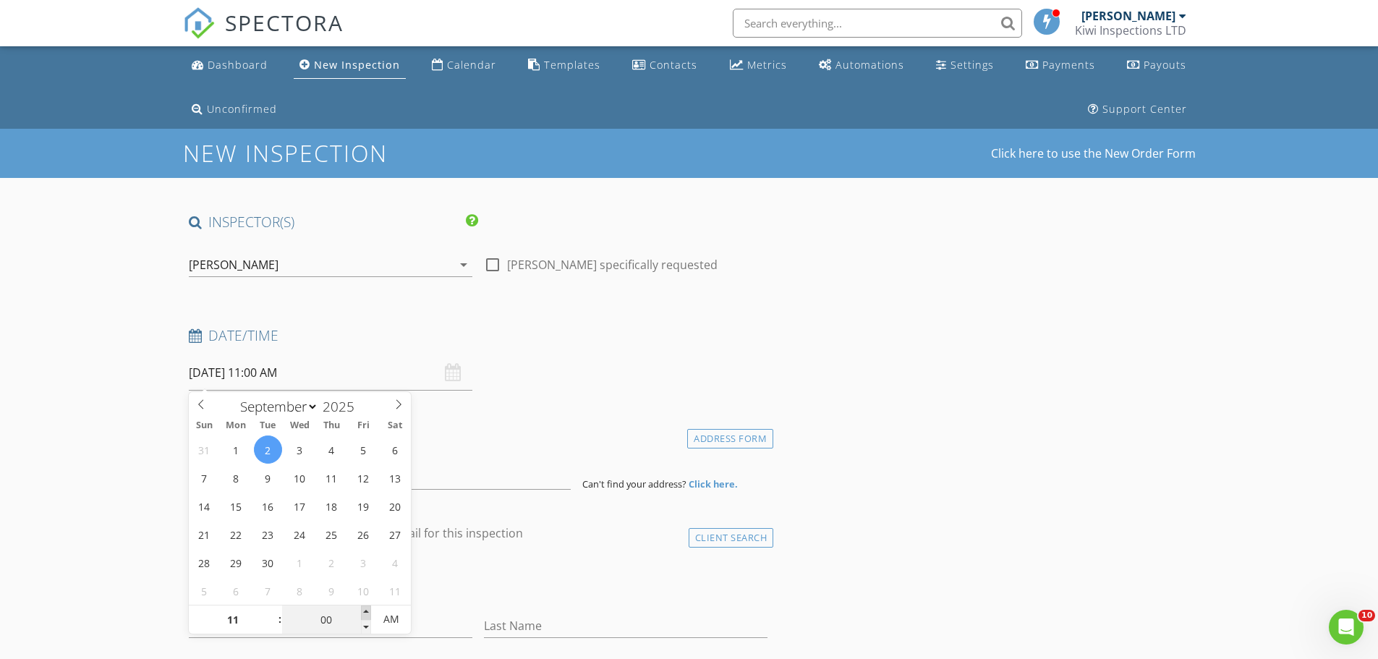
type input "[DATE] 11:05 AM"
click at [367, 610] on span at bounding box center [366, 612] width 10 height 14
type input "10"
type input "02/09/2025 11:10 AM"
click at [367, 610] on span at bounding box center [366, 612] width 10 height 14
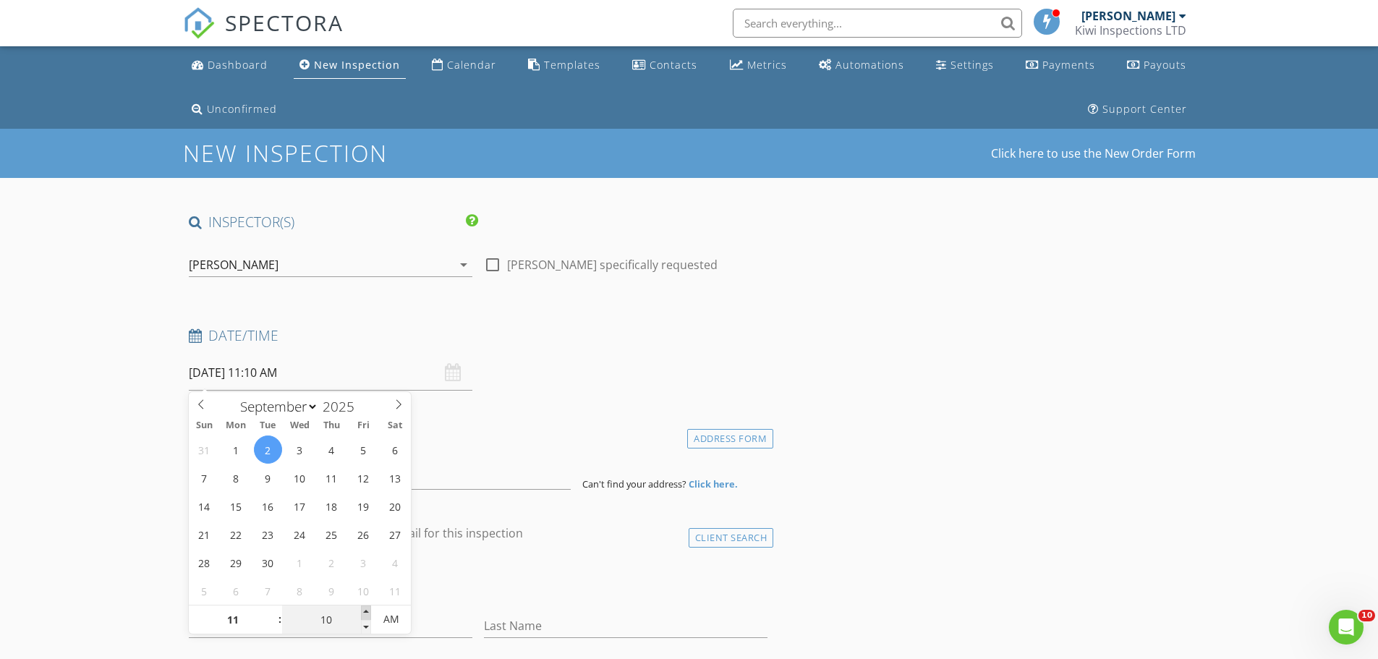
type input "15"
type input "02/09/2025 11:15 AM"
click at [367, 610] on span at bounding box center [366, 612] width 10 height 14
type input "20"
type input "02/09/2025 11:20 AM"
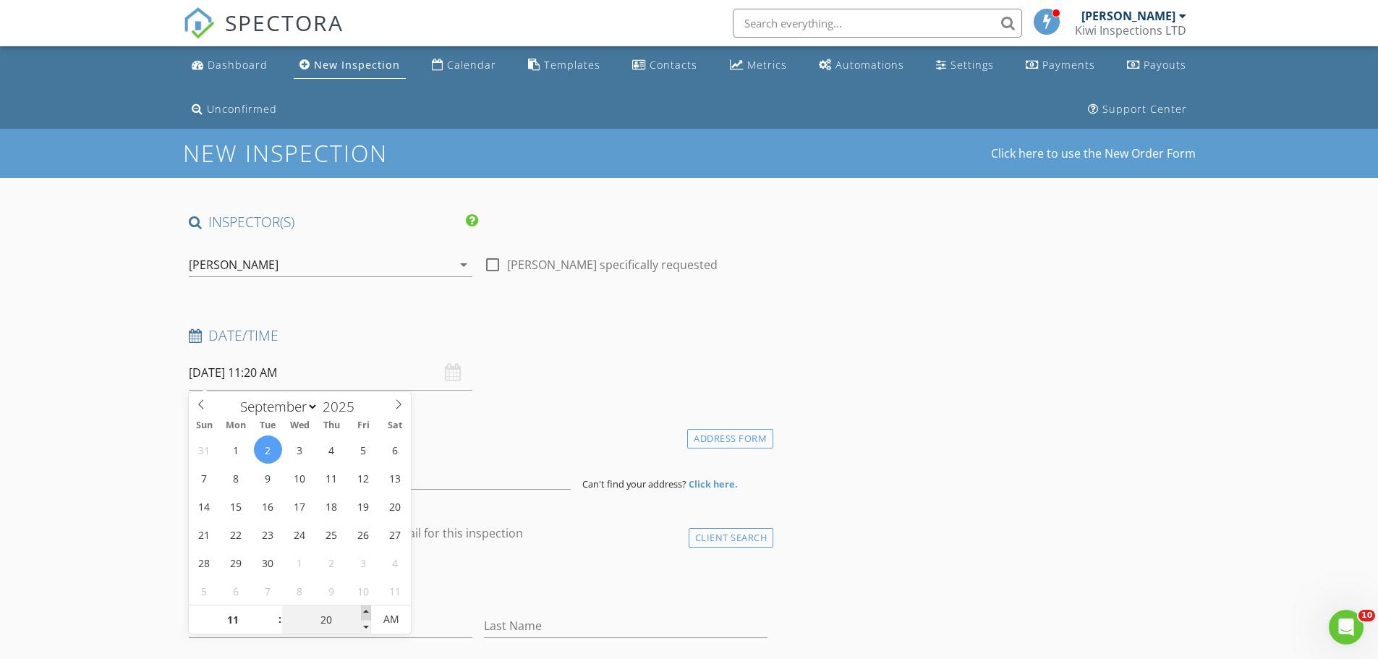
click at [367, 610] on span at bounding box center [366, 612] width 10 height 14
type input "25"
type input "02/09/2025 11:25 AM"
click at [367, 610] on span at bounding box center [366, 612] width 10 height 14
type input "30"
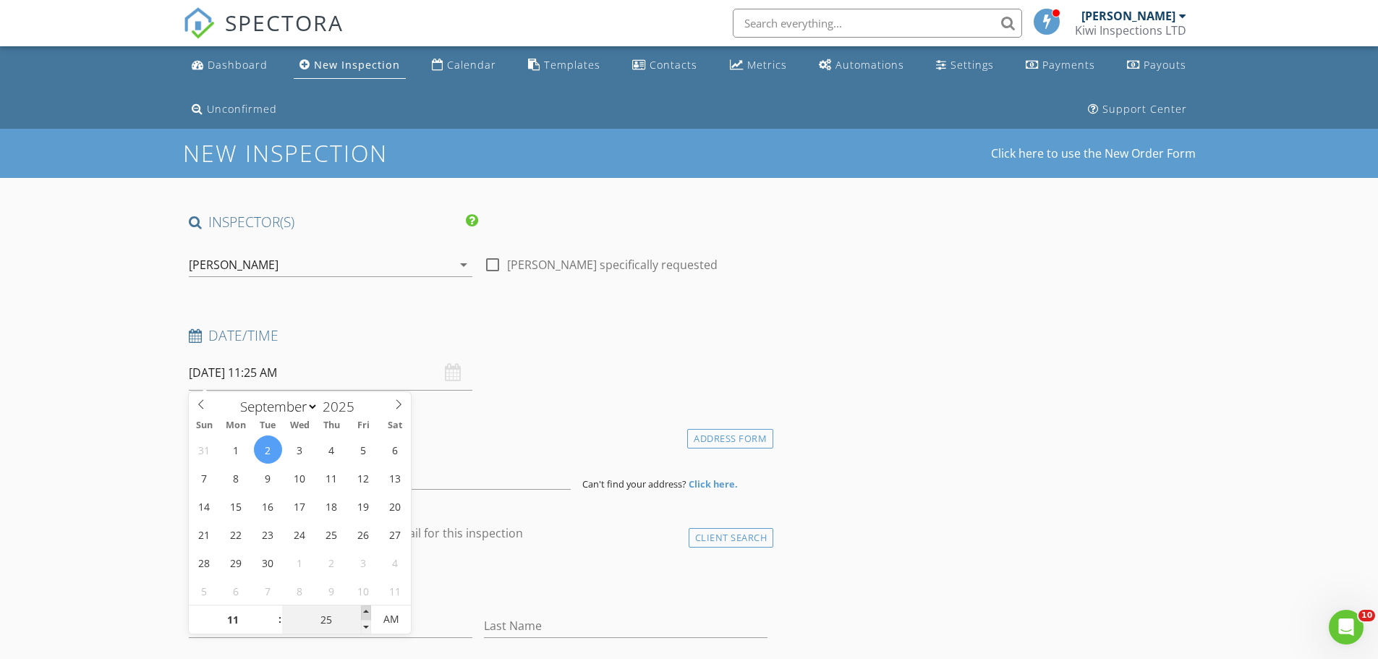
type input "[DATE] 11:30 AM"
click at [367, 610] on span at bounding box center [366, 612] width 10 height 14
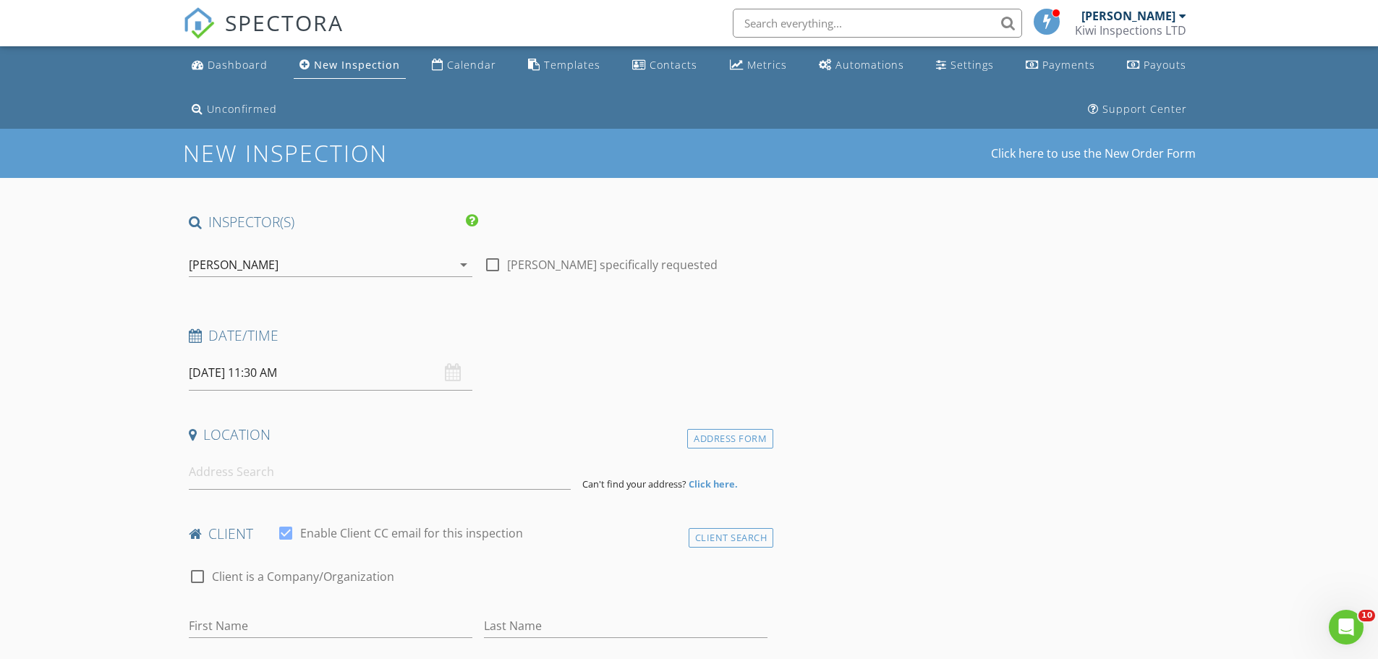
drag, startPoint x: 57, startPoint y: 546, endPoint x: 179, endPoint y: 535, distance: 122.0
click at [241, 481] on input at bounding box center [380, 471] width 382 height 35
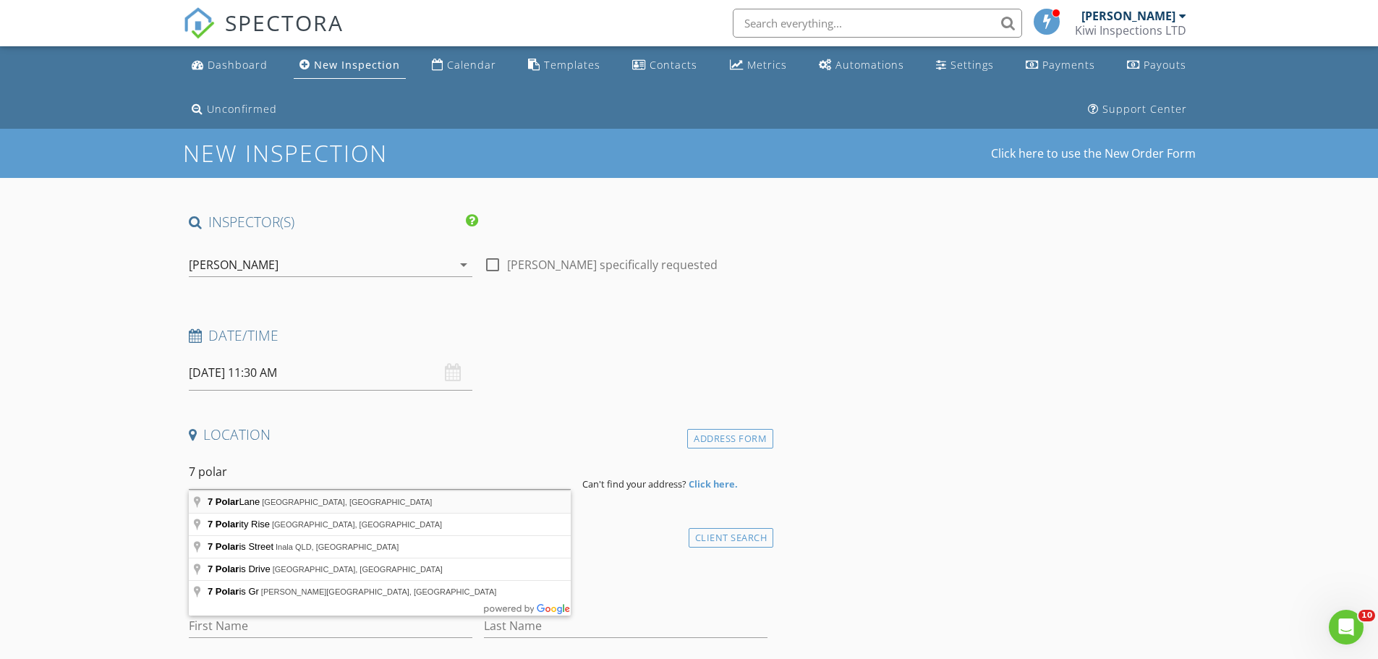
type input "7 Polar Lane, Lincoln, New Zealand"
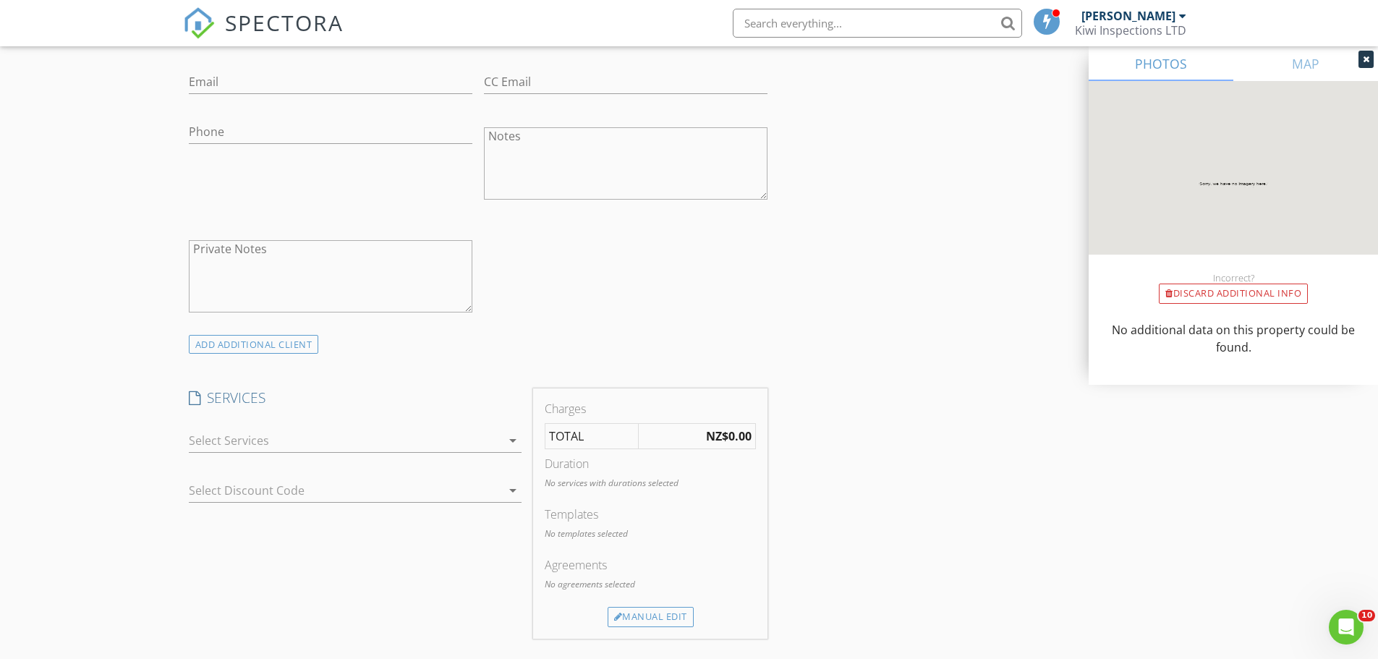
scroll to position [964, 0]
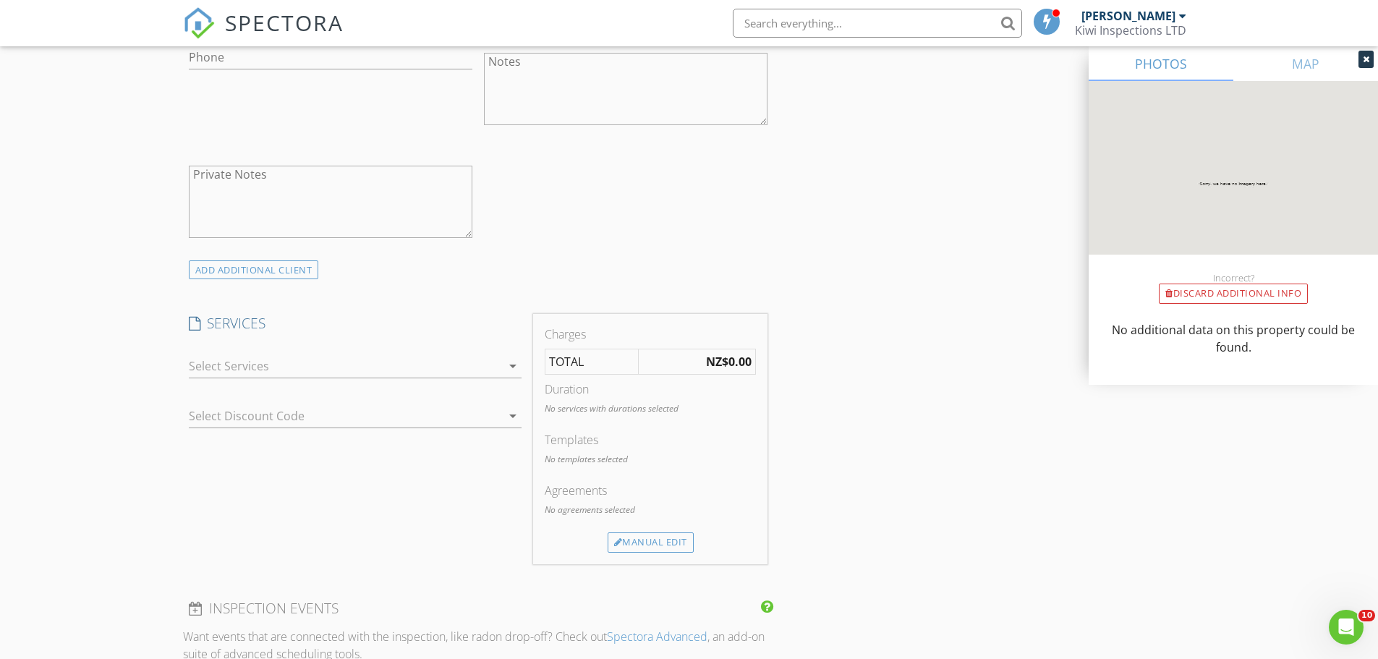
click at [211, 374] on div at bounding box center [345, 365] width 312 height 23
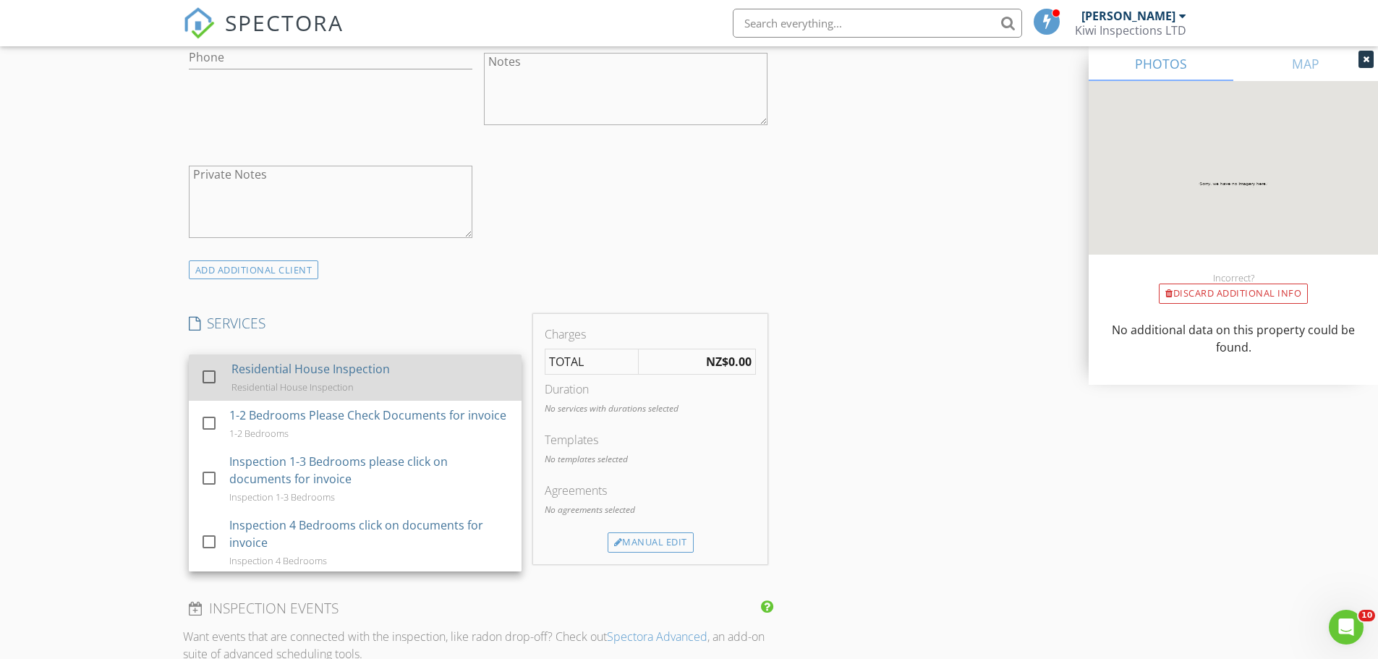
click at [217, 372] on div at bounding box center [209, 376] width 25 height 25
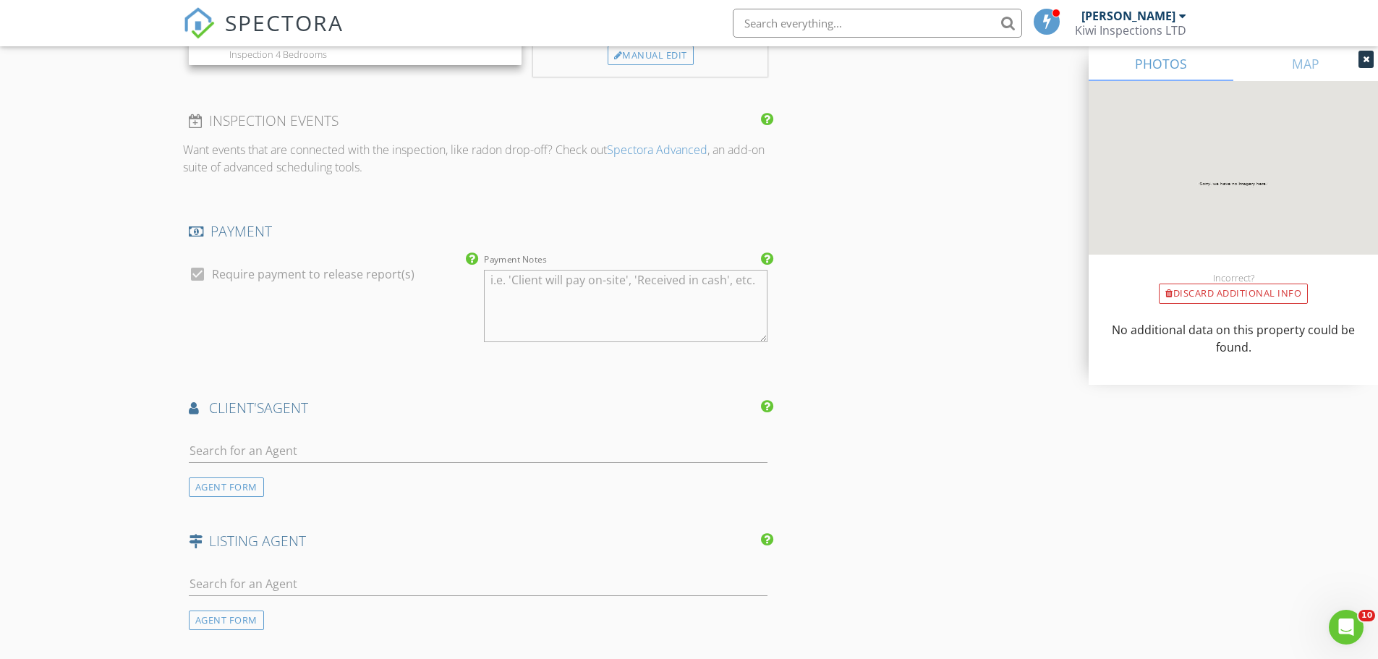
scroll to position [1543, 0]
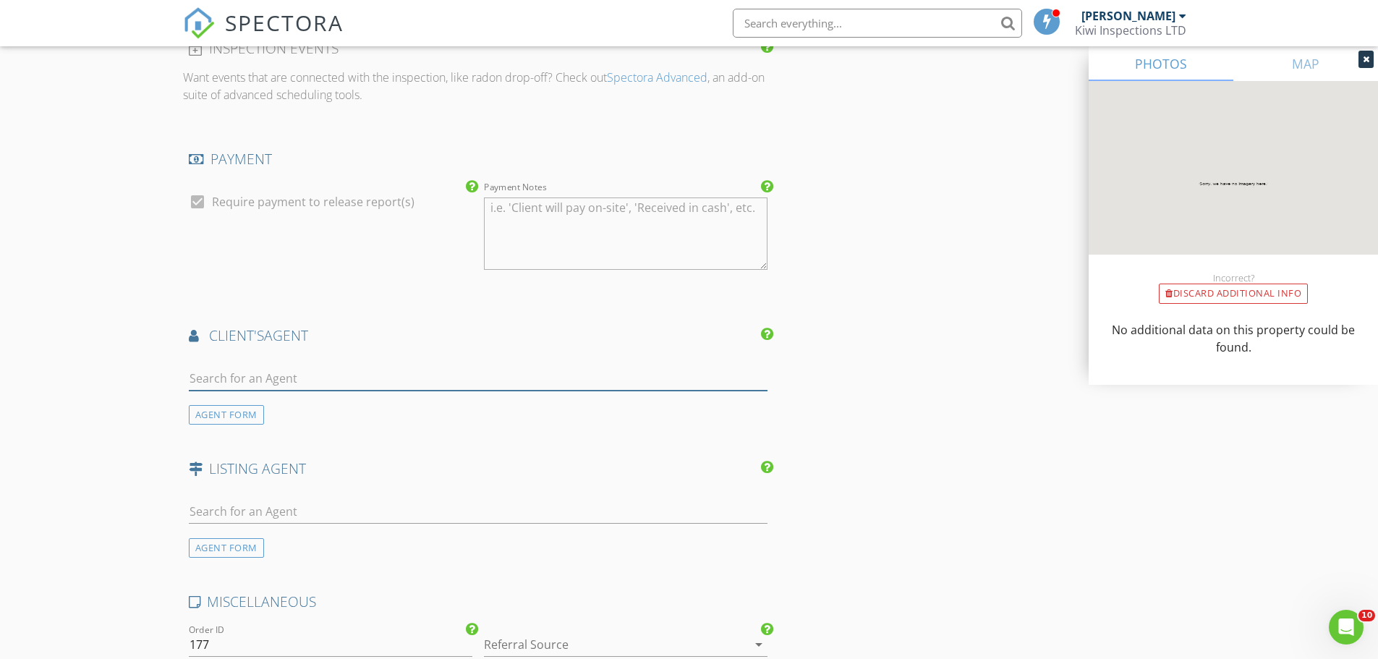
click at [247, 380] on input "text" at bounding box center [478, 379] width 579 height 24
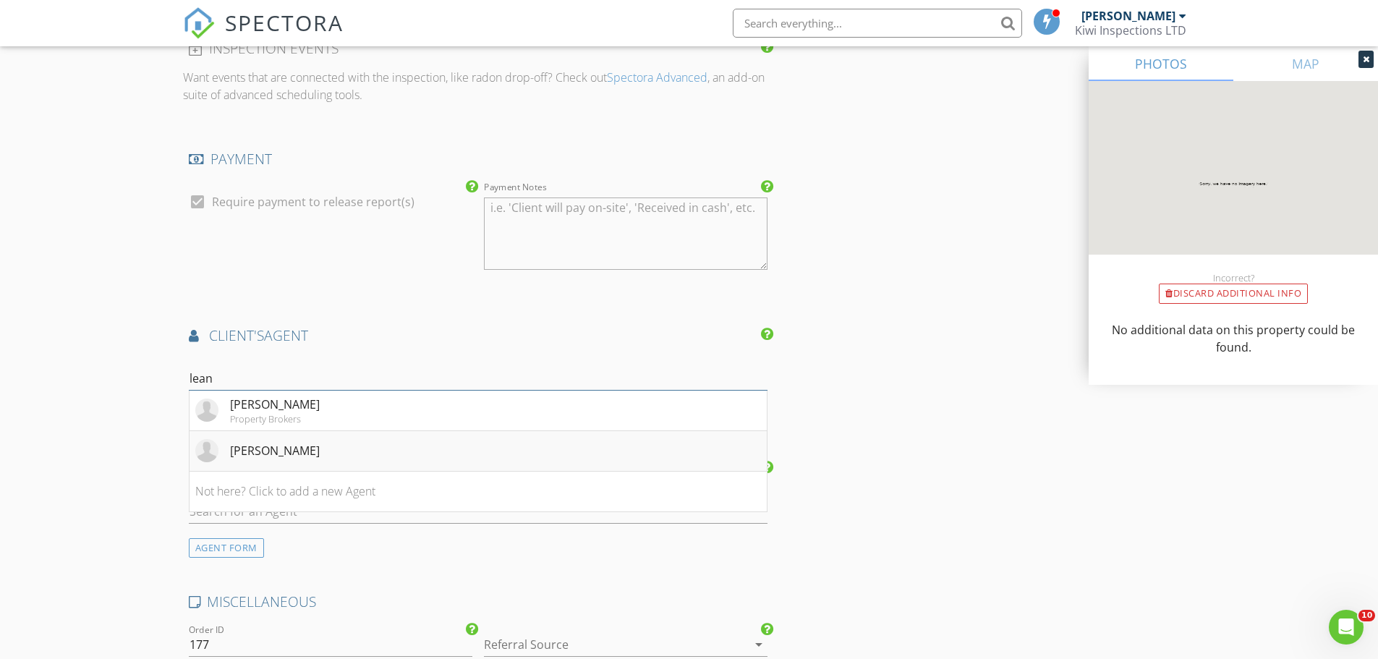
type input "lean"
click at [293, 443] on div "Leanne Rochford" at bounding box center [275, 450] width 90 height 17
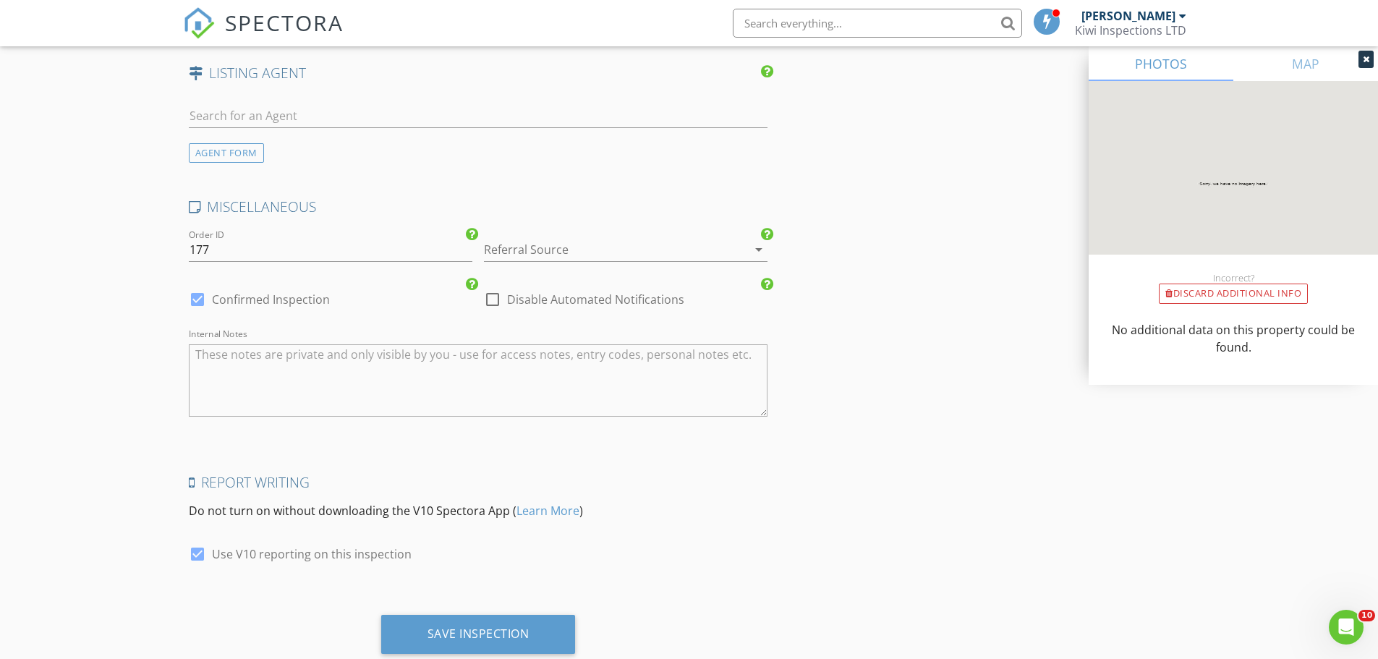
scroll to position [2308, 0]
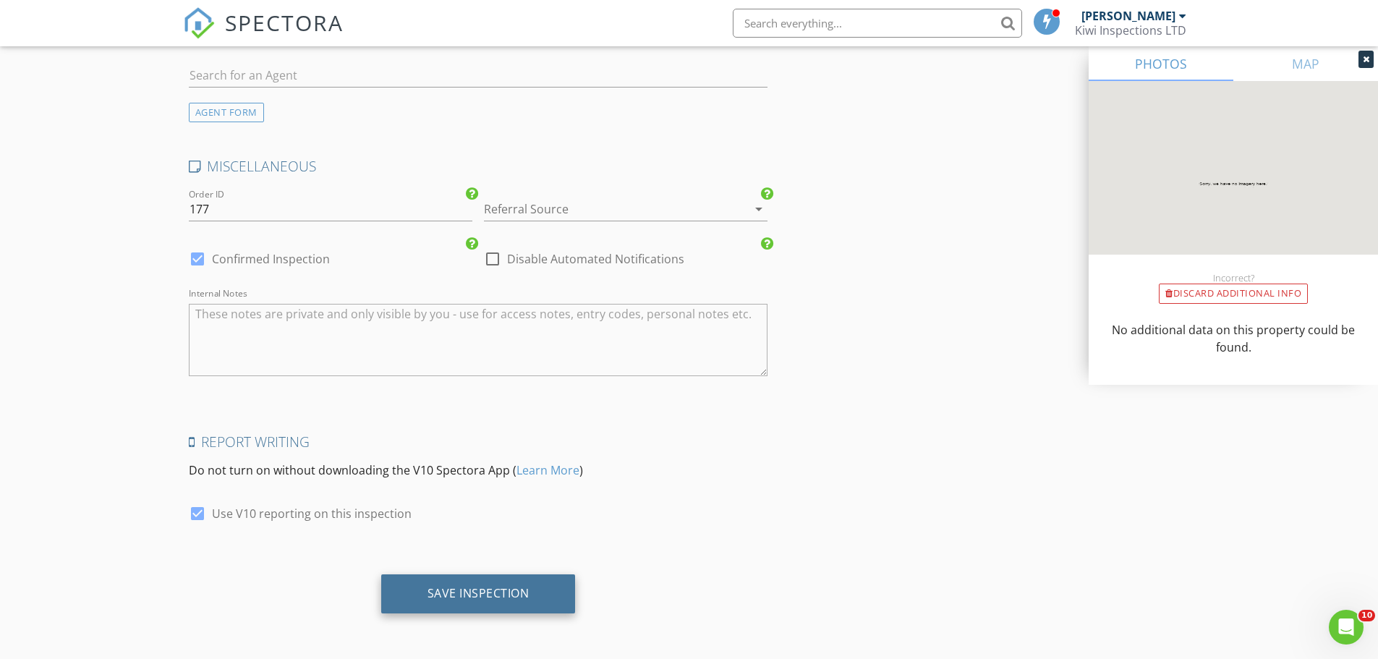
click at [464, 589] on div "Save Inspection" at bounding box center [478, 593] width 102 height 14
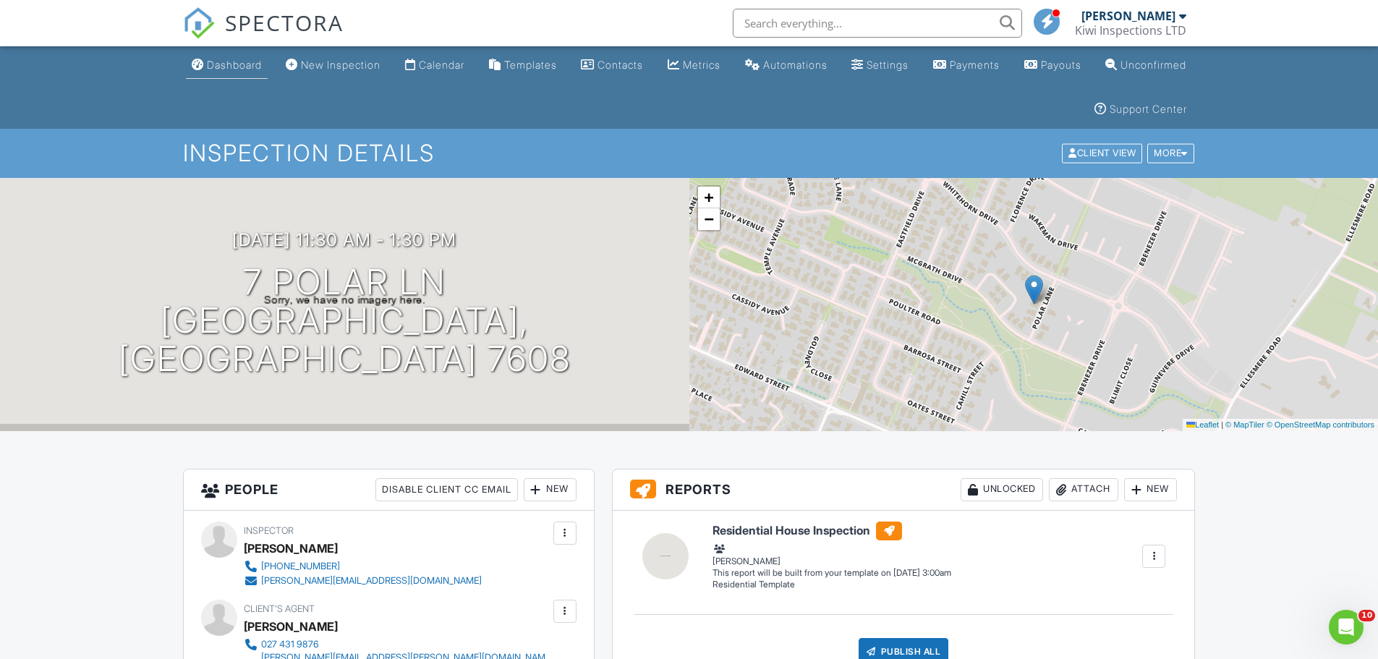
click at [219, 64] on div "Dashboard" at bounding box center [234, 65] width 55 height 12
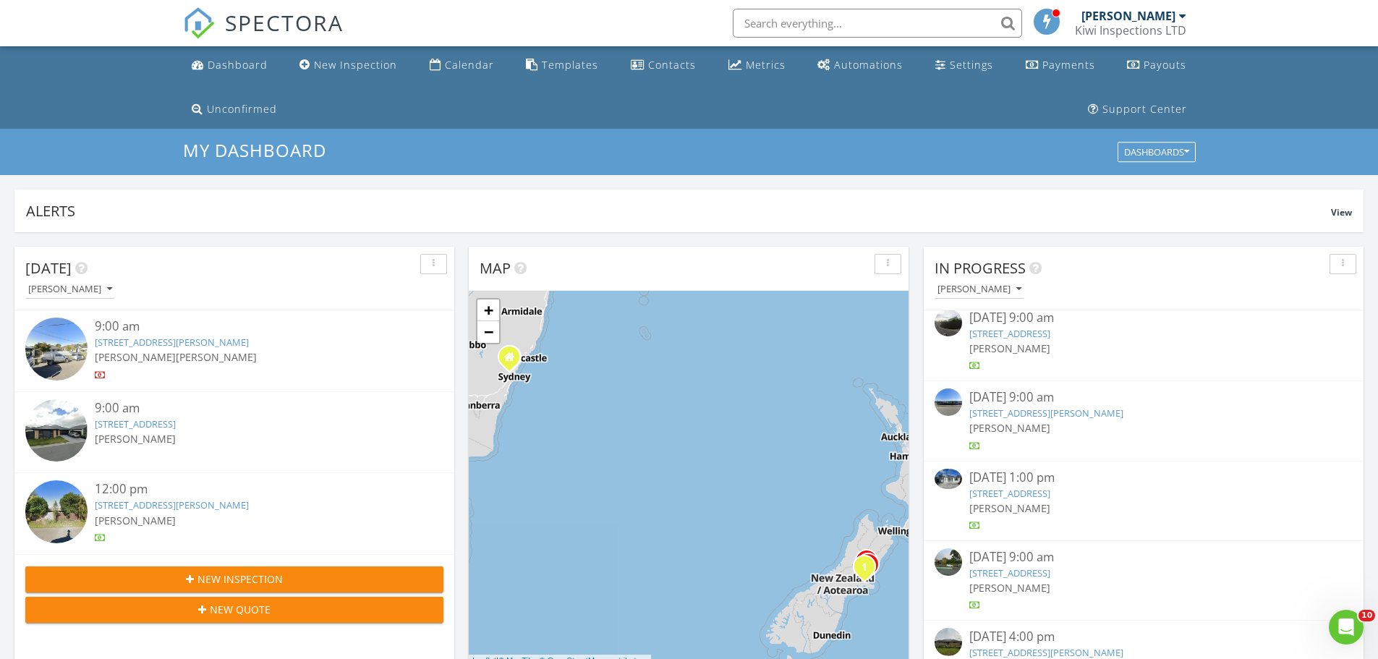
scroll to position [119, 0]
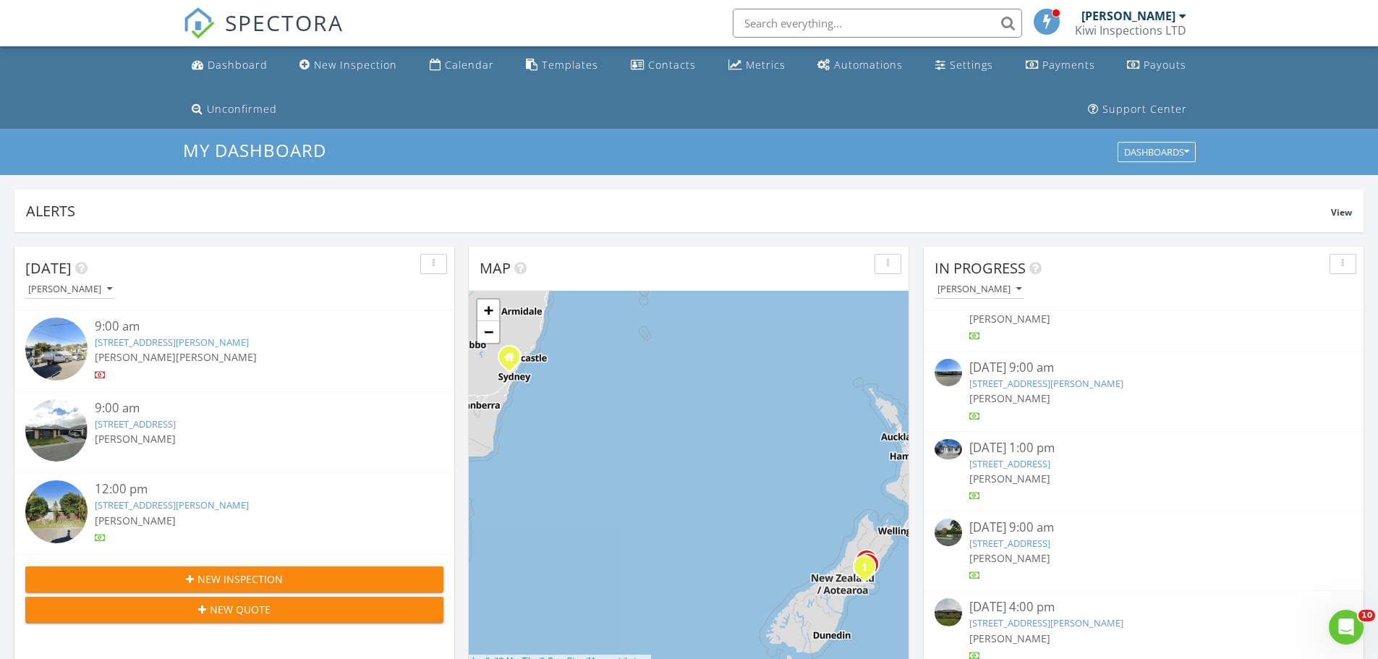
click at [1041, 625] on link "4 Harrison Dr, Rolleston, Canterbury Region 7614" at bounding box center [1046, 622] width 154 height 13
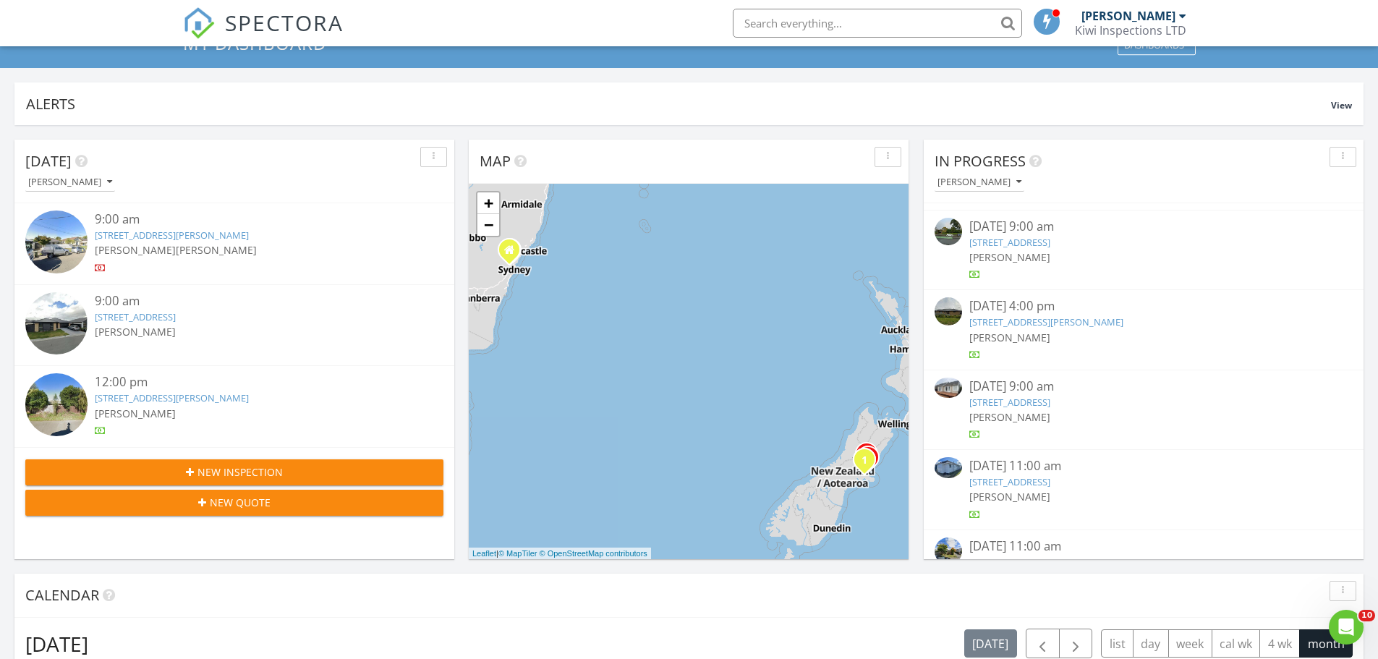
scroll to position [283, 0]
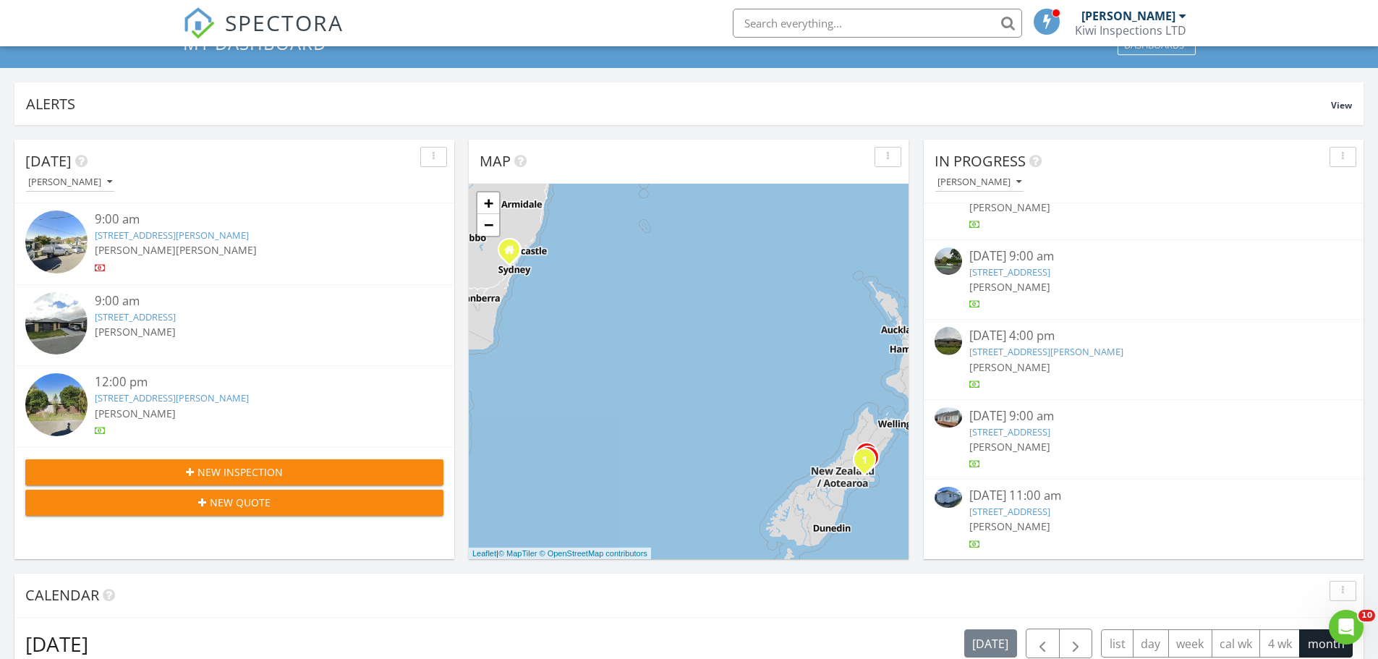
click at [1114, 345] on link "4 Harrison Dr, Rolleston, Canterbury Region 7614" at bounding box center [1046, 351] width 154 height 13
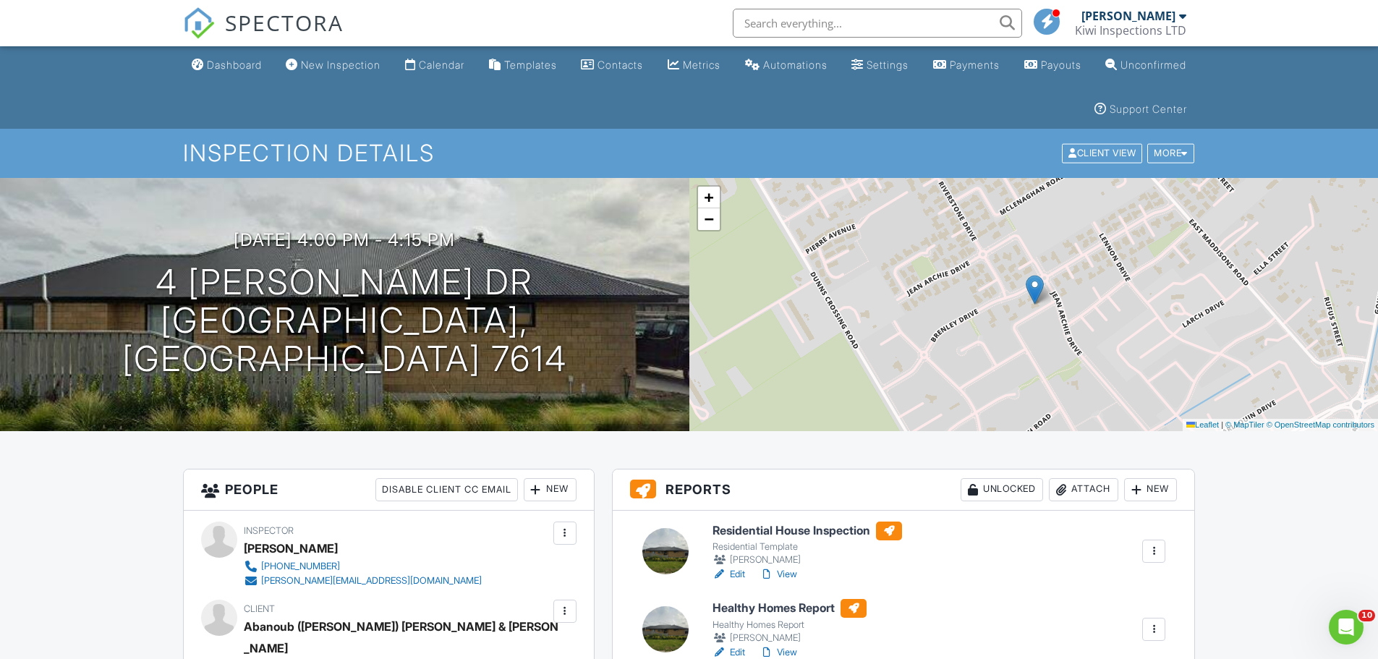
click at [735, 573] on link "Edit" at bounding box center [728, 574] width 33 height 14
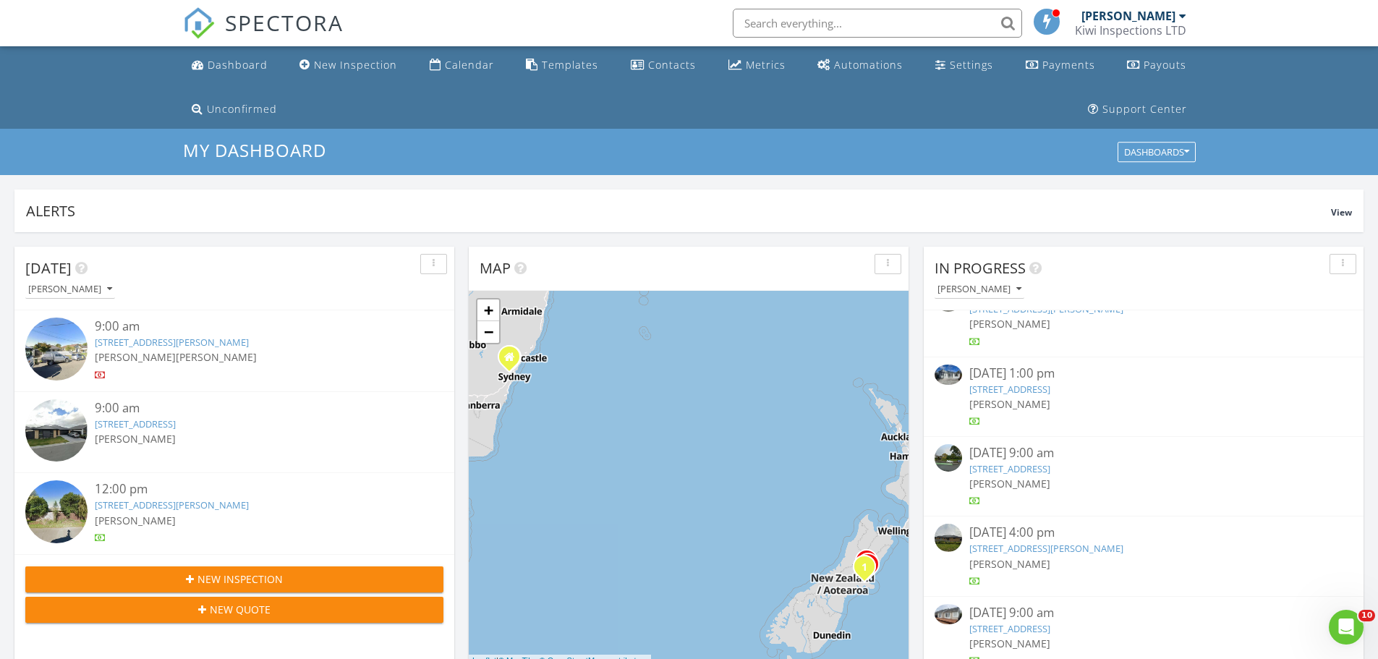
scroll to position [385, 0]
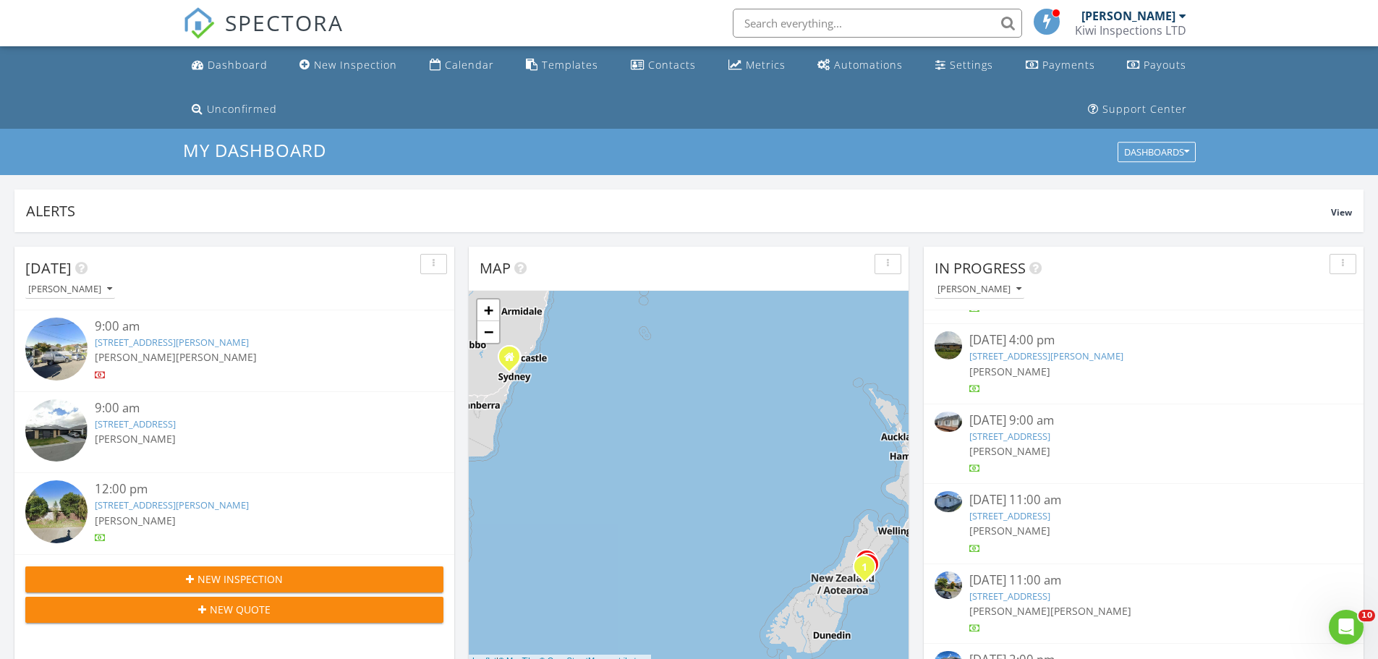
click at [1015, 352] on link "4 Harrison Dr, Rolleston, Canterbury Region 7614" at bounding box center [1046, 355] width 154 height 13
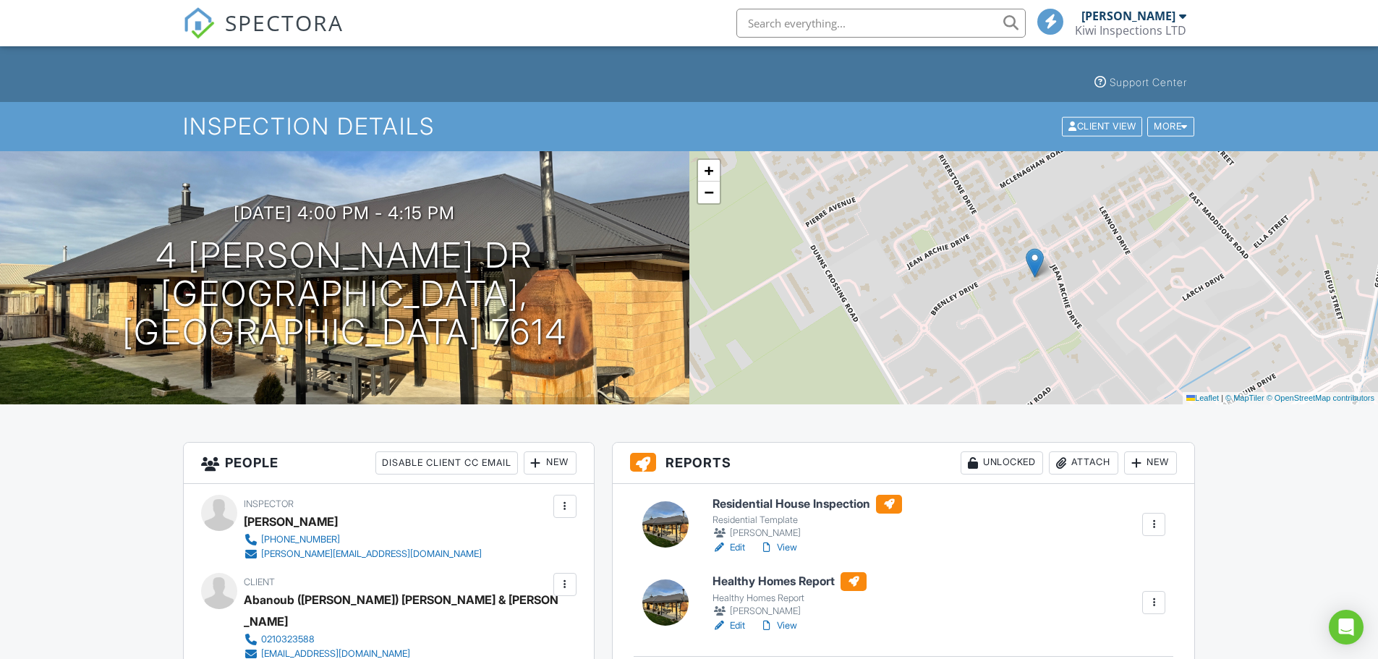
scroll to position [193, 0]
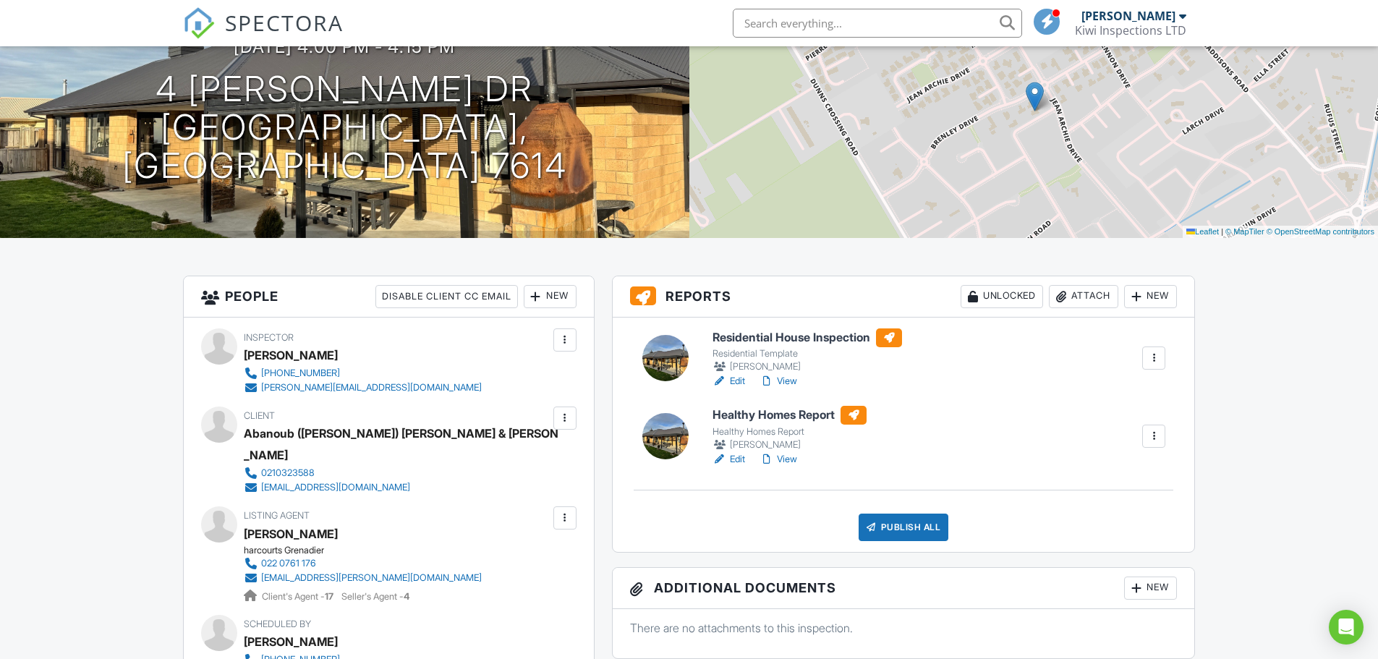
click at [740, 460] on link "Edit" at bounding box center [728, 459] width 33 height 14
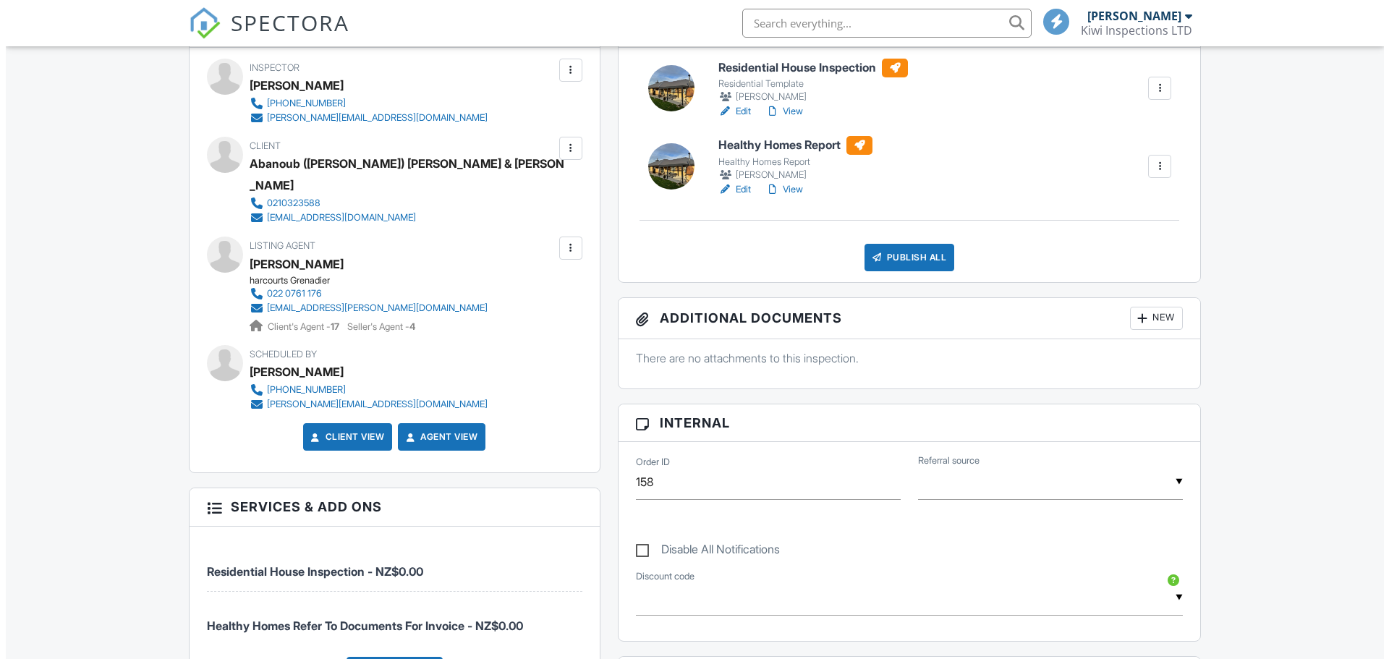
scroll to position [579, 0]
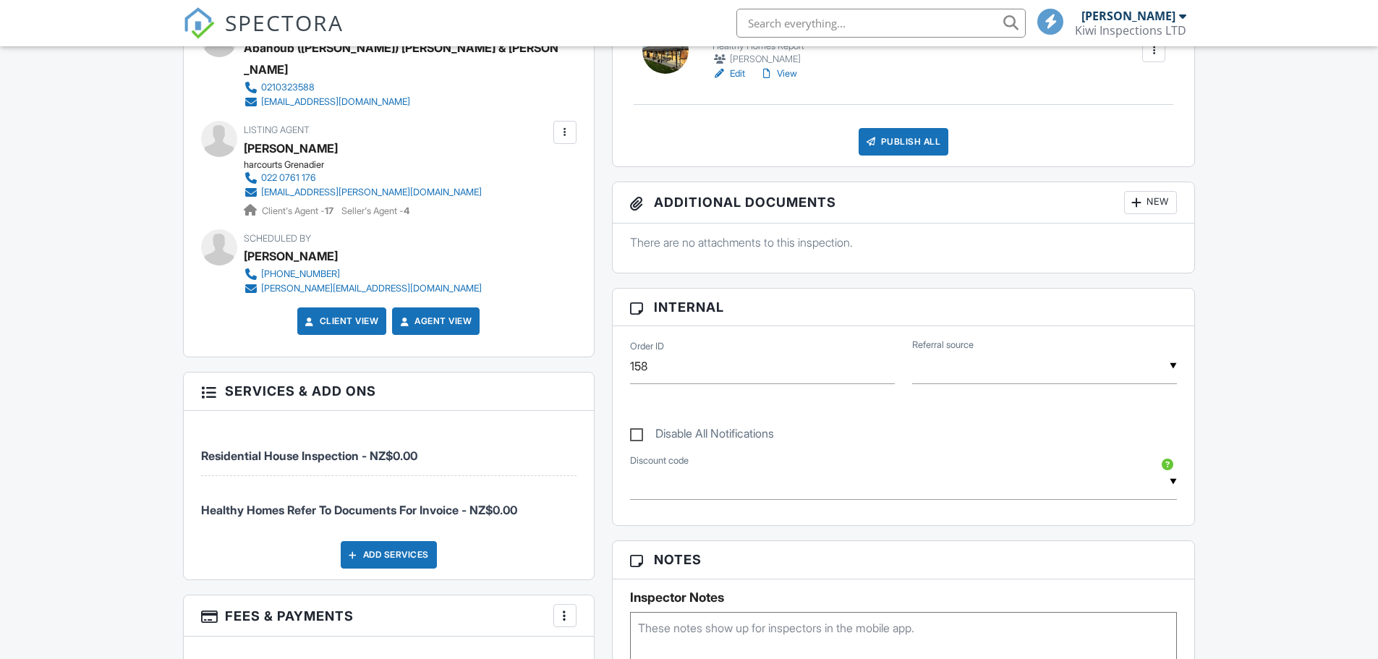
click at [398, 541] on div "Add Services" at bounding box center [389, 554] width 96 height 27
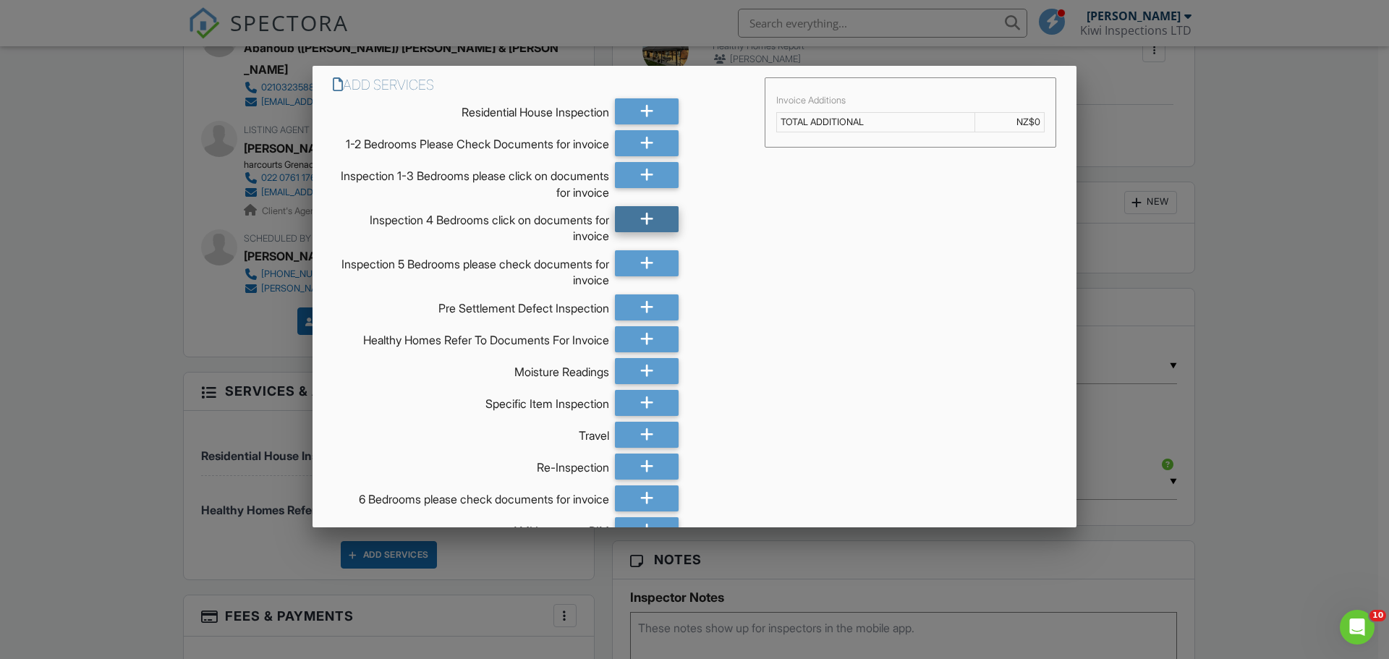
scroll to position [0, 0]
click at [647, 232] on icon at bounding box center [647, 219] width 14 height 26
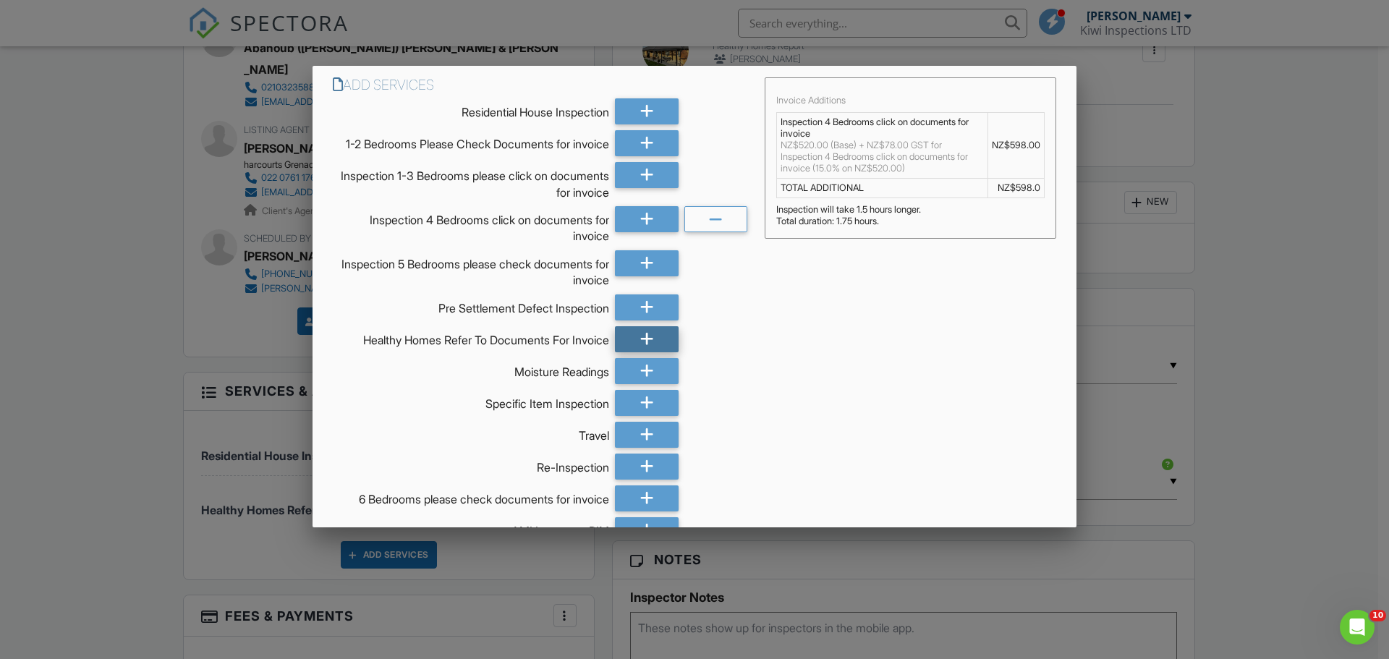
click at [658, 346] on div at bounding box center [647, 339] width 64 height 26
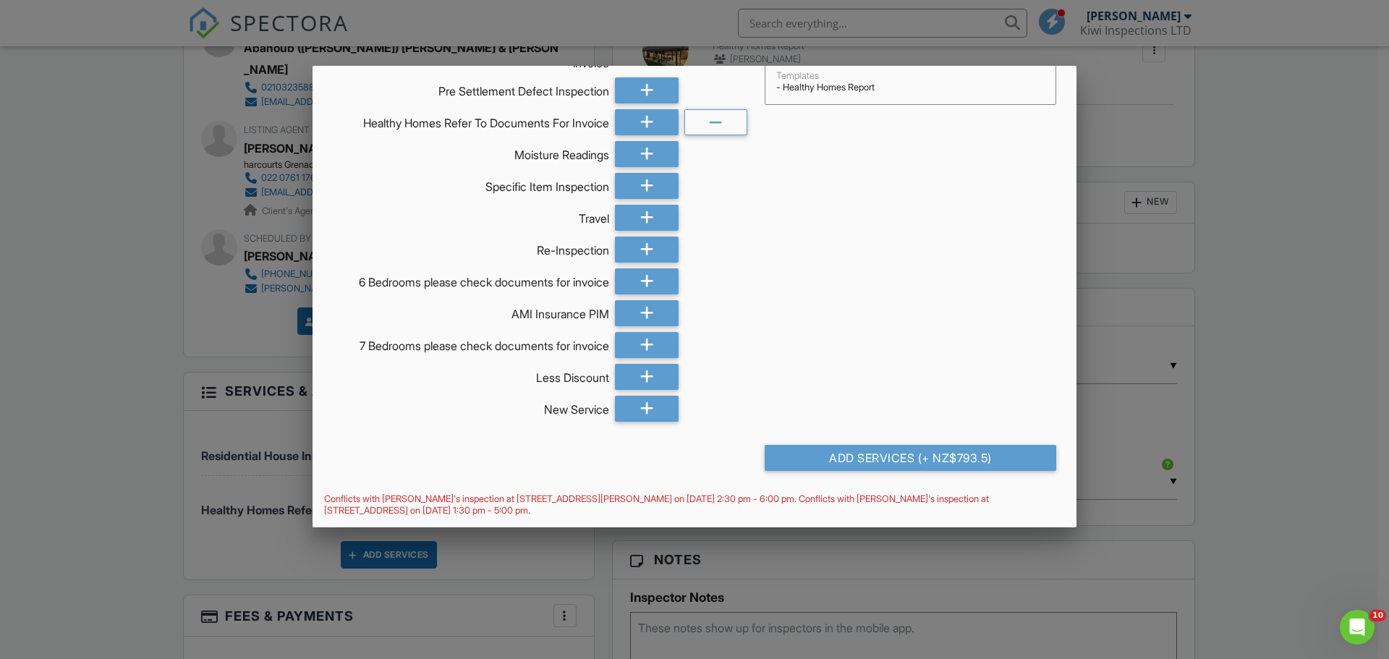
scroll to position [229, 0]
click at [931, 454] on div "Add Services (+ NZ$793.5)" at bounding box center [909, 458] width 291 height 26
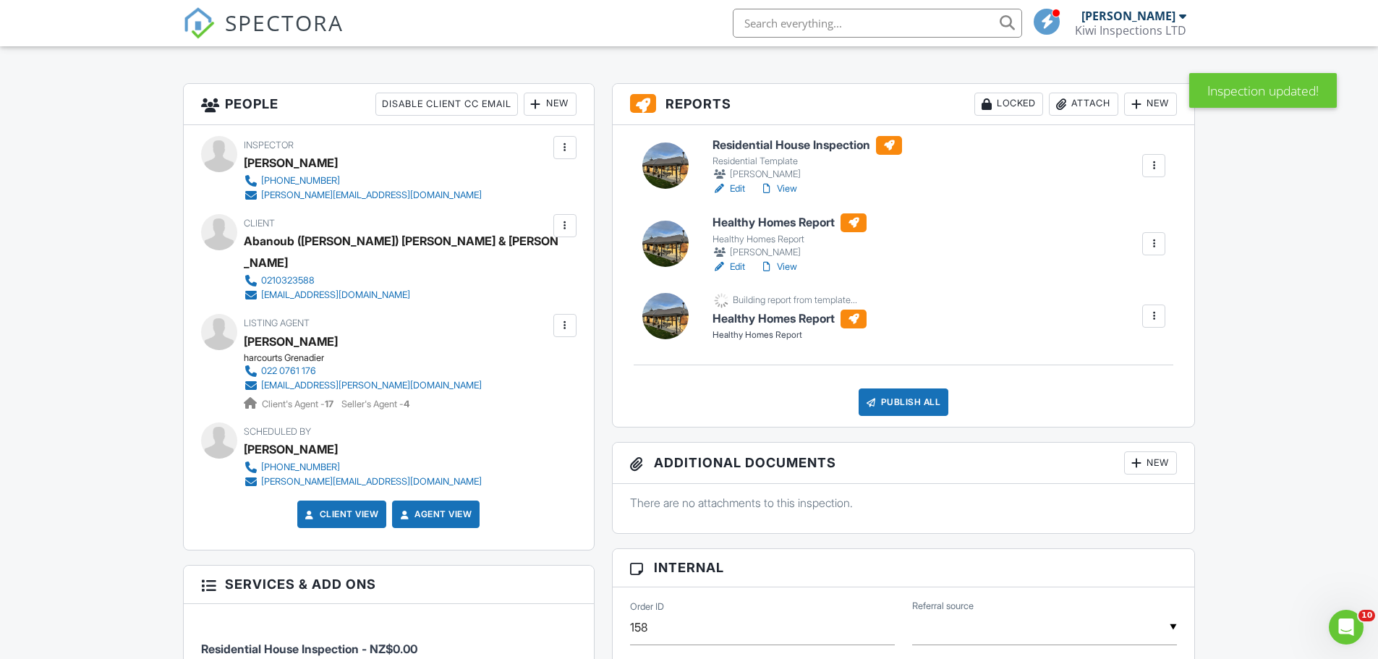
click at [1155, 310] on div at bounding box center [1153, 316] width 14 height 14
click at [1146, 349] on div "Delete" at bounding box center [1144, 354] width 30 height 16
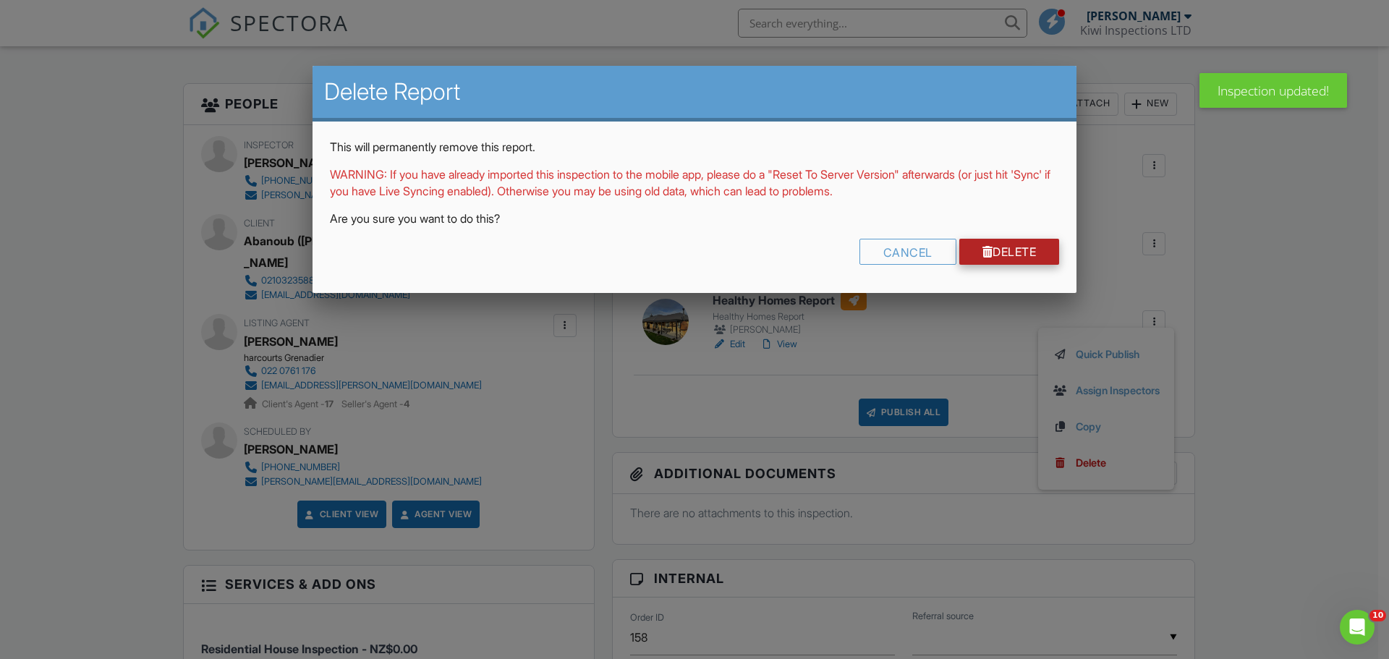
click at [1014, 249] on link "Delete" at bounding box center [1009, 252] width 101 height 26
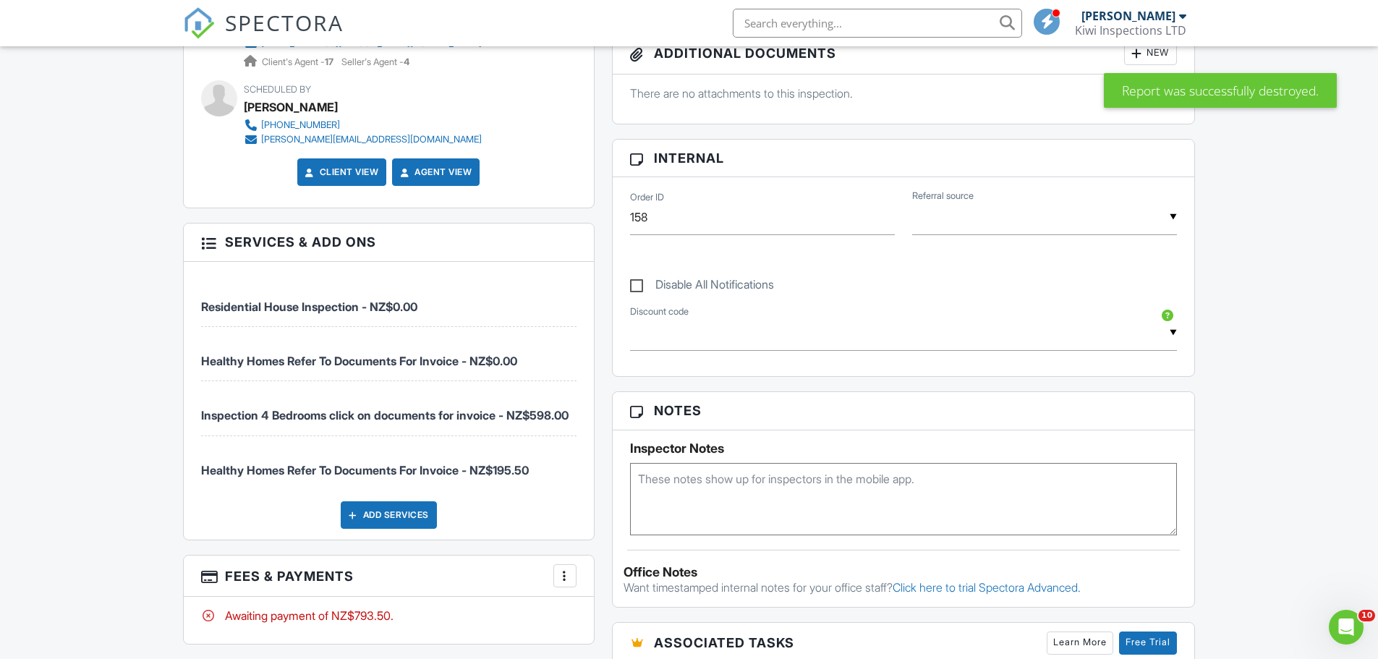
click at [569, 568] on div at bounding box center [565, 575] width 14 height 14
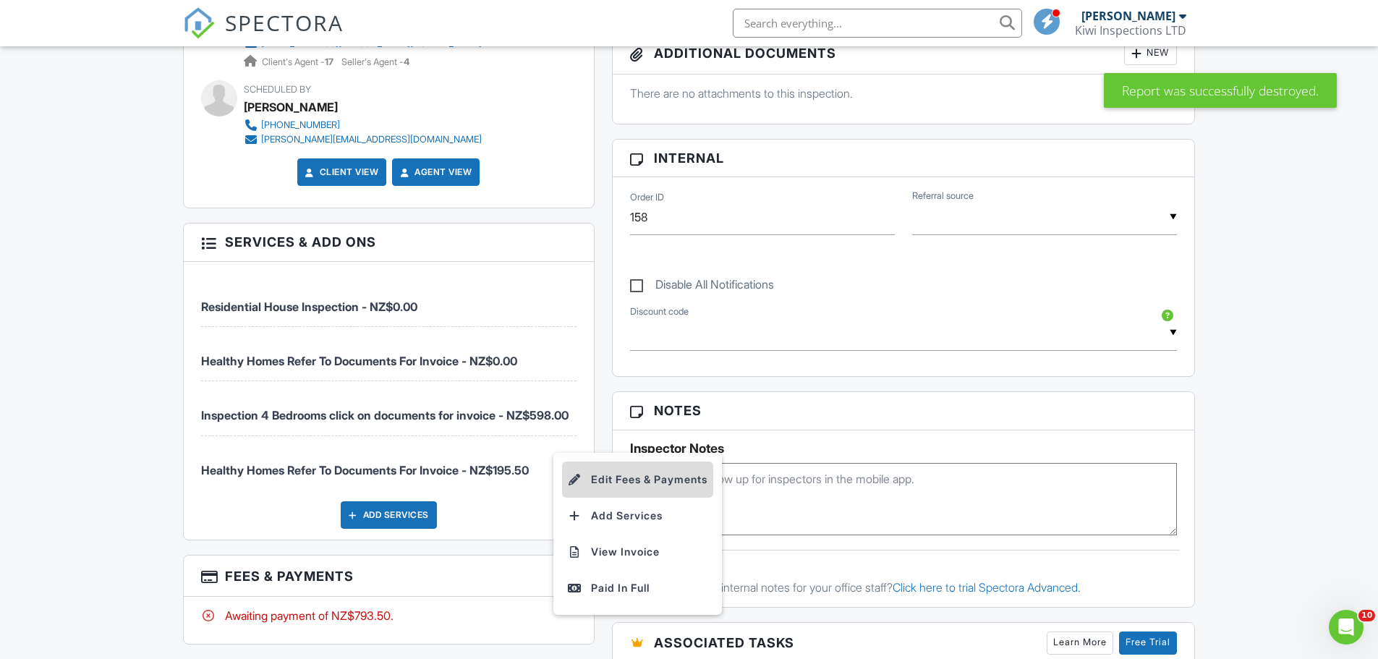
click at [631, 474] on li "Edit Fees & Payments" at bounding box center [637, 479] width 151 height 36
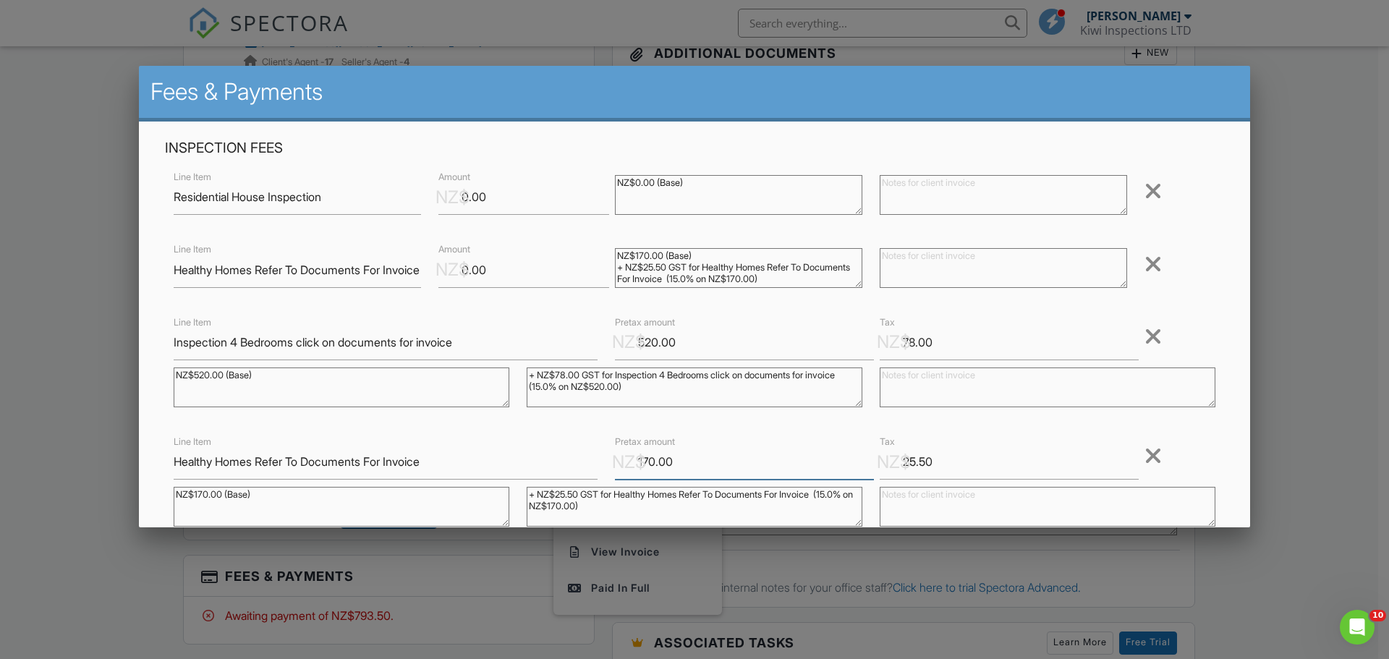
drag, startPoint x: 689, startPoint y: 458, endPoint x: 602, endPoint y: 460, distance: 86.8
click at [606, 460] on div "NZ$ Pretax amount 170.00" at bounding box center [738, 461] width 265 height 35
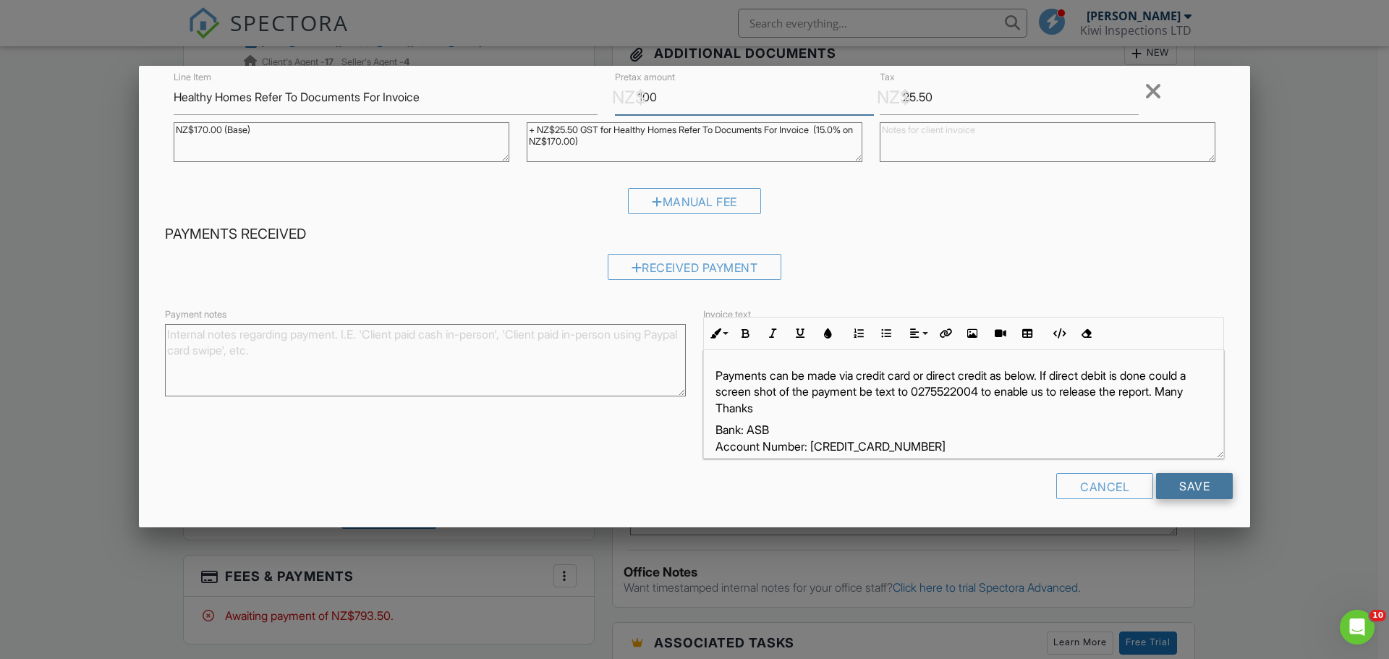
type input "100"
click at [1159, 487] on input "Save" at bounding box center [1194, 486] width 77 height 26
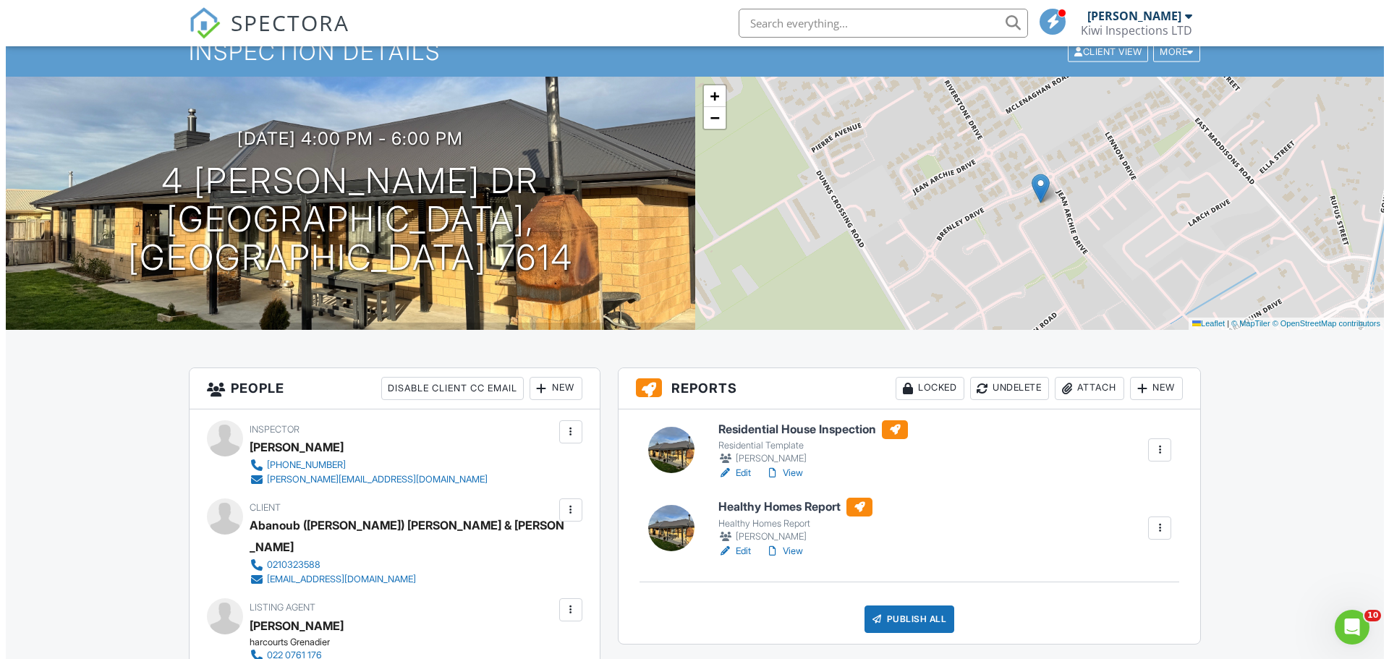
scroll to position [193, 0]
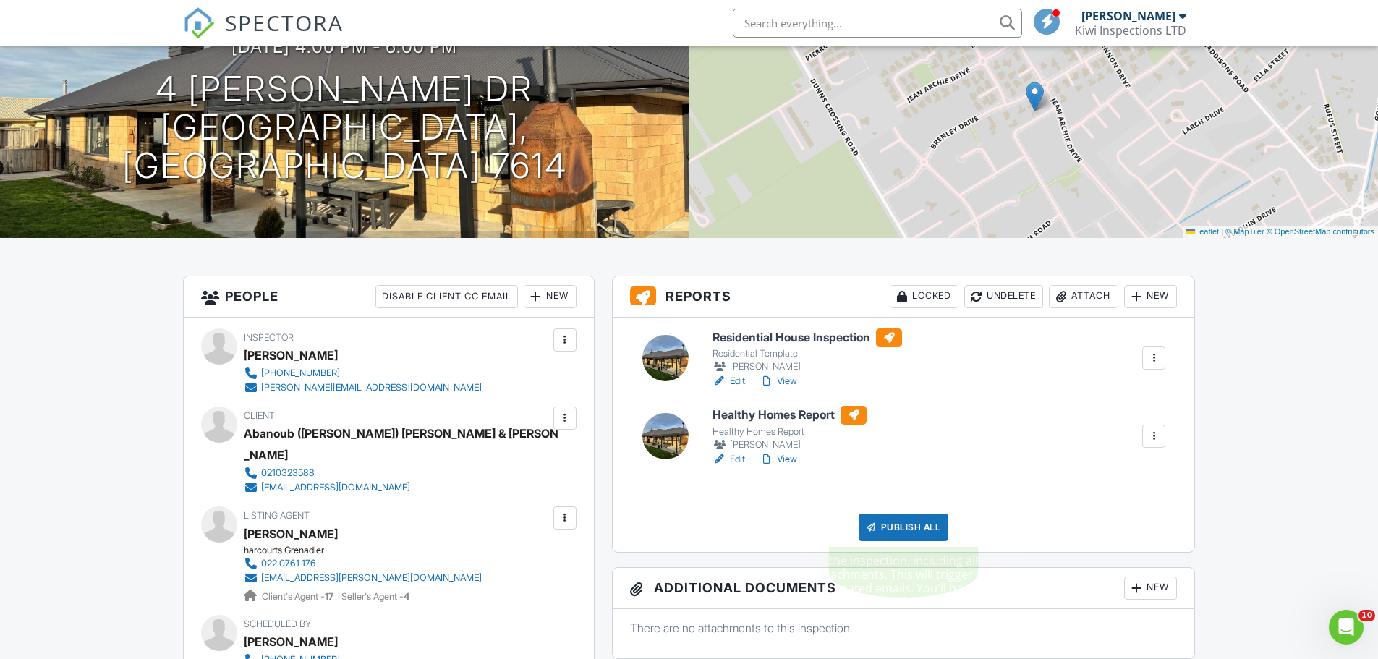
click at [894, 524] on div "Publish All" at bounding box center [903, 526] width 90 height 27
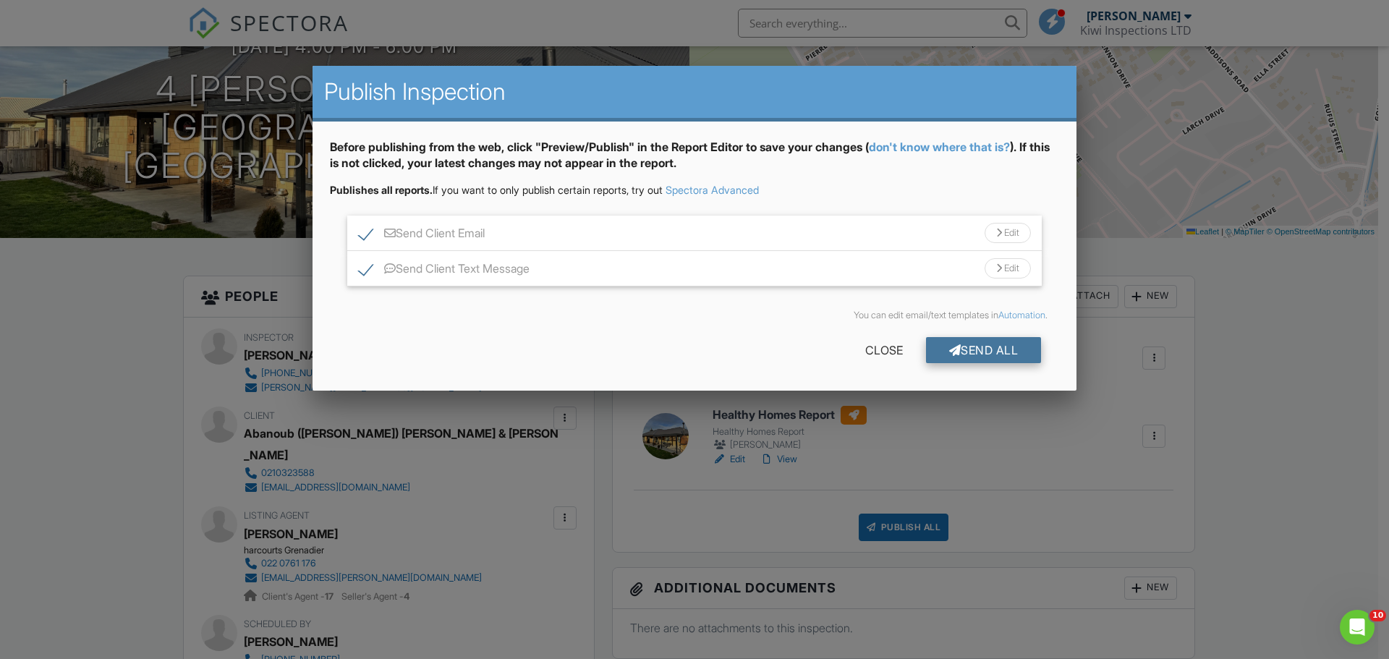
click at [973, 350] on div "Send All" at bounding box center [984, 350] width 116 height 26
